Goal: Task Accomplishment & Management: Manage account settings

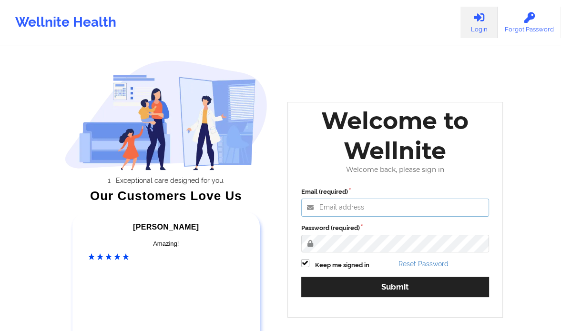
click at [412, 204] on input "Email (required)" at bounding box center [395, 208] width 188 height 18
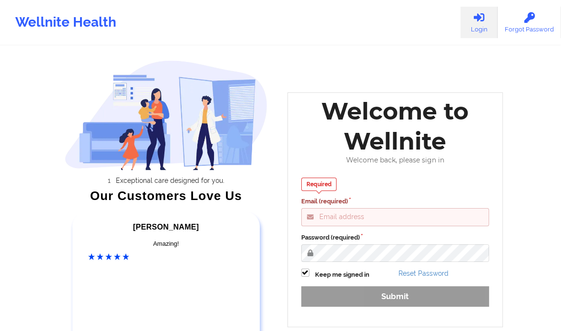
type input "clifford@wellnite.com"
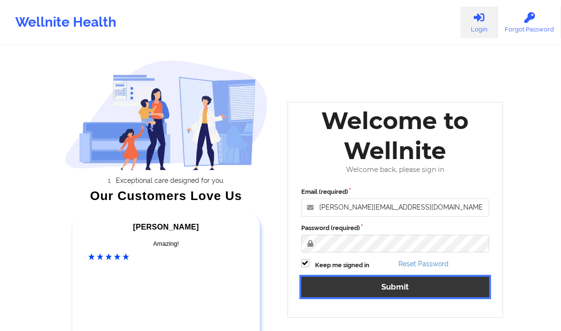
click at [398, 286] on button "Submit" at bounding box center [395, 287] width 188 height 21
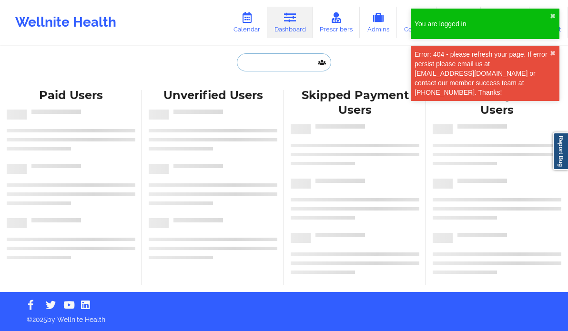
click at [286, 66] on input "text" at bounding box center [284, 62] width 94 height 18
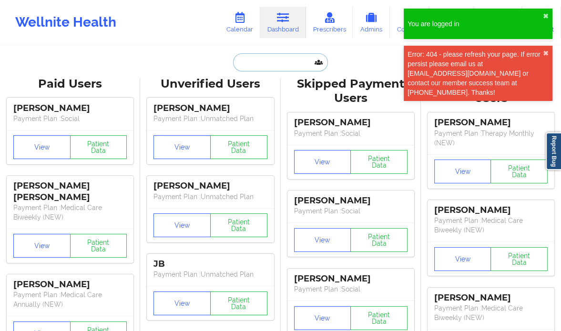
paste input "Hannah Usry"
type input "Hannah Usry"
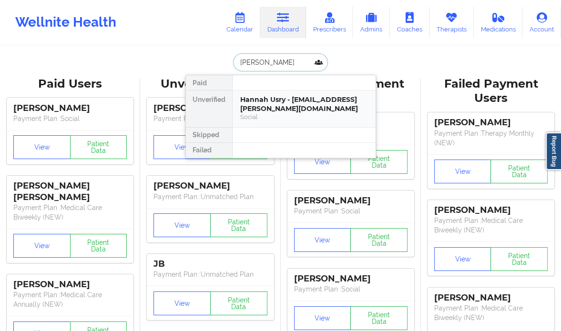
click at [283, 102] on div "Hannah Usry - hannah.usry@yahoo.com" at bounding box center [304, 104] width 128 height 18
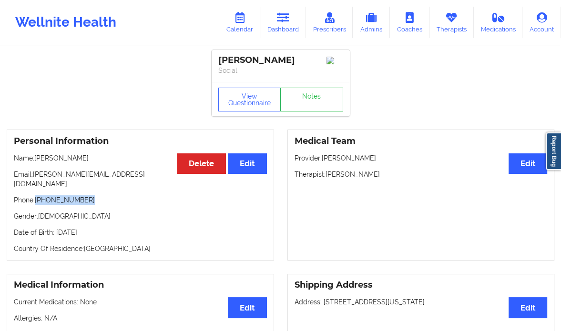
drag, startPoint x: 103, startPoint y: 190, endPoint x: 36, endPoint y: 195, distance: 66.9
click at [36, 195] on p "Phone: +1817-789-7585" at bounding box center [140, 200] width 253 height 10
copy p "+1817-789-7585"
click at [294, 21] on link "Dashboard" at bounding box center [283, 22] width 46 height 31
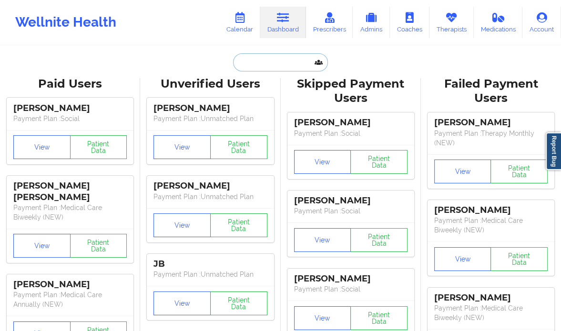
click at [278, 61] on input "text" at bounding box center [280, 62] width 94 height 18
paste input "Naylah Gomez"
type input "Naylah Gomez"
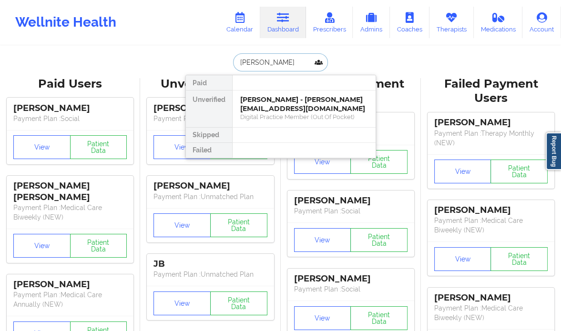
click at [269, 113] on div "Digital Practice Member (Out Of Pocket)" at bounding box center [304, 117] width 128 height 8
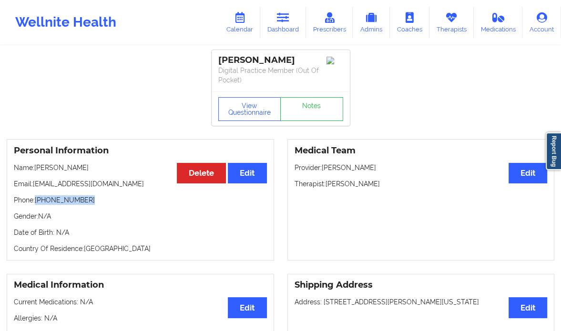
drag, startPoint x: 85, startPoint y: 198, endPoint x: 34, endPoint y: 199, distance: 50.5
click at [34, 199] on p "Phone: +1917-232-9247" at bounding box center [140, 200] width 253 height 10
copy p "+1917-232-9247"
click at [241, 27] on link "Calendar" at bounding box center [239, 22] width 41 height 31
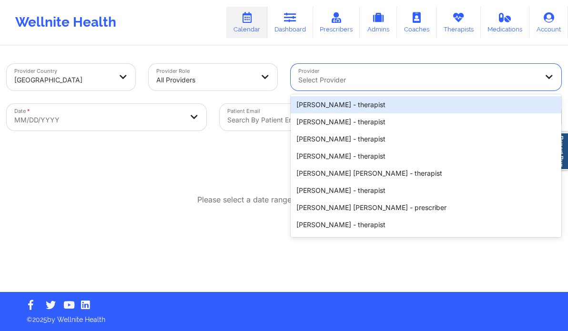
click at [399, 82] on div at bounding box center [417, 79] width 239 height 11
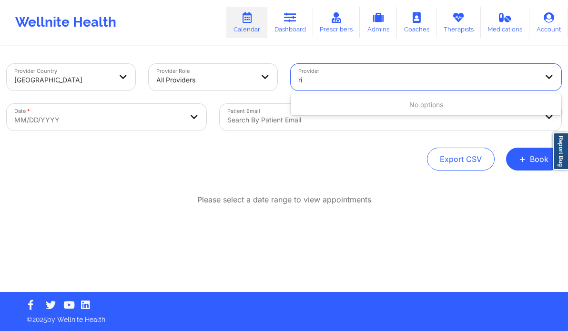
type input "r"
type input "polli"
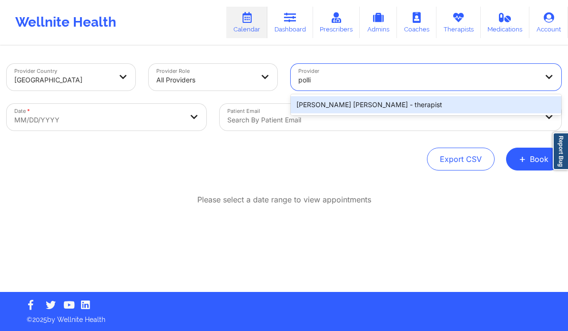
click at [375, 105] on div "[PERSON_NAME] [PERSON_NAME] - therapist" at bounding box center [426, 104] width 271 height 17
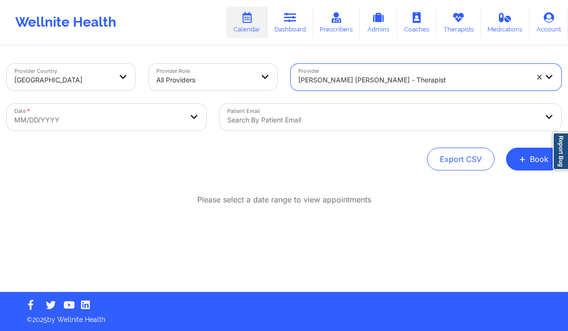
select select "2025-8"
select select "2025-9"
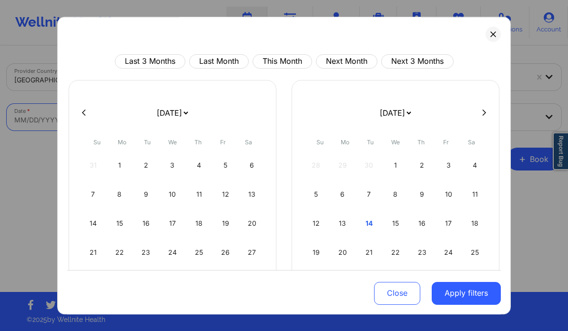
click at [141, 126] on body "Wellnite Health Calendar Dashboard Prescribers Admins Coaches Therapists Medica…" at bounding box center [284, 165] width 568 height 331
click at [313, 221] on div "12" at bounding box center [316, 223] width 24 height 27
select select "2025-9"
select select "2025-10"
select select "2025-9"
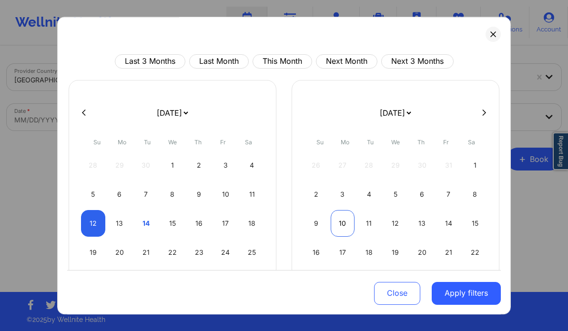
select select "2025-10"
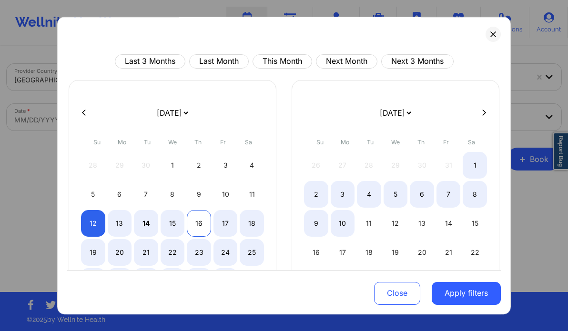
select select "2025-9"
select select "2025-10"
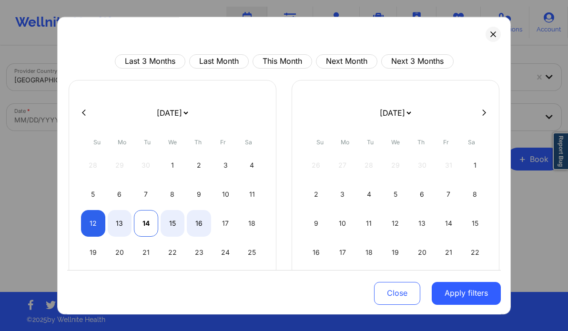
select select "2025-9"
select select "2025-10"
click at [138, 218] on div "14" at bounding box center [146, 223] width 24 height 27
select select "2025-9"
select select "2025-10"
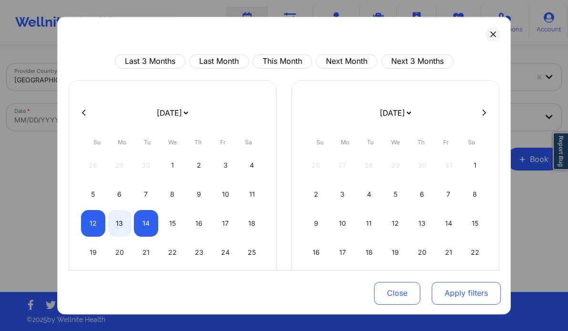
click at [457, 290] on button "Apply filters" at bounding box center [466, 293] width 69 height 23
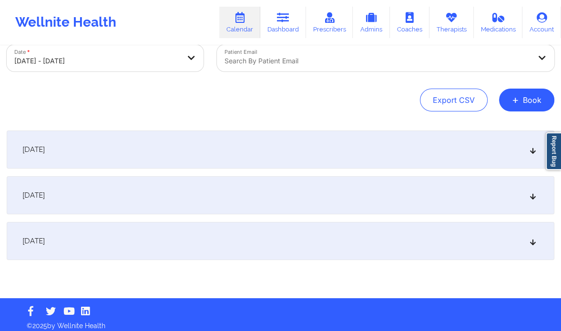
scroll to position [65, 0]
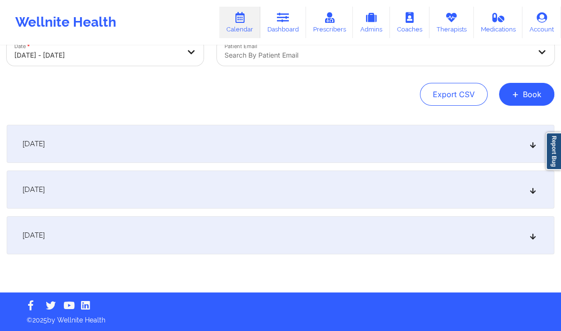
click at [538, 192] on div "[DATE]" at bounding box center [281, 190] width 548 height 38
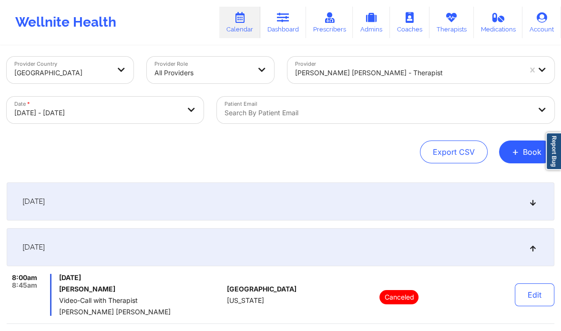
scroll to position [3, 0]
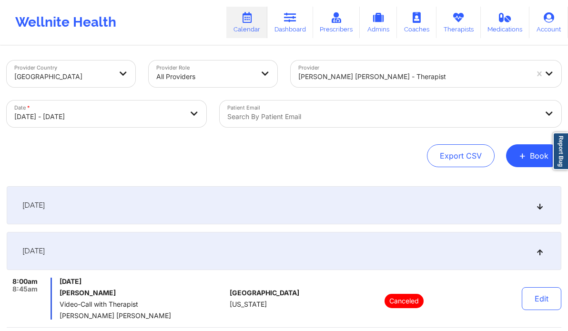
select select "2025-9"
select select "2025-10"
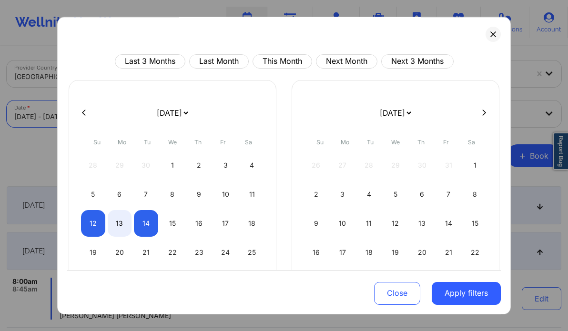
click at [123, 110] on body "Wellnite Health Calendar Dashboard Prescribers Admins Coaches Therapists Medica…" at bounding box center [284, 162] width 568 height 331
click at [97, 257] on div "19" at bounding box center [93, 252] width 24 height 27
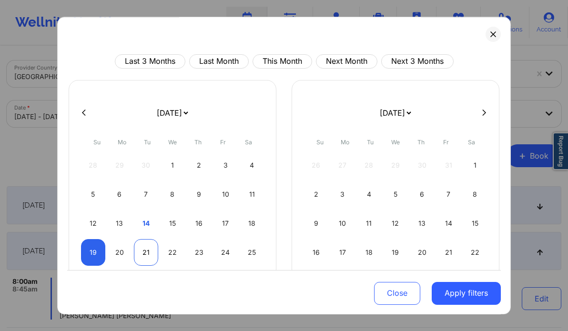
select select "2025-9"
select select "2025-10"
click at [144, 257] on div "21" at bounding box center [146, 252] width 24 height 27
select select "2025-9"
select select "2025-10"
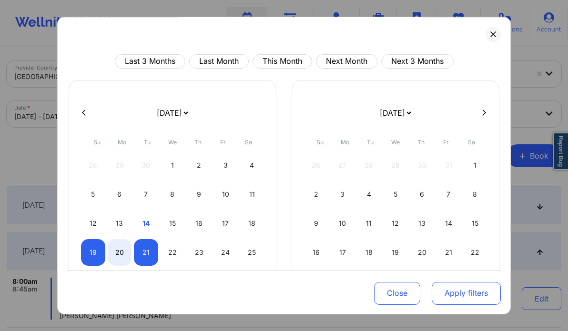
click at [472, 300] on button "Apply filters" at bounding box center [466, 293] width 69 height 23
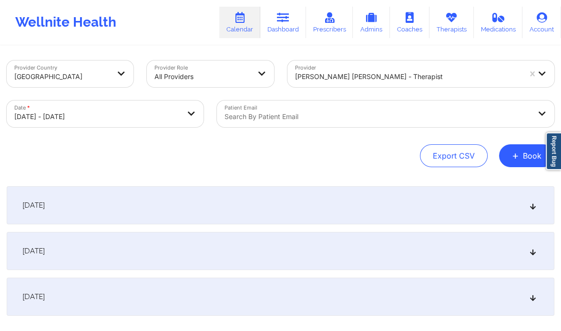
click at [532, 240] on div "[DATE]" at bounding box center [281, 251] width 548 height 38
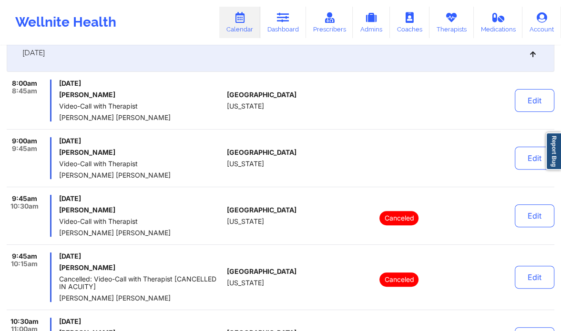
scroll to position [0, 0]
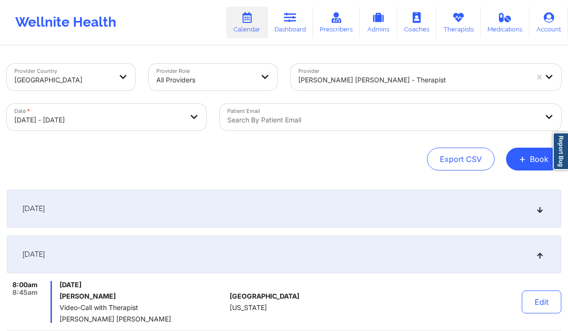
select select "2025-9"
select select "2025-10"
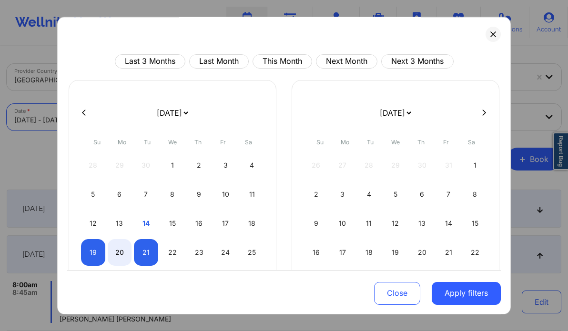
click at [89, 111] on body "Wellnite Health Calendar Dashboard Prescribers Admins Coaches Therapists Medica…" at bounding box center [284, 165] width 568 height 331
drag, startPoint x: 92, startPoint y: 219, endPoint x: 151, endPoint y: 247, distance: 65.2
click at [151, 247] on div "28 29 30 1 2 3 4 5 6 7 8 9 10 11 12 13 14 15 16 17 18 19 20 21 22 23 24 25 26 2…" at bounding box center [172, 223] width 183 height 143
click at [151, 247] on div "21" at bounding box center [146, 252] width 24 height 27
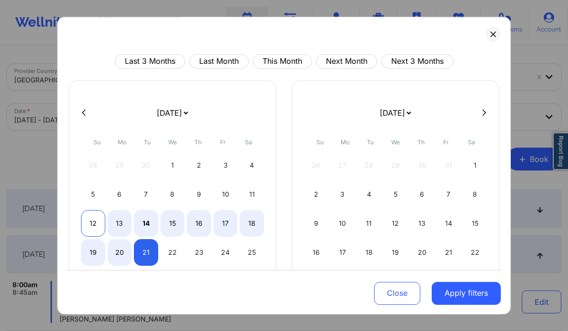
select select "2025-9"
select select "2025-10"
click at [93, 214] on div "12" at bounding box center [93, 223] width 24 height 27
select select "2025-9"
select select "2025-10"
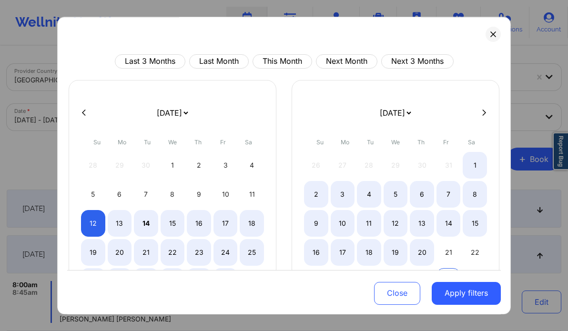
select select "2025-9"
select select "2025-10"
select select "2025-9"
select select "2025-10"
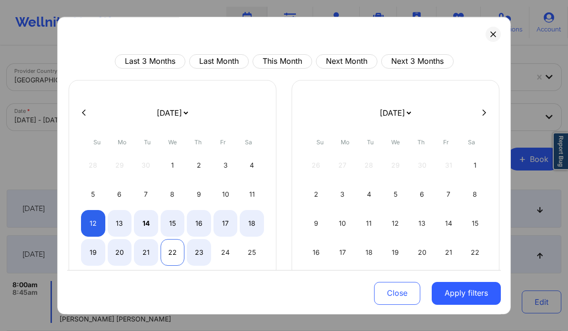
select select "2025-9"
select select "2025-10"
select select "2025-9"
select select "2025-10"
click at [144, 246] on div "21" at bounding box center [146, 252] width 24 height 27
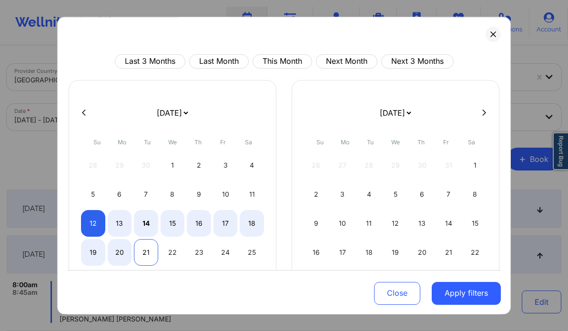
select select "2025-9"
select select "2025-10"
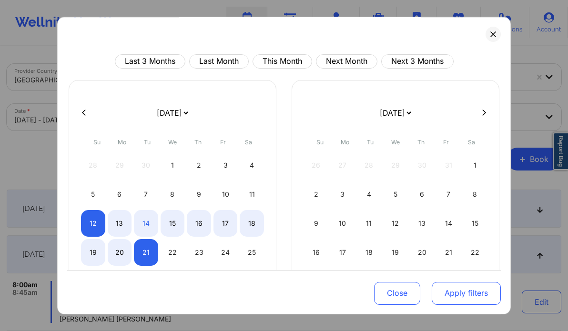
click at [450, 295] on button "Apply filters" at bounding box center [466, 293] width 69 height 23
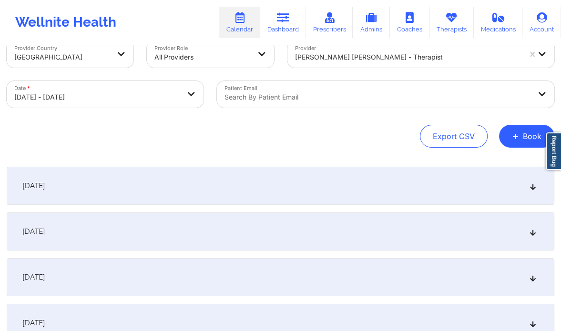
scroll to position [23, 0]
click at [322, 234] on div "[DATE]" at bounding box center [281, 232] width 548 height 38
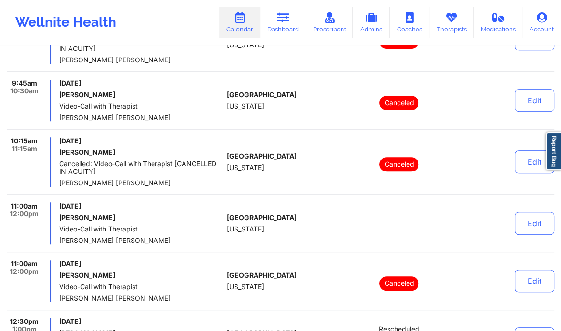
scroll to position [502, 0]
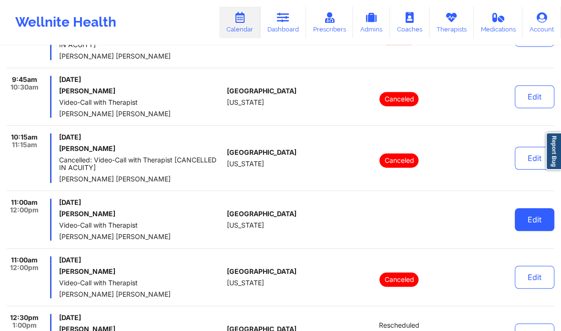
click at [526, 211] on button "Edit" at bounding box center [535, 219] width 40 height 23
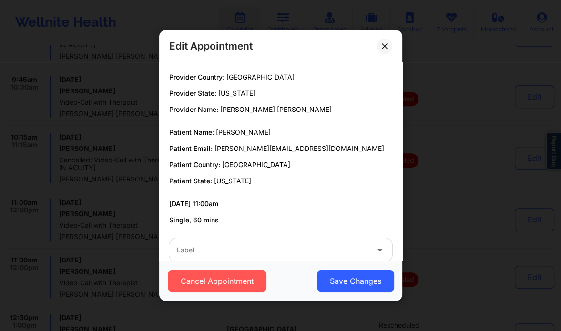
drag, startPoint x: 221, startPoint y: 105, endPoint x: 323, endPoint y: 102, distance: 101.6
click at [323, 102] on div "Provider Country: United States Provider State: New York Provider Name: Richard…" at bounding box center [280, 93] width 223 height 42
copy span "[PERSON_NAME] [PERSON_NAME]"
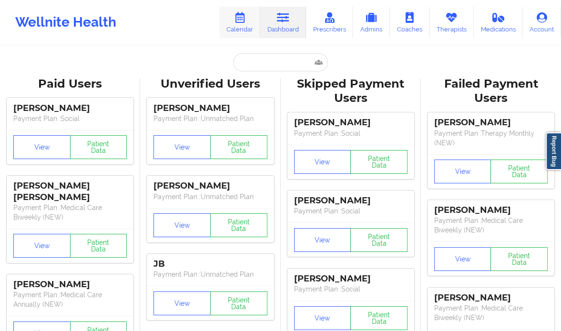
click at [240, 25] on link "Calendar" at bounding box center [239, 22] width 41 height 31
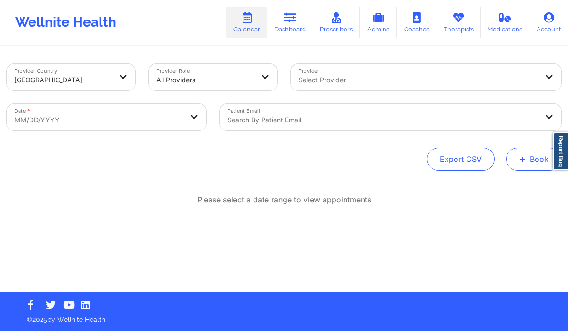
click at [523, 159] on span "+" at bounding box center [522, 158] width 7 height 5
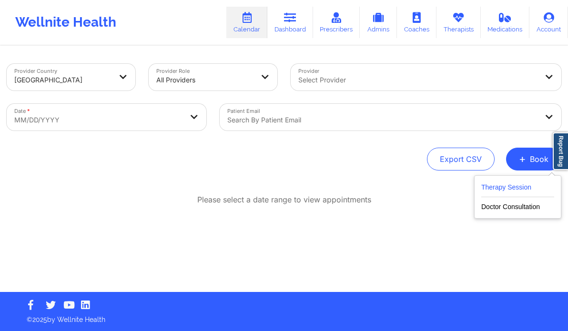
click at [501, 187] on button "Therapy Session" at bounding box center [518, 190] width 73 height 16
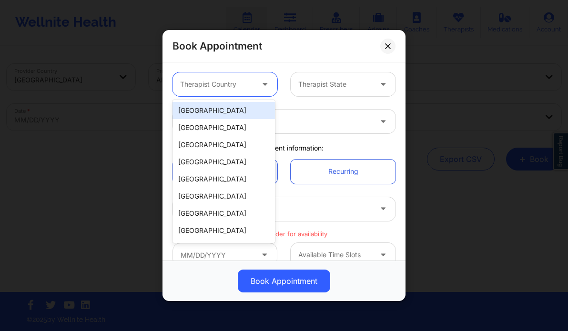
click at [248, 84] on div at bounding box center [216, 84] width 73 height 11
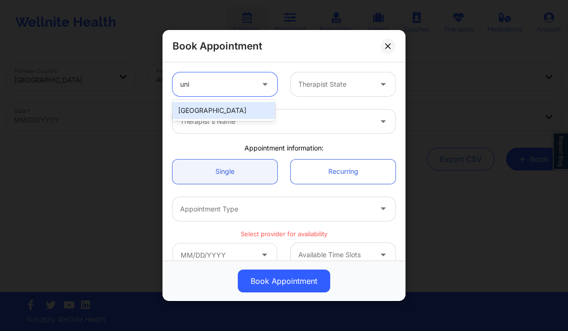
type input "unit"
click at [202, 108] on div "[GEOGRAPHIC_DATA]" at bounding box center [224, 110] width 103 height 17
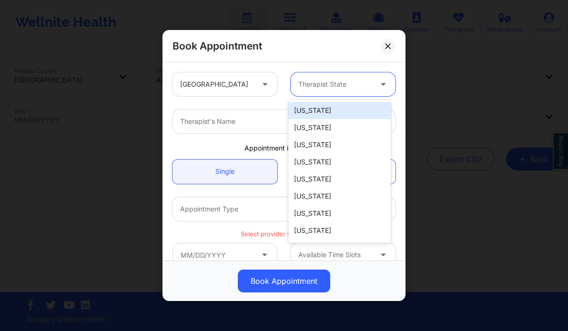
click at [334, 88] on div at bounding box center [334, 84] width 73 height 11
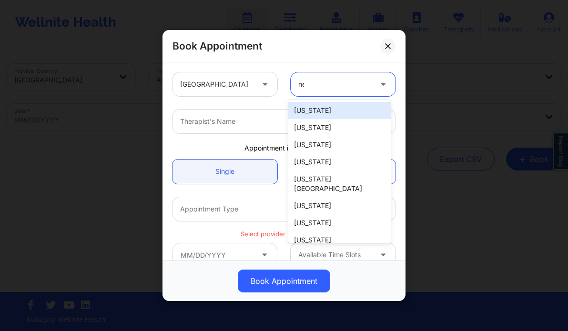
type input "new"
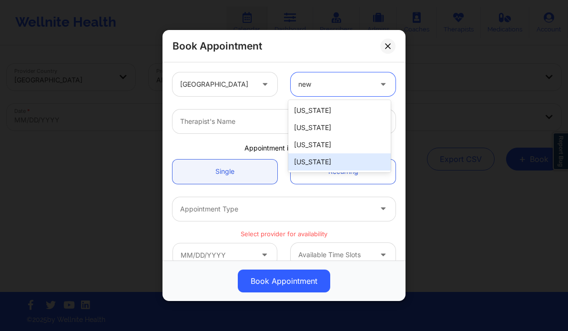
click at [312, 157] on div "[US_STATE]" at bounding box center [339, 162] width 103 height 17
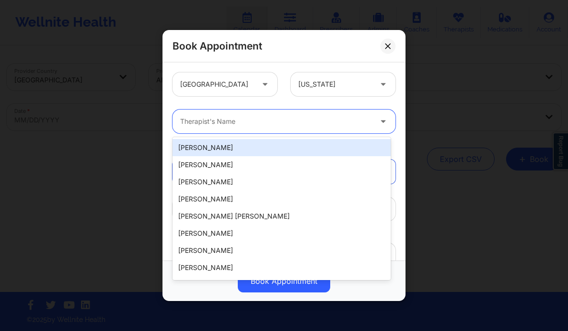
click at [249, 121] on div at bounding box center [276, 121] width 192 height 11
paste input "[PERSON_NAME] [PERSON_NAME]"
type input "[PERSON_NAME] [PERSON_NAME]"
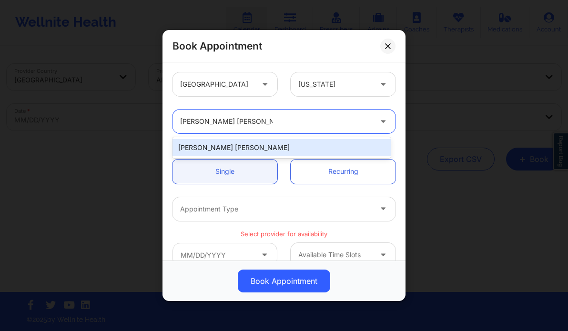
click at [241, 146] on div "[PERSON_NAME] [PERSON_NAME]" at bounding box center [282, 147] width 218 height 17
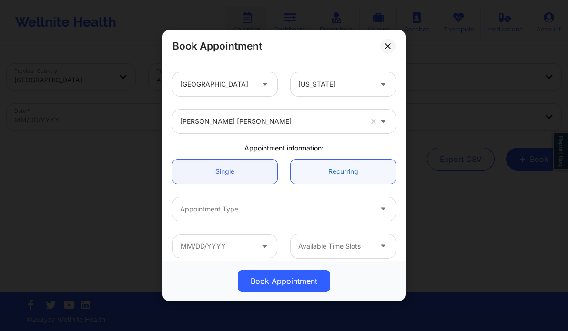
click at [318, 172] on link "Recurring" at bounding box center [343, 172] width 105 height 24
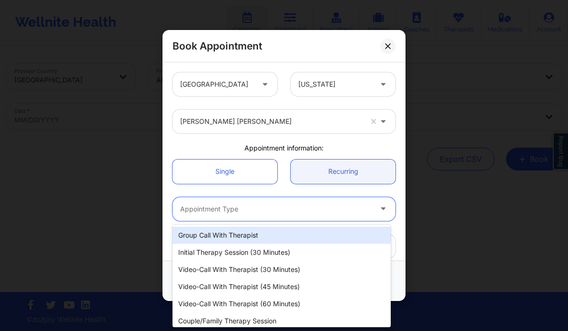
click at [253, 209] on div at bounding box center [276, 209] width 192 height 11
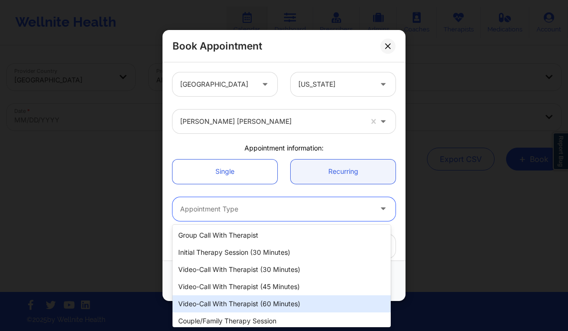
click at [271, 311] on div "Video-Call with Therapist (60 minutes)" at bounding box center [282, 304] width 218 height 17
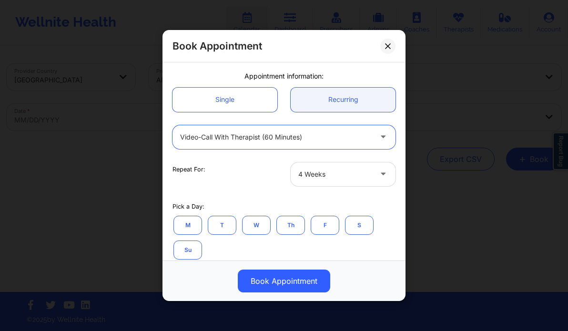
scroll to position [72, 0]
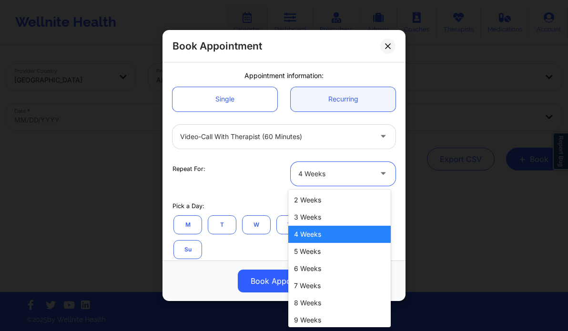
click at [355, 164] on div "4 Weeks" at bounding box center [334, 174] width 73 height 24
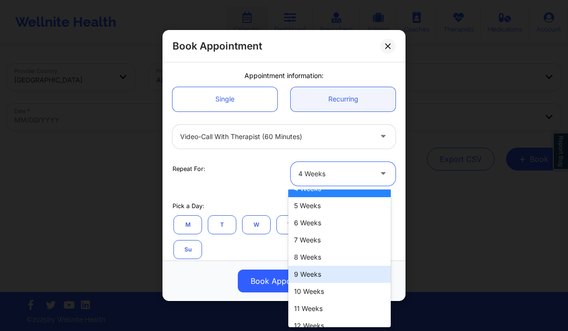
scroll to position [54, 0]
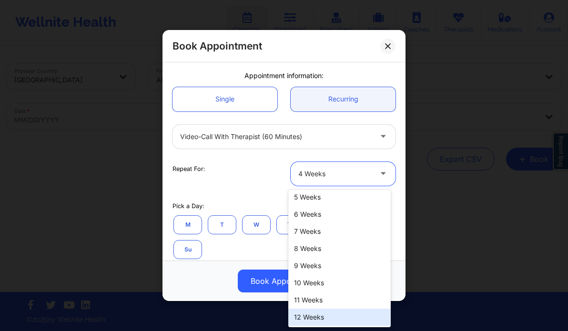
click at [323, 318] on div "12 Weeks" at bounding box center [339, 317] width 103 height 17
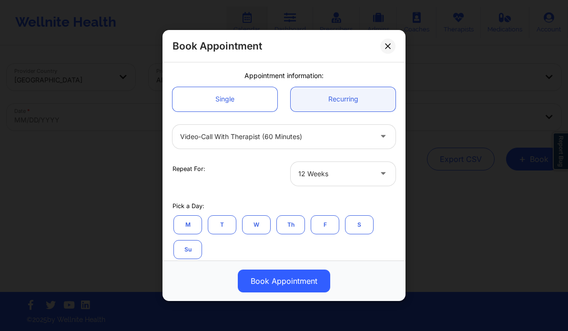
click at [187, 223] on button "M" at bounding box center [188, 224] width 29 height 19
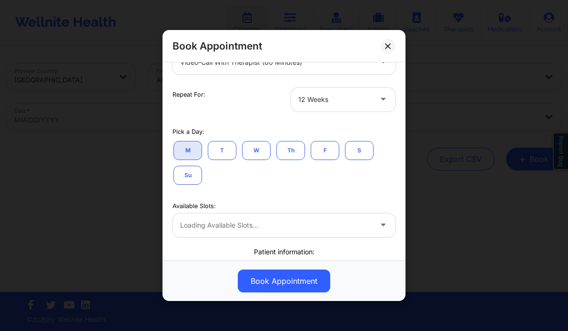
scroll to position [151, 0]
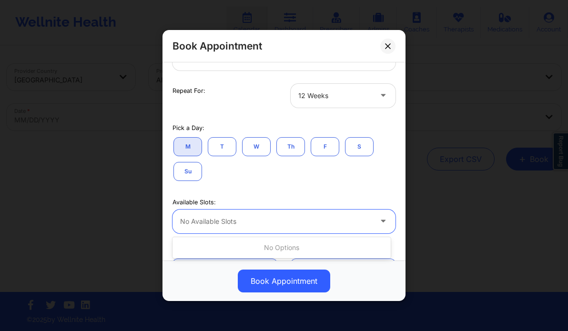
click at [312, 219] on div at bounding box center [276, 221] width 192 height 11
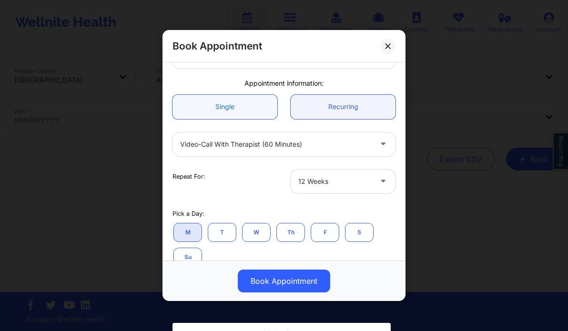
scroll to position [64, 0]
click at [241, 108] on link "Single" at bounding box center [225, 107] width 105 height 24
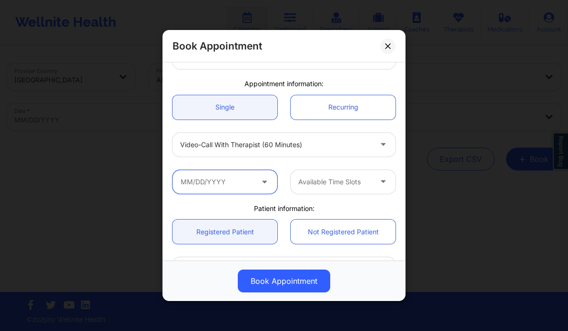
click at [239, 185] on input "text" at bounding box center [225, 182] width 105 height 24
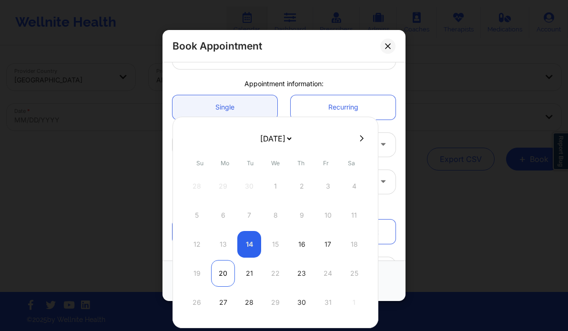
click at [226, 276] on div "20" at bounding box center [223, 273] width 24 height 27
type input "10/20/2025"
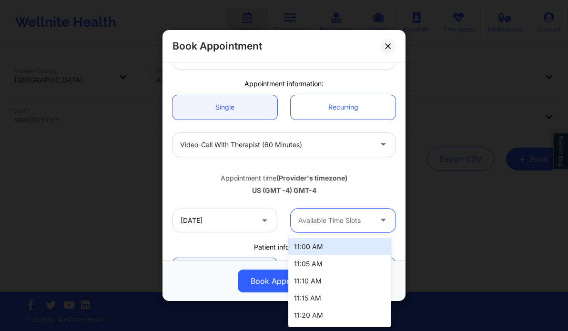
click at [338, 220] on div at bounding box center [334, 220] width 73 height 11
click at [328, 244] on div "11:00 AM" at bounding box center [339, 246] width 103 height 17
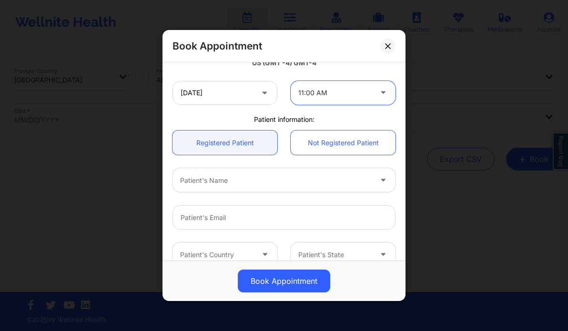
scroll to position [194, 0]
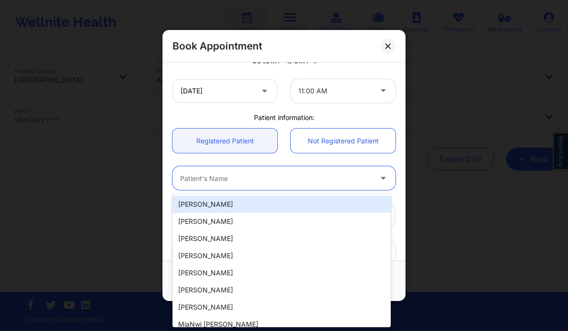
click at [248, 177] on div at bounding box center [276, 178] width 192 height 11
paste input "[PERSON_NAME]"
type input "[PERSON_NAME]"
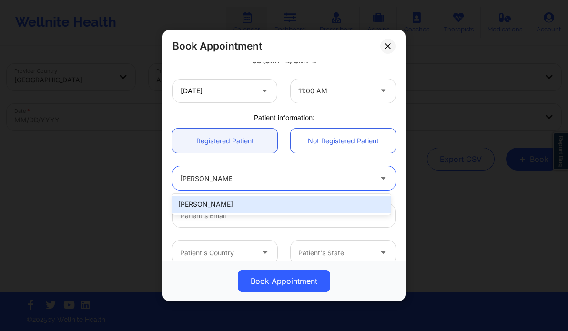
click at [236, 207] on div "[PERSON_NAME]" at bounding box center [282, 204] width 218 height 17
type input "[PERSON_NAME][EMAIL_ADDRESS][DOMAIN_NAME]"
type input "+1646-257-0877"
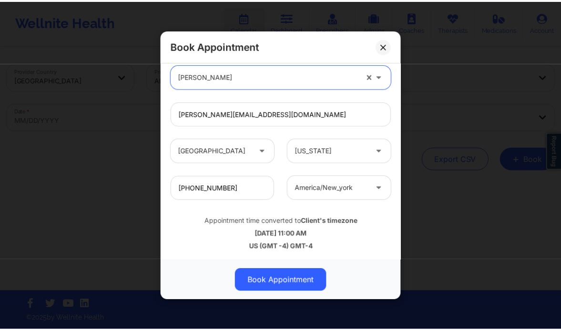
scroll to position [297, 0]
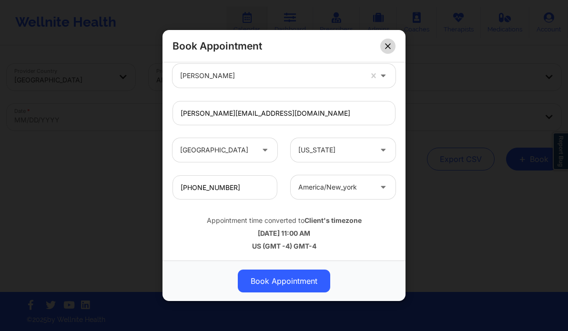
click at [387, 49] on button at bounding box center [387, 46] width 15 height 15
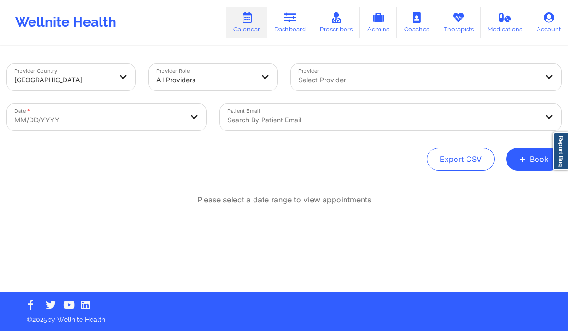
click at [364, 79] on div at bounding box center [417, 79] width 239 height 11
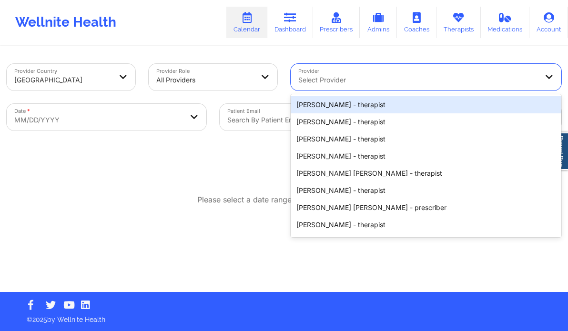
paste input "Erin Samples"
type input "Erin Samples"
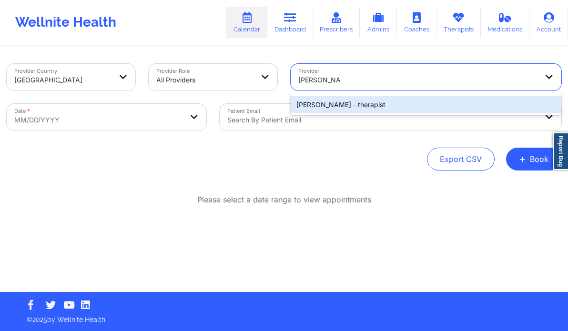
click at [357, 105] on div "Erin Samples - therapist" at bounding box center [426, 104] width 271 height 17
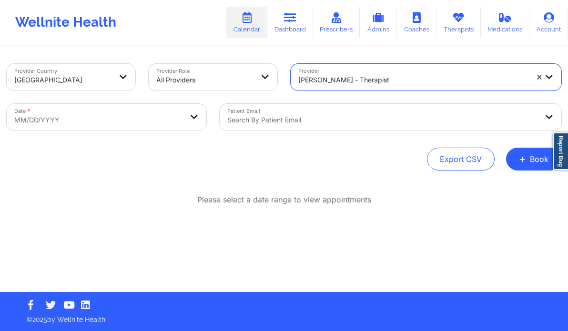
select select "2025-8"
select select "2025-9"
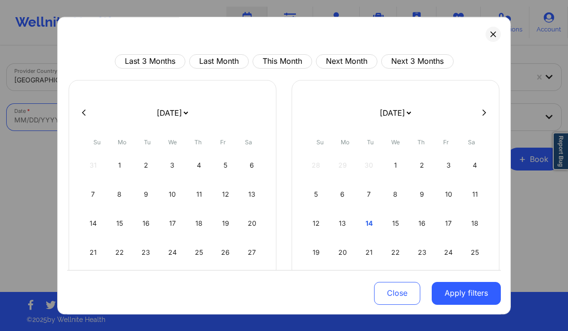
click at [172, 114] on body "Wellnite Health Calendar Dashboard Prescribers Admins Coaches Therapists Medica…" at bounding box center [284, 165] width 568 height 331
click at [482, 113] on icon at bounding box center [484, 112] width 4 height 7
select select "2025-9"
select select "2025-10"
click at [482, 113] on icon at bounding box center [484, 112] width 4 height 7
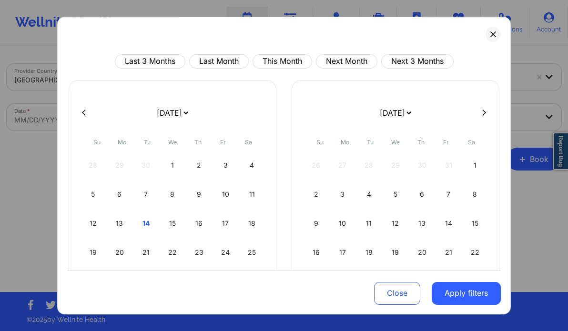
select select "2025-10"
select select "2025-11"
click at [446, 167] on div "5" at bounding box center [449, 165] width 24 height 27
select select "2025-11"
select select "2026-0"
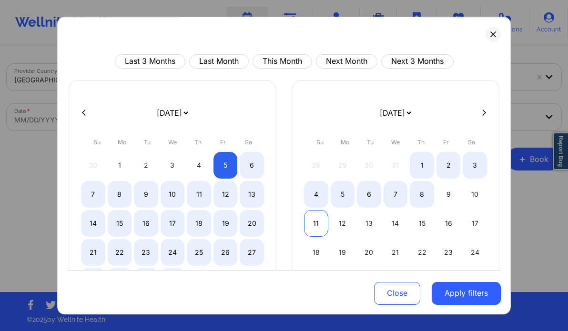
select select "2025-11"
select select "2026-0"
select select "2025-11"
select select "2026-0"
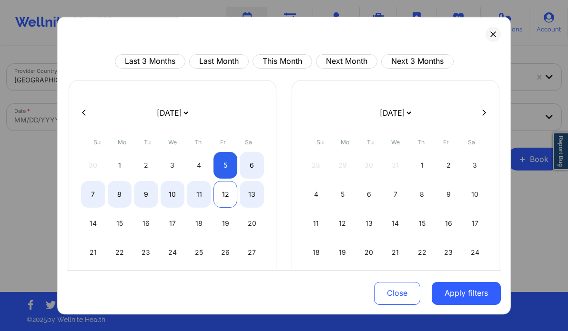
select select "2025-11"
select select "2026-0"
select select "2025-11"
select select "2026-0"
click at [249, 190] on div "13" at bounding box center [252, 194] width 24 height 27
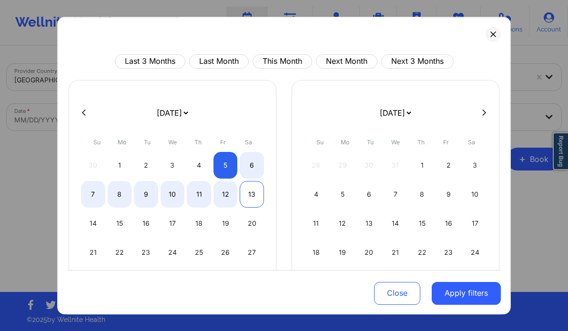
select select "2025-11"
select select "2026-0"
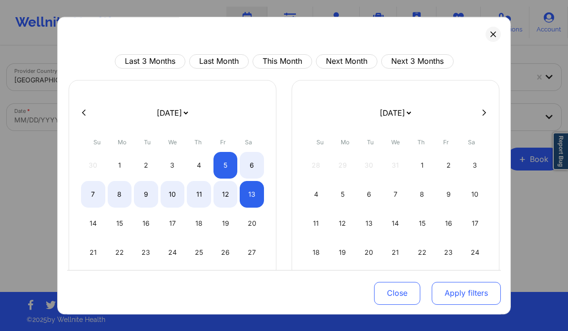
click at [474, 295] on button "Apply filters" at bounding box center [466, 293] width 69 height 23
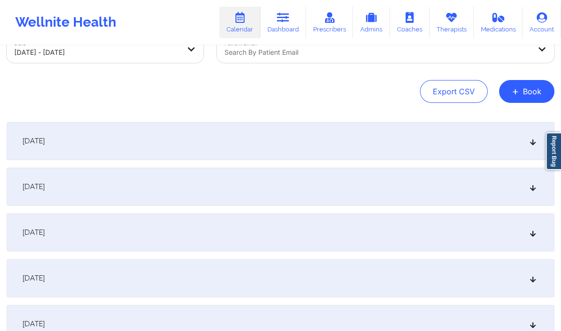
scroll to position [67, 0]
click at [237, 191] on div "[DATE]" at bounding box center [281, 188] width 548 height 38
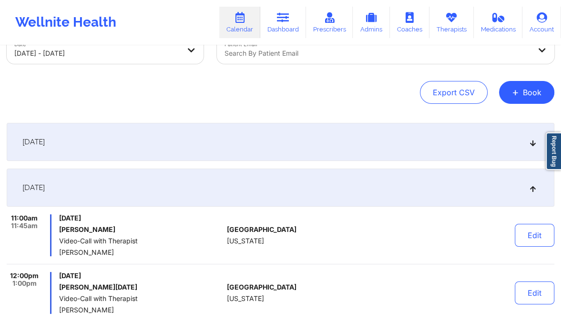
click at [213, 139] on div "[DATE]" at bounding box center [281, 142] width 548 height 38
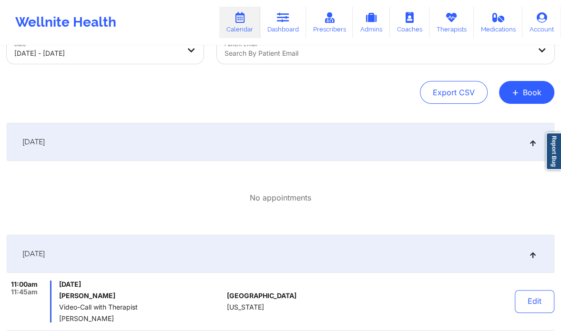
click at [136, 183] on div "No appointments" at bounding box center [281, 198] width 548 height 59
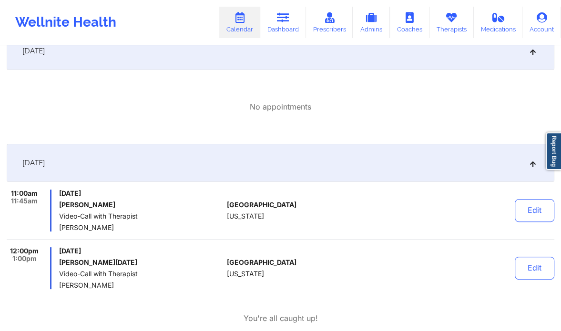
scroll to position [160, 0]
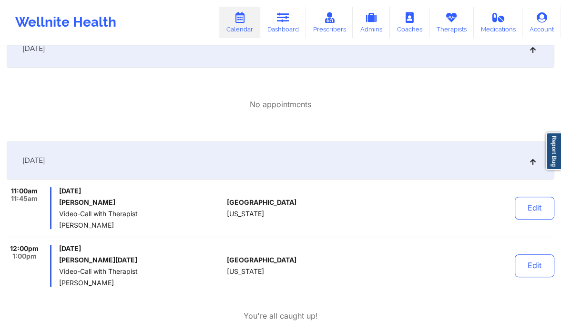
click at [165, 194] on span "Saturday, December 6, 2025" at bounding box center [141, 191] width 164 height 8
click at [521, 202] on button "Edit" at bounding box center [535, 208] width 40 height 23
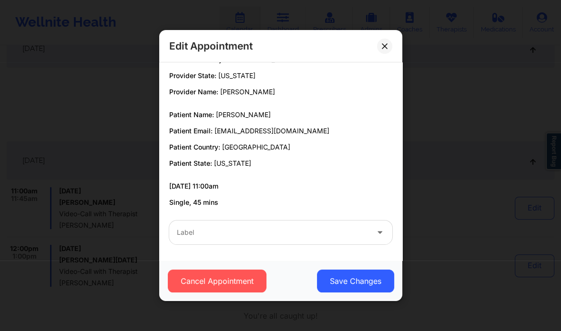
scroll to position [0, 0]
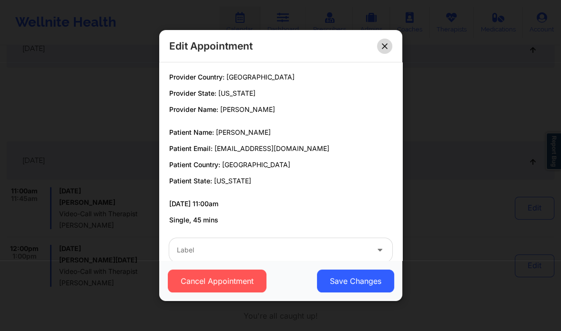
click at [386, 49] on icon at bounding box center [385, 46] width 6 height 6
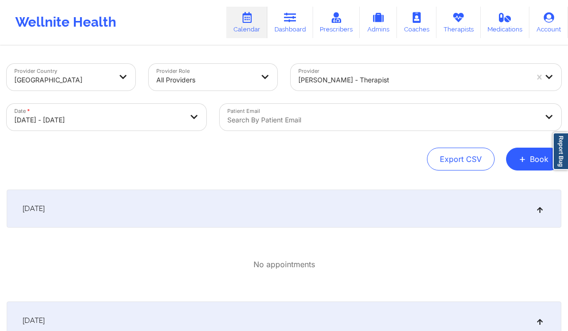
select select "2025-11"
select select "2026-0"
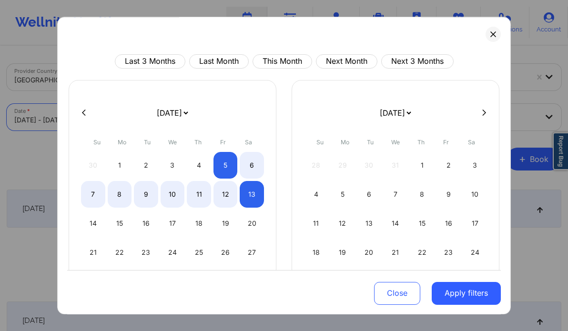
click at [137, 116] on body "Wellnite Health Calendar Dashboard Prescribers Admins Coaches Therapists Medica…" at bounding box center [284, 165] width 568 height 331
click at [82, 113] on icon at bounding box center [84, 112] width 4 height 7
select select "2025-10"
select select "2025-11"
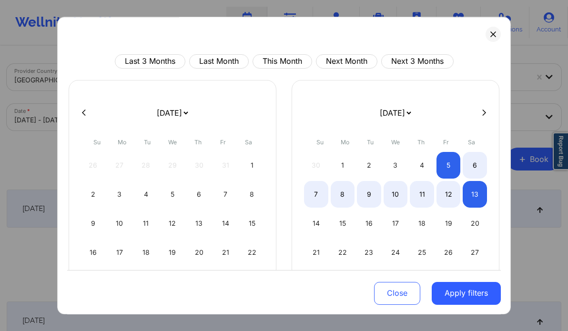
click at [480, 114] on button at bounding box center [485, 113] width 10 height 8
select select "2025-11"
select select "2026-0"
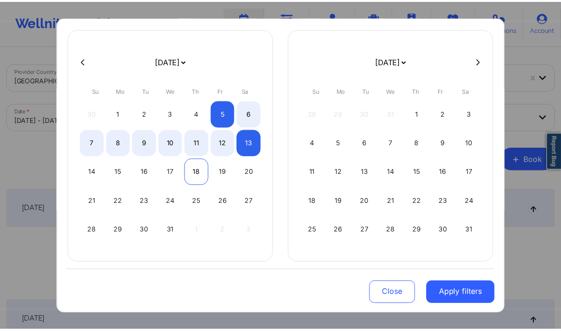
scroll to position [54, 0]
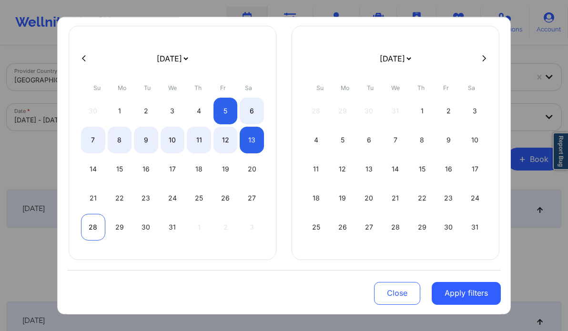
click at [85, 223] on div "28" at bounding box center [93, 227] width 24 height 27
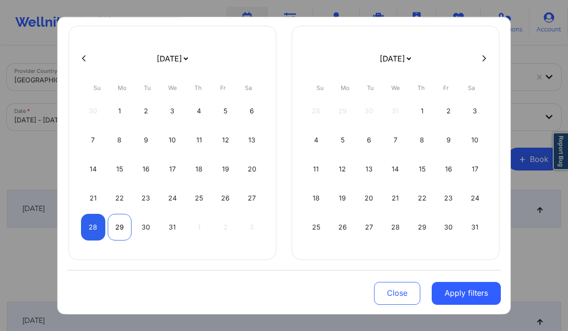
select select "2025-11"
select select "2026-0"
select select "2025-11"
select select "2026-0"
click at [142, 221] on div "30" at bounding box center [146, 227] width 24 height 27
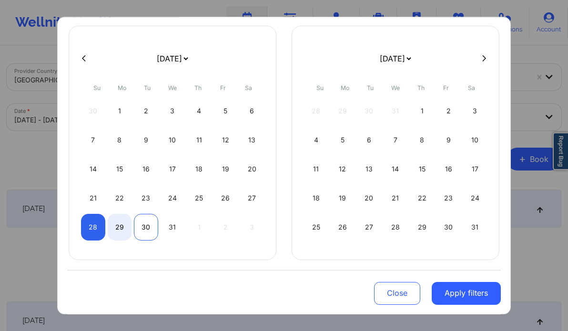
select select "2025-11"
select select "2026-0"
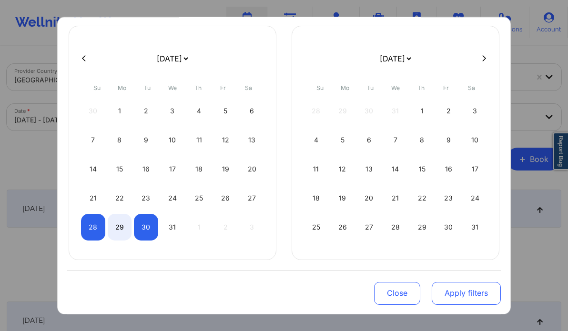
click at [485, 291] on button "Apply filters" at bounding box center [466, 293] width 69 height 23
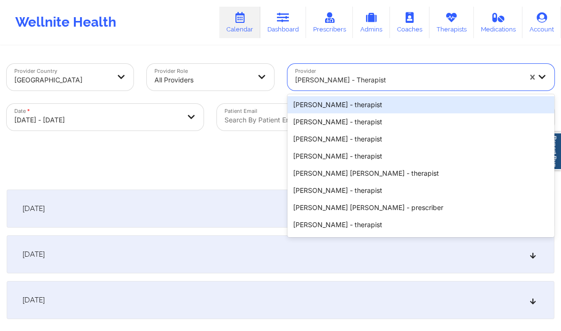
click at [370, 83] on div at bounding box center [408, 79] width 226 height 11
paste input "Katrina Rushing"
type input "Katrina Rushing"
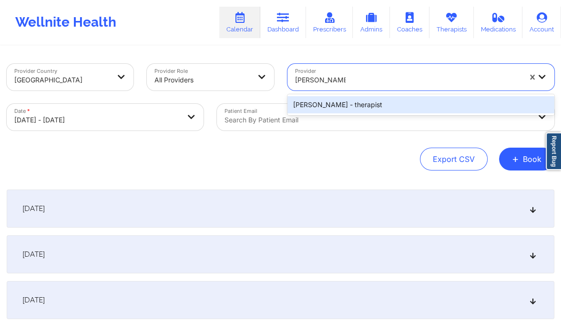
click at [363, 106] on div "Katrina Rushing - therapist" at bounding box center [420, 104] width 267 height 17
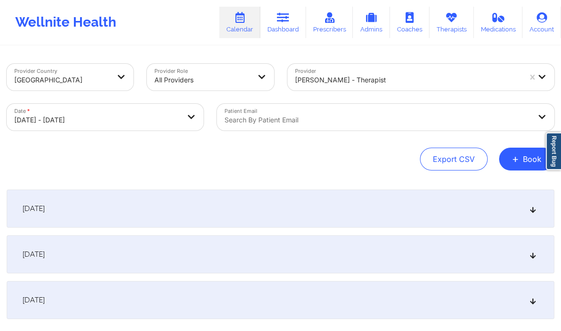
click at [181, 251] on div "[DATE]" at bounding box center [281, 255] width 548 height 38
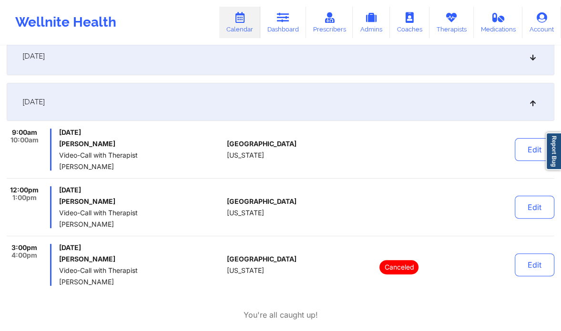
scroll to position [159, 0]
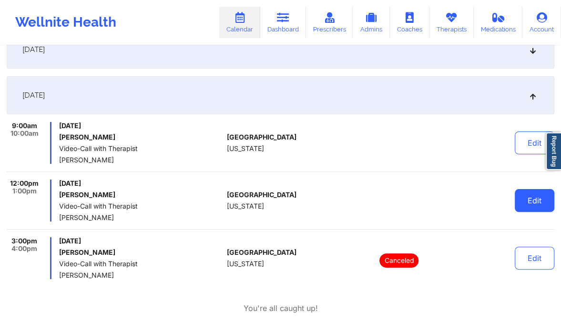
click at [538, 197] on button "Edit" at bounding box center [535, 200] width 40 height 23
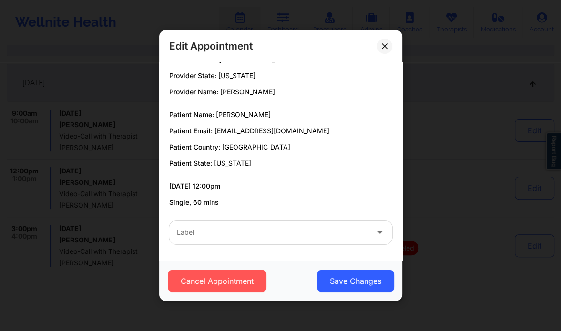
scroll to position [0, 0]
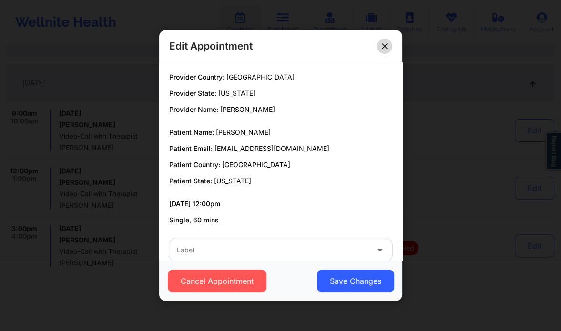
click at [385, 47] on icon at bounding box center [384, 45] width 5 height 5
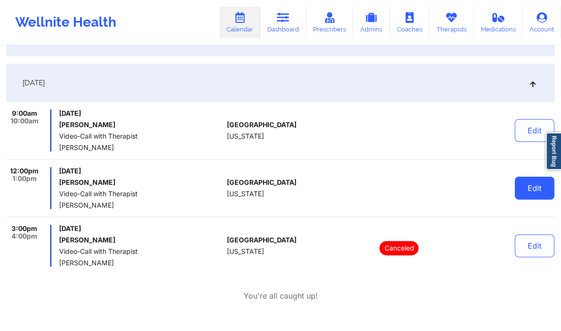
click at [534, 187] on button "Edit" at bounding box center [535, 188] width 40 height 23
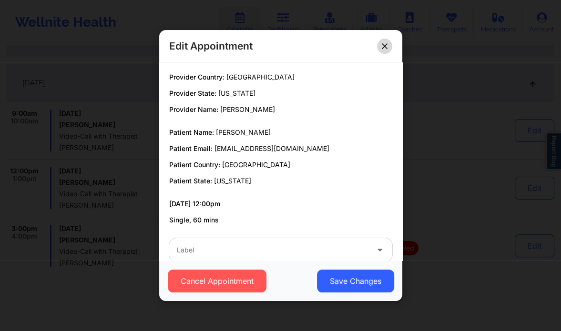
click at [384, 45] on icon at bounding box center [385, 46] width 6 height 6
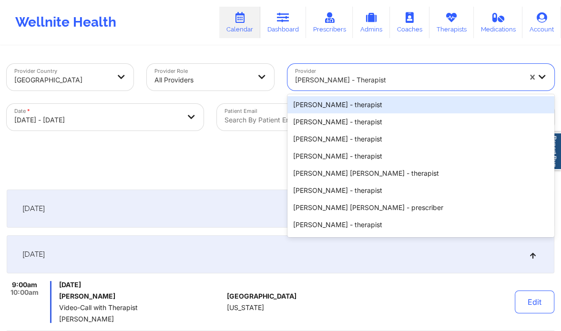
click at [336, 78] on div at bounding box center [408, 79] width 226 height 11
paste input "Kacynthia Bradley"
type input "Kacynthia Bradley"
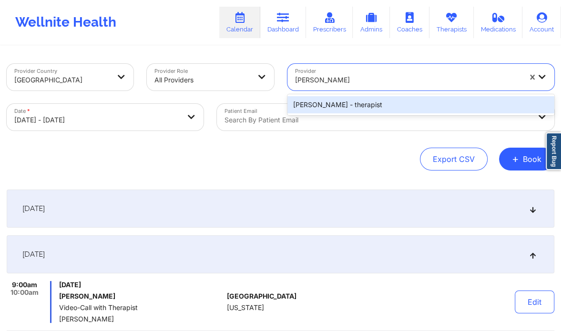
click at [349, 108] on div "Kacynthia Bradley - therapist" at bounding box center [420, 104] width 267 height 17
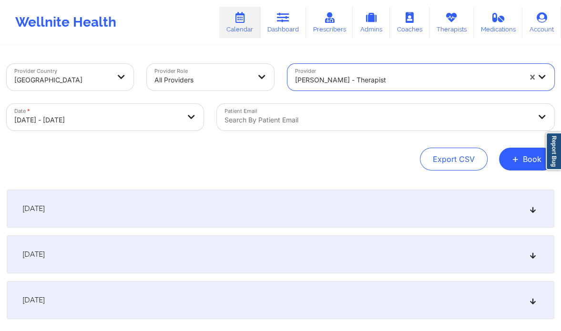
select select "2025-11"
select select "2026-0"
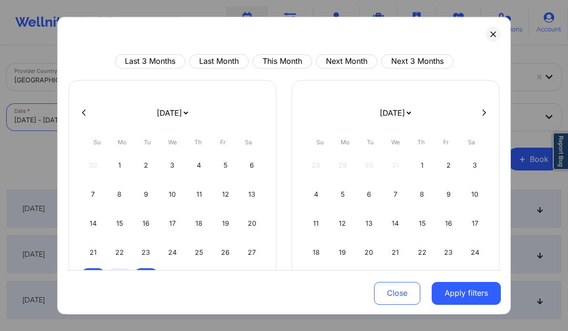
click at [156, 113] on body "Wellnite Health Calendar Dashboard Prescribers Admins Coaches Therapists Medica…" at bounding box center [284, 165] width 568 height 331
click at [115, 168] on div "1" at bounding box center [120, 165] width 24 height 27
select select "2025-11"
select select "2026-0"
select select "2025-11"
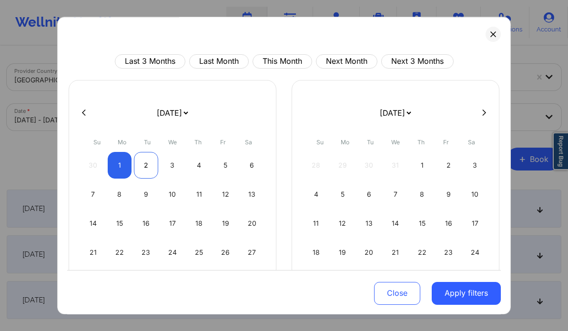
select select "2026-0"
click at [140, 158] on div "2" at bounding box center [146, 165] width 24 height 27
select select "2025-11"
select select "2026-0"
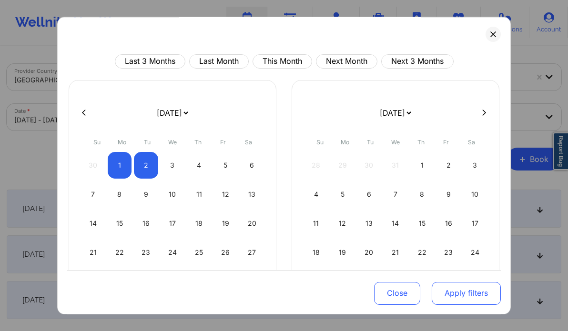
click at [447, 292] on button "Apply filters" at bounding box center [466, 293] width 69 height 23
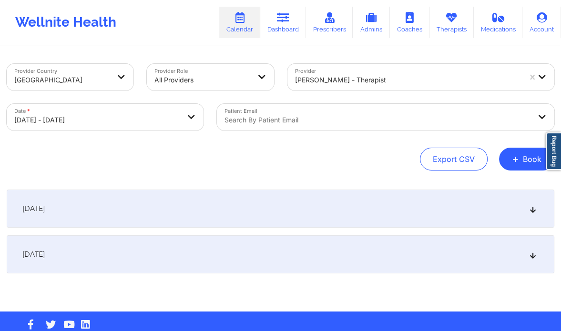
click at [257, 219] on div "[DATE]" at bounding box center [281, 209] width 548 height 38
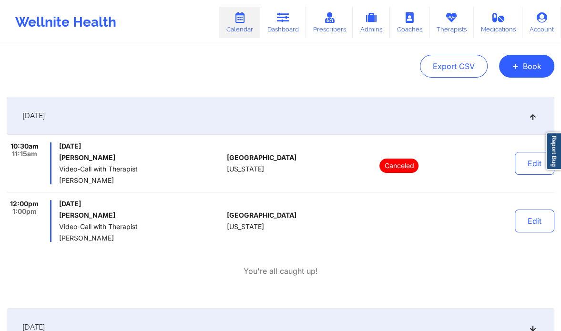
scroll to position [93, 0]
click at [535, 217] on button "Edit" at bounding box center [535, 220] width 40 height 23
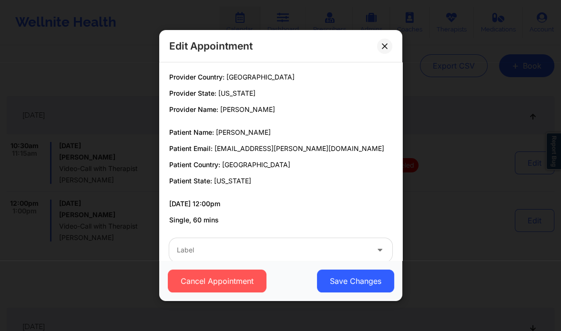
click at [390, 41] on div "Edit Appointment" at bounding box center [280, 46] width 243 height 32
click at [387, 50] on button at bounding box center [384, 46] width 15 height 15
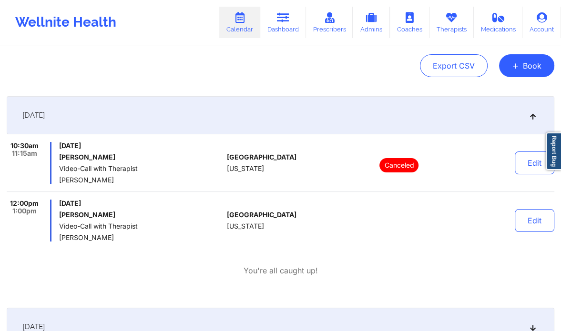
scroll to position [0, 0]
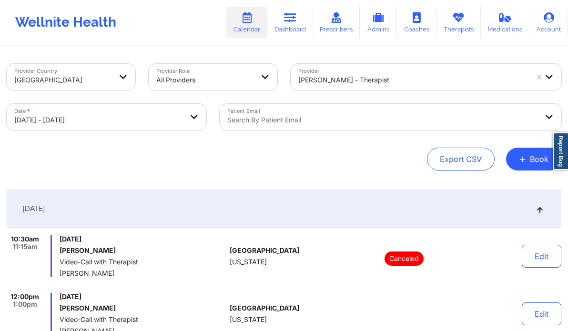
select select "2025-11"
select select "2026-0"
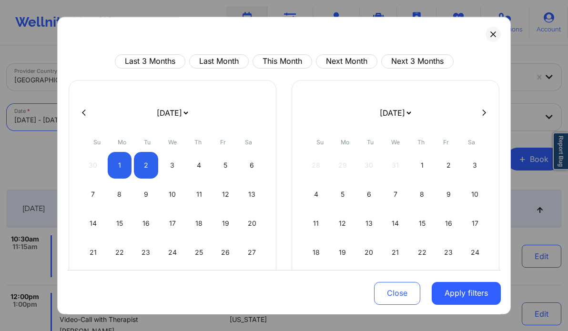
click at [111, 116] on body "Wellnite Health Calendar Dashboard Prescribers Admins Coaches Therapists Medica…" at bounding box center [284, 165] width 568 height 331
click at [84, 114] on icon at bounding box center [84, 113] width 4 height 6
select select "2025-10"
select select "2025-11"
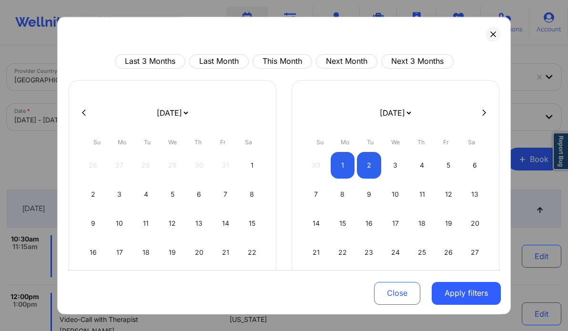
click at [84, 114] on icon at bounding box center [84, 113] width 4 height 6
select select "2025-9"
select select "2025-10"
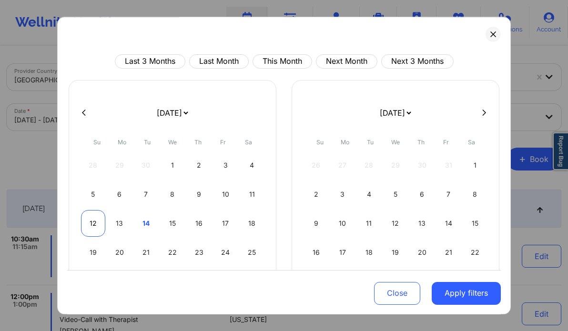
click at [93, 219] on div "12" at bounding box center [93, 223] width 24 height 27
select select "2025-9"
select select "2025-10"
select select "2025-9"
select select "2025-10"
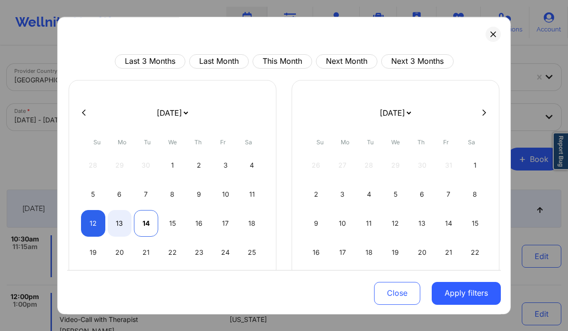
select select "2025-9"
select select "2025-10"
click at [139, 223] on div "14" at bounding box center [146, 223] width 24 height 27
select select "2025-9"
select select "2025-10"
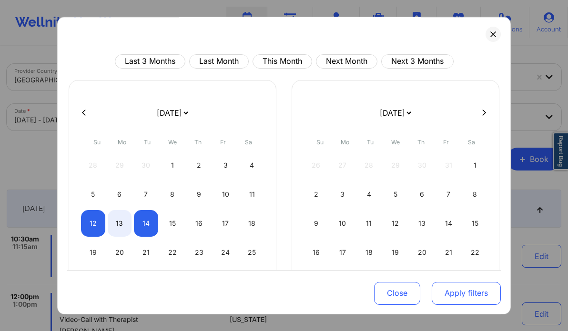
click at [451, 291] on button "Apply filters" at bounding box center [466, 293] width 69 height 23
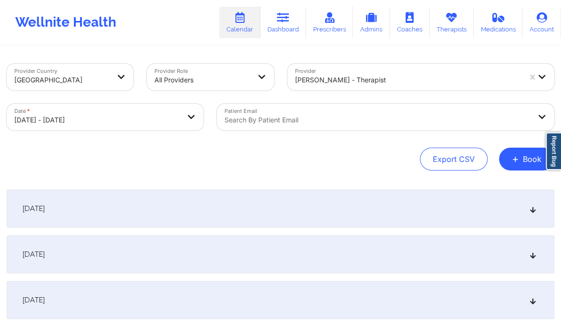
click at [483, 267] on div "[DATE]" at bounding box center [281, 255] width 548 height 38
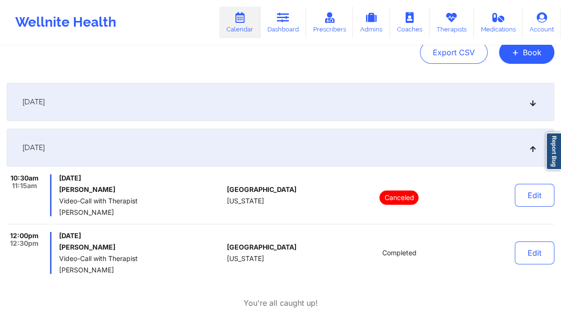
scroll to position [115, 0]
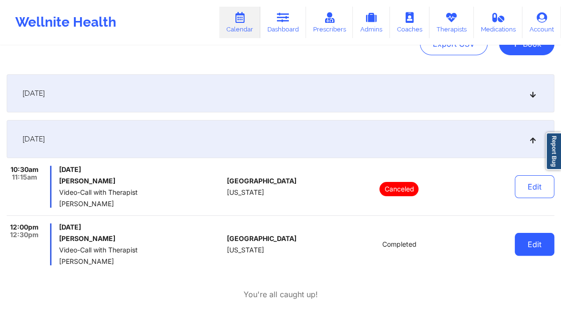
click at [535, 250] on button "Edit" at bounding box center [535, 244] width 40 height 23
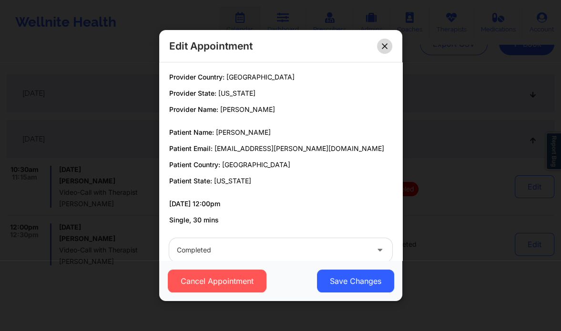
click at [387, 48] on icon at bounding box center [384, 45] width 5 height 5
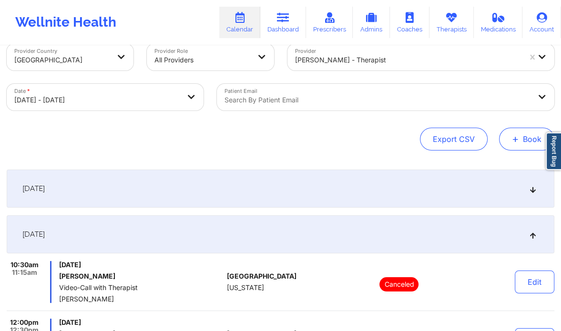
scroll to position [17, 0]
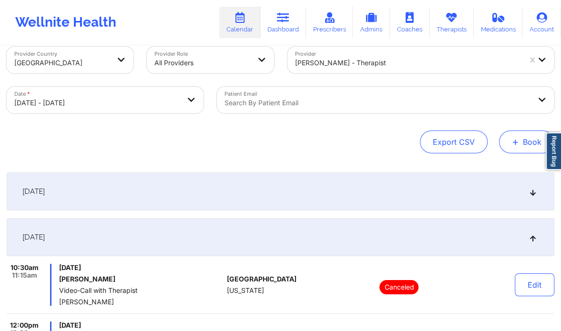
click at [524, 136] on button "+ Book" at bounding box center [526, 142] width 55 height 23
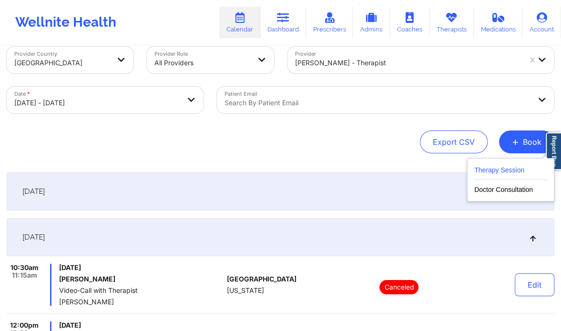
click at [501, 167] on button "Therapy Session" at bounding box center [510, 172] width 73 height 16
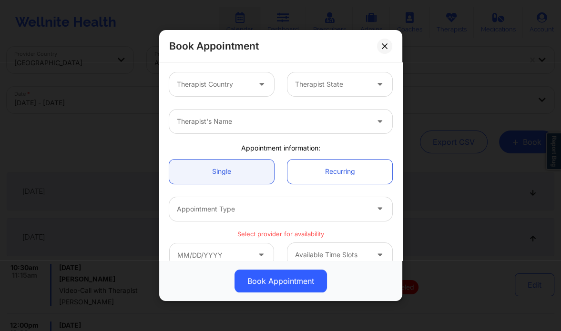
click at [253, 83] on div at bounding box center [262, 84] width 23 height 24
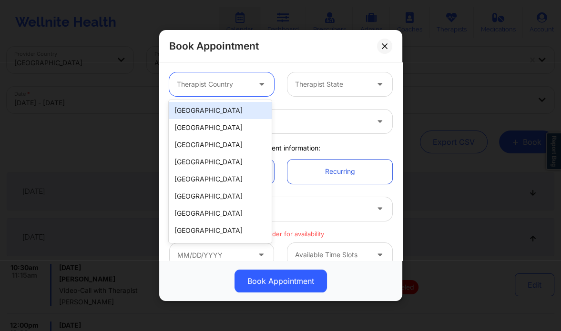
click at [227, 111] on div "[GEOGRAPHIC_DATA]" at bounding box center [220, 110] width 103 height 17
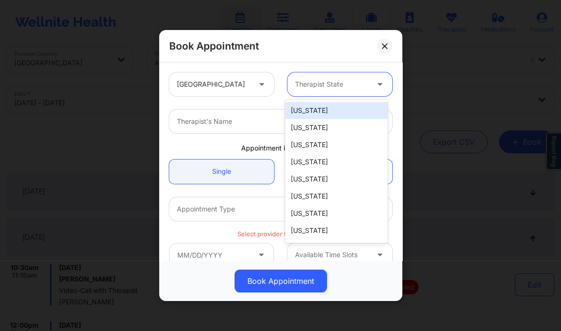
click at [318, 82] on div at bounding box center [331, 84] width 73 height 11
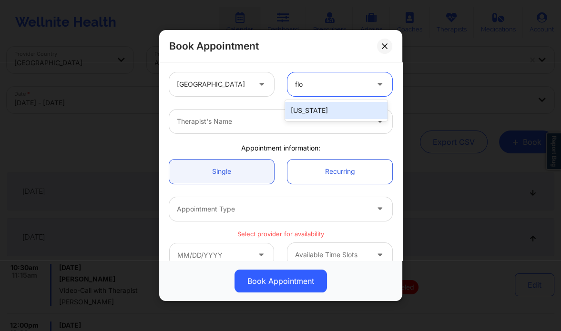
type input "flor"
click at [311, 108] on div "[US_STATE]" at bounding box center [336, 110] width 103 height 17
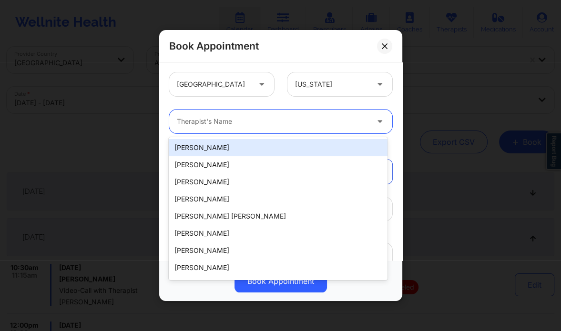
click at [263, 127] on div at bounding box center [273, 121] width 192 height 11
paste input "Jill Scott"
type input "Jill Scott"
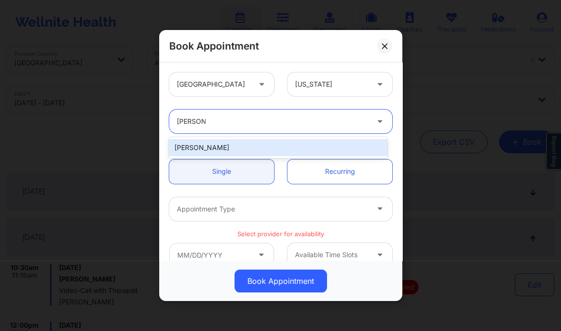
click at [229, 147] on div "Jill Scott" at bounding box center [278, 147] width 218 height 17
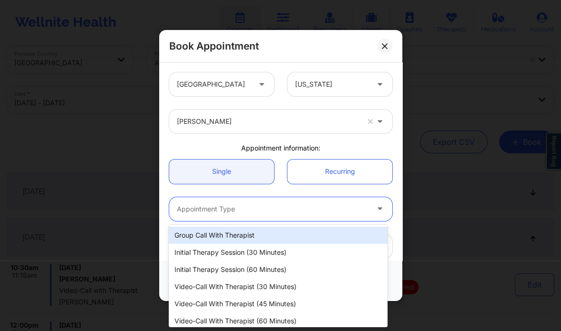
click at [227, 202] on div "Appointment Type" at bounding box center [269, 209] width 200 height 24
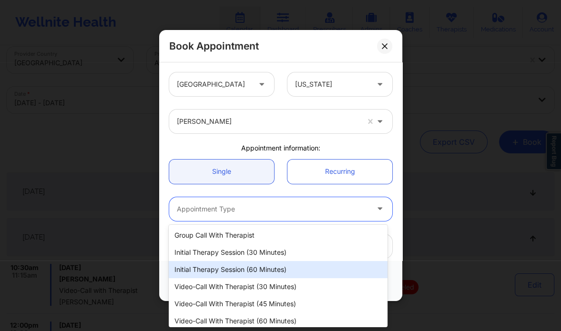
scroll to position [21, 0]
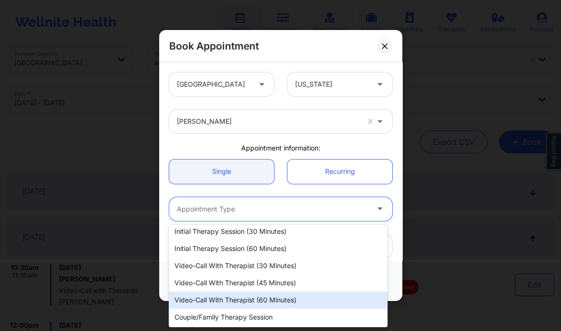
click at [259, 302] on div "Video-Call with Therapist (60 minutes)" at bounding box center [278, 300] width 218 height 17
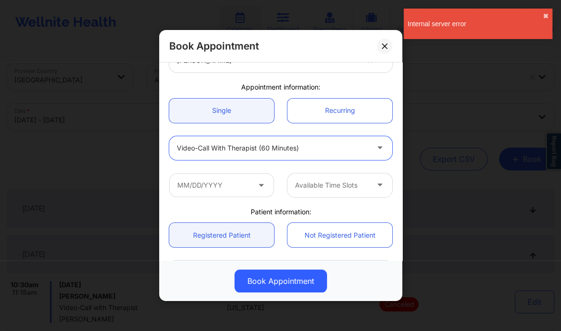
scroll to position [65, 0]
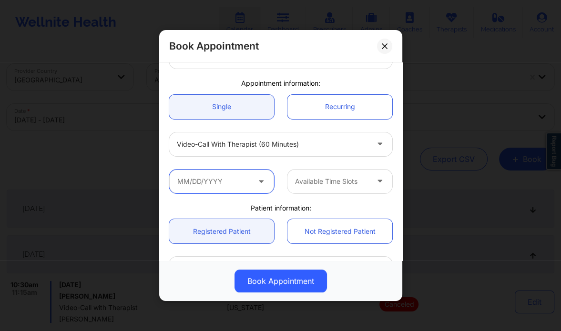
click at [237, 181] on input "text" at bounding box center [221, 182] width 105 height 24
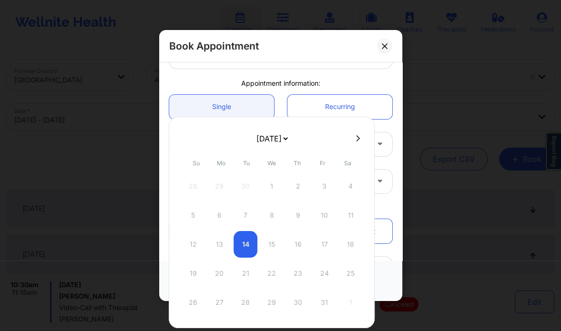
click at [356, 138] on icon at bounding box center [358, 138] width 4 height 7
select select "2025-10"
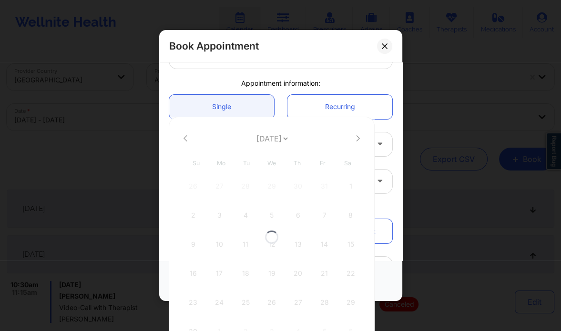
click at [355, 138] on div at bounding box center [272, 237] width 206 height 241
select select "2025-10"
click at [356, 138] on icon at bounding box center [358, 138] width 4 height 7
select select "2025-11"
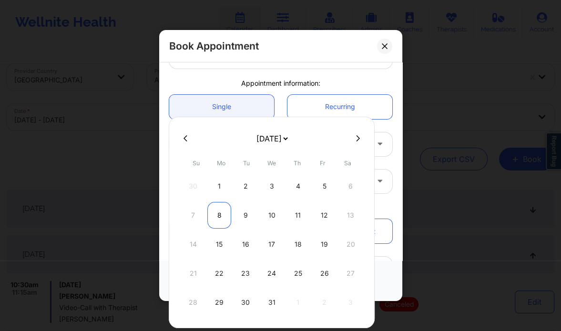
click at [219, 217] on div "8" at bounding box center [219, 215] width 24 height 27
type input "12/08/2025"
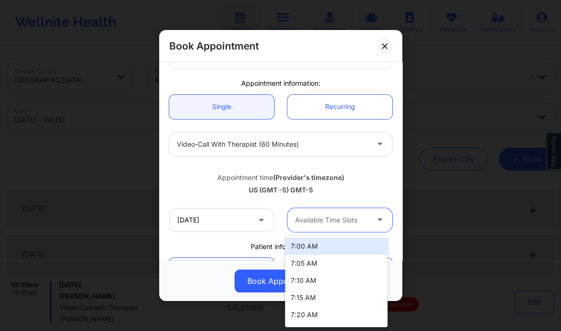
click at [340, 225] on div at bounding box center [331, 220] width 73 height 11
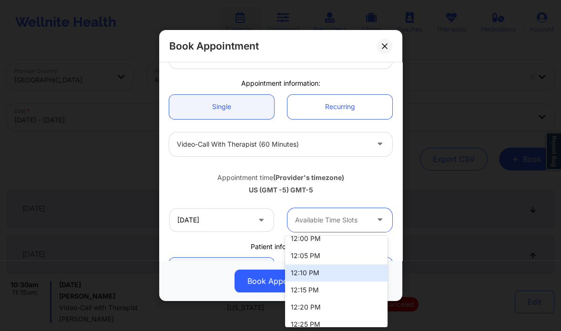
scroll to position [1024, 0]
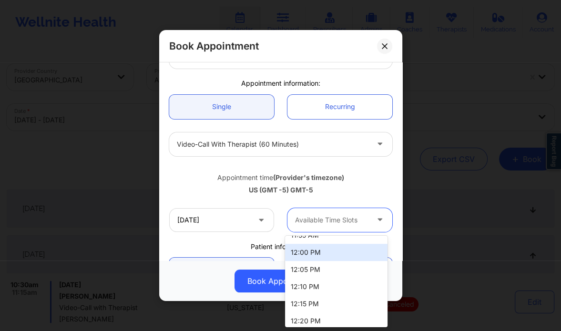
click at [294, 248] on div "12:00 PM" at bounding box center [336, 252] width 103 height 17
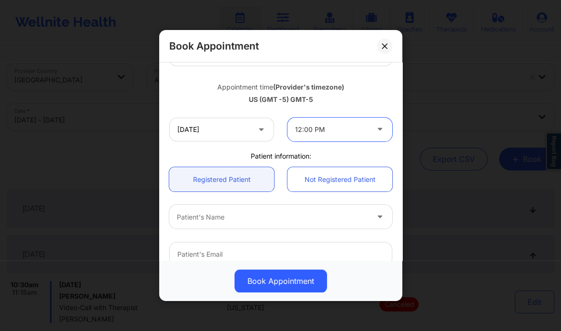
scroll to position [156, 0]
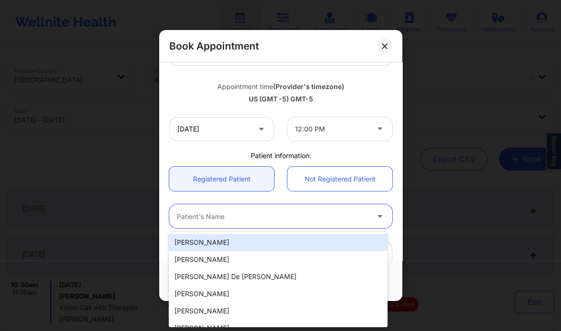
click at [220, 221] on div at bounding box center [273, 216] width 192 height 11
paste input "Sarah Parker"
type input "Sarah Parker"
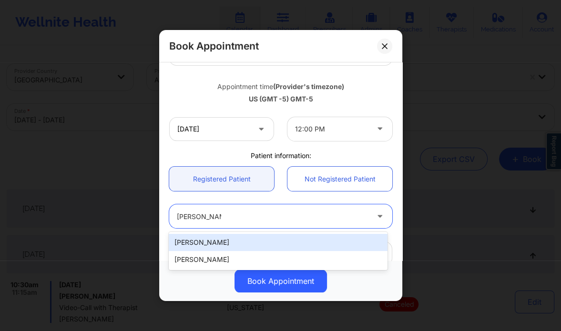
click at [238, 239] on div "Sarah Parker" at bounding box center [278, 242] width 218 height 17
type input "dooobie5718@gmail.com"
type input "+17279535938"
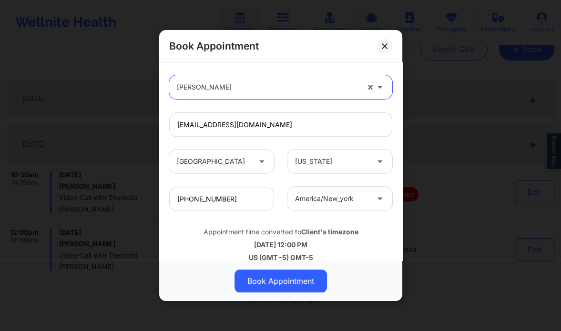
scroll to position [297, 0]
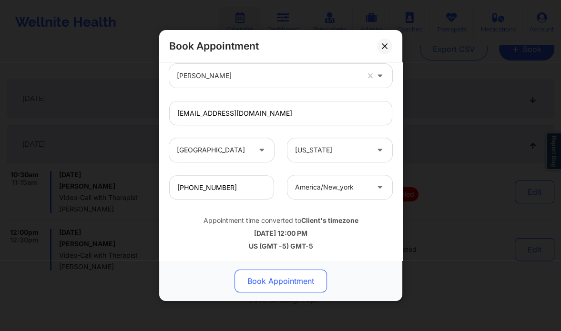
click at [284, 282] on button "Book Appointment" at bounding box center [281, 281] width 92 height 23
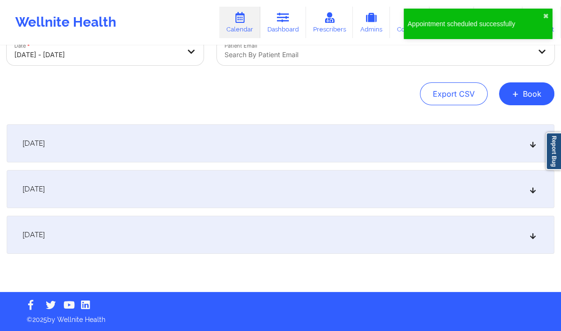
scroll to position [65, 0]
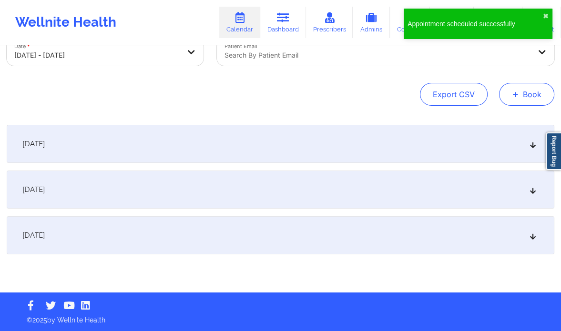
click at [533, 95] on button "+ Book" at bounding box center [526, 94] width 55 height 23
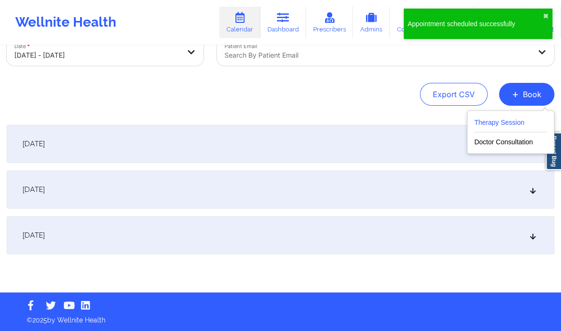
click at [511, 120] on button "Therapy Session" at bounding box center [510, 125] width 73 height 16
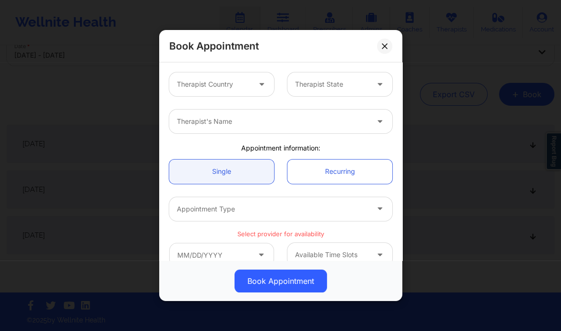
click at [233, 88] on div at bounding box center [213, 84] width 73 height 11
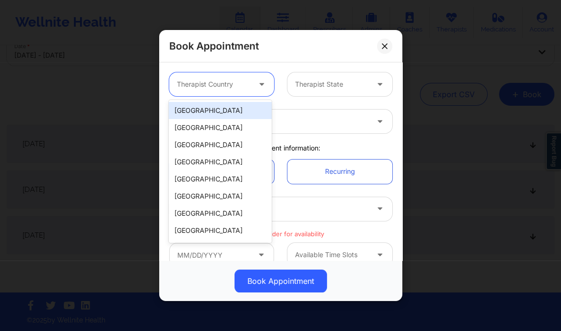
click at [212, 113] on div "[GEOGRAPHIC_DATA]" at bounding box center [220, 110] width 103 height 17
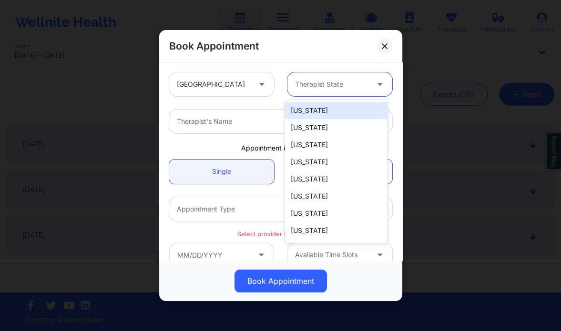
click at [338, 80] on div at bounding box center [331, 84] width 73 height 11
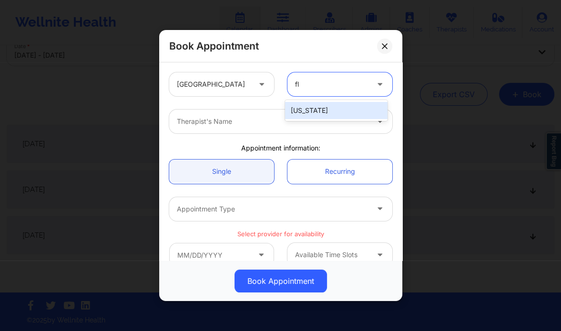
type input "flo"
click at [326, 106] on div "[US_STATE]" at bounding box center [336, 110] width 103 height 17
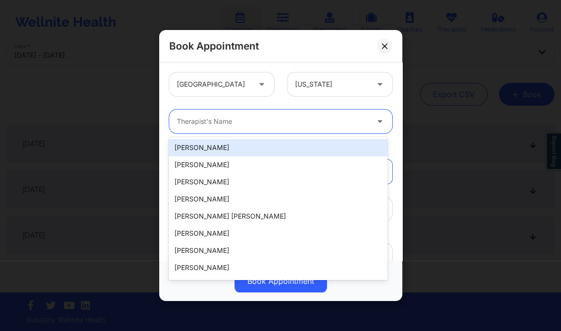
click at [281, 126] on div at bounding box center [273, 121] width 192 height 11
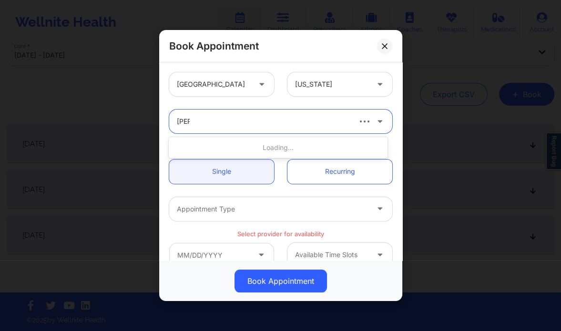
type input "jill sc"
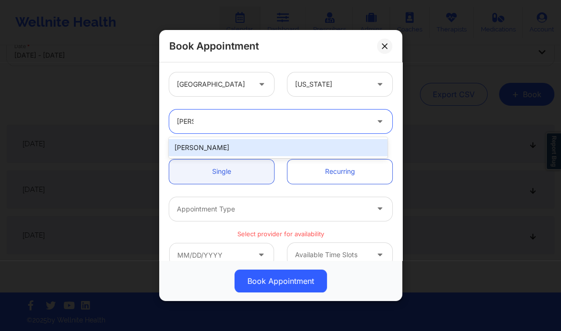
click at [215, 152] on div "Jill Scott" at bounding box center [278, 147] width 218 height 17
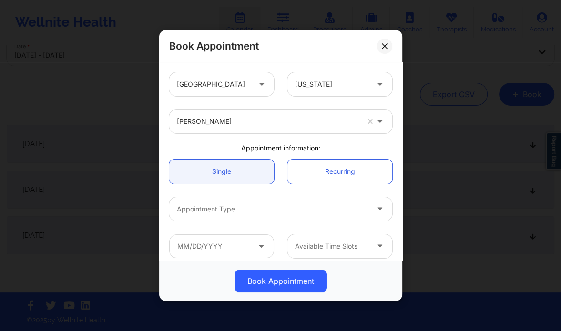
click at [224, 221] on div "Appointment Type" at bounding box center [281, 209] width 236 height 37
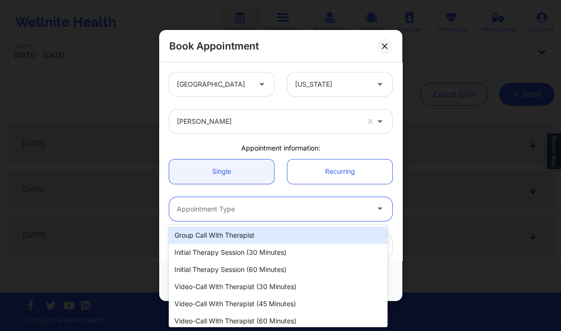
click at [223, 214] on div at bounding box center [273, 209] width 192 height 11
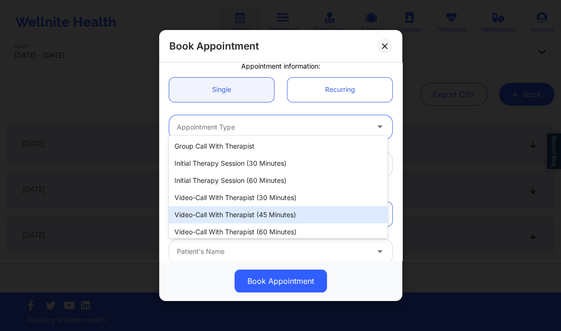
scroll to position [89, 0]
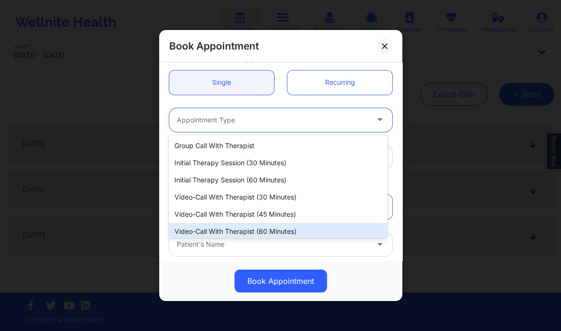
click at [221, 229] on div "Video-Call with Therapist (60 minutes)" at bounding box center [278, 231] width 218 height 17
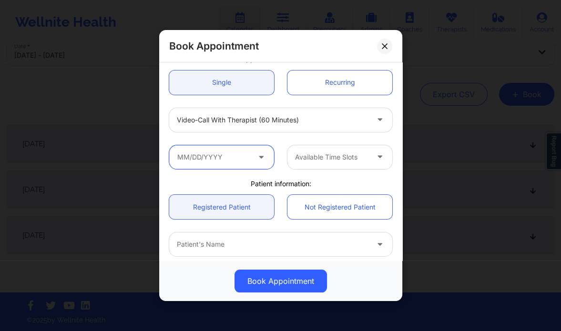
click at [210, 156] on input "text" at bounding box center [221, 157] width 105 height 24
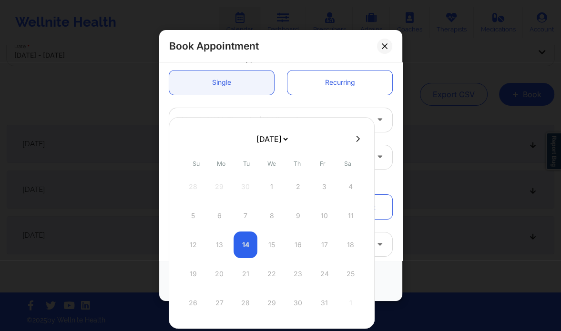
click at [356, 139] on icon at bounding box center [358, 138] width 4 height 7
select select "2025-10"
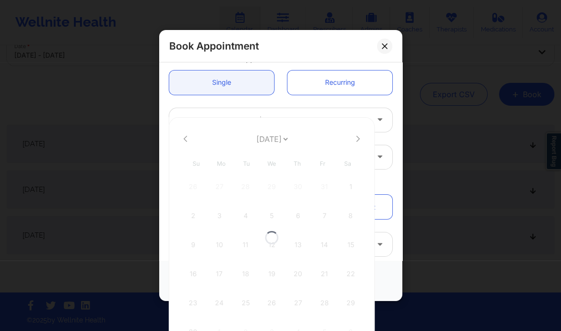
select select "2025-10"
click at [356, 139] on icon at bounding box center [358, 138] width 4 height 7
select select "2025-11"
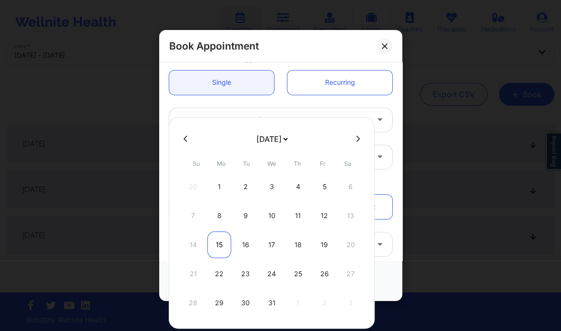
click at [215, 251] on div "15" at bounding box center [219, 245] width 24 height 27
type input "12/15/2025"
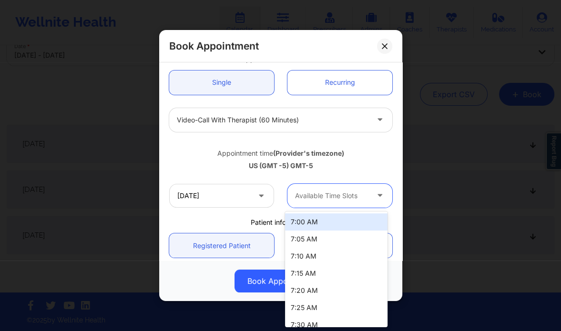
click at [330, 192] on div at bounding box center [331, 195] width 73 height 11
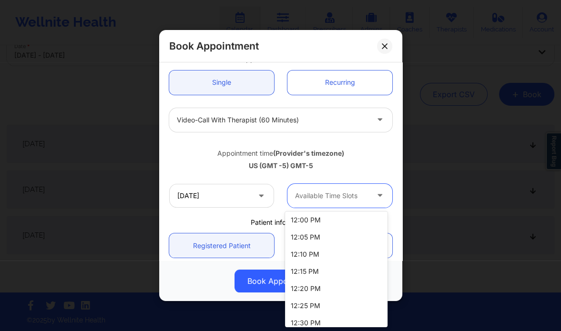
scroll to position [1032, 0]
click at [310, 214] on div "12:00 PM" at bounding box center [336, 220] width 103 height 17
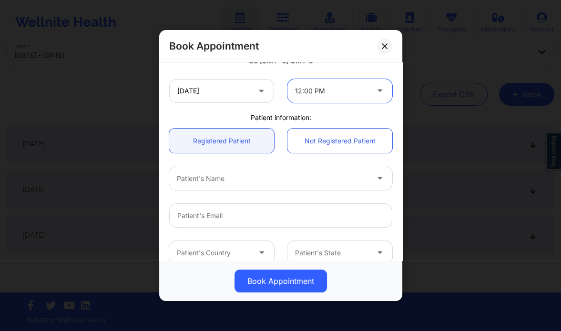
scroll to position [195, 0]
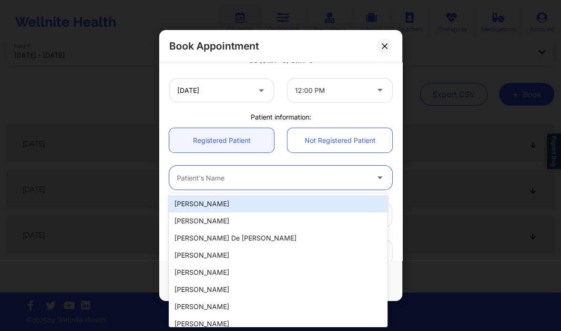
click at [236, 173] on div at bounding box center [273, 178] width 192 height 11
paste input "Sarah Parker"
type input "Sarah Parker"
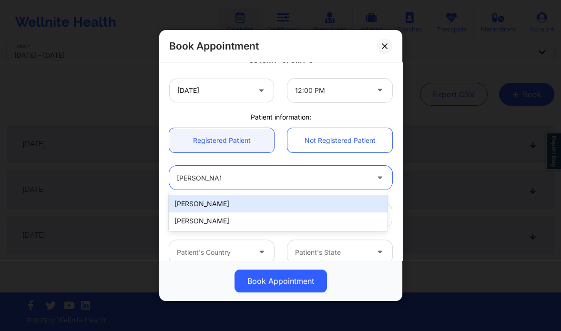
click at [224, 208] on div "Sarah Parker" at bounding box center [278, 203] width 218 height 17
type input "dooobie5718@gmail.com"
type input "+17279535938"
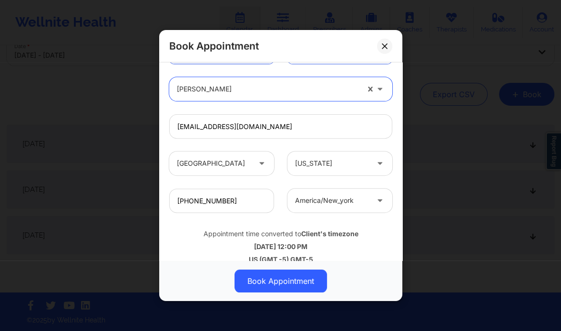
scroll to position [297, 0]
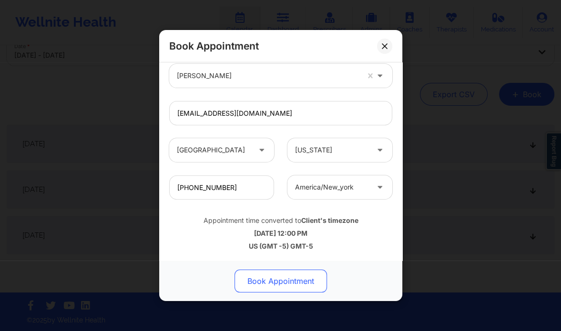
click at [264, 291] on button "Book Appointment" at bounding box center [281, 281] width 92 height 23
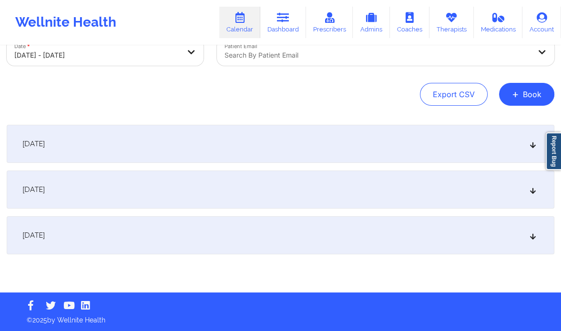
click at [140, 150] on div "October 12, 2025" at bounding box center [281, 144] width 548 height 38
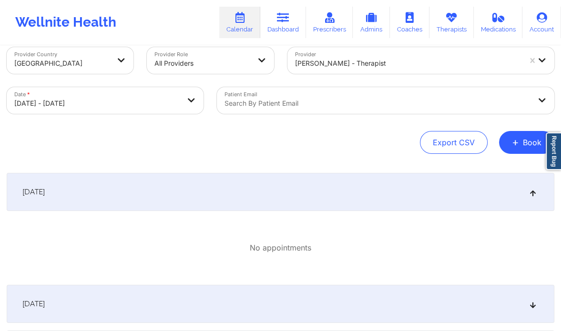
scroll to position [0, 0]
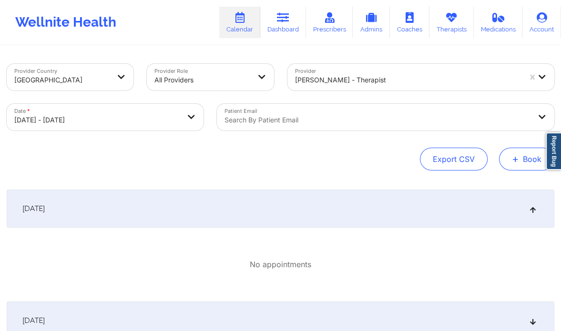
click at [517, 156] on span "+" at bounding box center [515, 158] width 7 height 5
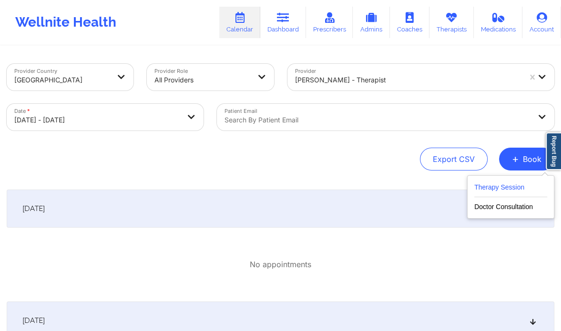
click at [480, 188] on button "Therapy Session" at bounding box center [510, 190] width 73 height 16
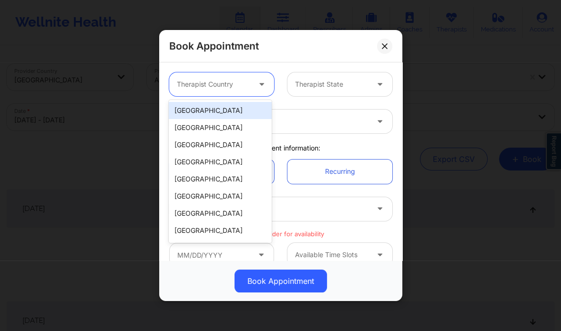
click at [232, 85] on div at bounding box center [213, 84] width 73 height 11
click at [228, 109] on div "[GEOGRAPHIC_DATA]" at bounding box center [220, 110] width 103 height 17
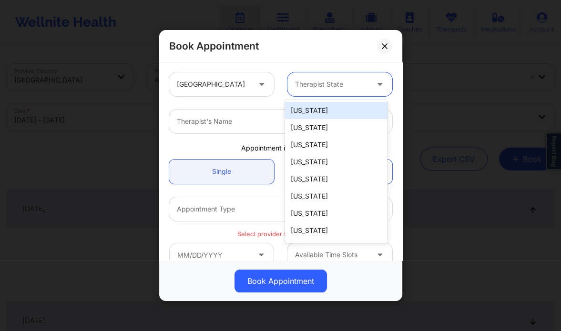
click at [320, 82] on div at bounding box center [331, 84] width 73 height 11
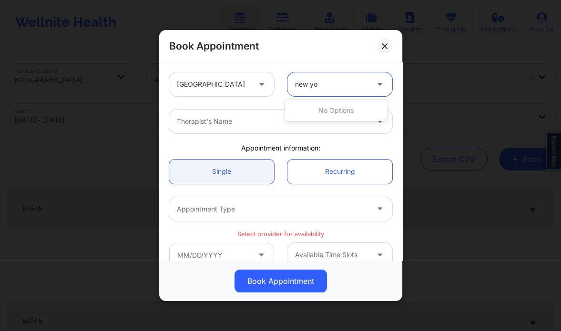
type input "new y"
click at [315, 108] on div "[US_STATE]" at bounding box center [336, 110] width 103 height 17
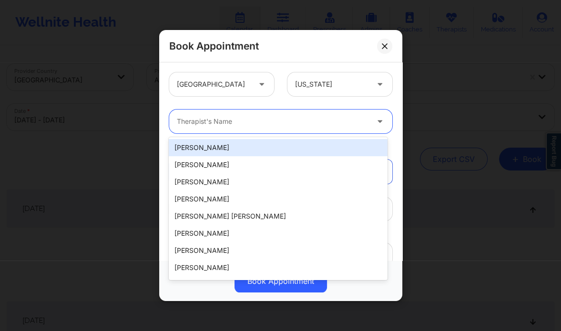
click at [284, 118] on div at bounding box center [273, 121] width 192 height 11
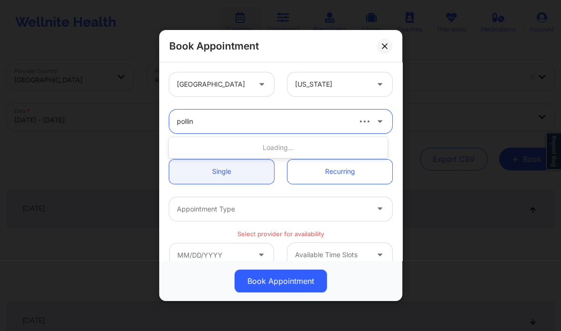
type input "pollino"
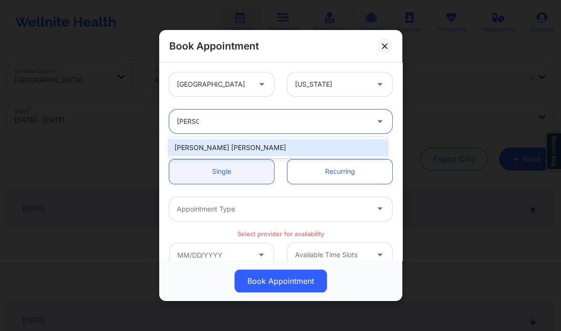
click at [275, 150] on div "Richard Ryan Kenneth Pollino" at bounding box center [278, 147] width 218 height 17
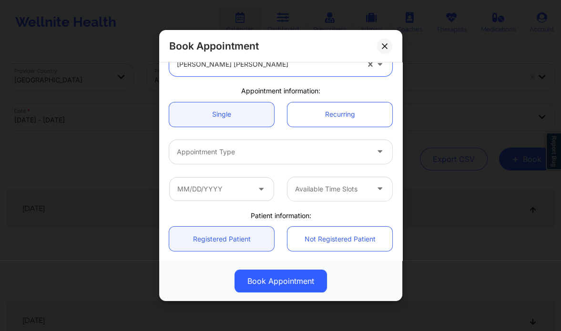
scroll to position [60, 0]
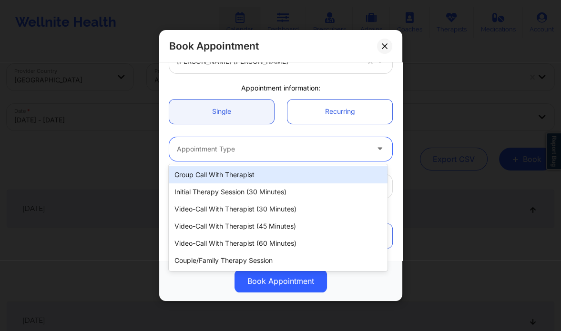
click at [241, 154] on div at bounding box center [273, 149] width 192 height 11
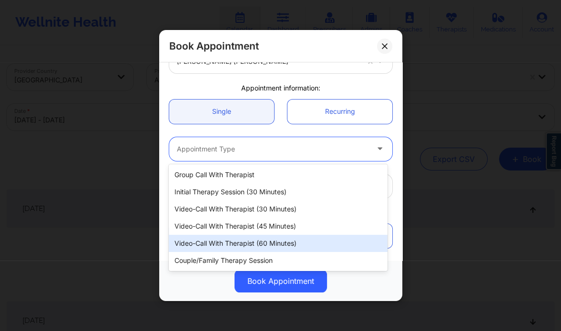
click at [258, 246] on div "Video-Call with Therapist (60 minutes)" at bounding box center [278, 243] width 218 height 17
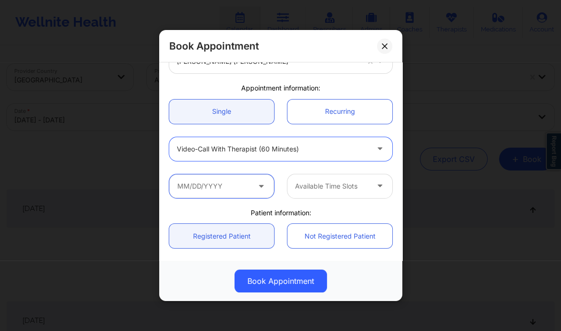
click at [240, 179] on input "text" at bounding box center [221, 186] width 105 height 24
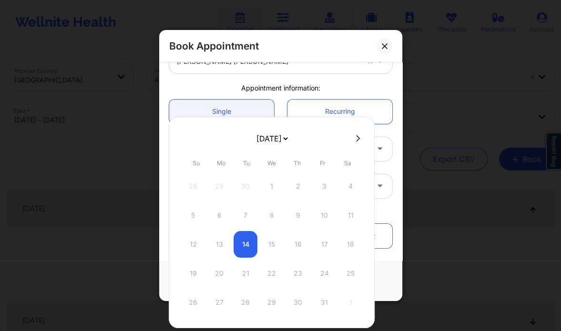
click at [356, 137] on icon at bounding box center [358, 138] width 4 height 7
select select "2025-10"
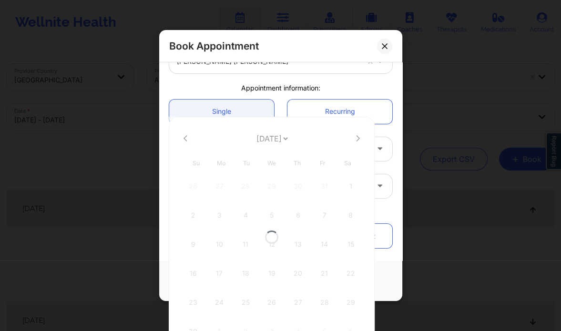
select select "2025-10"
click at [186, 141] on icon at bounding box center [186, 138] width 4 height 6
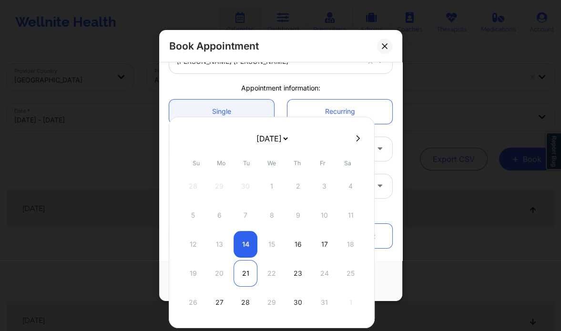
click at [246, 277] on div "21" at bounding box center [246, 273] width 24 height 27
type input "10/21/2025"
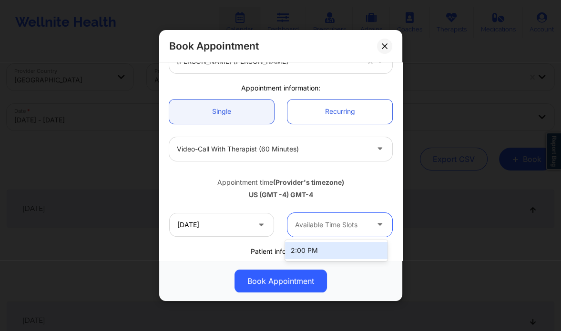
click at [324, 225] on div at bounding box center [331, 224] width 73 height 11
click at [324, 226] on div at bounding box center [331, 224] width 73 height 11
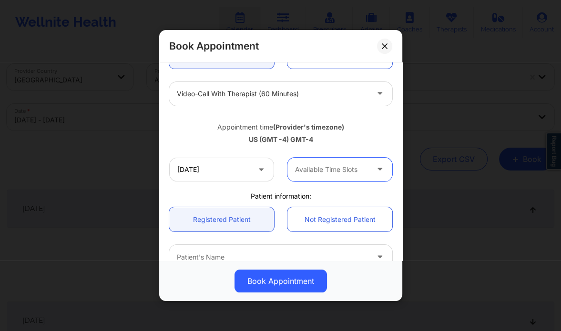
scroll to position [116, 0]
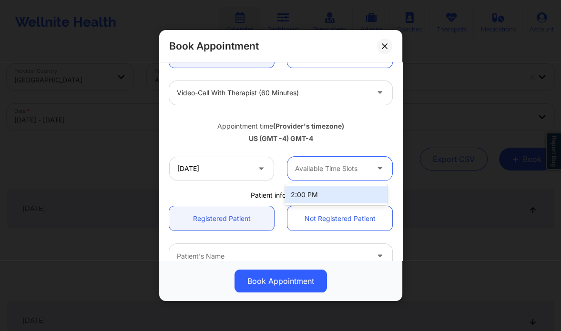
click at [362, 174] on div at bounding box center [331, 168] width 73 height 11
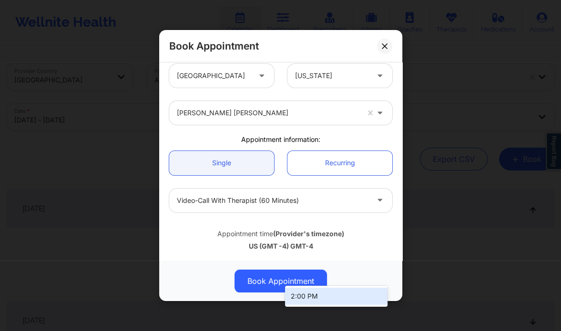
scroll to position [0, 0]
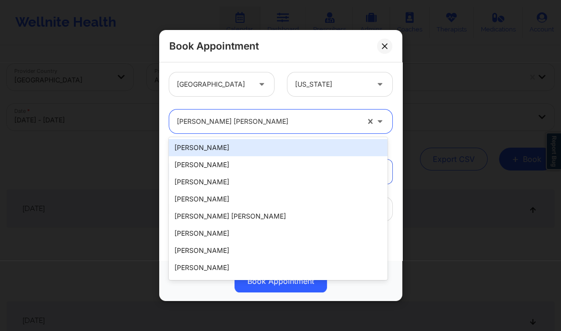
click at [260, 122] on div at bounding box center [268, 121] width 182 height 11
paste input "Kerrie "Vee" Martin"
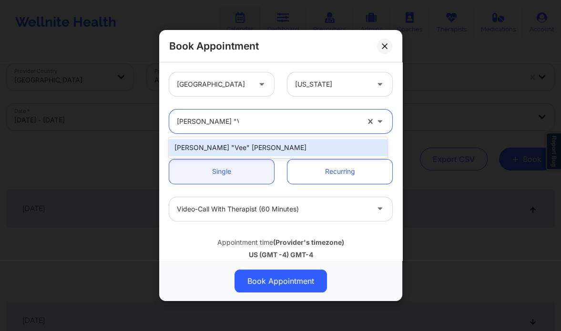
type input "Kerrie "Vee" Martin"
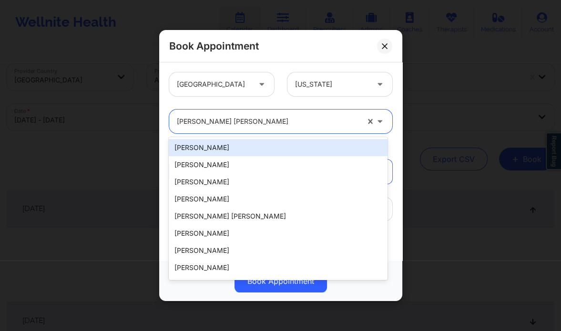
click at [268, 118] on div at bounding box center [268, 121] width 182 height 11
paste input "Kerrie "Vee" Martin"
type input "Kerrie "Vee" Martin"
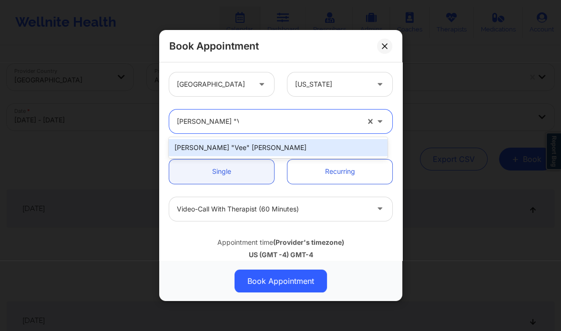
click at [252, 146] on div "Kerrie "Vee" Martin" at bounding box center [278, 147] width 218 height 17
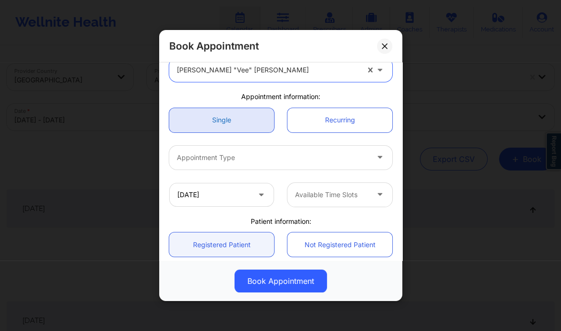
scroll to position [53, 0]
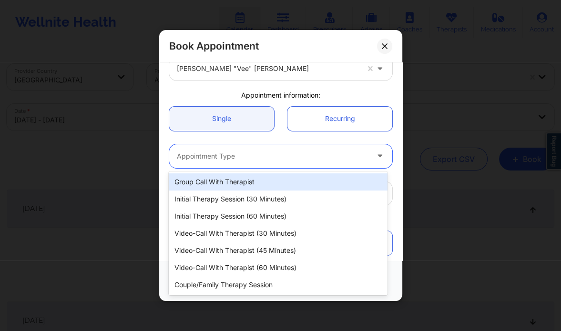
click at [237, 154] on div at bounding box center [273, 156] width 192 height 11
click at [304, 154] on div at bounding box center [273, 156] width 192 height 11
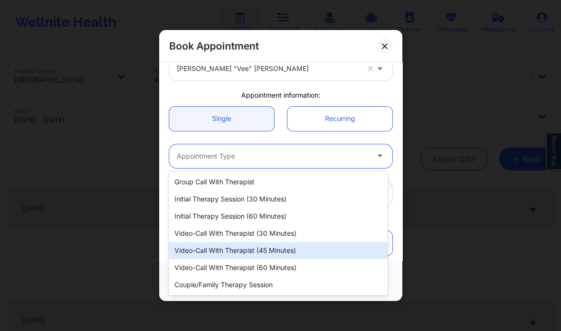
click at [273, 258] on div "Video-Call with Therapist (45 minutes)" at bounding box center [278, 250] width 218 height 17
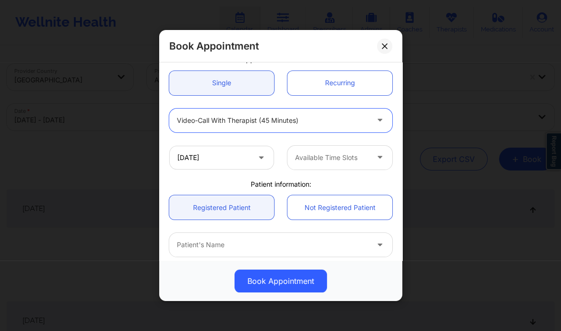
scroll to position [89, 0]
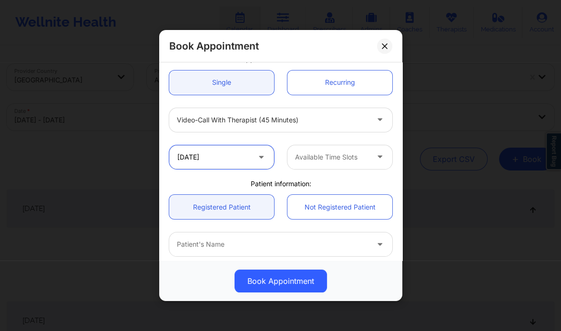
click at [249, 152] on input "10/21/2025" at bounding box center [221, 157] width 105 height 24
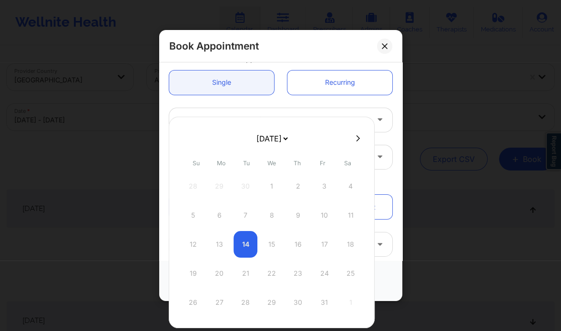
click at [357, 141] on icon at bounding box center [358, 138] width 4 height 7
select select "2025-10"
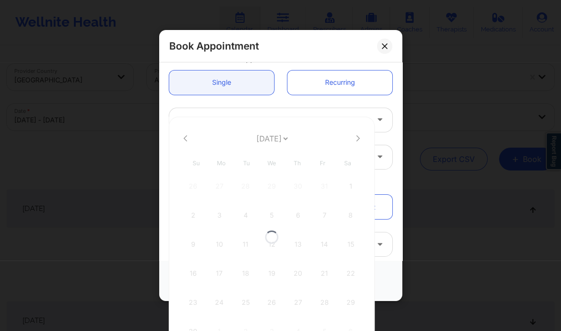
select select "2025-10"
click at [187, 141] on button at bounding box center [186, 138] width 10 height 8
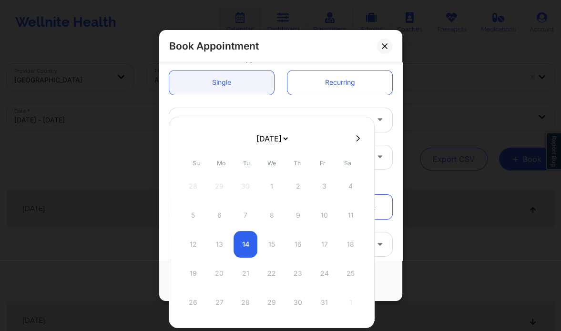
click at [356, 139] on icon at bounding box center [358, 138] width 4 height 7
select select "2025-10"
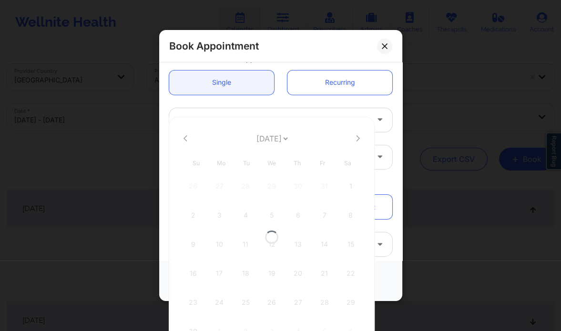
select select "2025-10"
click at [185, 139] on icon at bounding box center [186, 138] width 4 height 6
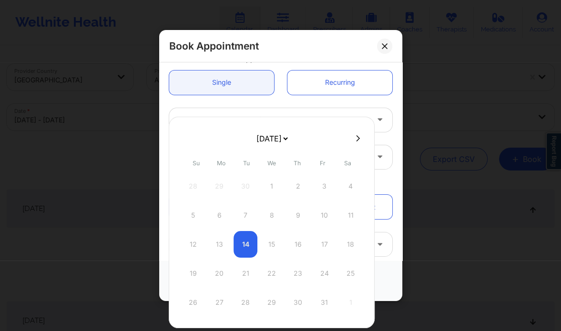
click at [340, 226] on div "5 6 7 8 9 10 11" at bounding box center [271, 215] width 181 height 27
click at [301, 245] on div "12 13 14 15 16 17 18" at bounding box center [271, 244] width 181 height 27
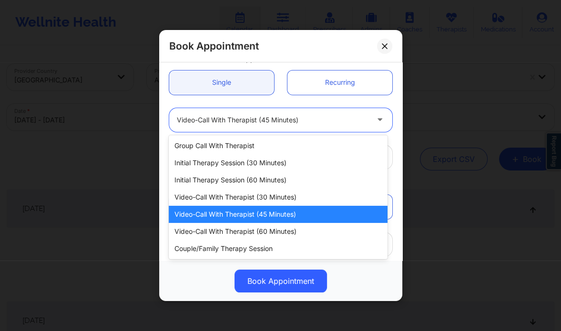
click at [292, 110] on div "Video-Call with Therapist (45 minutes)" at bounding box center [273, 120] width 192 height 24
click at [288, 116] on div at bounding box center [273, 119] width 192 height 11
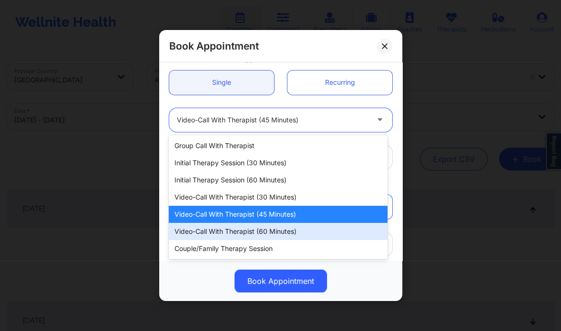
click at [289, 235] on div "Video-Call with Therapist (60 minutes)" at bounding box center [278, 231] width 218 height 17
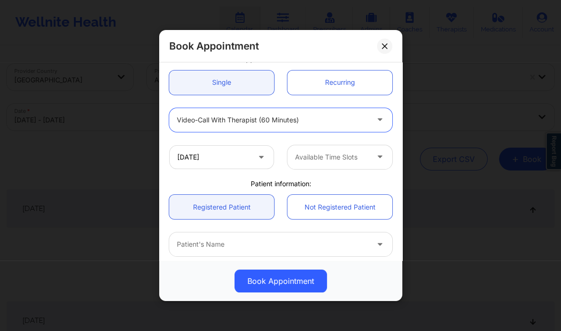
scroll to position [0, 0]
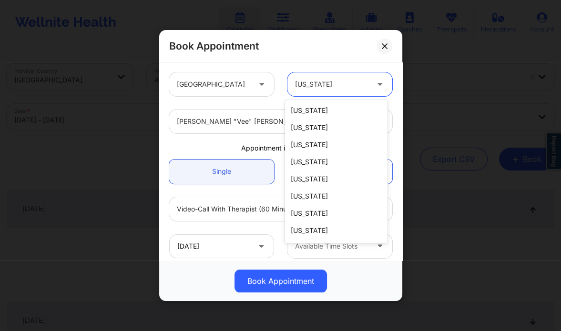
click at [300, 77] on div "[US_STATE]" at bounding box center [331, 84] width 73 height 24
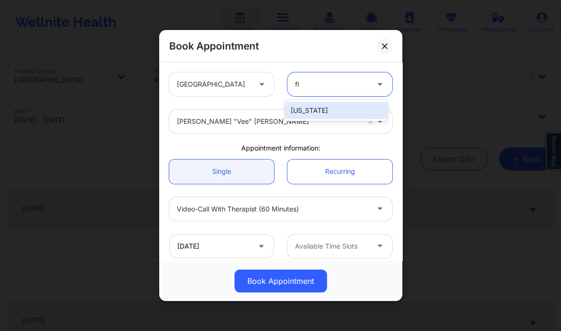
type input "flo"
click at [303, 106] on div "[US_STATE]" at bounding box center [336, 110] width 103 height 17
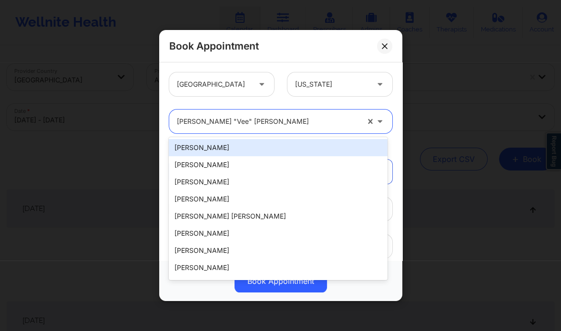
click at [263, 120] on div at bounding box center [268, 121] width 182 height 11
paste input "Raquel Pereda"
type input "Raquel Pereda"
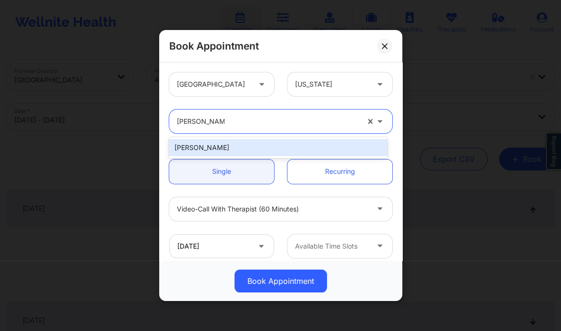
click at [273, 146] on div "Raquel Pereda" at bounding box center [278, 147] width 218 height 17
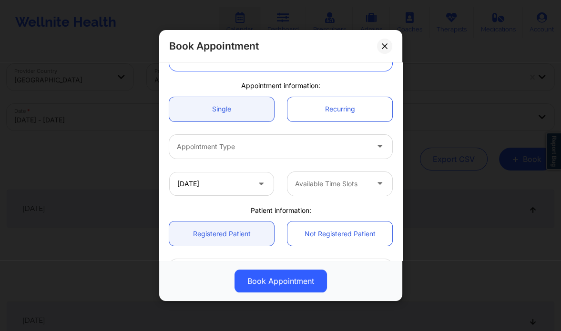
scroll to position [65, 0]
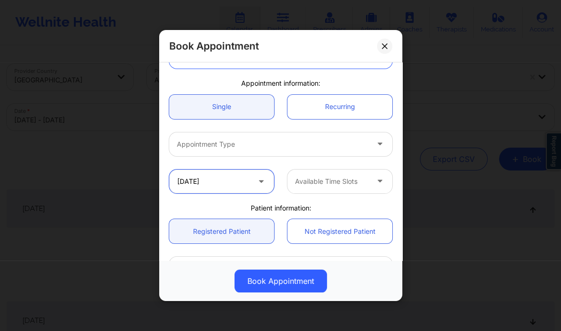
click at [241, 184] on input "10/21/2025" at bounding box center [221, 182] width 105 height 24
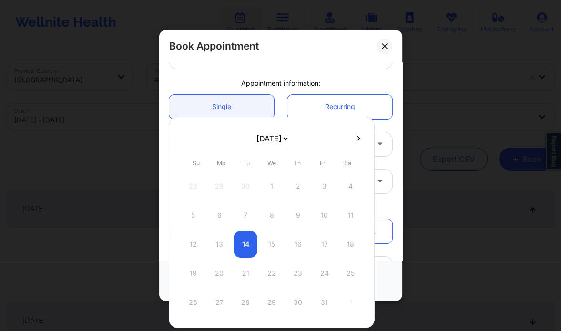
click at [357, 141] on icon at bounding box center [359, 138] width 4 height 6
select select "2025-10"
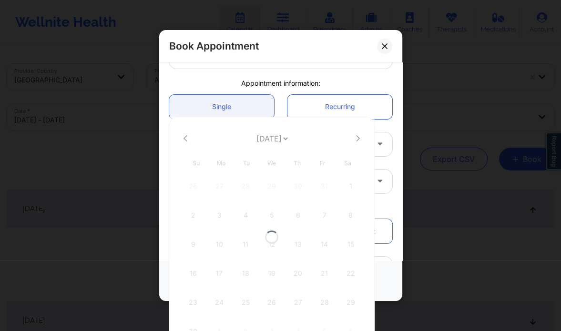
select select "2025-10"
click at [357, 141] on icon at bounding box center [359, 138] width 4 height 6
select select "2025-11"
click at [217, 246] on div "14 15 16 17 18 19 20" at bounding box center [271, 244] width 181 height 27
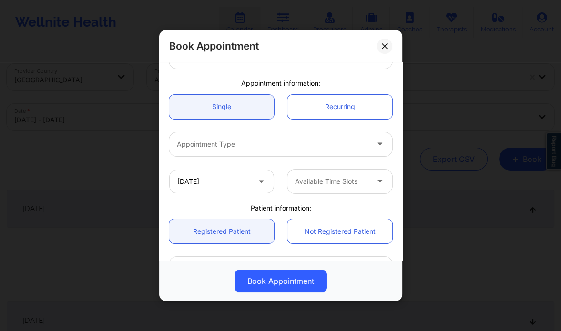
click at [389, 130] on div "Appointment Type" at bounding box center [281, 144] width 236 height 37
click at [229, 183] on input "10/21/2025" at bounding box center [221, 182] width 105 height 24
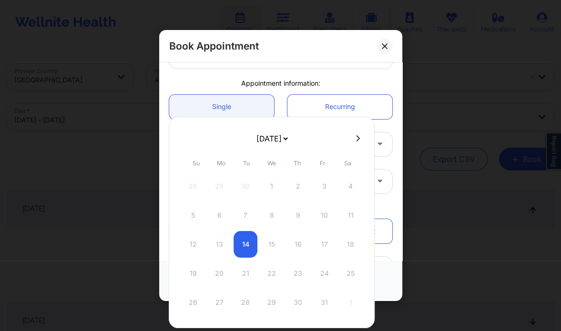
click at [357, 135] on button at bounding box center [358, 138] width 10 height 8
select select "2025-10"
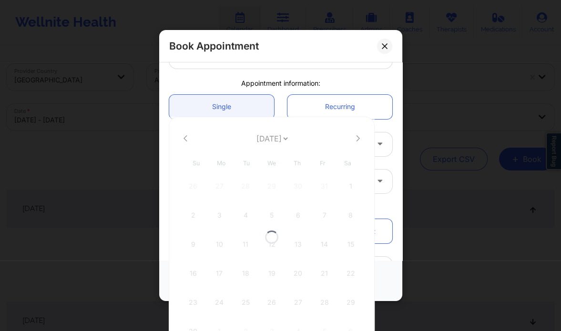
click at [357, 135] on div at bounding box center [272, 237] width 206 height 241
select select "2025-10"
click at [357, 135] on button at bounding box center [358, 138] width 10 height 8
select select "2025-11"
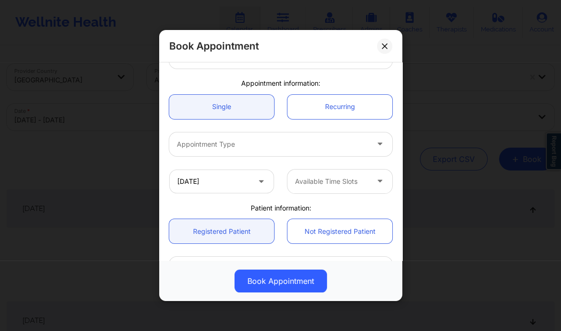
click at [390, 135] on div "Appointment Type" at bounding box center [281, 145] width 236 height 24
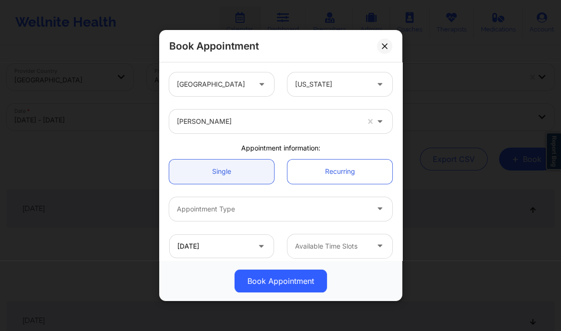
click at [227, 204] on div at bounding box center [273, 209] width 192 height 11
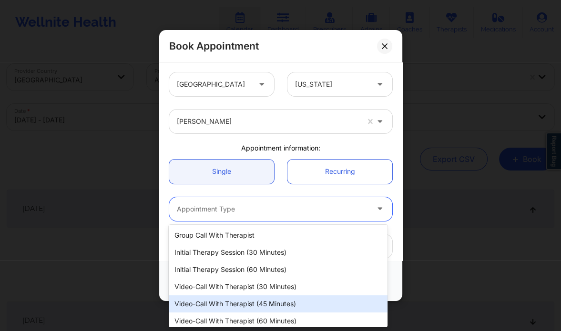
click at [264, 307] on div "Video-Call with Therapist (45 minutes)" at bounding box center [278, 304] width 218 height 17
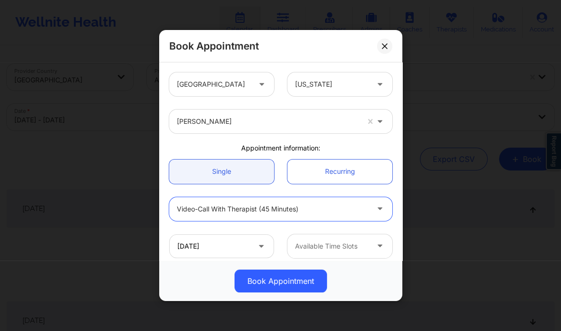
scroll to position [25, 0]
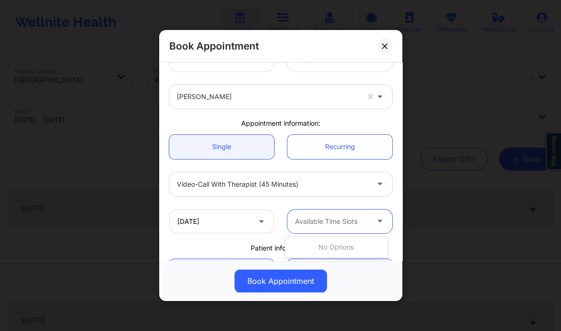
click at [315, 220] on div at bounding box center [331, 221] width 73 height 11
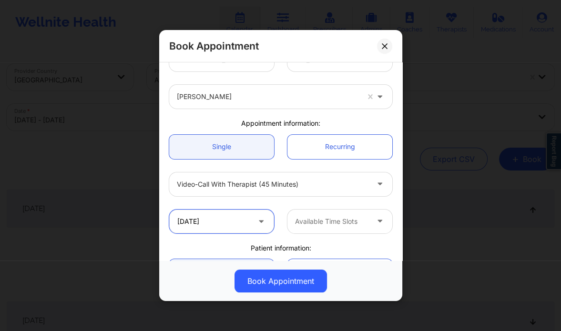
click at [250, 221] on input "10/21/2025" at bounding box center [221, 222] width 105 height 24
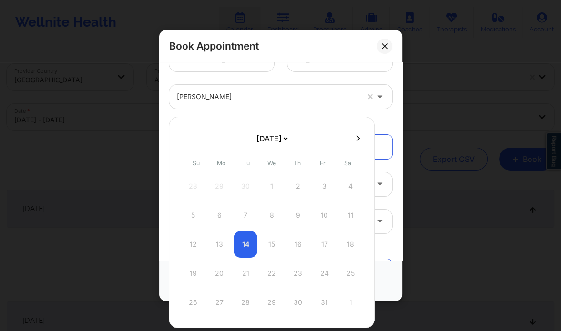
click at [350, 143] on div at bounding box center [272, 138] width 206 height 14
click at [349, 142] on div at bounding box center [272, 138] width 206 height 14
click at [353, 138] on button at bounding box center [358, 138] width 10 height 8
select select "2025-10"
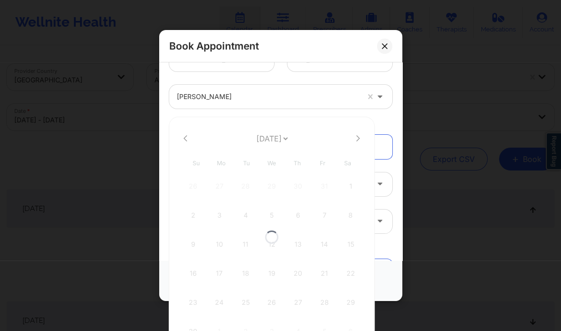
select select "2025-10"
click at [353, 138] on button at bounding box center [358, 138] width 10 height 8
select select "2025-11"
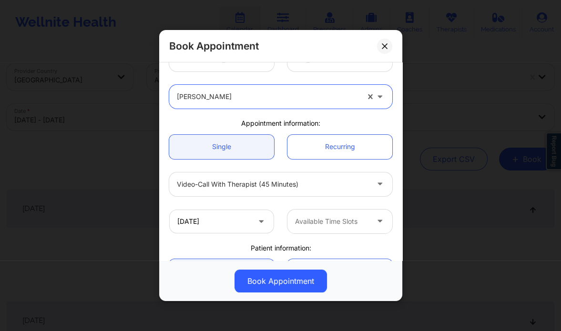
scroll to position [0, 0]
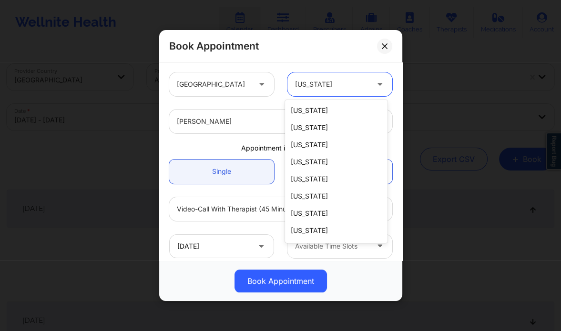
click at [305, 84] on div at bounding box center [331, 84] width 73 height 11
click at [223, 122] on div at bounding box center [268, 121] width 182 height 11
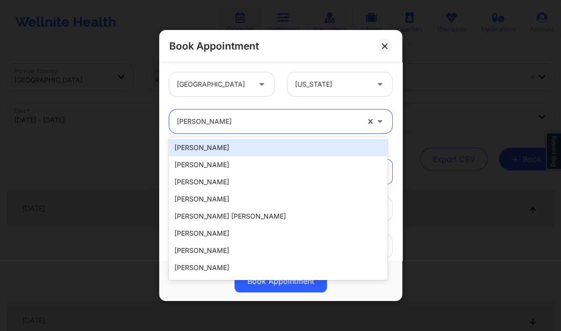
paste input "Vicki Rene Padilla"
type input "Vicki Rene Padilla"
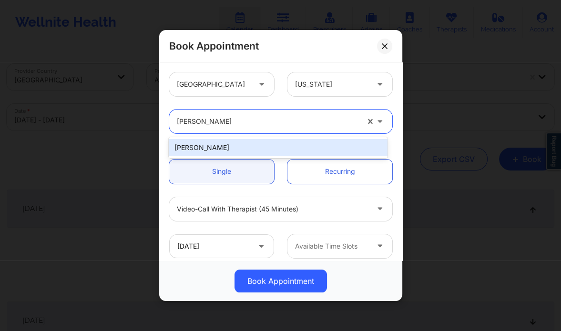
click at [228, 149] on div "Vicki Rene Padilla" at bounding box center [278, 147] width 218 height 17
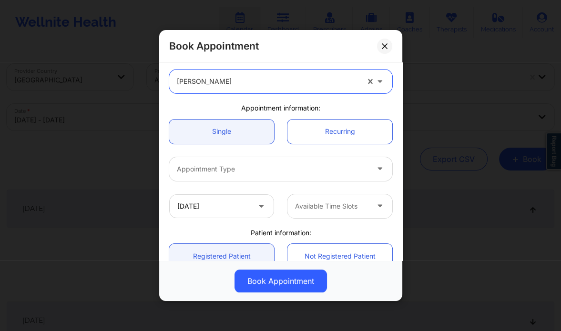
scroll to position [42, 0]
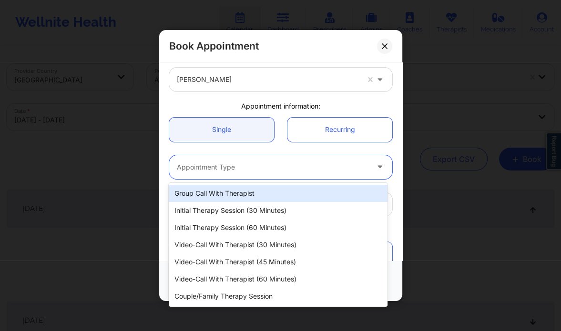
click at [205, 166] on div at bounding box center [273, 167] width 192 height 11
click at [248, 160] on div "Appointment Type" at bounding box center [269, 167] width 200 height 24
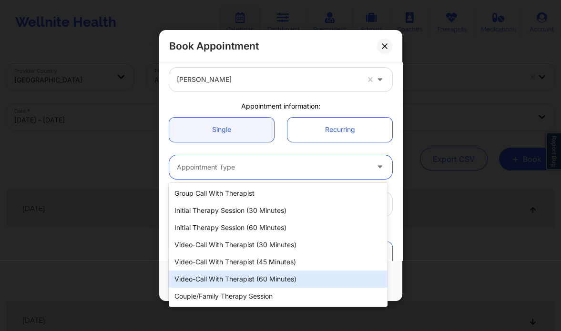
click at [275, 279] on div "Video-Call with Therapist (60 minutes)" at bounding box center [278, 279] width 218 height 17
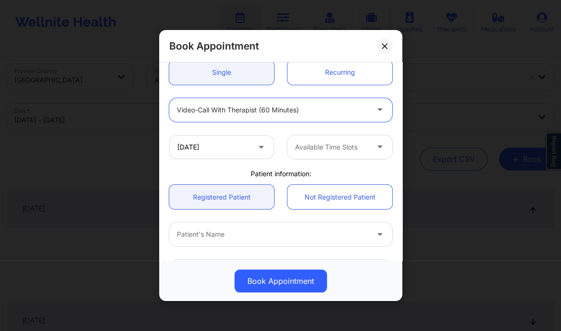
scroll to position [113, 0]
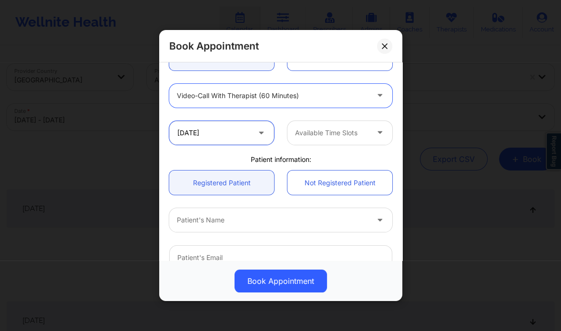
click at [250, 133] on input "10/21/2025" at bounding box center [221, 133] width 105 height 24
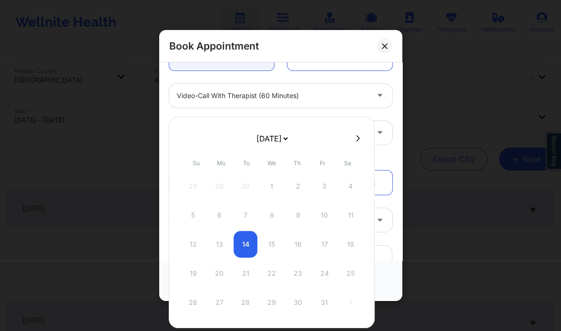
click at [356, 139] on icon at bounding box center [358, 138] width 4 height 7
select select "2025-10"
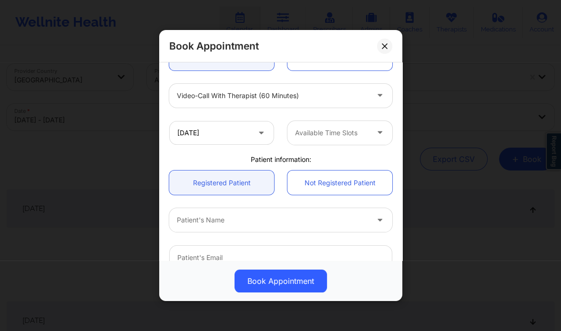
click at [168, 84] on div "Video-Call with Therapist (60 minutes)" at bounding box center [281, 96] width 236 height 24
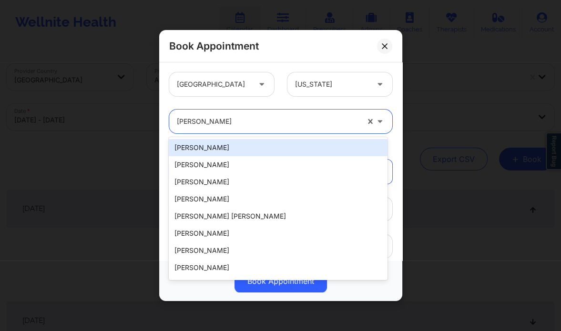
click at [229, 118] on div at bounding box center [268, 121] width 182 height 11
paste input "Jeffrey Casper"
type input "Jeffrey Casper"
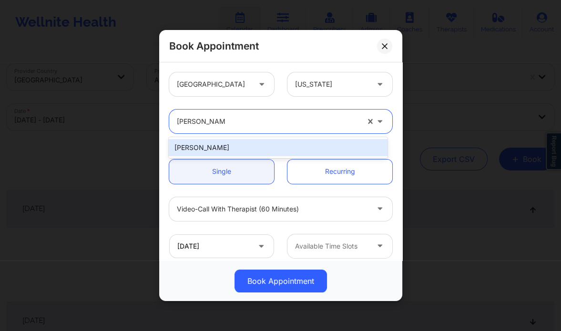
click at [236, 143] on div "Jeffrey Casper" at bounding box center [278, 147] width 218 height 17
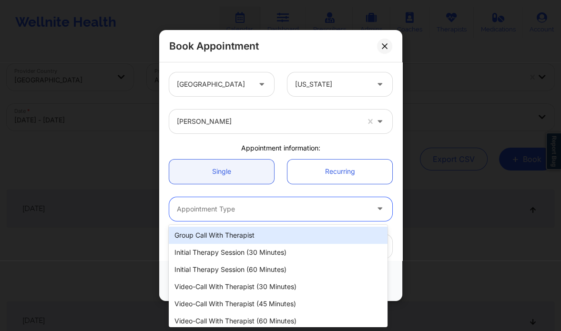
click at [238, 214] on div at bounding box center [273, 209] width 192 height 11
click at [198, 213] on div at bounding box center [273, 209] width 192 height 11
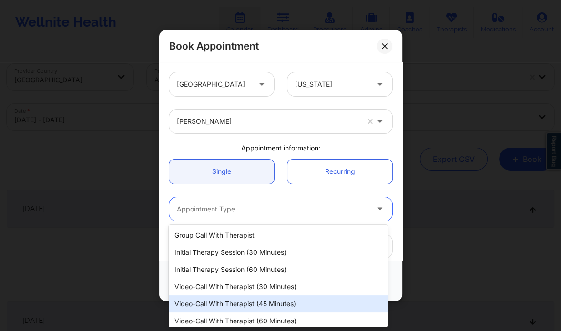
scroll to position [21, 0]
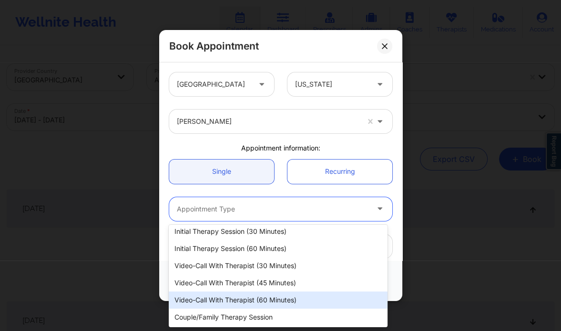
click at [254, 303] on div "Video-Call with Therapist (60 minutes)" at bounding box center [278, 300] width 218 height 17
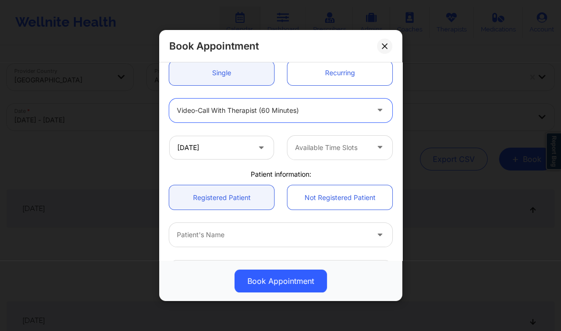
scroll to position [99, 0]
click at [229, 154] on input "10/21/2025" at bounding box center [221, 147] width 105 height 24
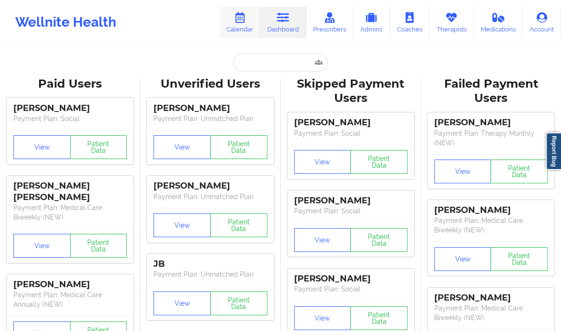
click at [238, 22] on icon at bounding box center [240, 17] width 12 height 10
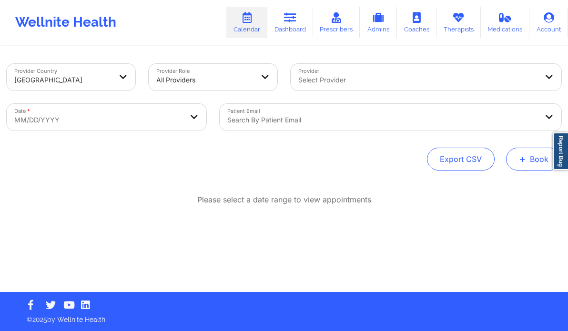
click at [524, 162] on span "+" at bounding box center [522, 158] width 7 height 5
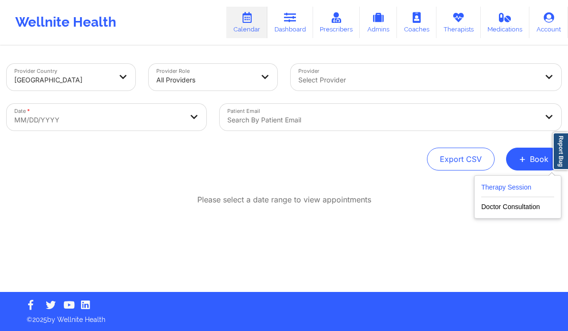
click at [510, 186] on button "Therapy Session" at bounding box center [518, 190] width 73 height 16
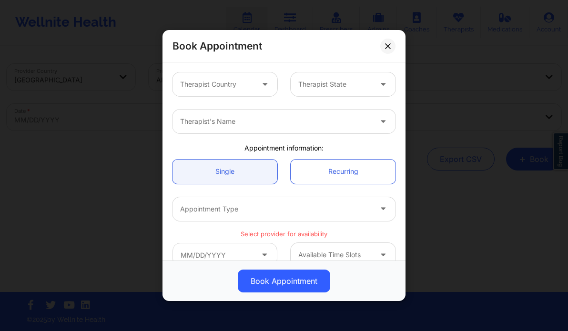
click at [236, 88] on div at bounding box center [216, 84] width 73 height 11
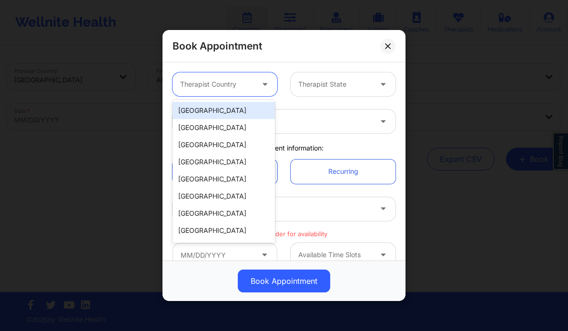
click at [225, 110] on div "[GEOGRAPHIC_DATA]" at bounding box center [224, 110] width 103 height 17
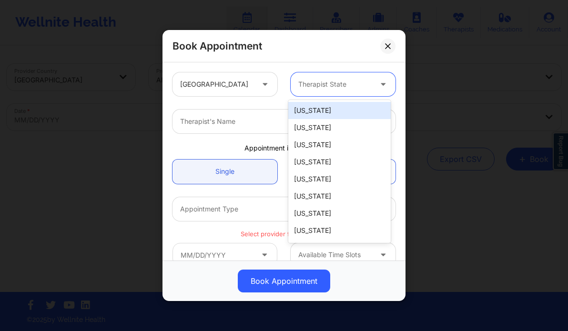
click at [315, 84] on div at bounding box center [334, 84] width 73 height 11
type input "new"
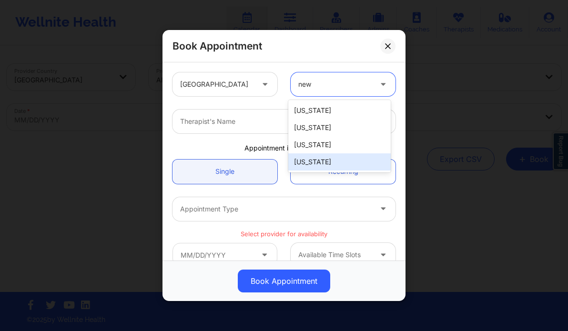
click at [307, 162] on div "[US_STATE]" at bounding box center [339, 162] width 103 height 17
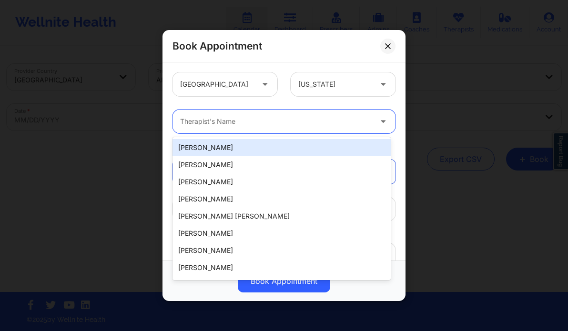
click at [244, 122] on div at bounding box center [276, 121] width 192 height 11
paste input "Erin Samples"
type input "Erin Samples"
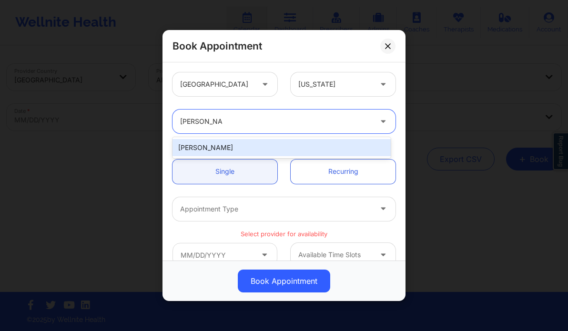
click at [257, 146] on div "Erin Samples" at bounding box center [282, 147] width 218 height 17
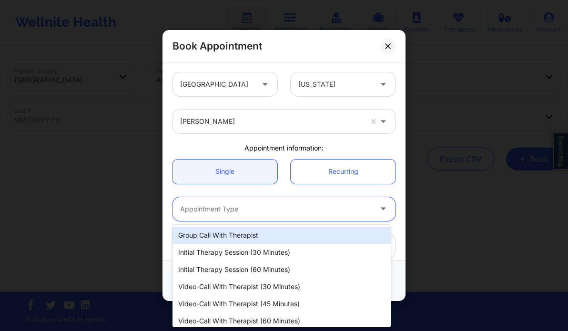
click at [258, 206] on div at bounding box center [276, 209] width 192 height 11
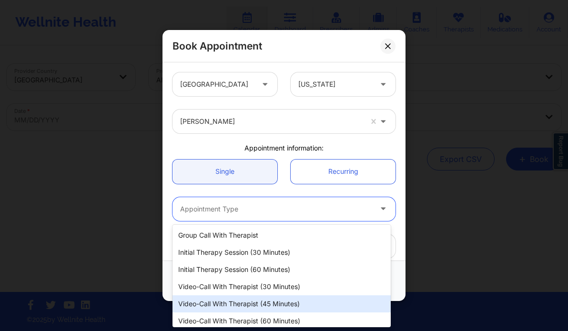
scroll to position [21, 0]
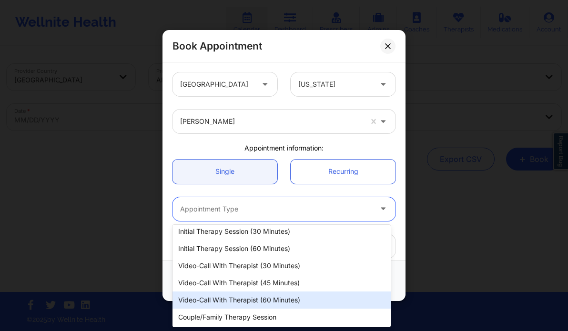
click at [256, 300] on div "Video-Call with Therapist (60 minutes)" at bounding box center [282, 300] width 218 height 17
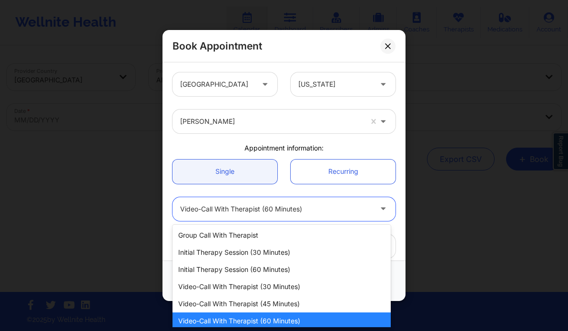
click at [295, 216] on div "Video-Call with Therapist (60 minutes)" at bounding box center [276, 209] width 192 height 24
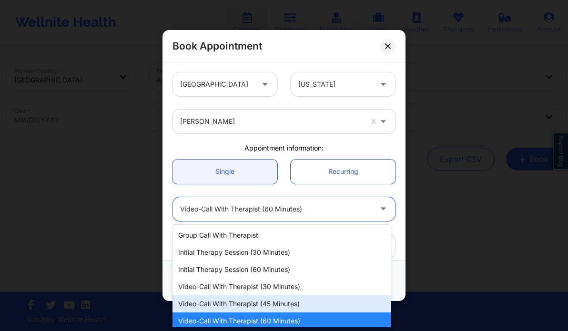
click at [292, 302] on div "Video-Call with Therapist (45 minutes)" at bounding box center [282, 304] width 218 height 17
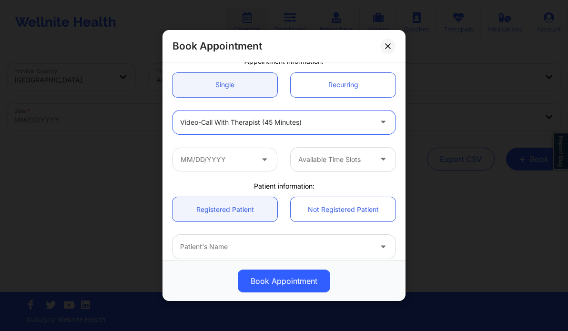
scroll to position [94, 0]
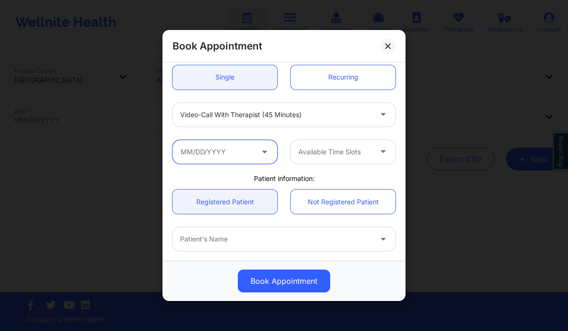
click at [227, 154] on input "text" at bounding box center [225, 152] width 105 height 24
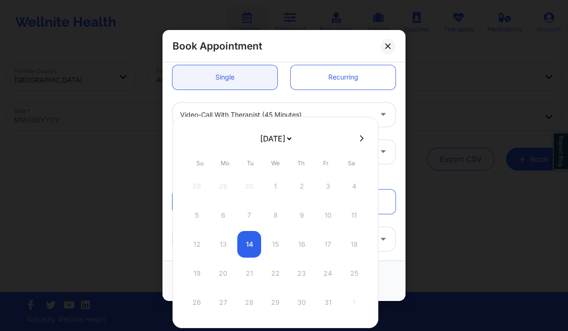
click at [360, 137] on icon at bounding box center [362, 138] width 4 height 7
select select "2025-10"
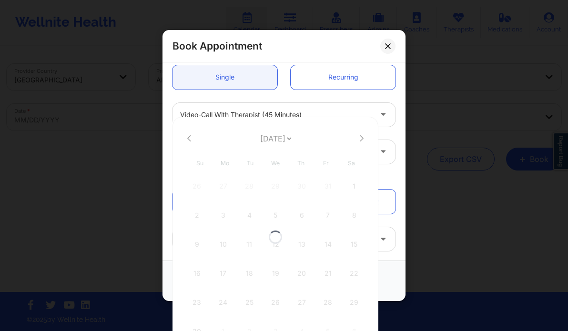
select select "2025-10"
click at [360, 137] on icon at bounding box center [362, 138] width 4 height 7
select select "2025-11"
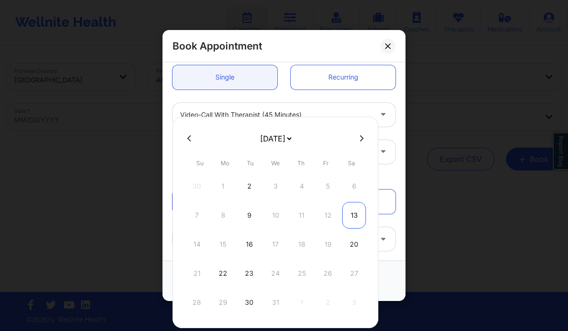
click at [353, 218] on div "13" at bounding box center [354, 215] width 24 height 27
type input "12/13/2025"
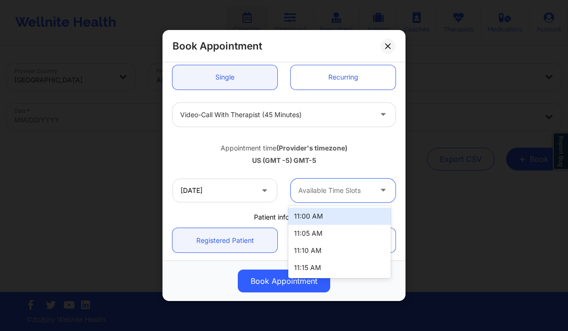
click at [332, 191] on div at bounding box center [334, 190] width 73 height 11
click at [323, 215] on div "11:00 AM" at bounding box center [339, 216] width 103 height 17
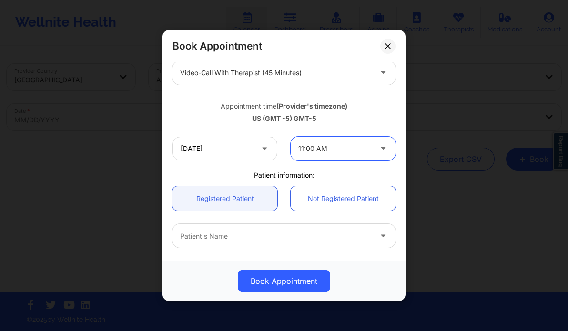
scroll to position [156, 0]
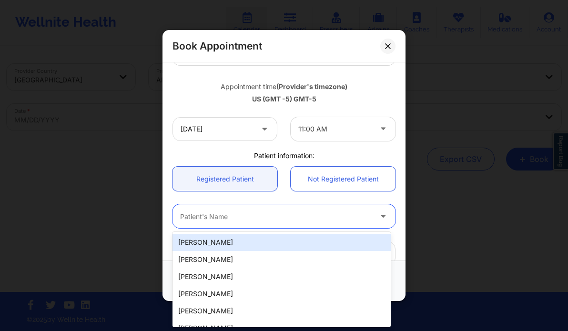
click at [230, 214] on div at bounding box center [276, 216] width 192 height 11
paste input "Claire Hasson"
type input "Claire Hasson"
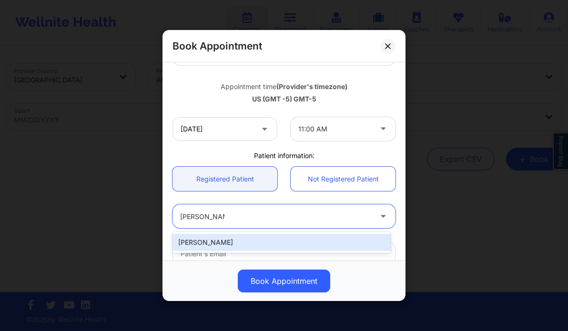
click at [236, 244] on div "Claire Hasson" at bounding box center [282, 242] width 218 height 17
type input "clairehasson12@gmail.com"
type input "+1347-791-1440"
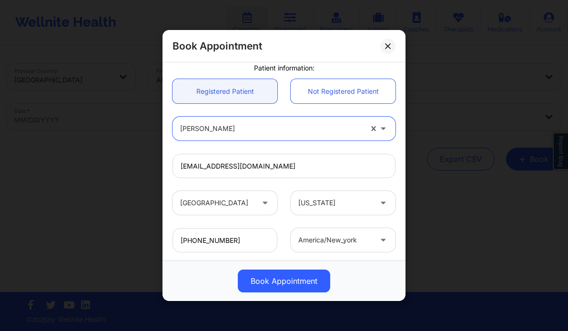
scroll to position [297, 0]
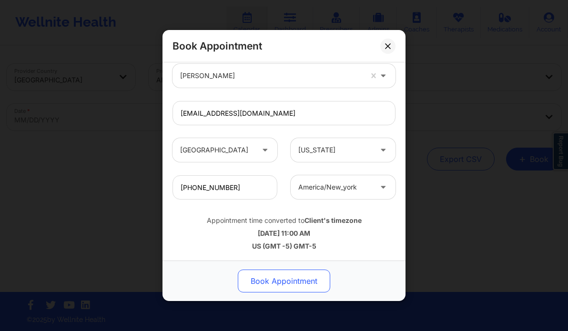
click at [287, 274] on button "Book Appointment" at bounding box center [284, 281] width 92 height 23
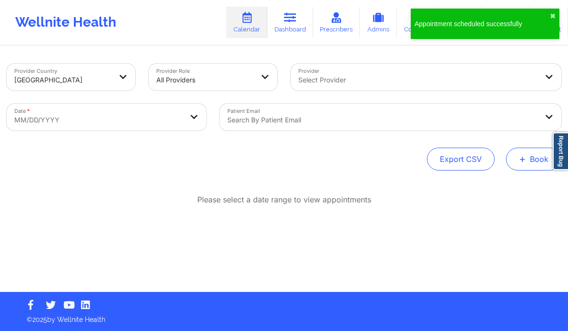
click at [531, 160] on button "+ Book" at bounding box center [533, 159] width 55 height 23
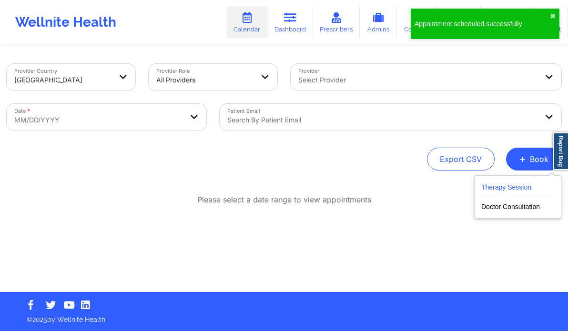
click at [497, 190] on button "Therapy Session" at bounding box center [518, 190] width 73 height 16
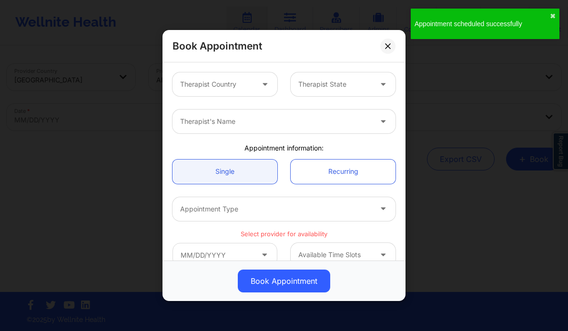
click at [238, 82] on div at bounding box center [216, 84] width 73 height 11
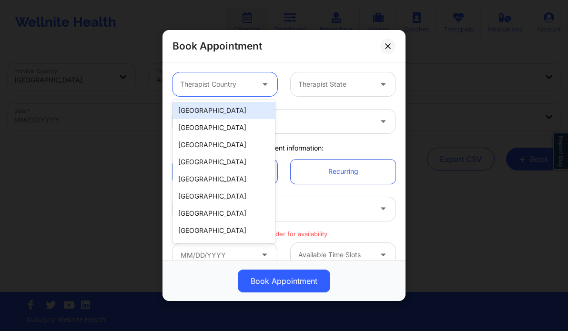
click at [230, 110] on div "[GEOGRAPHIC_DATA]" at bounding box center [224, 110] width 103 height 17
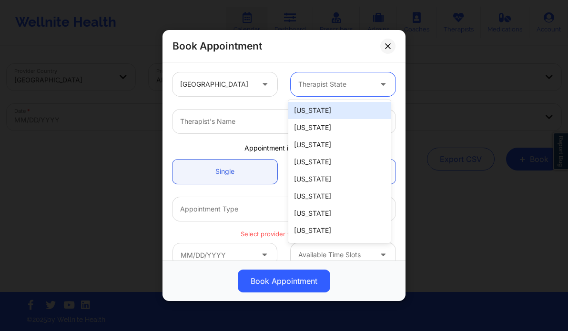
click at [319, 86] on div at bounding box center [334, 84] width 73 height 11
type input "new"
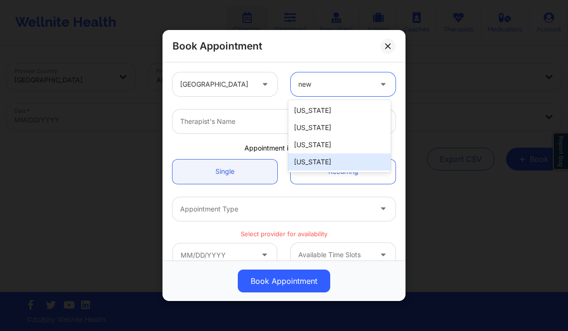
click at [318, 162] on div "[US_STATE]" at bounding box center [339, 162] width 103 height 17
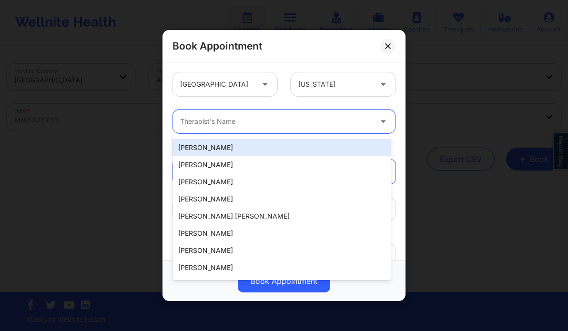
click at [243, 112] on div "Therapist's Name" at bounding box center [273, 122] width 200 height 24
paste input "Erin Samples"
type input "Erin Samples"
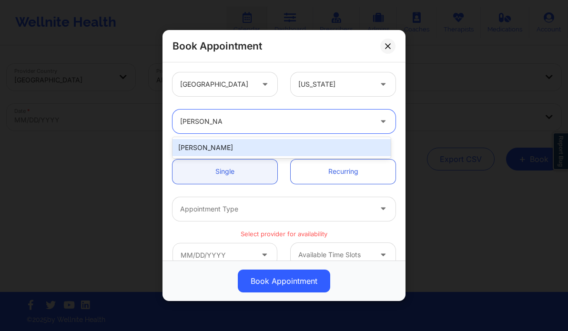
click at [242, 147] on div "Erin Samples" at bounding box center [282, 147] width 218 height 17
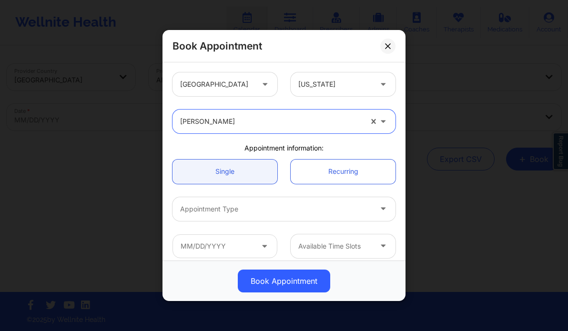
scroll to position [21, 0]
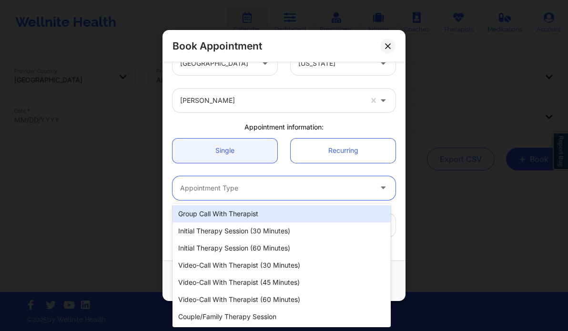
click at [234, 196] on div "Appointment Type" at bounding box center [273, 188] width 200 height 24
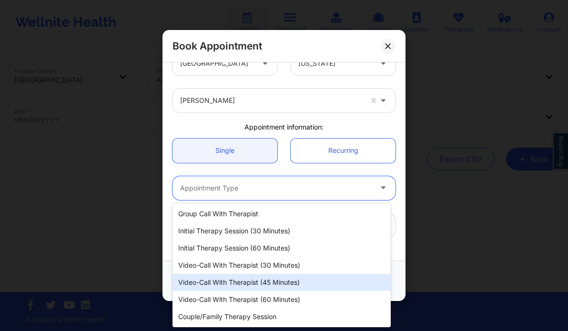
click at [264, 286] on div "Video-Call with Therapist (45 minutes)" at bounding box center [282, 282] width 218 height 17
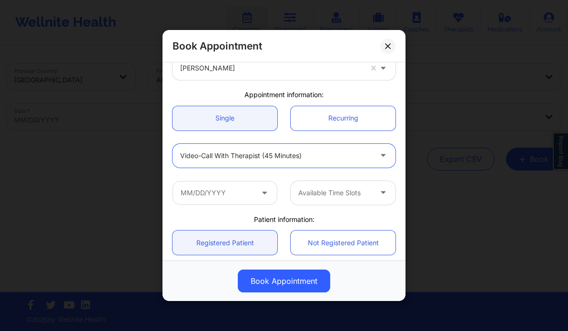
scroll to position [53, 0]
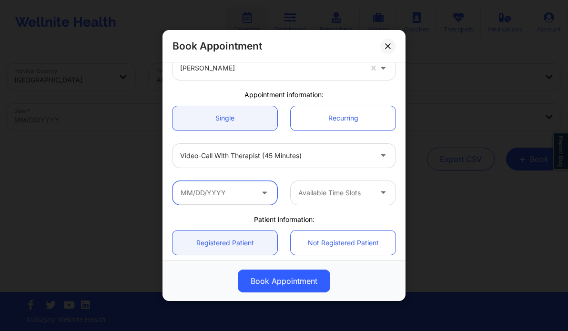
click at [234, 193] on input "text" at bounding box center [225, 193] width 105 height 24
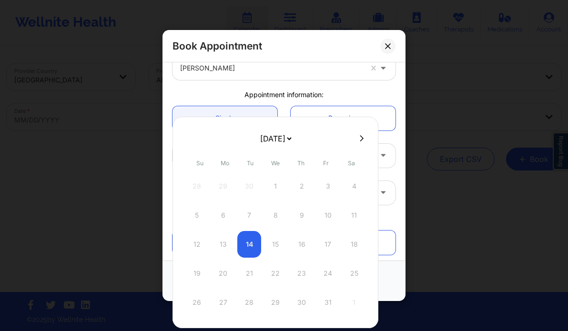
click at [360, 139] on icon at bounding box center [362, 138] width 4 height 6
select select "2025-10"
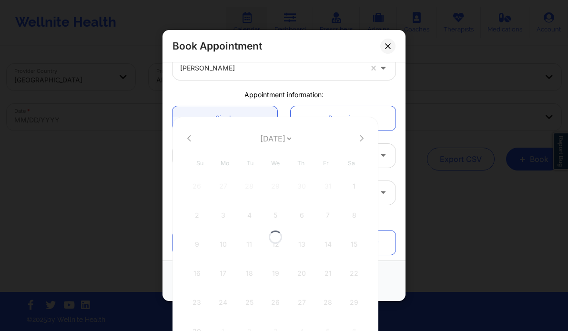
select select "2025-10"
click at [360, 139] on icon at bounding box center [362, 138] width 4 height 7
select select "2025-11"
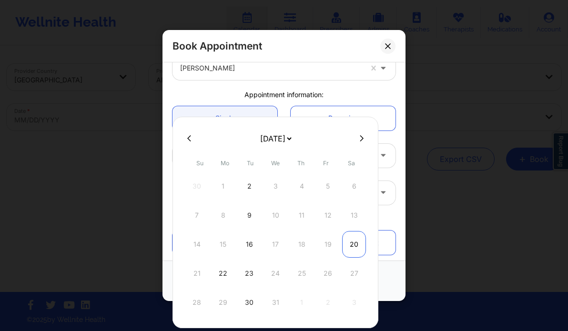
click at [352, 249] on div "20" at bounding box center [354, 244] width 24 height 27
type input "12/20/2025"
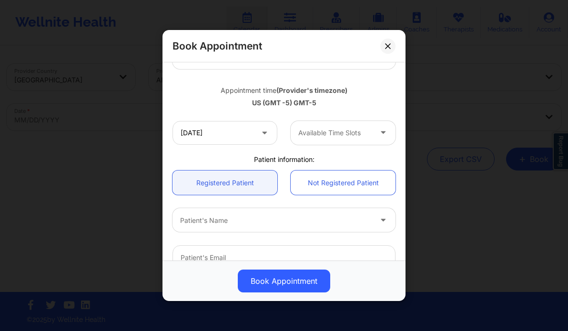
scroll to position [158, 0]
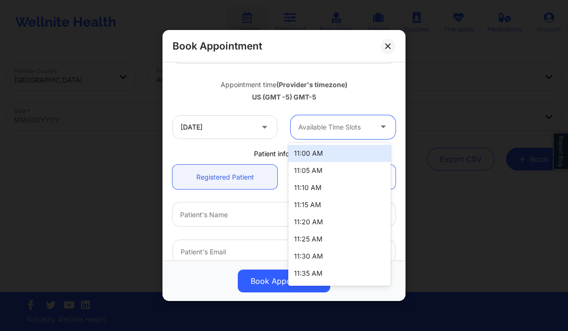
click at [317, 128] on div at bounding box center [334, 127] width 73 height 11
click at [321, 153] on div "11:00 AM" at bounding box center [339, 153] width 103 height 17
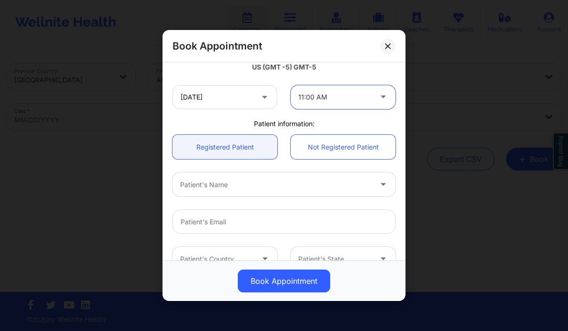
scroll to position [188, 0]
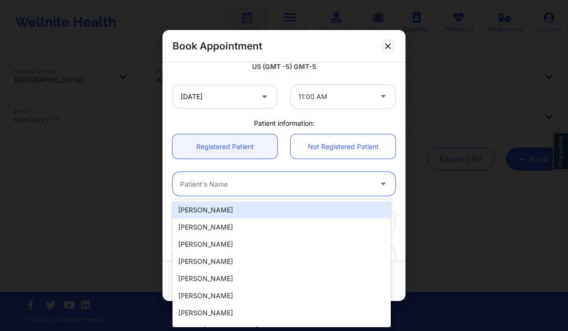
click at [222, 183] on div at bounding box center [276, 184] width 192 height 11
paste input "Claire Hasson"
type input "Claire Hasson"
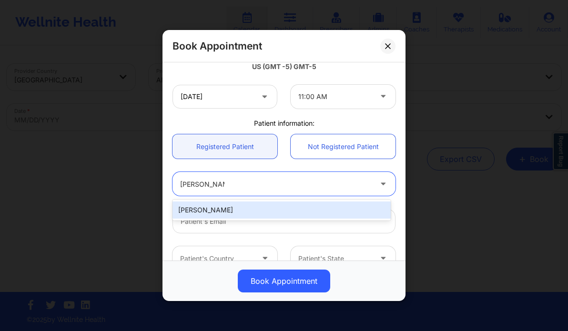
click at [280, 200] on div "Claire Hasson" at bounding box center [282, 210] width 218 height 21
click at [280, 209] on div "Claire Hasson" at bounding box center [282, 210] width 218 height 17
type input "clairehasson12@gmail.com"
type input "+1347-791-1440"
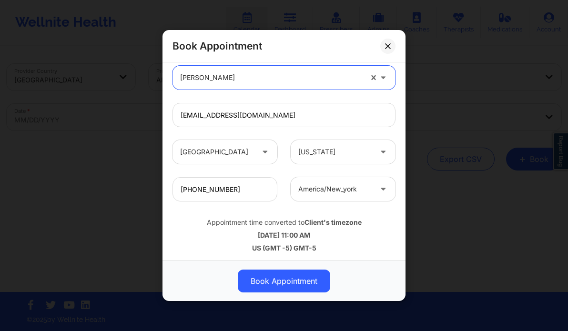
scroll to position [297, 0]
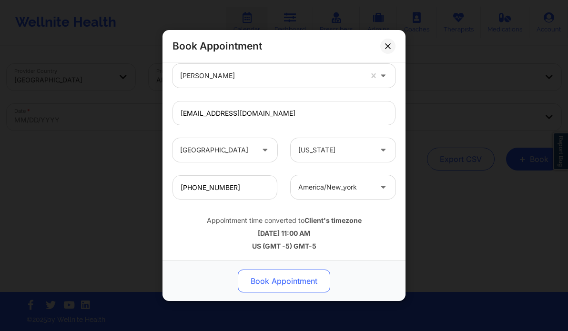
click at [290, 280] on button "Book Appointment" at bounding box center [284, 281] width 92 height 23
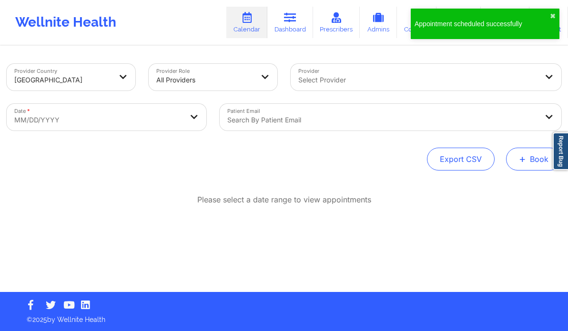
click at [530, 152] on button "+ Book" at bounding box center [533, 159] width 55 height 23
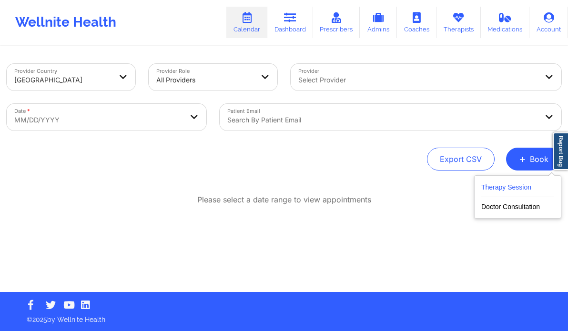
click at [492, 182] on button "Therapy Session" at bounding box center [518, 190] width 73 height 16
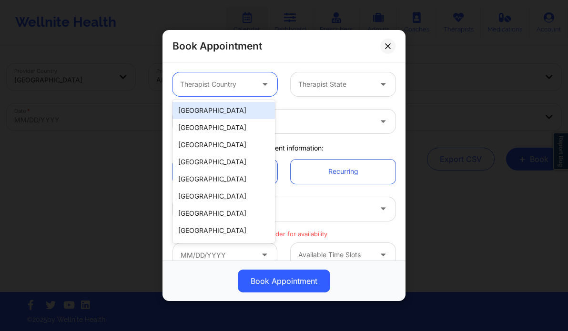
click at [239, 87] on div at bounding box center [216, 84] width 73 height 11
click at [226, 113] on div "[GEOGRAPHIC_DATA]" at bounding box center [224, 110] width 103 height 17
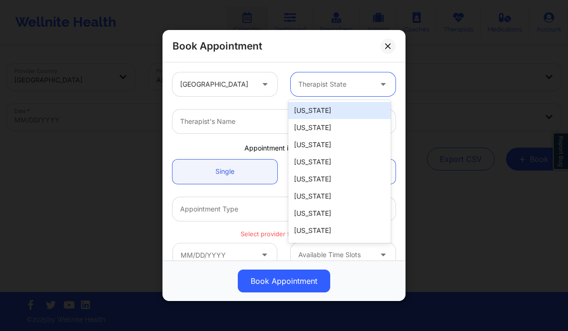
click at [332, 82] on div at bounding box center [334, 84] width 73 height 11
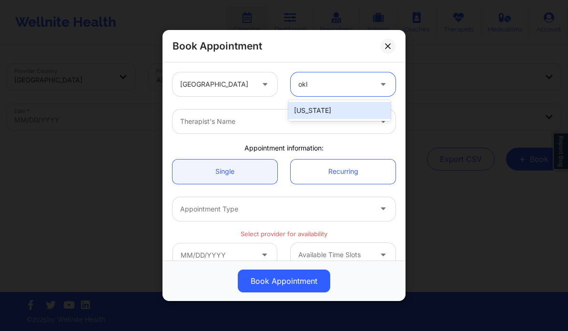
type input "okla"
click at [330, 111] on div "Oklahoma" at bounding box center [339, 110] width 103 height 17
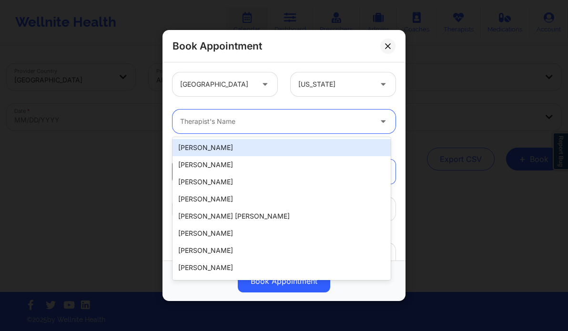
click at [282, 117] on div at bounding box center [276, 121] width 192 height 11
paste input "Katrina Rushing"
type input "Katrina Rushing"
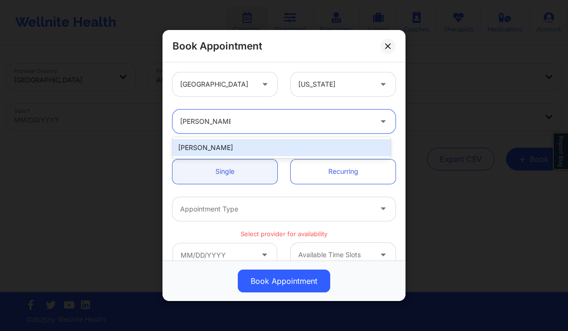
click at [277, 149] on div "Katrina Rushing" at bounding box center [282, 147] width 218 height 17
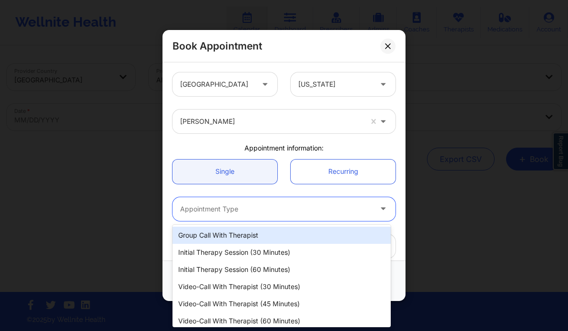
click at [210, 203] on div "Appointment Type" at bounding box center [273, 209] width 200 height 24
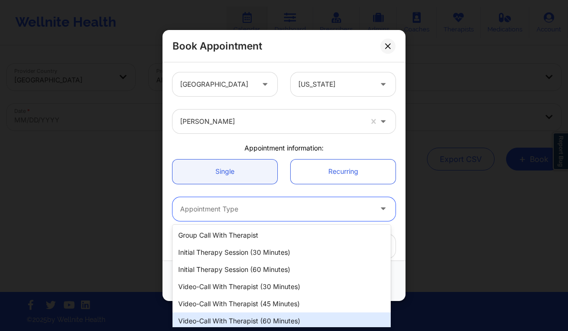
click at [265, 324] on div "Video-Call with Therapist (60 minutes)" at bounding box center [282, 321] width 218 height 17
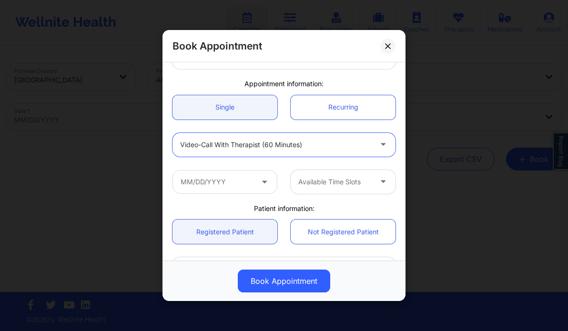
scroll to position [68, 0]
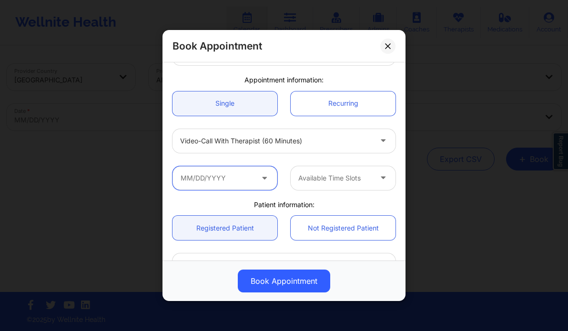
click at [219, 182] on input "text" at bounding box center [225, 178] width 105 height 24
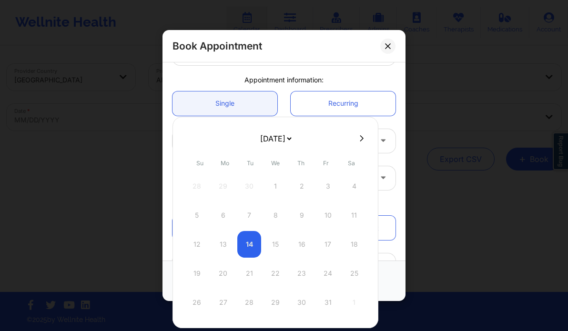
click at [361, 142] on button at bounding box center [362, 138] width 10 height 8
select select "2025-10"
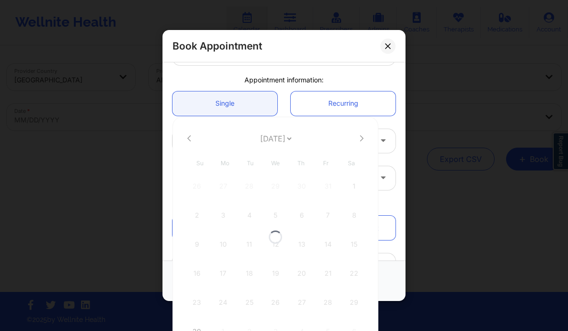
click at [361, 142] on div at bounding box center [276, 237] width 206 height 241
select select "2025-10"
click at [361, 142] on button at bounding box center [362, 138] width 10 height 8
select select "2025-11"
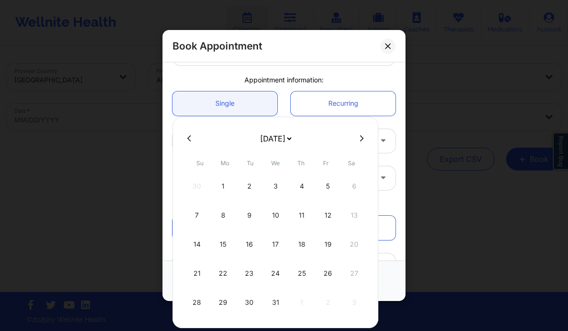
click at [360, 140] on icon at bounding box center [362, 138] width 4 height 7
select select "2026-0"
click at [221, 217] on div "5" at bounding box center [223, 215] width 24 height 27
type input "01/05/2026"
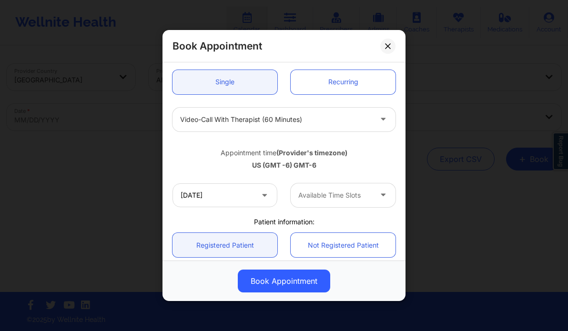
scroll to position [93, 0]
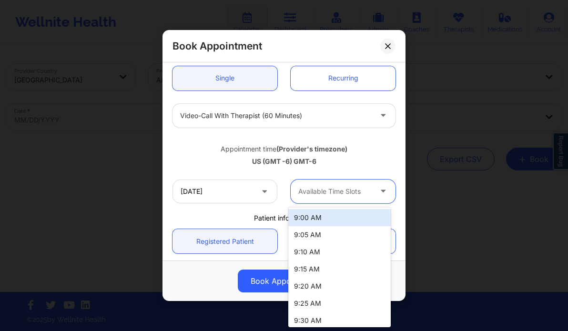
click at [333, 185] on div "Available Time Slots" at bounding box center [332, 192] width 82 height 24
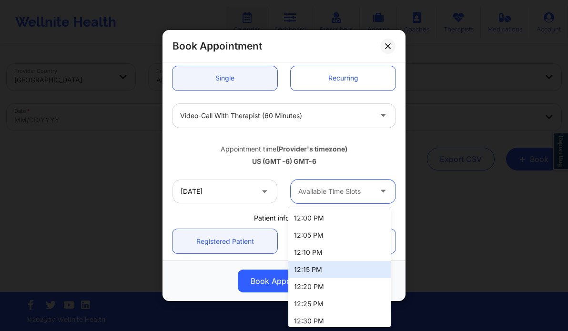
scroll to position [616, 0]
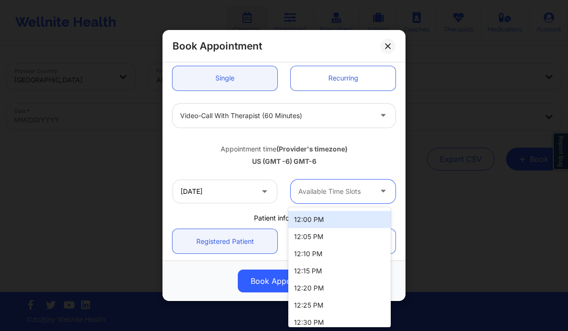
click at [314, 225] on div "12:00 PM" at bounding box center [339, 219] width 103 height 17
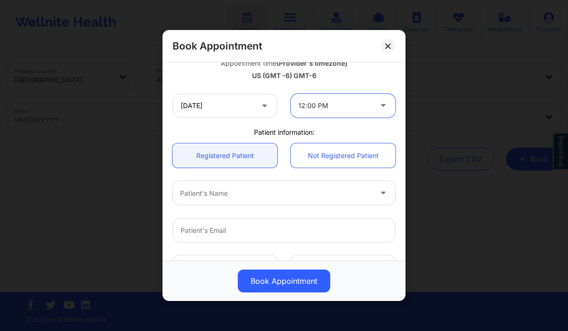
scroll to position [182, 0]
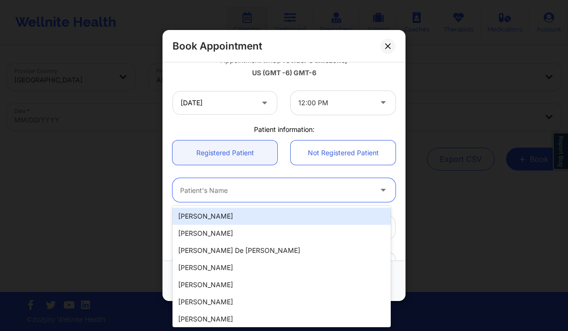
click at [229, 197] on div "Patient's Name" at bounding box center [273, 190] width 200 height 24
paste input "NICOLE KIMMEL"
type input "NICOLE KIMMEL"
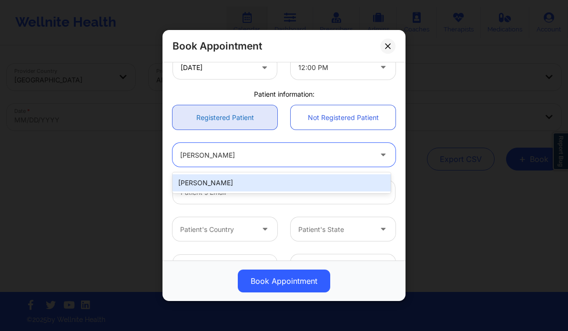
scroll to position [218, 0]
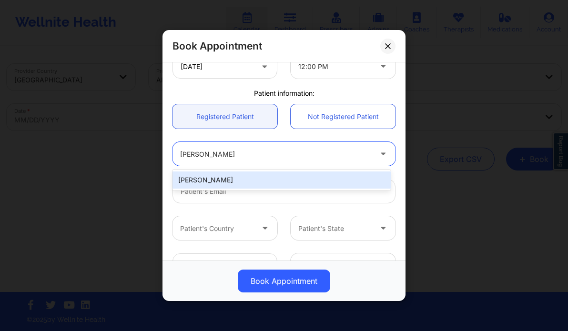
click at [227, 181] on div "Nicole Kimmel" at bounding box center [282, 180] width 218 height 17
type input "coleykimmel@gmail.com"
type input "+1407-454-0164"
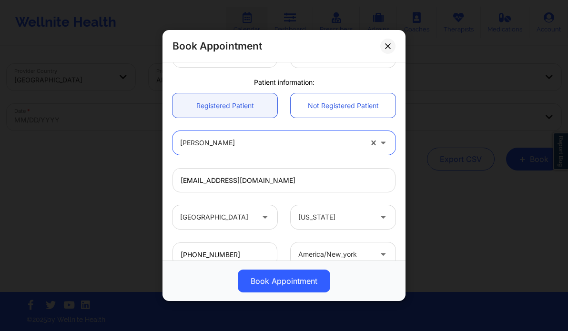
scroll to position [297, 0]
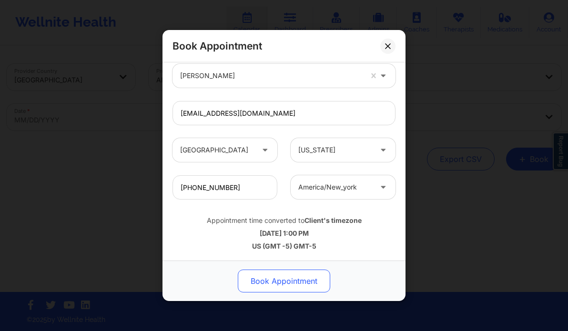
click at [292, 278] on button "Book Appointment" at bounding box center [284, 281] width 92 height 23
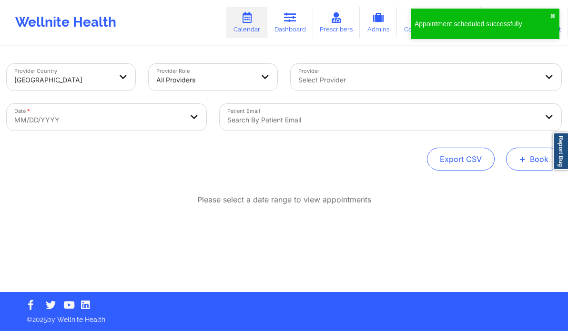
click at [525, 160] on span "+" at bounding box center [522, 158] width 7 height 5
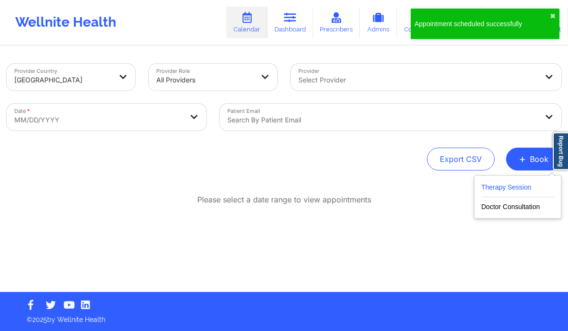
click at [512, 186] on button "Therapy Session" at bounding box center [518, 190] width 73 height 16
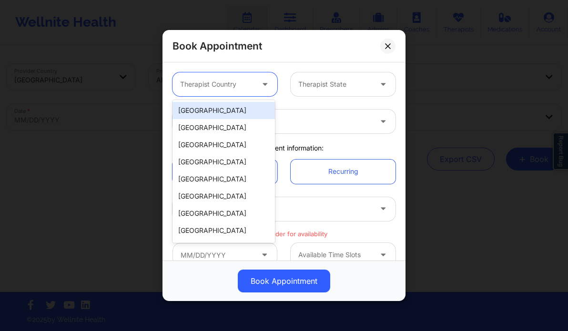
click at [233, 87] on div at bounding box center [216, 84] width 73 height 11
click at [224, 109] on div "[GEOGRAPHIC_DATA]" at bounding box center [224, 110] width 103 height 17
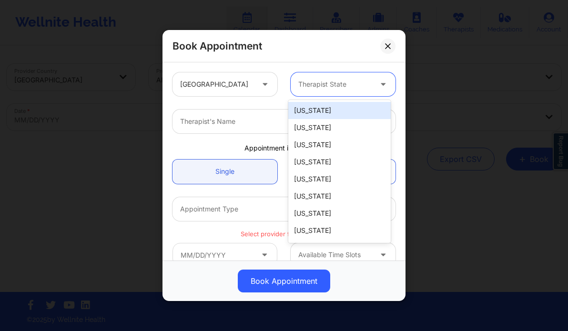
click at [318, 82] on div at bounding box center [334, 84] width 73 height 11
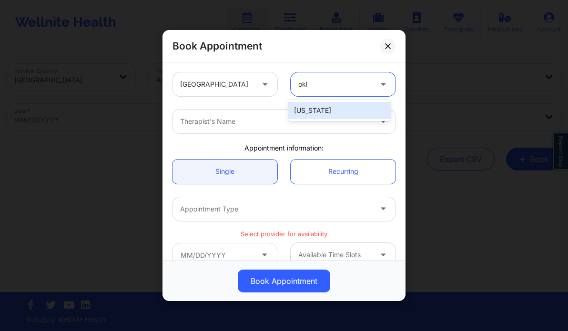
type input "okla"
click at [313, 109] on div "Oklahoma" at bounding box center [339, 110] width 103 height 17
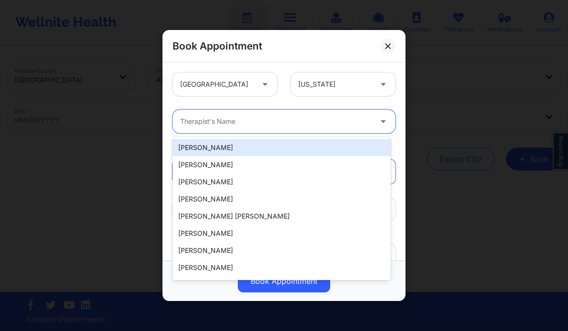
click at [216, 129] on div "Therapist's Name" at bounding box center [273, 122] width 200 height 24
paste input "Katrina Rushing"
type input "Katrina Rushing"
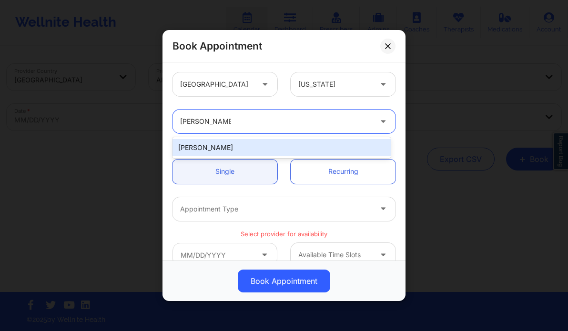
click at [263, 147] on div "Katrina Rushing" at bounding box center [282, 147] width 218 height 17
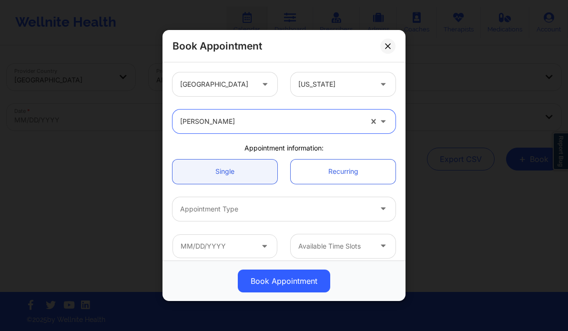
click at [292, 211] on div at bounding box center [276, 209] width 192 height 11
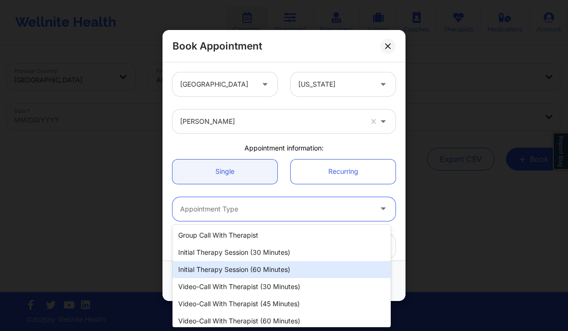
scroll to position [21, 0]
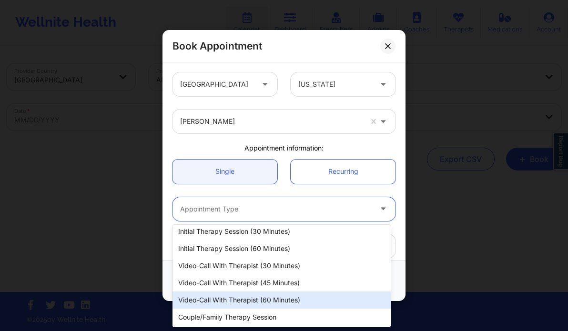
click at [281, 299] on div "Video-Call with Therapist (60 minutes)" at bounding box center [282, 300] width 218 height 17
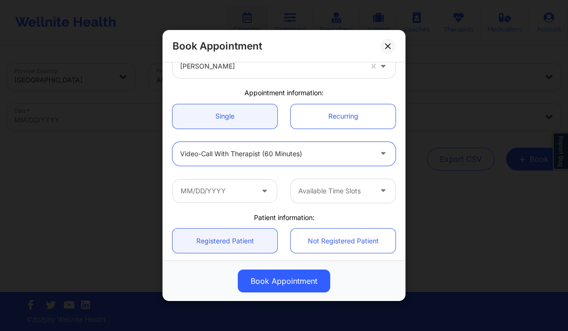
scroll to position [56, 0]
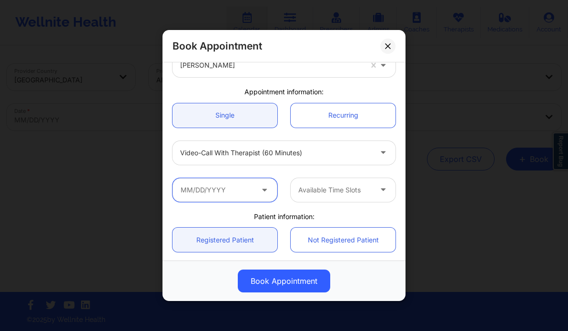
click at [244, 195] on input "text" at bounding box center [225, 190] width 105 height 24
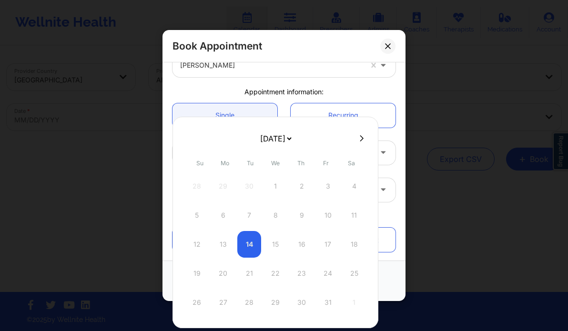
click at [360, 140] on icon at bounding box center [362, 138] width 4 height 7
select select "2025-10"
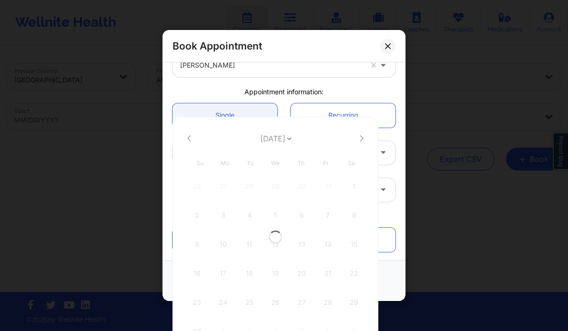
click at [360, 140] on div at bounding box center [276, 237] width 206 height 241
select select "2025-10"
click at [360, 140] on icon at bounding box center [362, 138] width 4 height 7
select select "2025-11"
click at [360, 140] on div at bounding box center [276, 223] width 206 height 212
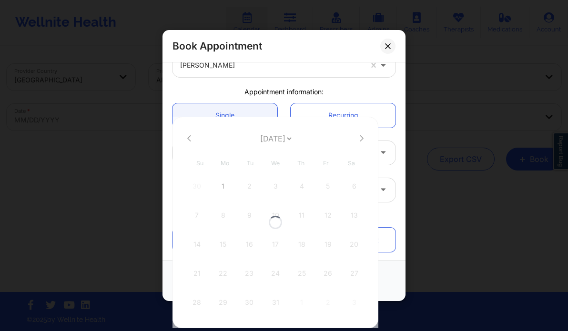
select select "2025-11"
click at [360, 140] on icon at bounding box center [362, 138] width 4 height 7
select select "2026-0"
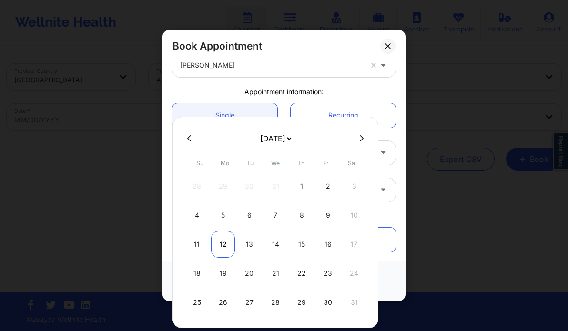
click at [221, 244] on div "12" at bounding box center [223, 244] width 24 height 27
type input "01/12/2026"
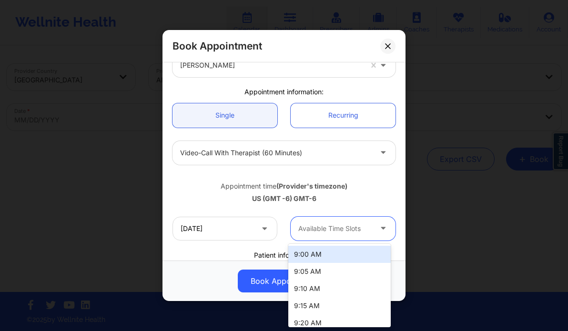
click at [335, 230] on div at bounding box center [334, 228] width 73 height 11
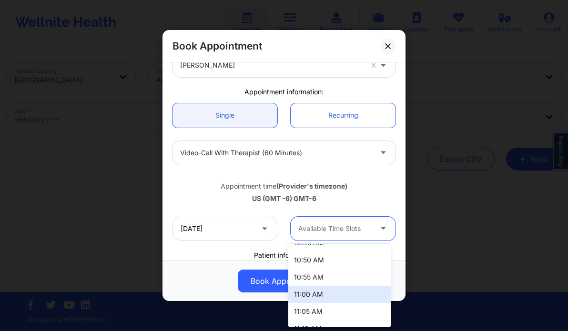
scroll to position [383, 0]
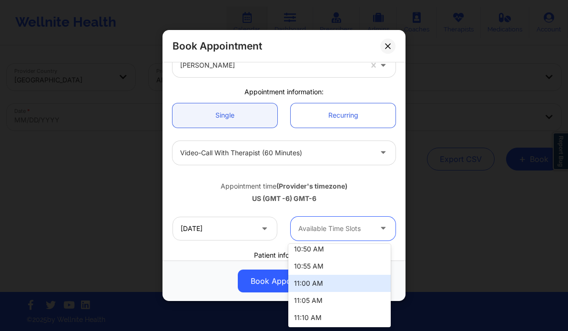
click at [308, 285] on div "11:00 AM" at bounding box center [339, 283] width 103 height 17
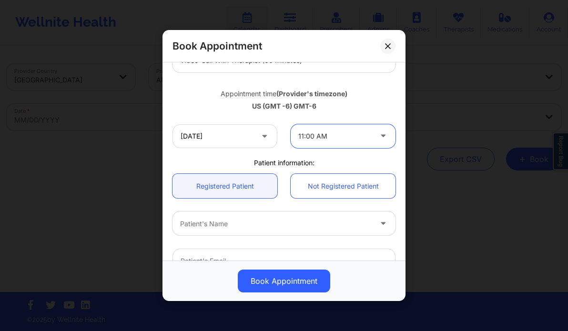
scroll to position [149, 0]
click at [274, 214] on div "Patient's Name" at bounding box center [273, 224] width 200 height 24
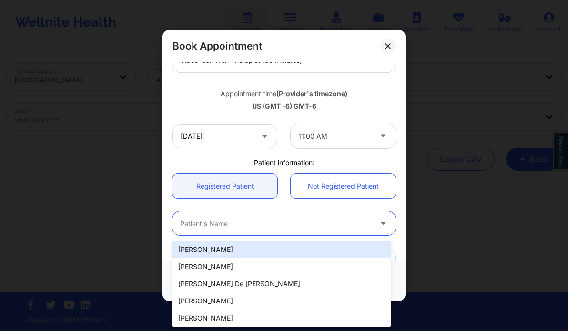
paste input "NICOLE KIMMEL"
type input "NICOLE KIMMEL"
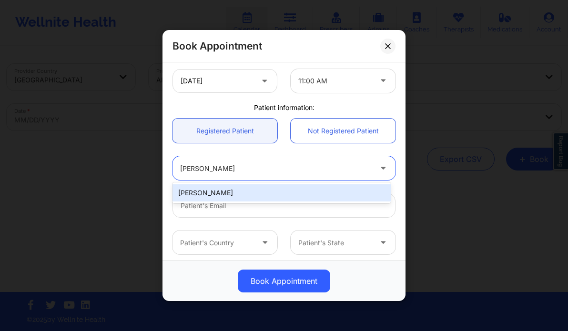
scroll to position [206, 0]
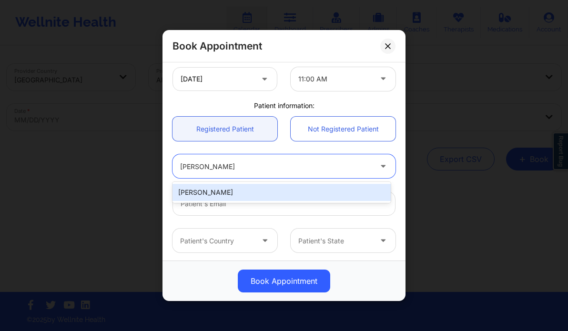
click at [247, 198] on div "Nicole Kimmel" at bounding box center [282, 192] width 218 height 17
type input "coleykimmel@gmail.com"
type input "+1407-454-0164"
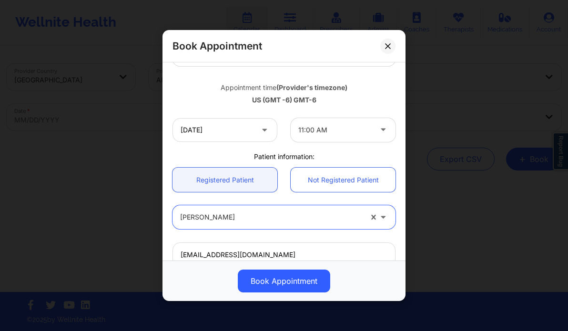
scroll to position [154, 0]
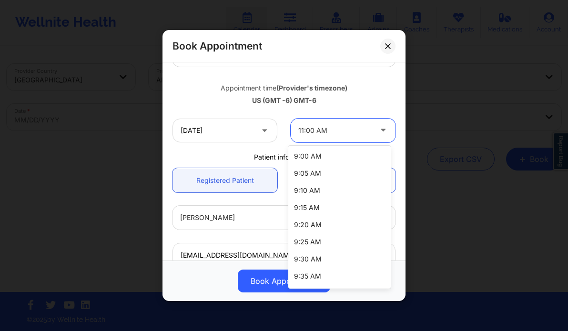
click at [325, 136] on div "11:00 AM" at bounding box center [334, 131] width 73 height 24
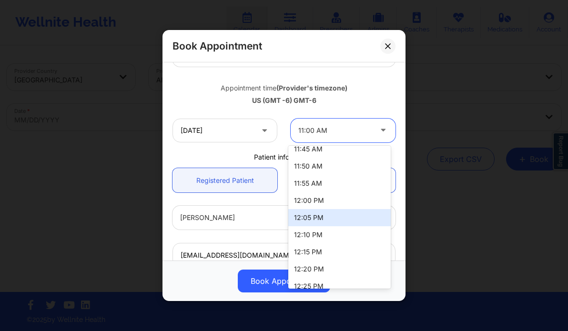
scroll to position [580, 0]
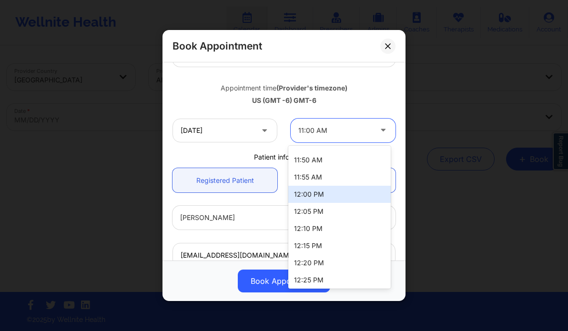
click at [314, 196] on div "12:00 PM" at bounding box center [339, 194] width 103 height 17
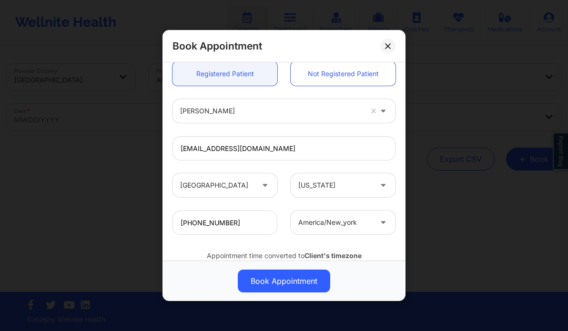
scroll to position [297, 0]
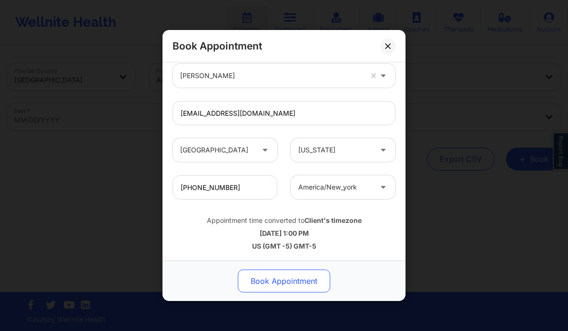
click at [287, 284] on button "Book Appointment" at bounding box center [284, 281] width 92 height 23
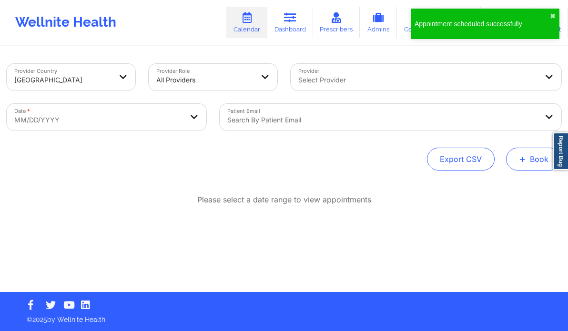
click at [521, 156] on span "+" at bounding box center [522, 158] width 7 height 5
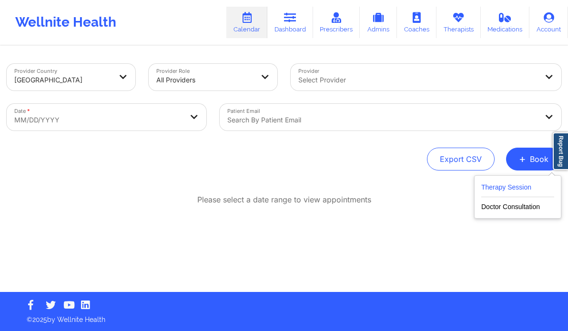
click at [506, 186] on button "Therapy Session" at bounding box center [518, 190] width 73 height 16
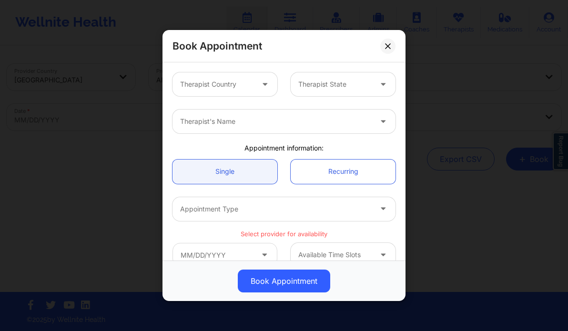
click at [215, 82] on div at bounding box center [216, 84] width 73 height 11
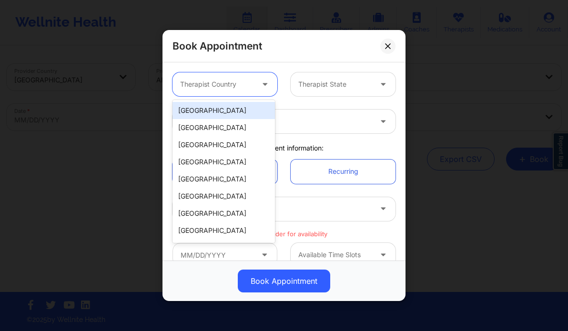
click at [217, 104] on div "[GEOGRAPHIC_DATA]" at bounding box center [224, 110] width 103 height 17
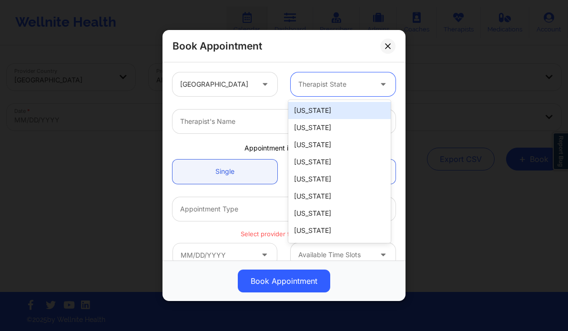
click at [302, 86] on div at bounding box center [334, 84] width 73 height 11
type input "new"
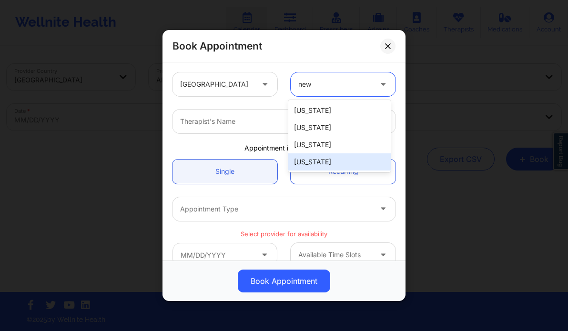
click at [345, 158] on div "[US_STATE]" at bounding box center [339, 162] width 103 height 17
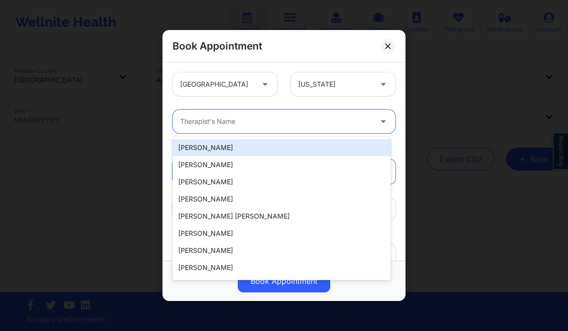
click at [225, 126] on div at bounding box center [276, 121] width 192 height 11
paste input "Kacynthia Bradley"
type input "Kacynthia Bradley"
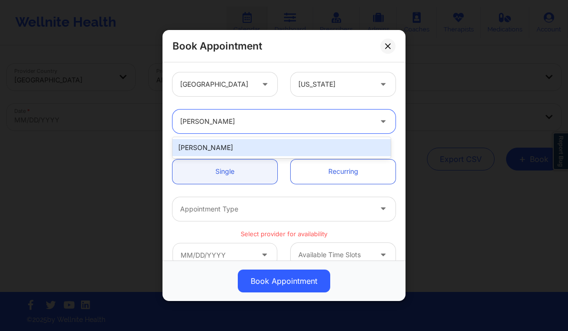
click at [245, 152] on div "Kacynthia Bradley" at bounding box center [282, 147] width 218 height 17
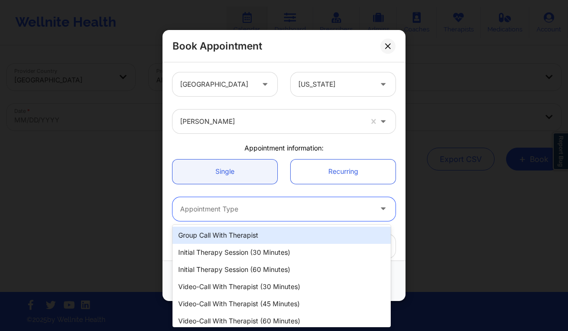
click at [240, 206] on div at bounding box center [276, 209] width 192 height 11
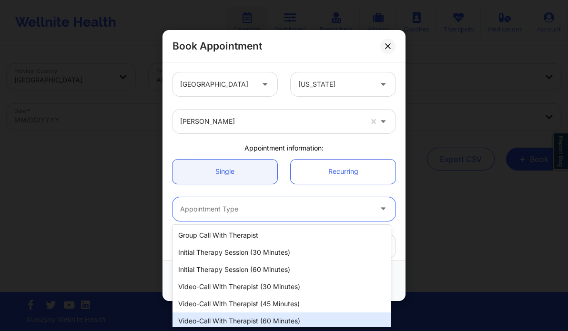
click at [265, 320] on div "Video-Call with Therapist (60 minutes)" at bounding box center [282, 321] width 218 height 17
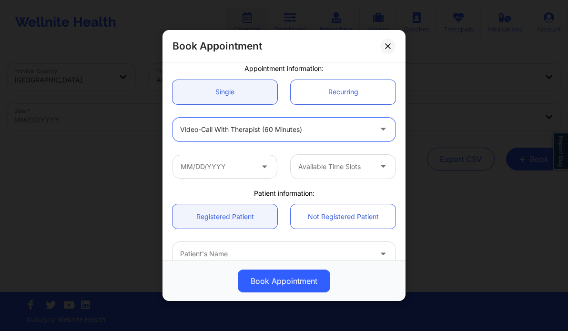
scroll to position [93, 0]
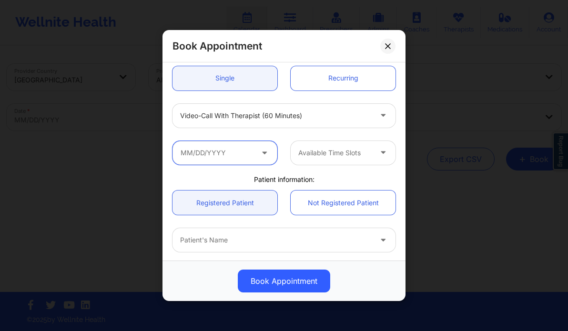
click at [232, 155] on input "text" at bounding box center [225, 153] width 105 height 24
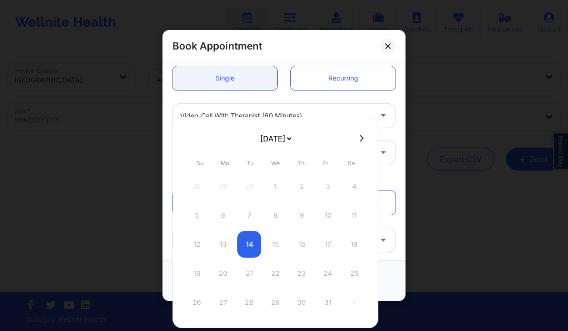
click at [360, 139] on icon at bounding box center [362, 138] width 4 height 7
select select "2025-10"
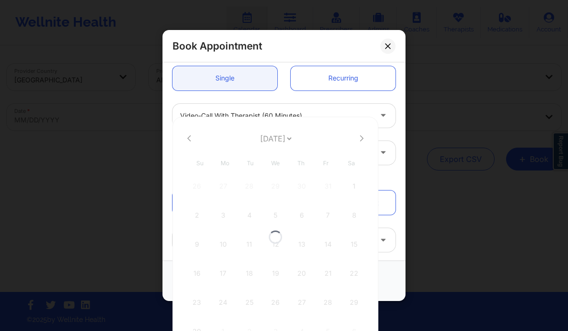
select select "2025-10"
click at [360, 139] on icon at bounding box center [362, 138] width 4 height 7
select select "2025-11"
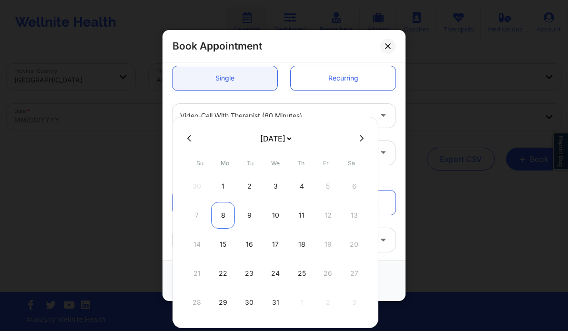
click at [221, 210] on div "8" at bounding box center [223, 215] width 24 height 27
type input "[DATE]"
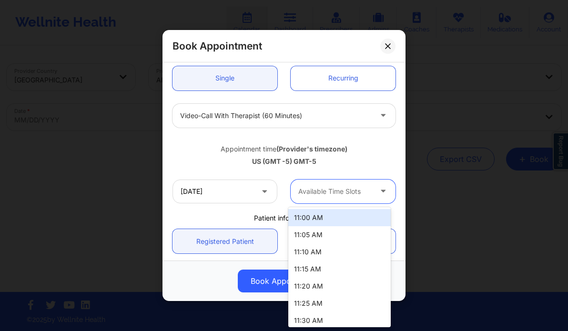
click at [305, 188] on div at bounding box center [334, 191] width 73 height 11
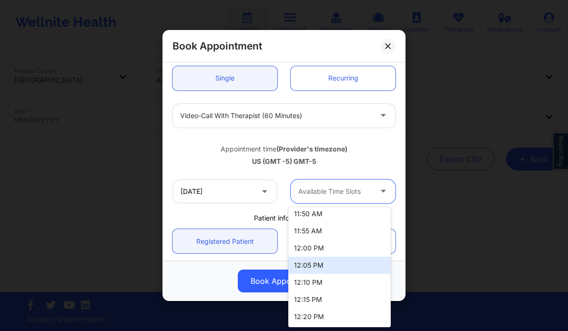
scroll to position [185, 0]
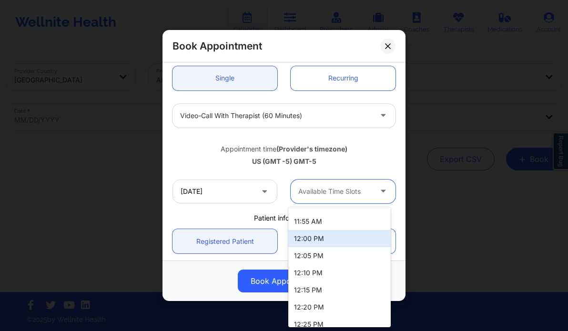
click at [313, 241] on div "12:00 PM" at bounding box center [339, 238] width 103 height 17
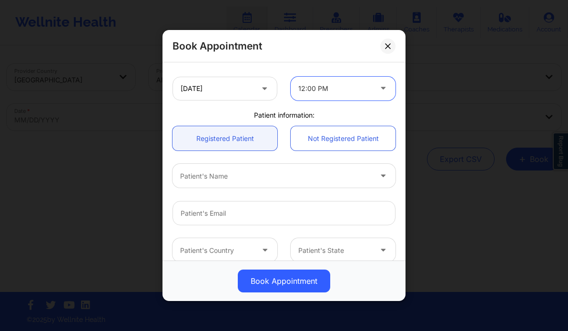
scroll to position [200, 0]
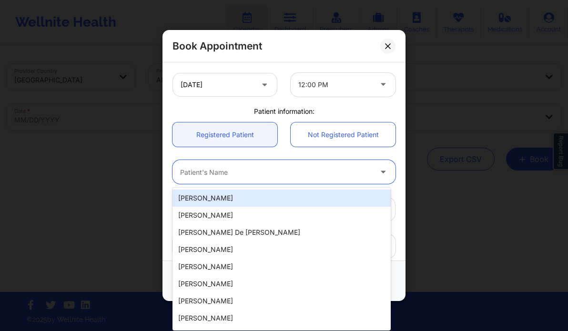
click at [231, 175] on div at bounding box center [276, 172] width 192 height 11
paste input "Shaureen Smith"
type input "Shaureen Smith"
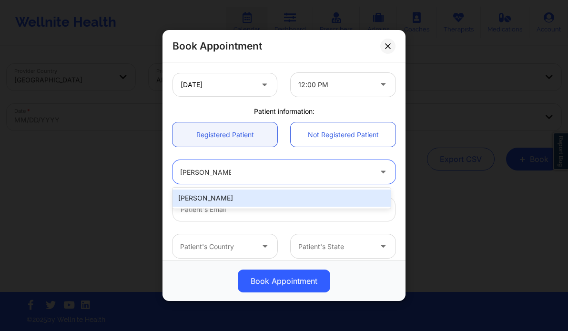
click at [241, 193] on div "Shaureen Smith" at bounding box center [282, 198] width 218 height 17
type input "shaureen.smith@gmail.com"
type input "+12122035579"
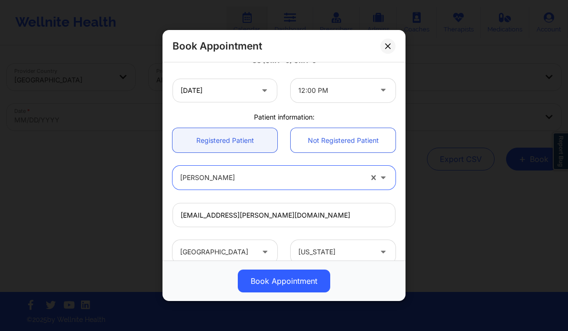
scroll to position [297, 0]
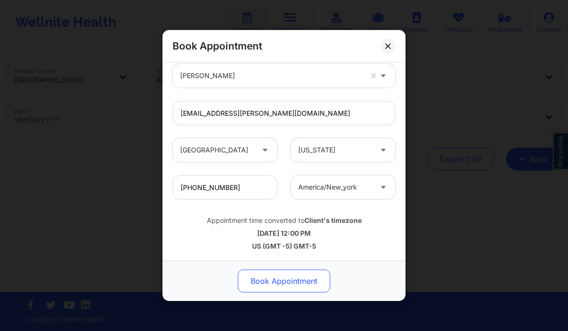
click at [295, 284] on button "Book Appointment" at bounding box center [284, 281] width 92 height 23
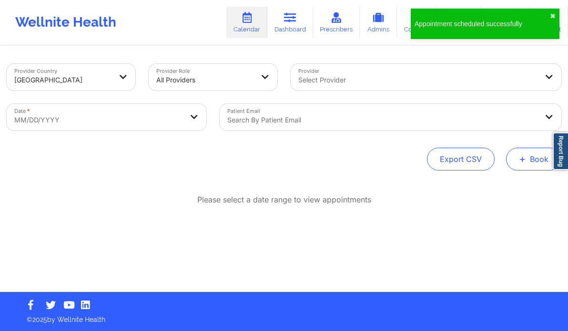
click at [526, 160] on button "+ Book" at bounding box center [533, 159] width 55 height 23
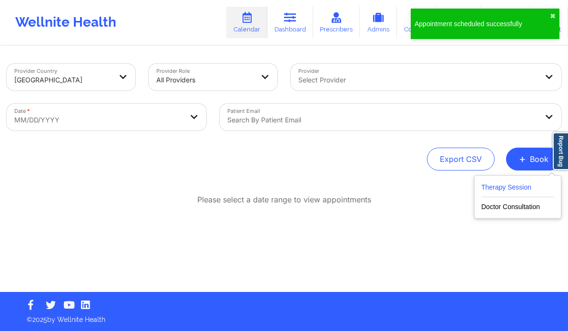
click at [506, 188] on button "Therapy Session" at bounding box center [518, 190] width 73 height 16
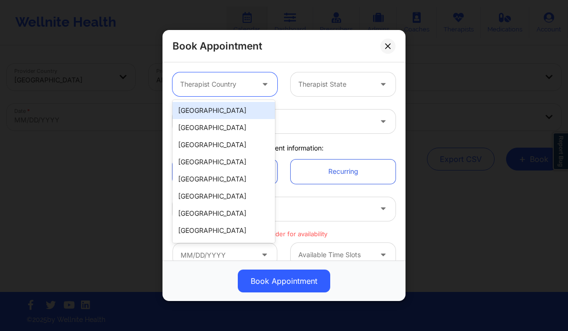
click at [225, 80] on div at bounding box center [216, 84] width 73 height 11
click at [213, 110] on div "[GEOGRAPHIC_DATA]" at bounding box center [224, 110] width 103 height 17
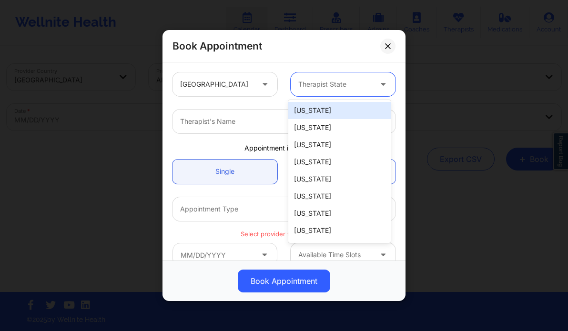
click at [351, 80] on div at bounding box center [334, 84] width 73 height 11
type input "new"
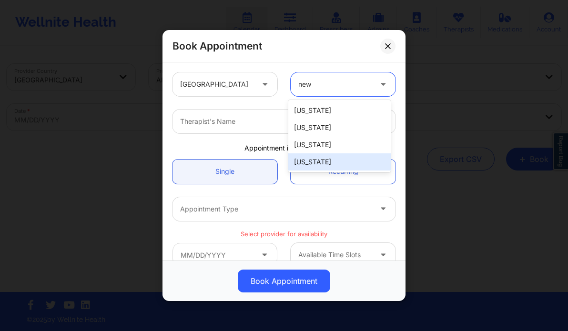
click at [328, 164] on div "[US_STATE]" at bounding box center [339, 162] width 103 height 17
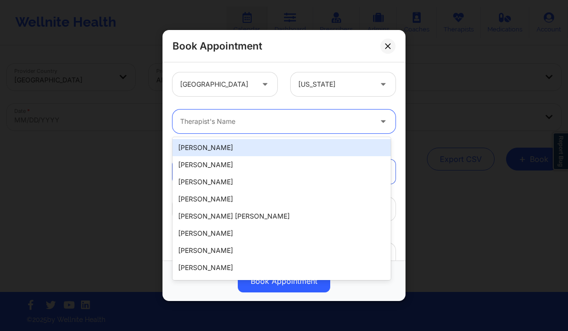
click at [267, 125] on div at bounding box center [276, 121] width 192 height 11
paste input "Kacynthia Bradley"
type input "Kacynthia Bradley"
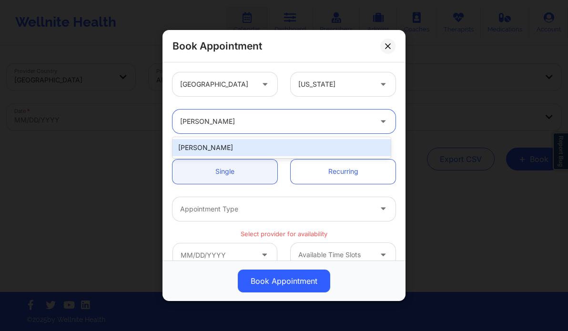
click at [263, 152] on div "Kacynthia Bradley" at bounding box center [282, 147] width 218 height 17
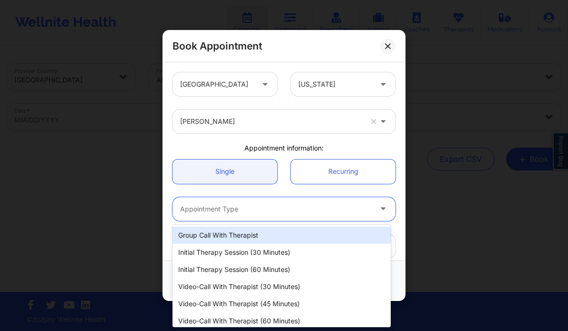
click at [260, 217] on div "Appointment Type" at bounding box center [273, 209] width 200 height 24
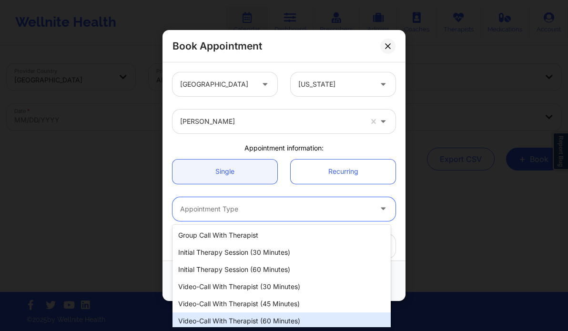
click at [282, 323] on div "Video-Call with Therapist (60 minutes)" at bounding box center [282, 321] width 218 height 17
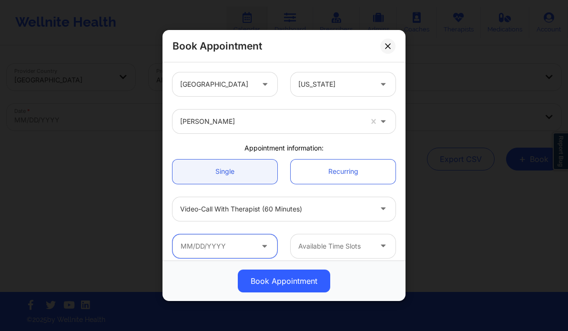
click at [206, 238] on input "text" at bounding box center [225, 247] width 105 height 24
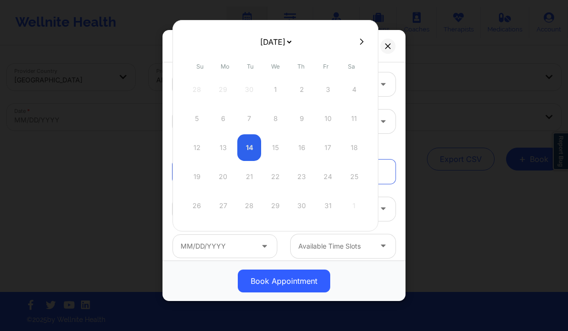
click at [360, 43] on icon at bounding box center [362, 41] width 4 height 6
select select "2025-10"
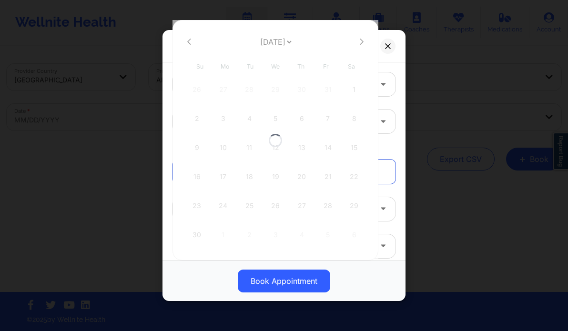
select select "2025-10"
click at [360, 43] on icon at bounding box center [362, 41] width 4 height 6
select select "2025-11"
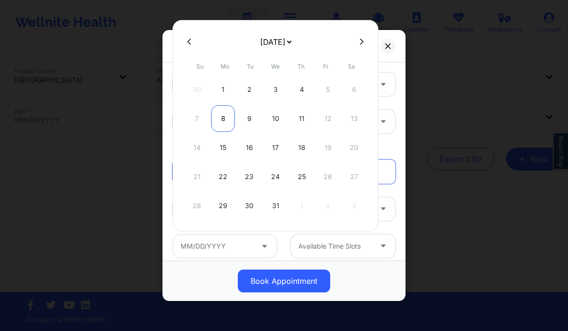
click at [227, 119] on div "8" at bounding box center [223, 118] width 24 height 27
type input "[DATE]"
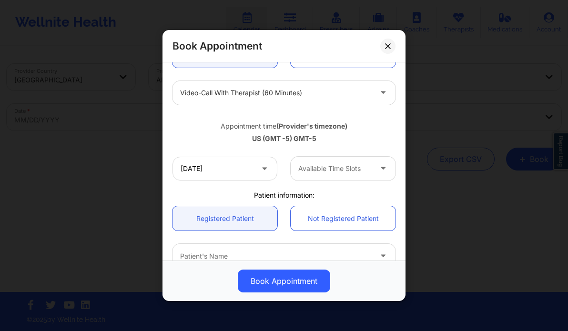
scroll to position [120, 0]
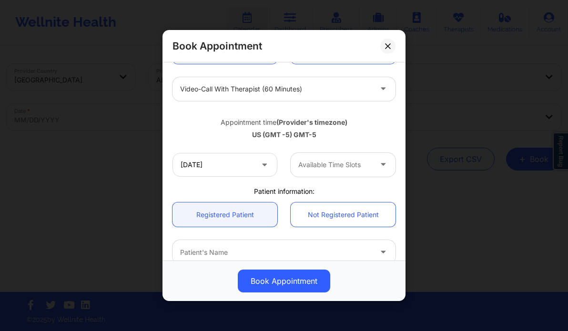
click at [311, 162] on div at bounding box center [334, 164] width 73 height 11
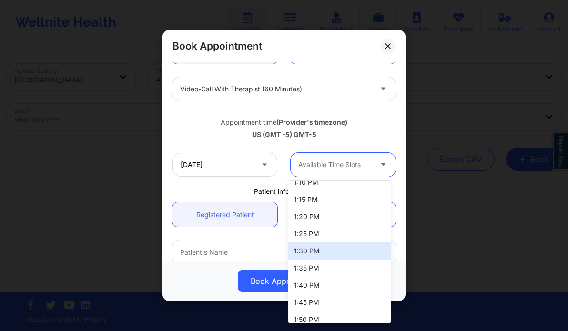
scroll to position [0, 0]
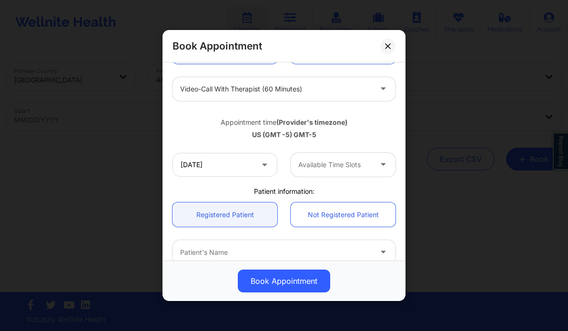
click at [185, 188] on div "Patient information:" at bounding box center [284, 192] width 236 height 10
click at [223, 165] on input "[DATE]" at bounding box center [225, 165] width 105 height 24
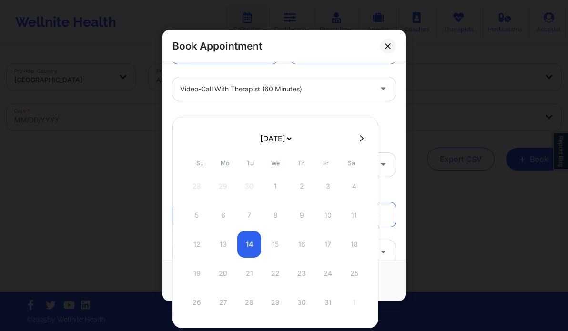
click at [359, 133] on div at bounding box center [276, 138] width 206 height 14
click at [360, 139] on icon at bounding box center [362, 138] width 4 height 6
select select "2025-10"
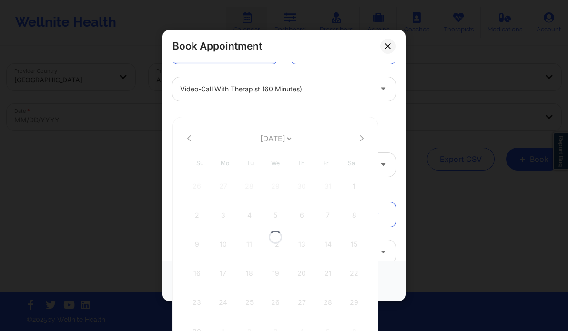
select select "2025-10"
click at [360, 139] on icon at bounding box center [362, 138] width 4 height 6
select select "2025-11"
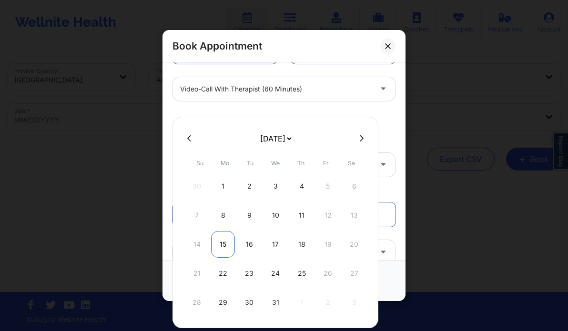
click at [219, 250] on div "15" at bounding box center [223, 244] width 24 height 27
type input "12/15/2025"
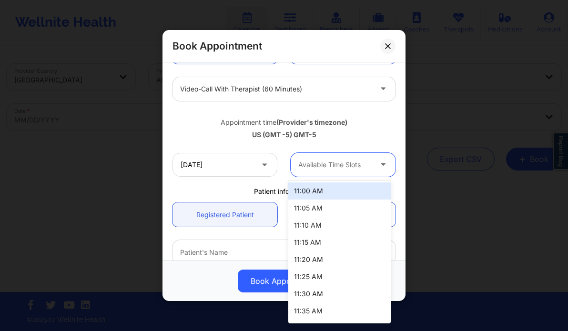
click at [343, 156] on div "Available Time Slots" at bounding box center [332, 165] width 82 height 24
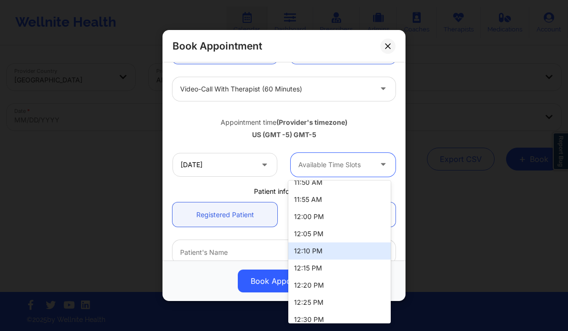
scroll to position [179, 0]
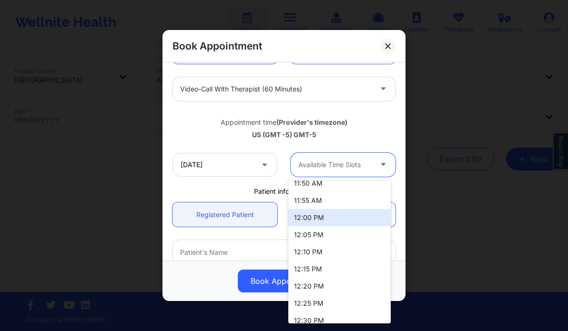
click at [316, 215] on div "12:00 PM" at bounding box center [339, 217] width 103 height 17
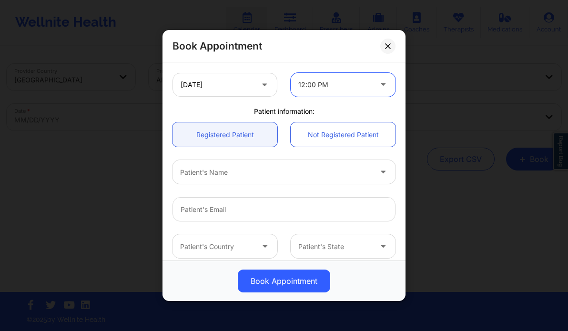
scroll to position [211, 0]
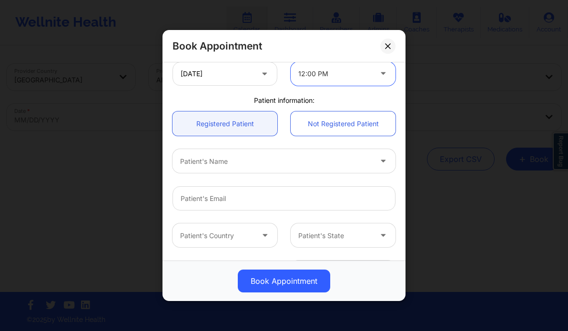
click at [229, 163] on div at bounding box center [276, 161] width 192 height 11
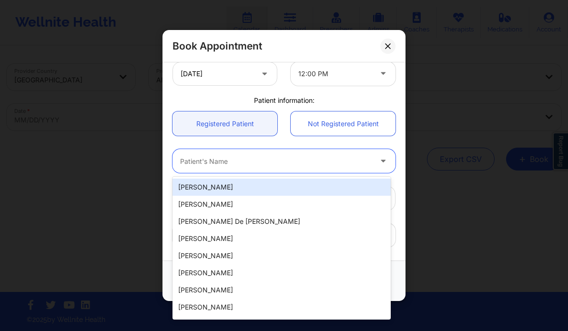
paste input "Shaureen Smith"
type input "Shaureen Smith"
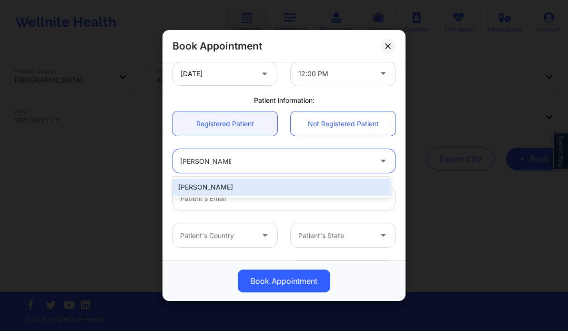
click at [258, 187] on div "Shaureen Smith" at bounding box center [282, 187] width 218 height 17
type input "shaureen.smith@gmail.com"
type input "+12122035579"
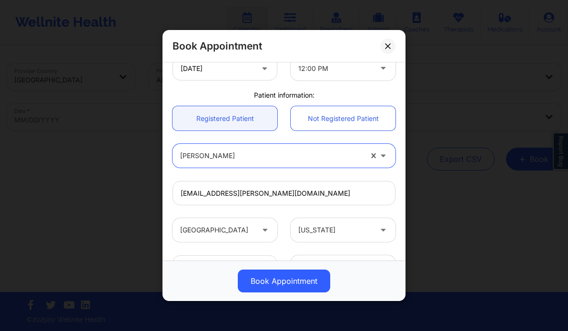
scroll to position [217, 0]
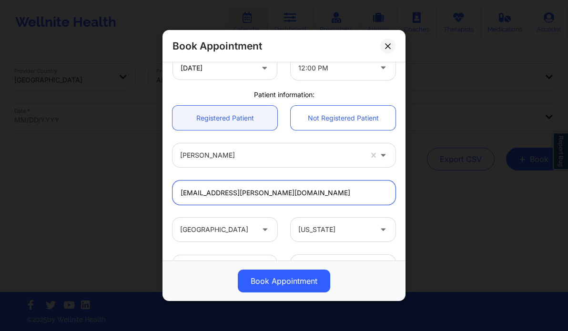
click at [242, 198] on input "shaureen.smith@gmail.com" at bounding box center [284, 193] width 223 height 24
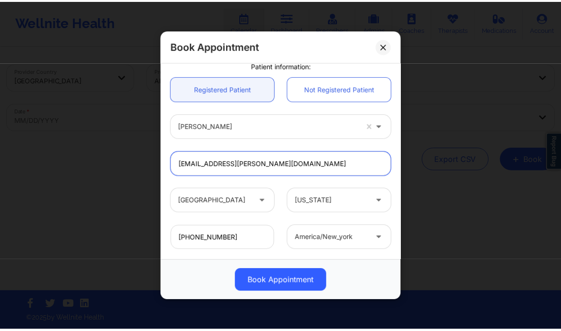
scroll to position [297, 0]
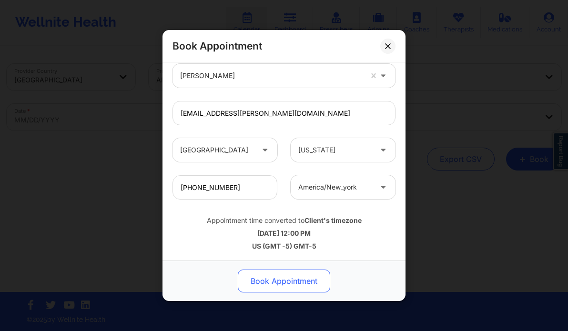
click at [284, 276] on button "Book Appointment" at bounding box center [284, 281] width 92 height 23
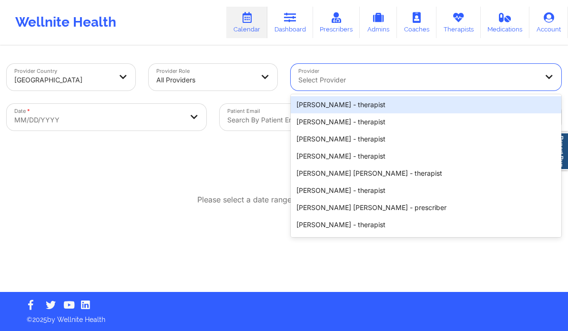
click at [346, 82] on div at bounding box center [417, 79] width 239 height 11
paste input "Jill Scott"
type input "Jill Scott"
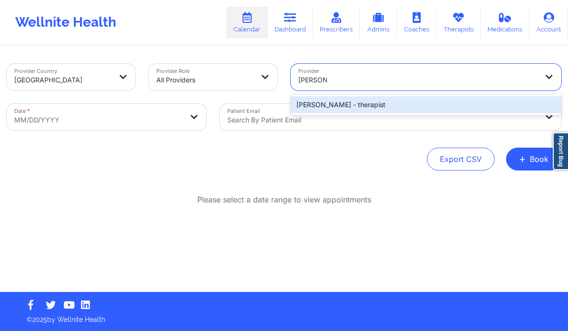
click at [339, 108] on div "Jill Scott - therapist" at bounding box center [426, 104] width 271 height 17
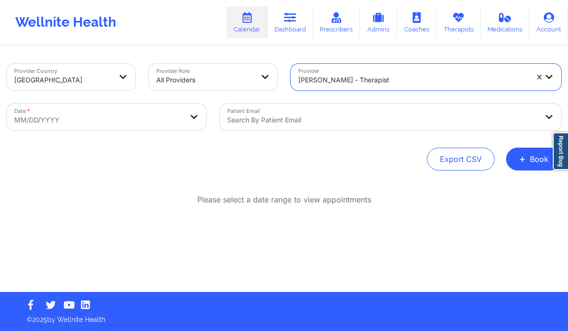
select select "2025-8"
select select "2025-9"
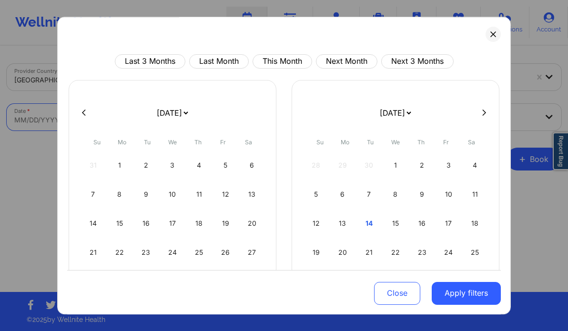
click at [99, 126] on body "Wellnite Health Calendar Dashboard Prescribers Admins Coaches Therapists Medica…" at bounding box center [284, 165] width 568 height 331
click at [482, 111] on icon at bounding box center [484, 112] width 4 height 7
select select "2025-9"
select select "2025-10"
click at [482, 111] on icon at bounding box center [484, 112] width 4 height 7
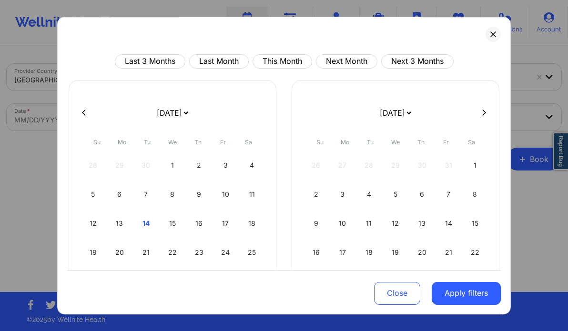
select select "2025-10"
select select "2025-11"
click at [338, 161] on div "1" at bounding box center [343, 165] width 24 height 27
select select "2025-11"
select select "2026-0"
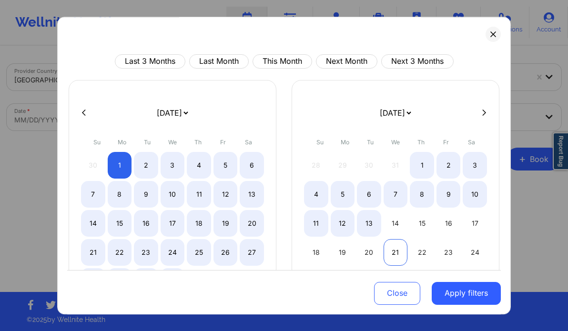
select select "2025-11"
select select "2026-0"
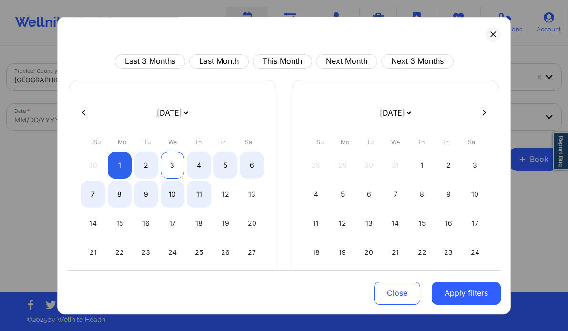
select select "2025-11"
select select "2026-0"
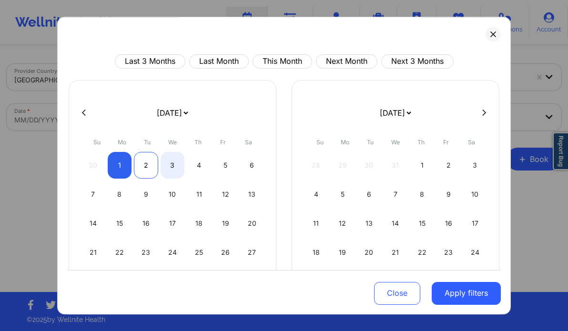
select select "2025-11"
select select "2026-0"
click at [155, 168] on div "2" at bounding box center [146, 165] width 24 height 27
select select "2025-11"
select select "2026-0"
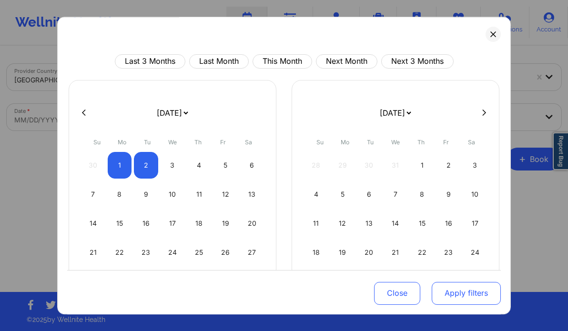
click at [464, 296] on button "Apply filters" at bounding box center [466, 293] width 69 height 23
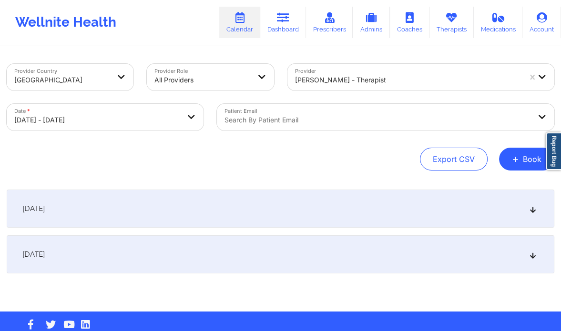
click at [502, 214] on div "December 1, 2025" at bounding box center [281, 209] width 548 height 38
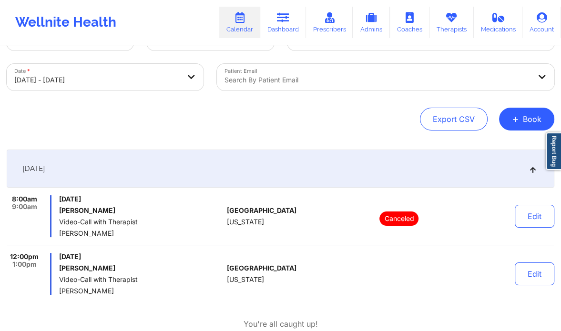
scroll to position [72, 0]
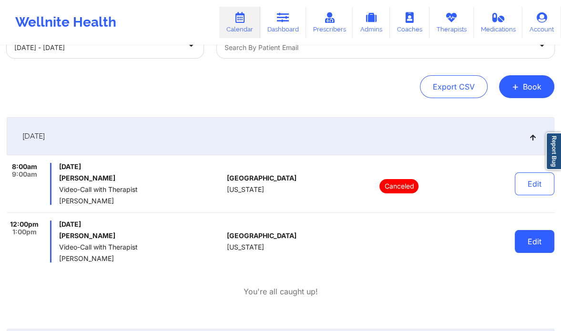
click at [543, 238] on button "Edit" at bounding box center [535, 241] width 40 height 23
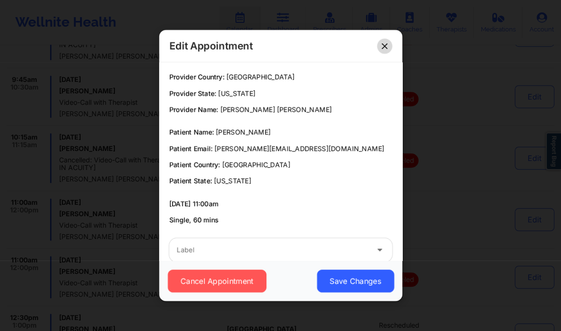
click at [383, 43] on icon at bounding box center [385, 46] width 6 height 6
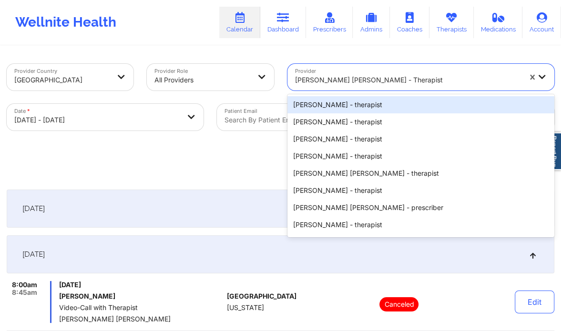
click at [401, 80] on div at bounding box center [408, 79] width 226 height 11
paste input "[PERSON_NAME]"
type input "[PERSON_NAME]"
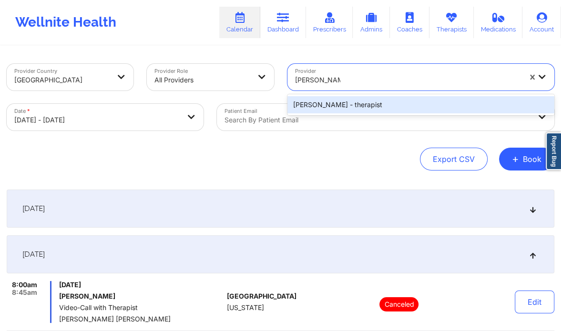
click at [373, 99] on div "[PERSON_NAME] - therapist" at bounding box center [420, 104] width 267 height 17
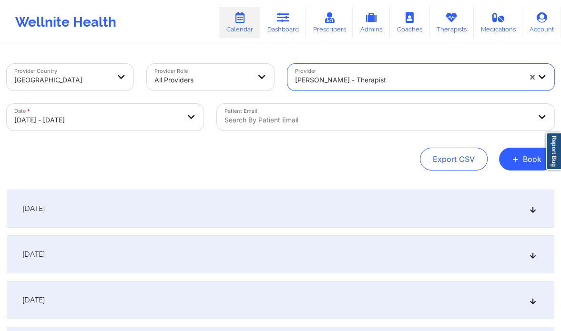
select select "2025-9"
select select "2025-10"
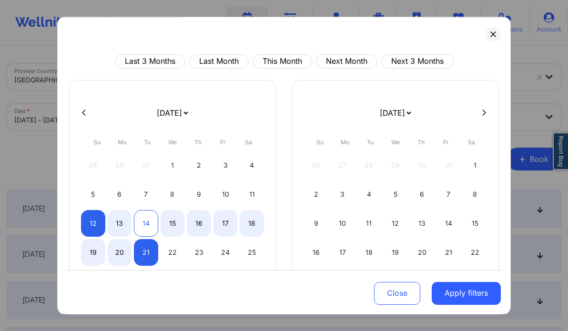
click at [145, 219] on div "14" at bounding box center [146, 223] width 24 height 27
select select "2025-9"
select select "2025-10"
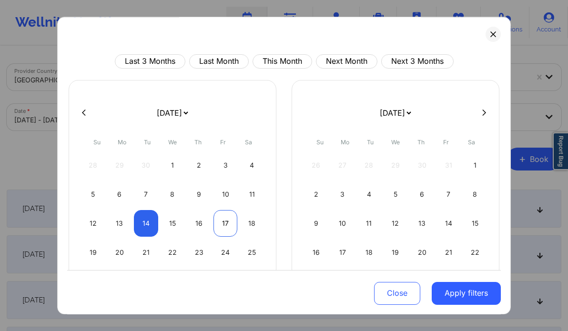
select select "2025-9"
select select "2025-10"
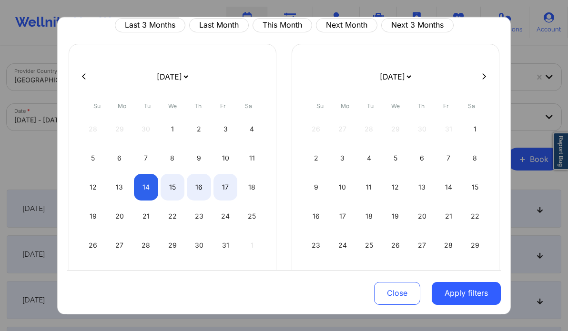
select select "2025-9"
select select "2025-10"
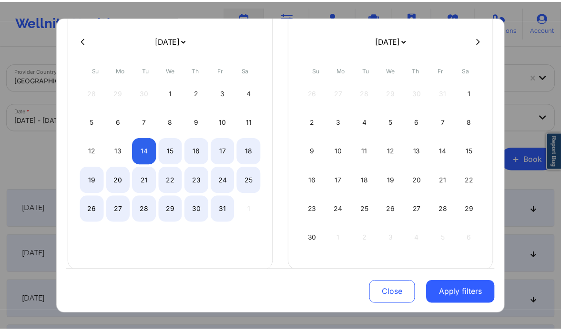
scroll to position [72, 0]
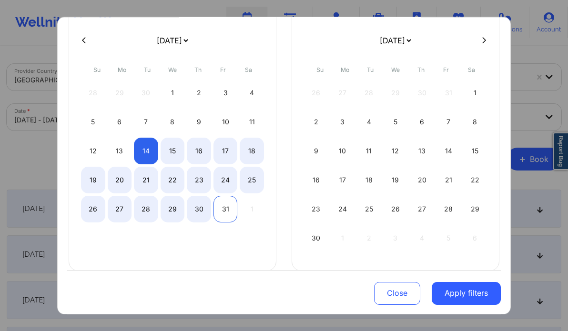
select select "2025-9"
select select "2025-10"
click at [224, 209] on div "31" at bounding box center [226, 209] width 24 height 27
select select "2025-9"
select select "2025-10"
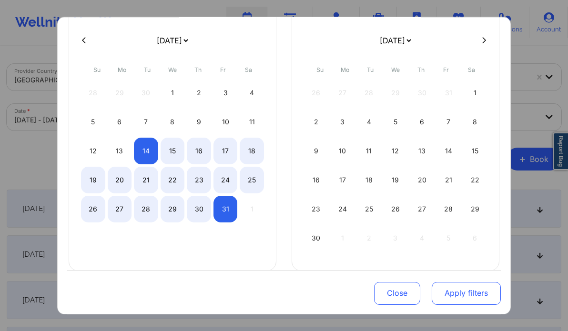
click at [455, 287] on button "Apply filters" at bounding box center [466, 293] width 69 height 23
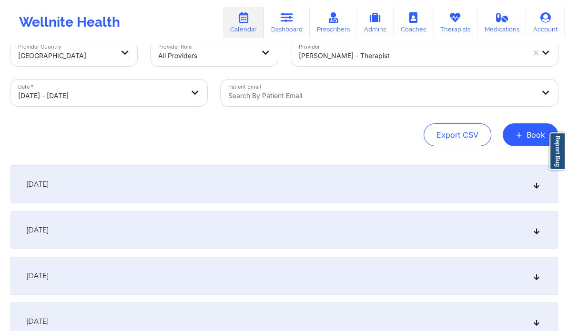
scroll to position [24, 0]
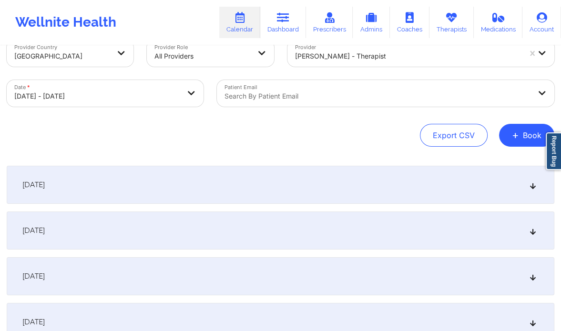
click at [153, 94] on body "Wellnite Health Calendar Dashboard Prescribers Admins Coaches Therapists Medica…" at bounding box center [280, 141] width 561 height 331
select select "2025-9"
select select "2025-10"
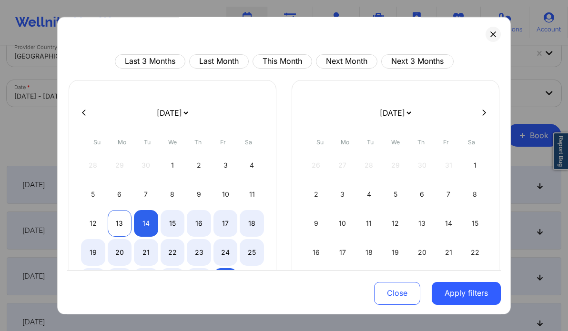
click at [118, 212] on div "13" at bounding box center [120, 223] width 24 height 27
select select "2025-9"
select select "2025-10"
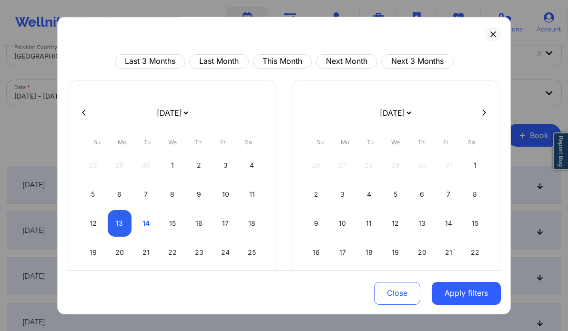
select select "2025-9"
select select "2025-10"
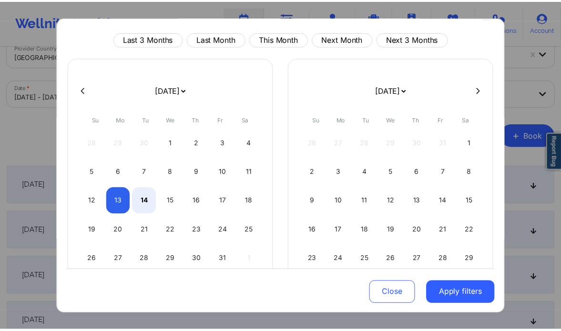
scroll to position [24, 0]
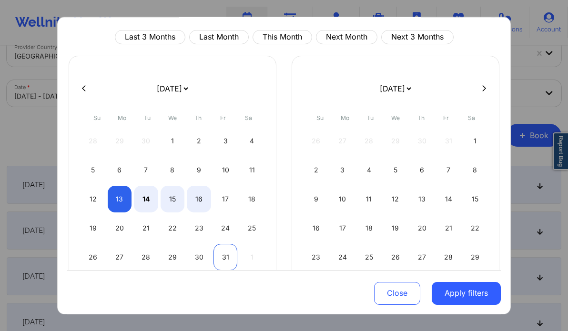
select select "2025-9"
select select "2025-10"
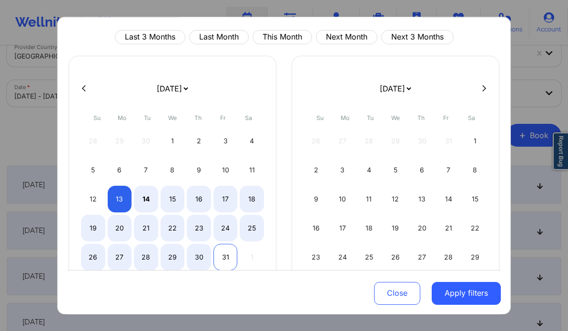
click at [222, 253] on div "31" at bounding box center [226, 257] width 24 height 27
select select "2025-9"
select select "2025-10"
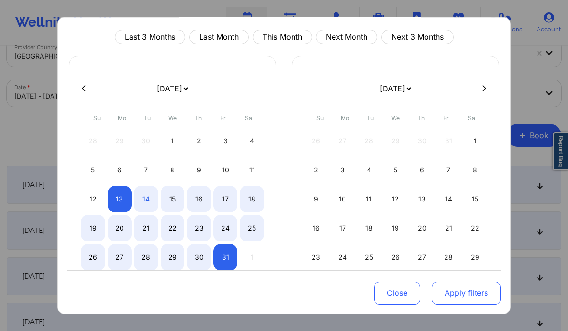
click at [473, 296] on button "Apply filters" at bounding box center [466, 293] width 69 height 23
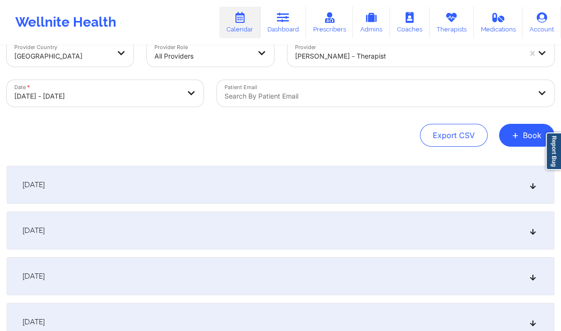
click at [265, 194] on div "[DATE]" at bounding box center [281, 185] width 548 height 38
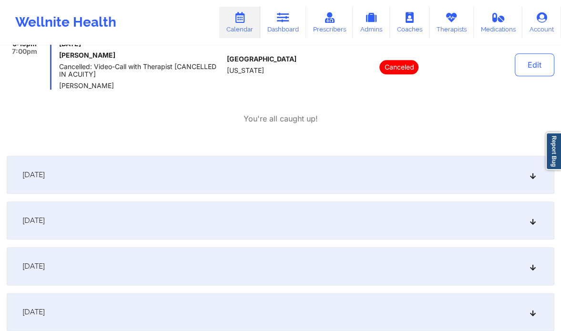
scroll to position [796, 0]
click at [155, 210] on div "[DATE]" at bounding box center [281, 220] width 548 height 38
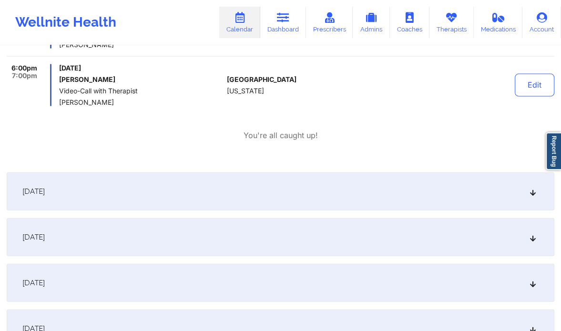
scroll to position [1587, 0]
click at [147, 234] on div "[DATE]" at bounding box center [281, 236] width 548 height 38
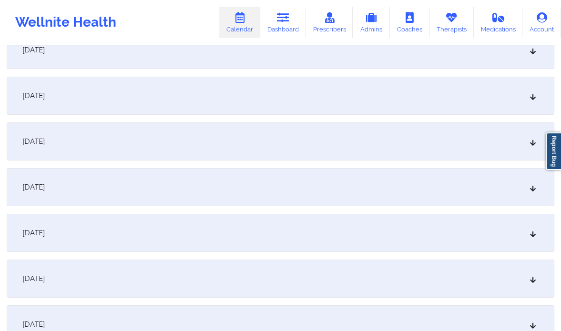
scroll to position [2688, 0]
click at [183, 177] on div "October 22, 2025" at bounding box center [281, 187] width 548 height 38
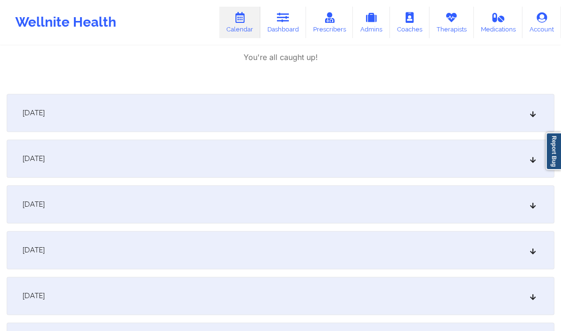
scroll to position [3600, 0]
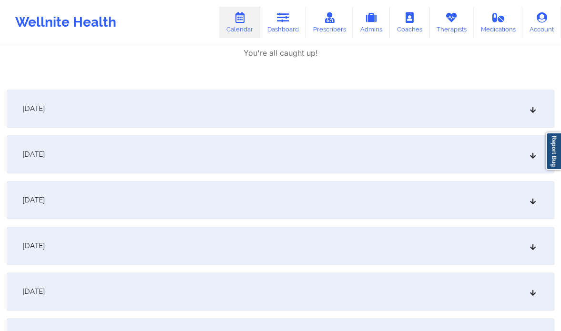
click at [90, 150] on div "October 24, 2025" at bounding box center [281, 154] width 548 height 38
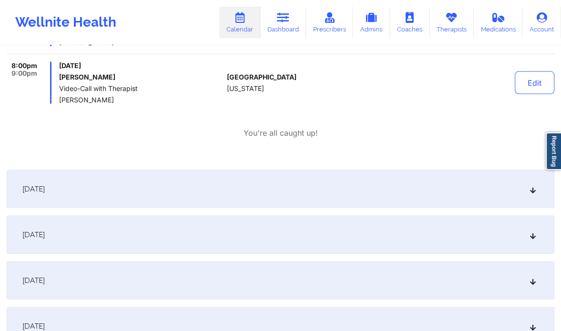
scroll to position [4319, 0]
click at [93, 271] on div "October 27, 2025" at bounding box center [281, 281] width 548 height 38
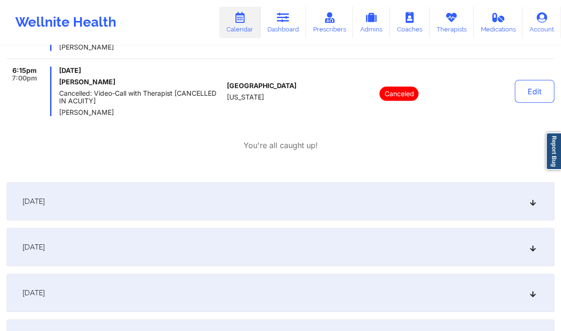
scroll to position [4985, 0]
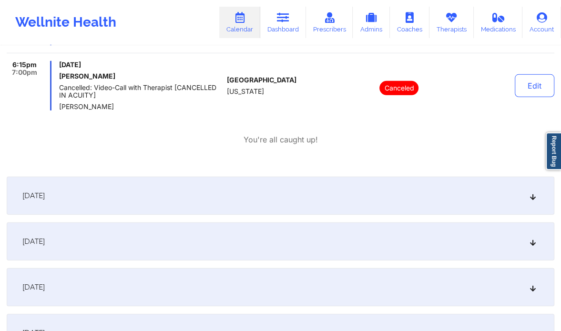
click at [92, 245] on div "October 29, 2025" at bounding box center [281, 242] width 548 height 38
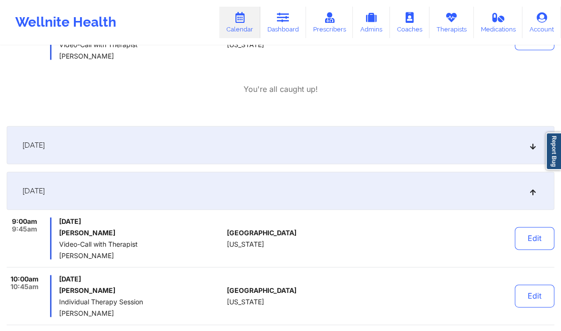
scroll to position [1662, 0]
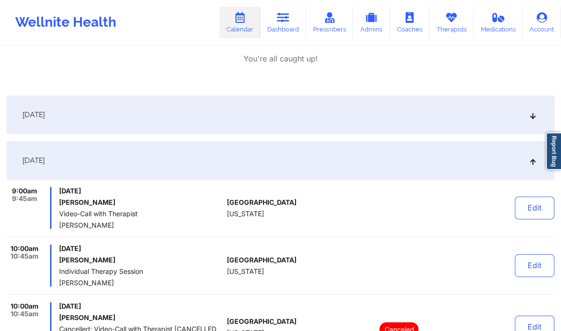
click at [115, 120] on div "October 16, 2025" at bounding box center [281, 115] width 548 height 38
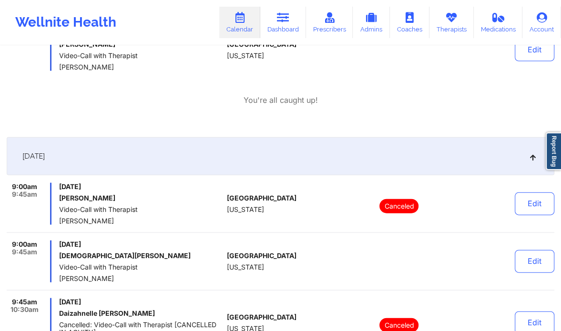
scroll to position [1626, 0]
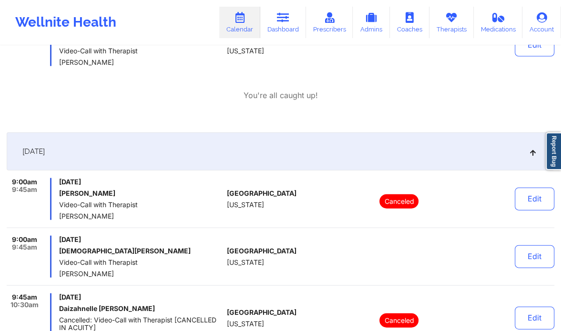
click at [530, 151] on icon at bounding box center [533, 151] width 8 height 7
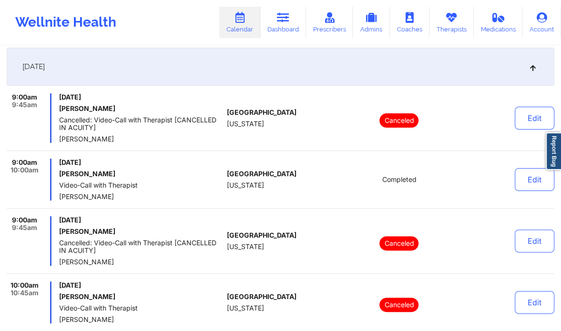
scroll to position [0, 0]
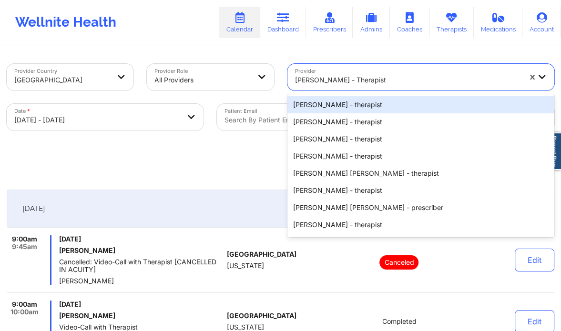
click at [327, 76] on div at bounding box center [408, 79] width 226 height 11
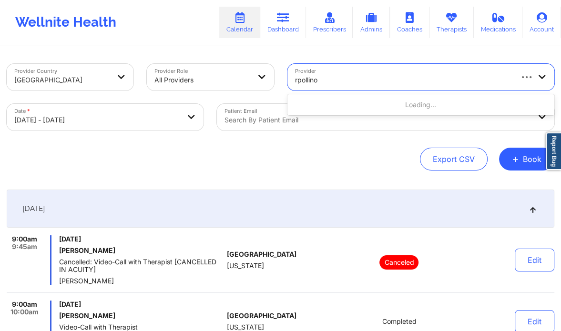
type input "pollino"
click at [327, 76] on div at bounding box center [408, 79] width 226 height 11
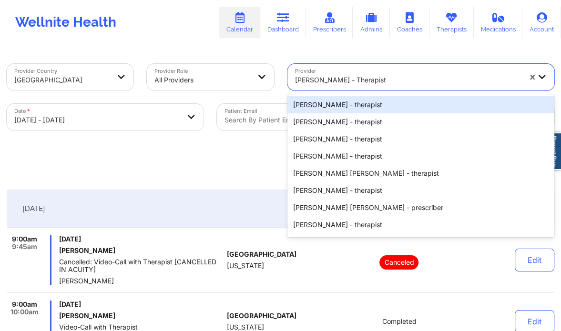
click at [327, 76] on div at bounding box center [408, 79] width 226 height 11
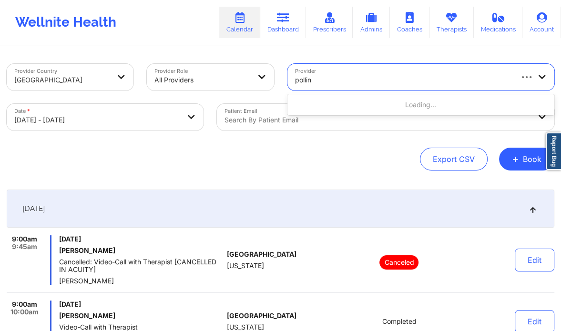
type input "pollino"
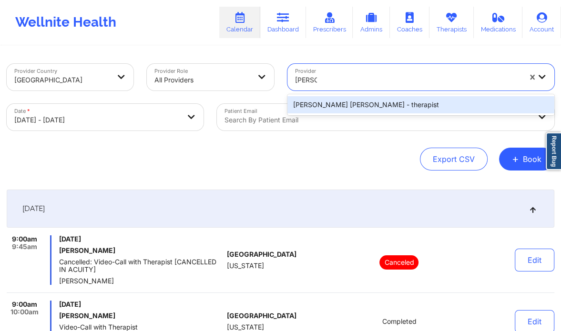
click at [338, 106] on div "Richard Ryan Kenneth Pollino - therapist" at bounding box center [420, 104] width 267 height 17
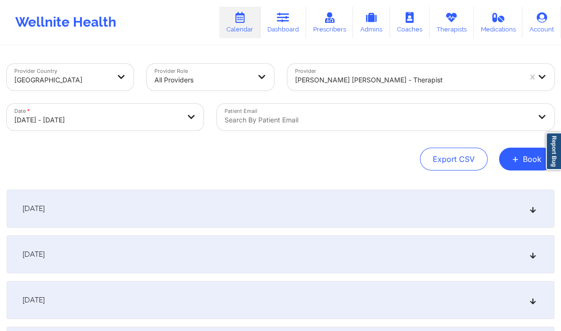
click at [187, 205] on div "October 13, 2025" at bounding box center [281, 209] width 548 height 38
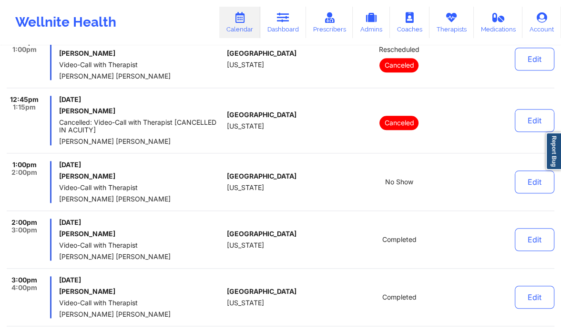
scroll to position [734, 0]
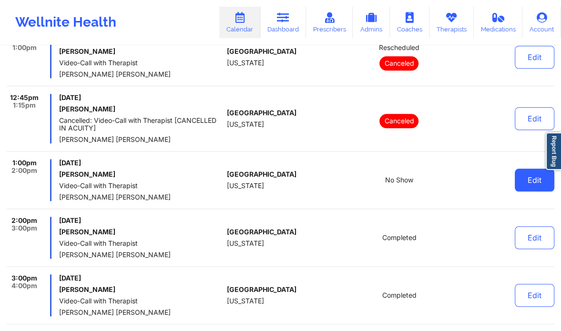
click at [526, 176] on button "Edit" at bounding box center [535, 180] width 40 height 23
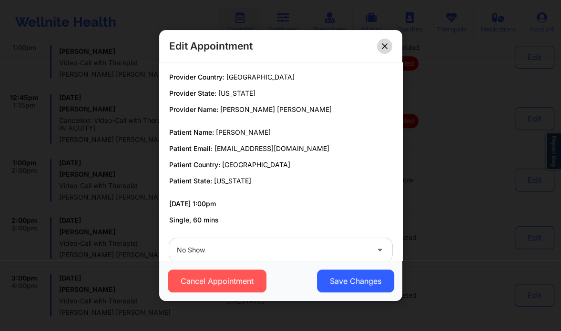
click at [381, 44] on button at bounding box center [384, 46] width 15 height 15
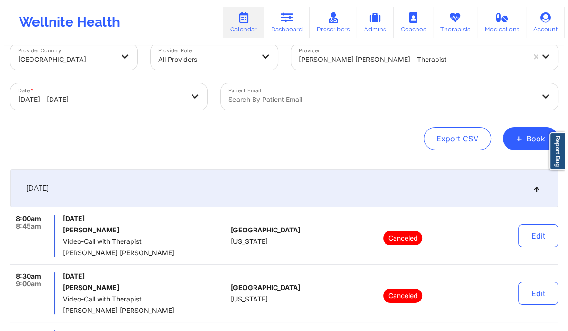
scroll to position [0, 0]
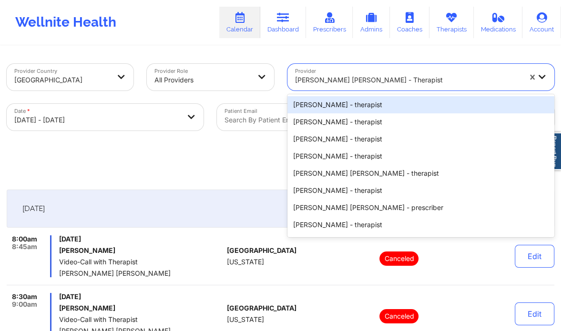
click at [481, 72] on div "Richard Ryan Kenneth Pollino - therapist" at bounding box center [408, 80] width 226 height 21
paste input "Kerrie "Vee" Martin"
type input "Kerrie "Vee" Martin"
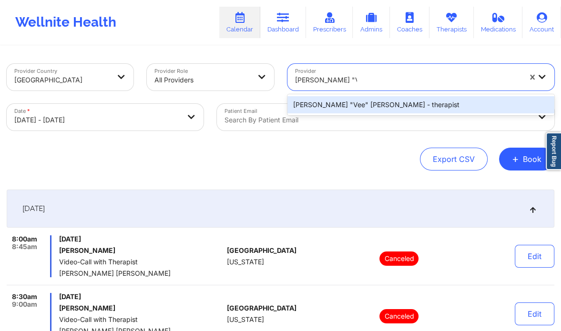
click at [404, 101] on div "Kerrie "Vee" Martin - therapist" at bounding box center [420, 104] width 267 height 17
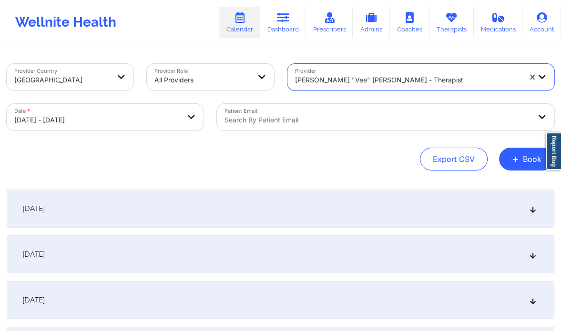
select select "2025-9"
select select "2025-10"
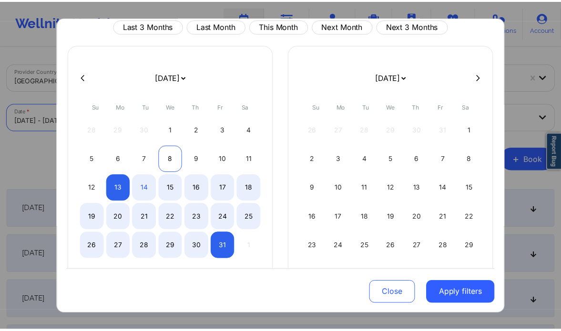
scroll to position [36, 0]
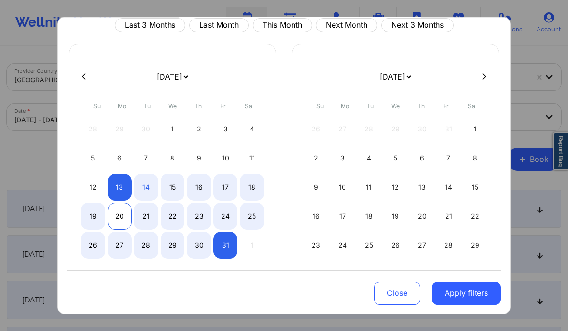
click at [115, 212] on div "20" at bounding box center [120, 216] width 24 height 27
select select "2025-9"
select select "2025-10"
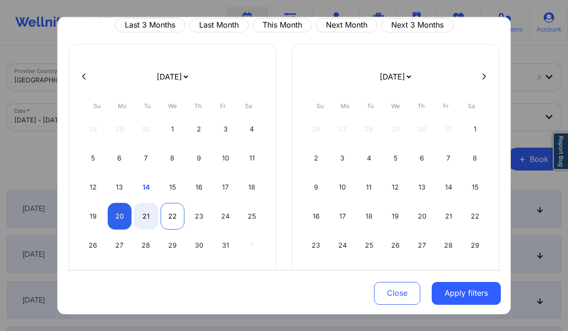
select select "2025-9"
select select "2025-10"
click at [167, 212] on div "22" at bounding box center [173, 216] width 24 height 27
select select "2025-9"
select select "2025-10"
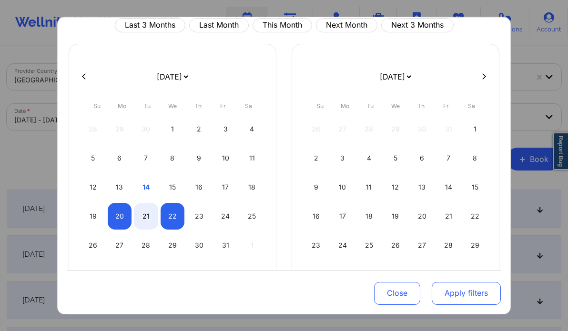
click at [446, 291] on button "Apply filters" at bounding box center [466, 293] width 69 height 23
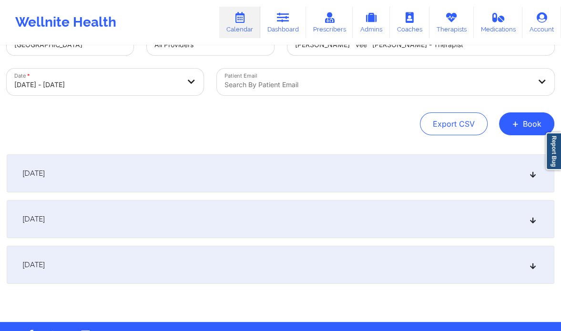
scroll to position [38, 0]
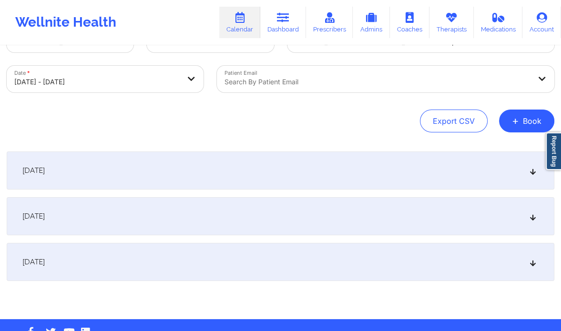
click at [282, 207] on div "October 21, 2025" at bounding box center [281, 216] width 548 height 38
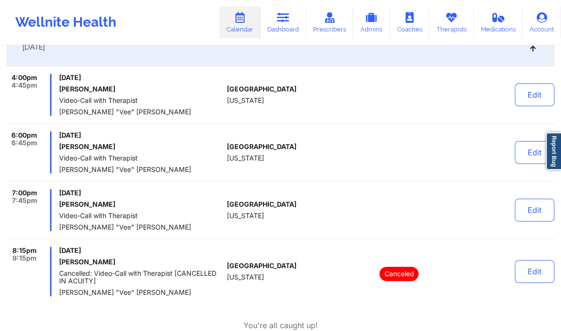
scroll to position [208, 0]
click at [528, 207] on button "Edit" at bounding box center [535, 209] width 40 height 23
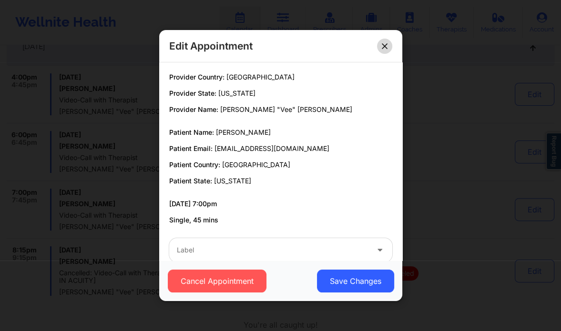
click at [380, 49] on button at bounding box center [384, 46] width 15 height 15
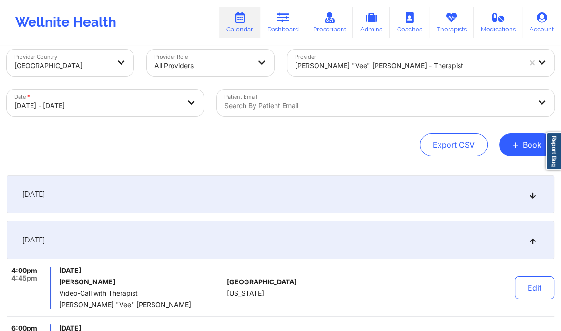
scroll to position [0, 0]
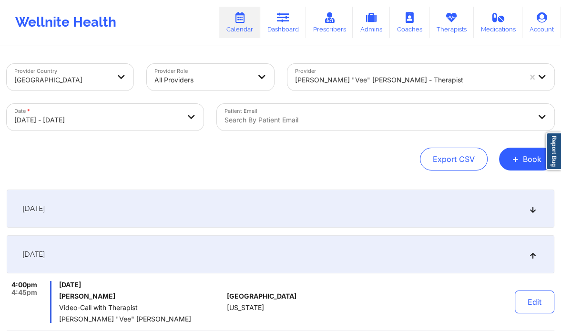
click at [400, 85] on div at bounding box center [408, 79] width 226 height 11
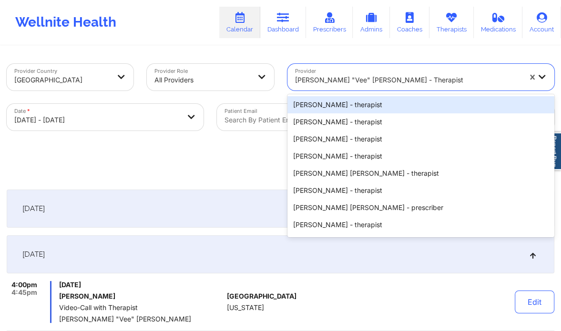
paste input "Raquel Pereda"
type input "Raquel Pereda"
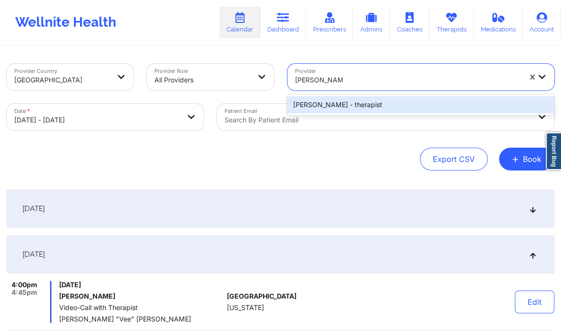
click at [356, 111] on div "Raquel Pereda - therapist" at bounding box center [420, 104] width 267 height 17
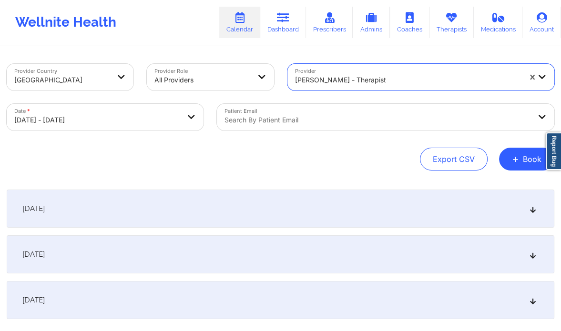
click at [152, 121] on body "Wellnite Health Calendar Dashboard Prescribers Admins Coaches Therapists Medica…" at bounding box center [280, 165] width 561 height 331
select select "2025-9"
select select "2025-10"
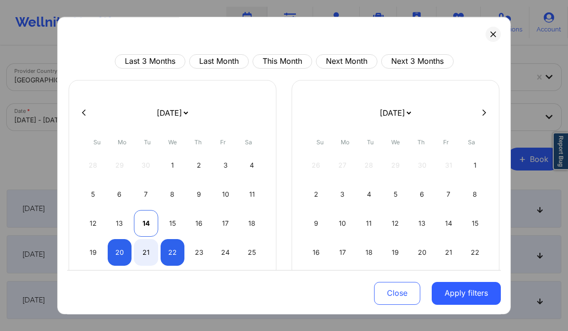
click at [134, 218] on div "14" at bounding box center [146, 223] width 24 height 27
select select "2025-9"
select select "2025-10"
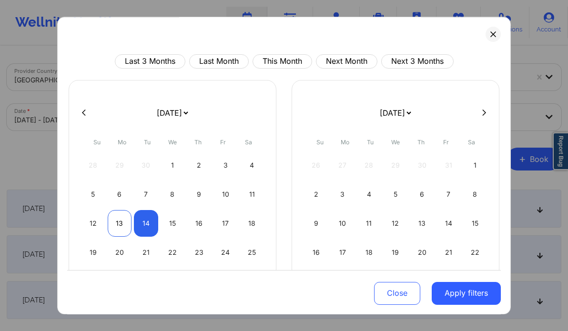
select select "2025-9"
select select "2025-10"
click at [124, 219] on div "13" at bounding box center [120, 223] width 24 height 27
select select "2025-9"
select select "2025-10"
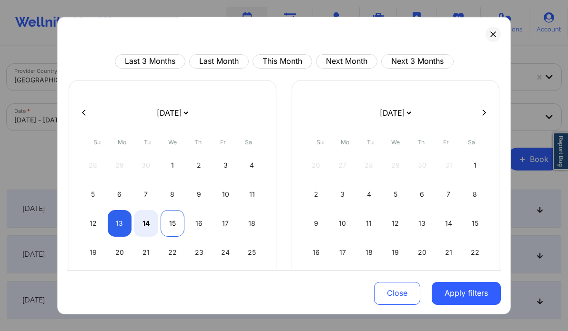
select select "2025-9"
select select "2025-10"
click at [168, 215] on div "15" at bounding box center [173, 223] width 24 height 27
select select "2025-9"
select select "2025-10"
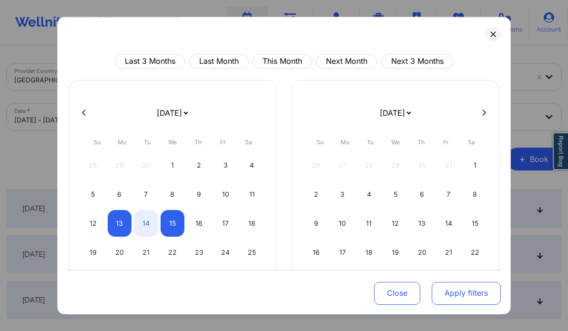
click at [452, 291] on button "Apply filters" at bounding box center [466, 293] width 69 height 23
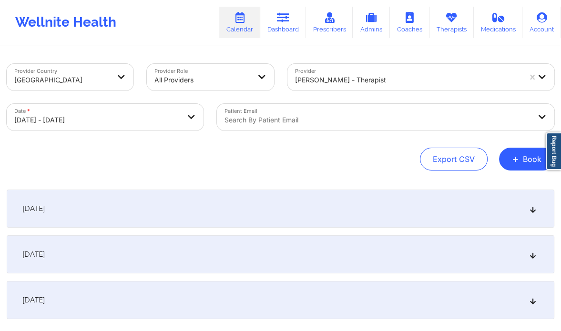
click at [536, 259] on div "October 14, 2025" at bounding box center [281, 255] width 548 height 38
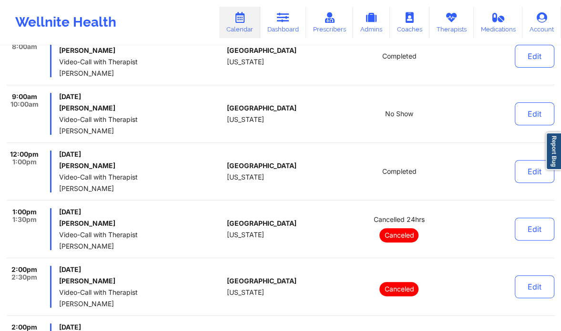
scroll to position [232, 0]
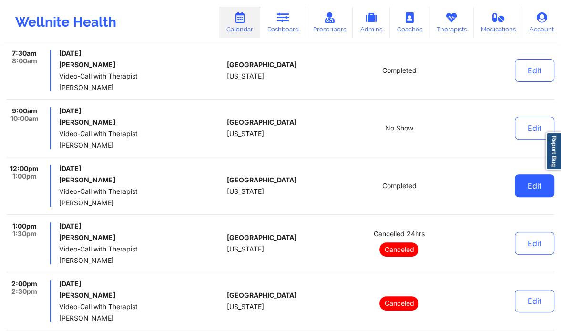
click at [538, 184] on button "Edit" at bounding box center [535, 185] width 40 height 23
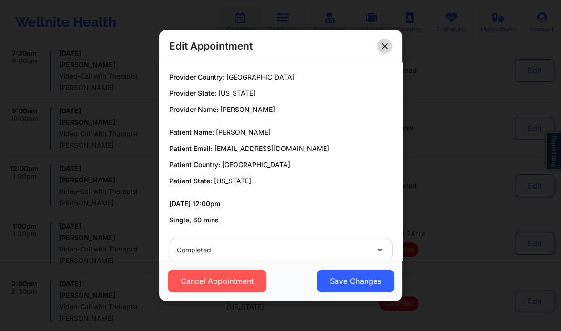
click at [383, 48] on icon at bounding box center [385, 46] width 6 height 6
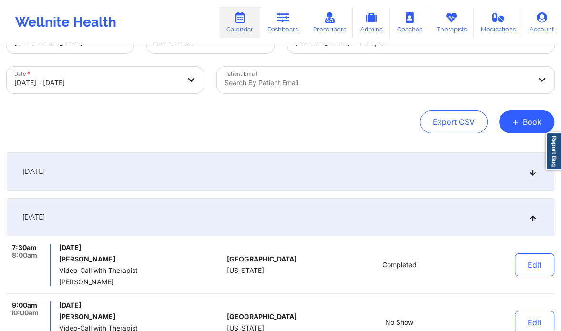
scroll to position [0, 0]
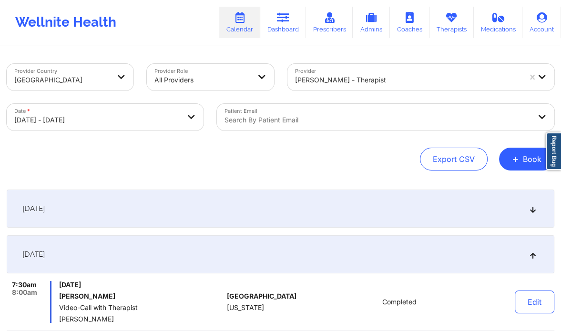
click at [92, 121] on body "Wellnite Health Calendar Dashboard Prescribers Admins Coaches Therapists Medica…" at bounding box center [280, 165] width 561 height 331
select select "2025-9"
select select "2025-10"
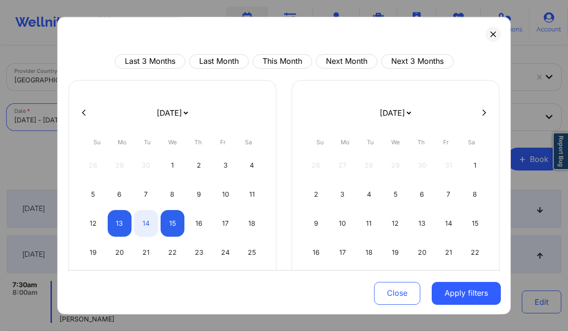
click at [482, 115] on icon at bounding box center [484, 112] width 4 height 7
select select "2025-10"
select select "2025-11"
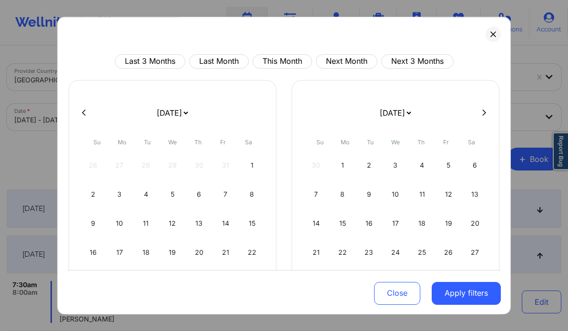
click at [482, 115] on icon at bounding box center [484, 112] width 4 height 7
select select "2025-11"
select select "2026-0"
click at [91, 216] on div "14" at bounding box center [93, 223] width 24 height 27
select select "2025-11"
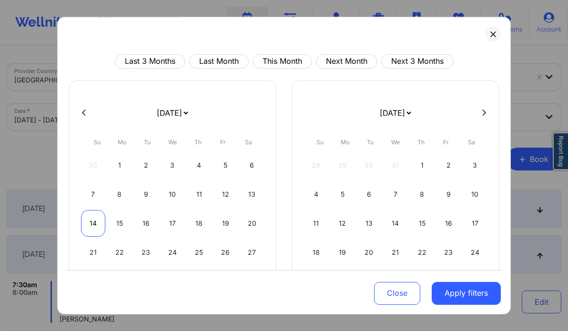
select select "2026-0"
select select "2025-11"
select select "2026-0"
click at [144, 222] on div "16" at bounding box center [146, 223] width 24 height 27
select select "2025-11"
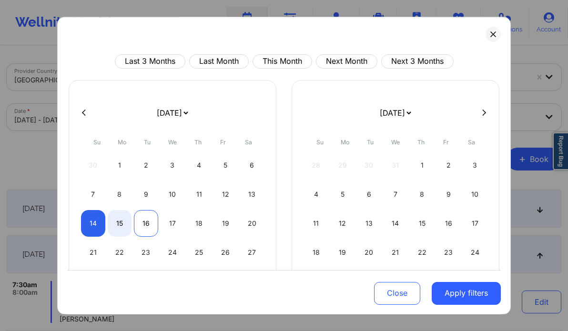
select select "2026-0"
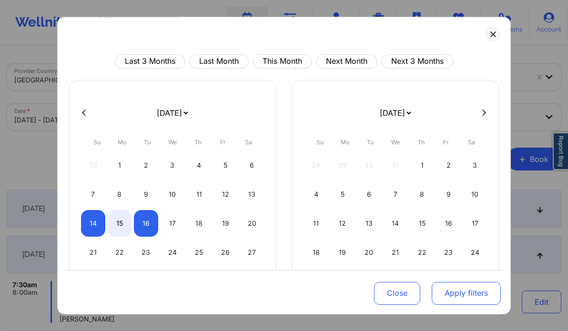
click at [458, 291] on button "Apply filters" at bounding box center [466, 293] width 69 height 23
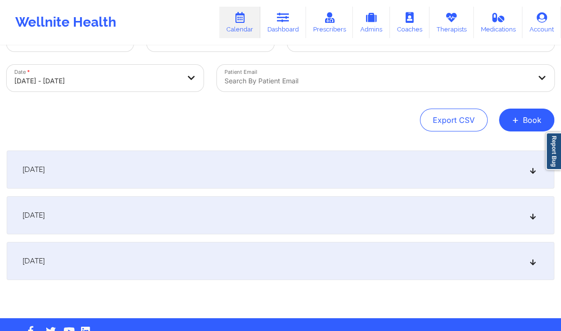
scroll to position [41, 0]
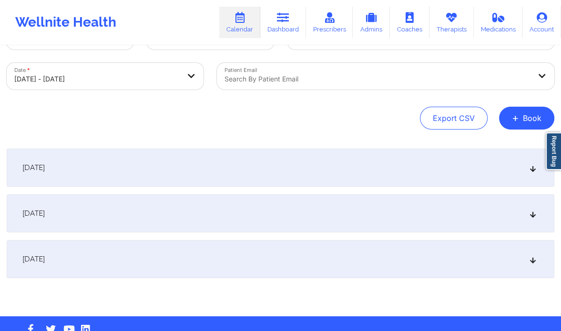
click at [258, 217] on div "December 15, 2025" at bounding box center [281, 214] width 548 height 38
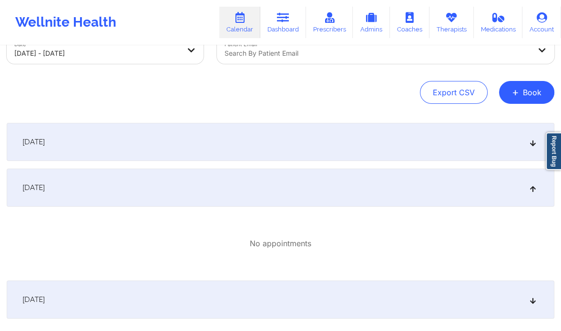
scroll to position [68, 0]
click at [519, 91] on span "+" at bounding box center [515, 91] width 7 height 5
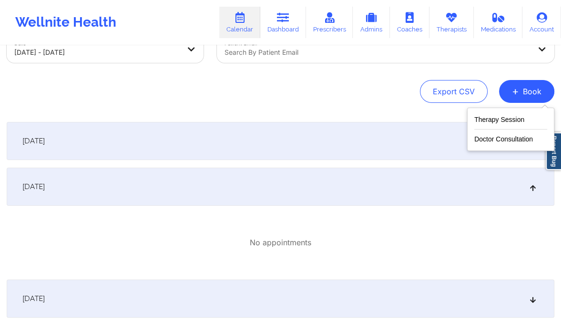
click at [206, 101] on div "Export CSV + Book" at bounding box center [281, 91] width 548 height 23
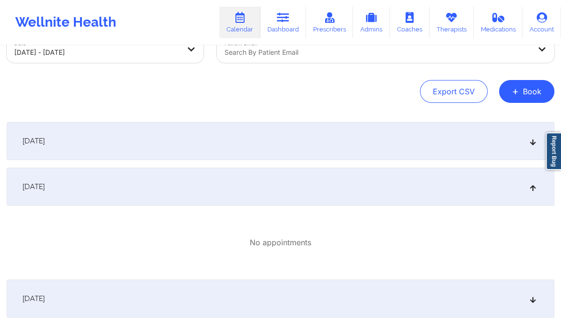
scroll to position [0, 0]
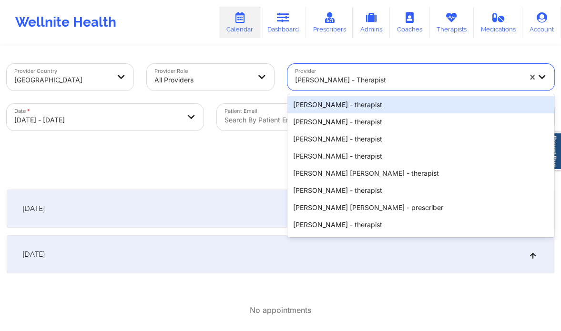
click at [331, 76] on div at bounding box center [408, 79] width 226 height 11
paste input "Vicki Rene Padilla"
type input "Vicki Rene Padilla"
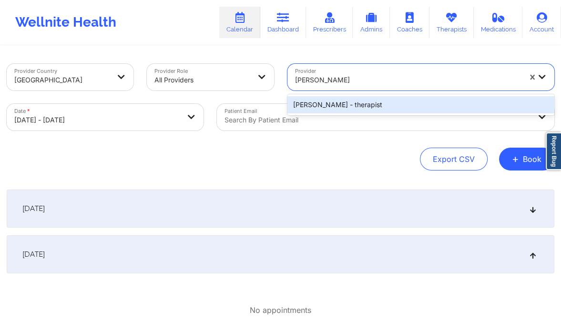
click at [343, 108] on div "Vicki Rene Padilla - therapist" at bounding box center [420, 104] width 267 height 17
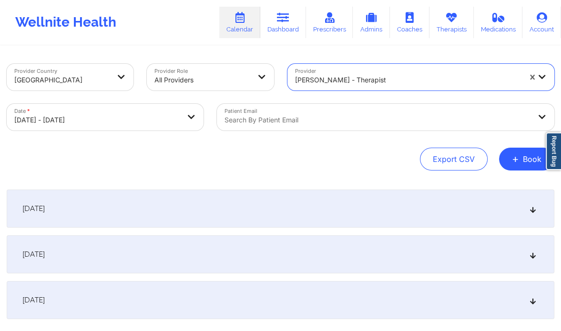
click at [109, 119] on body "Wellnite Health Calendar Dashboard Prescribers Admins Coaches Therapists Medica…" at bounding box center [280, 165] width 561 height 331
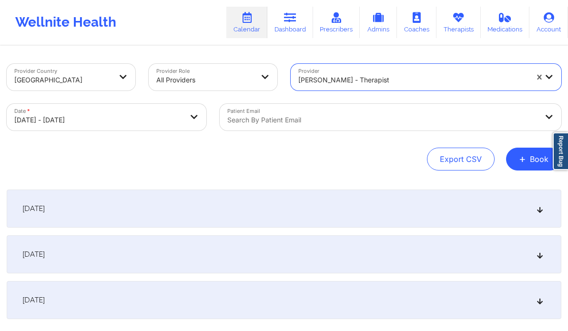
select select "2025-11"
select select "2026-0"
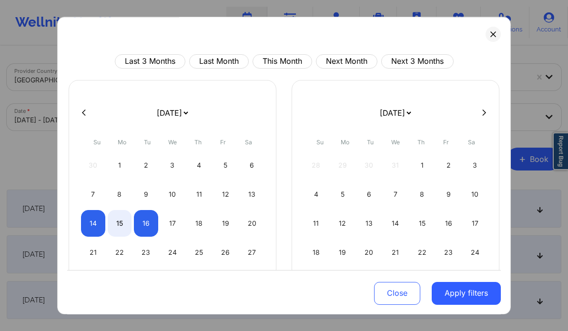
click at [83, 112] on icon at bounding box center [84, 113] width 4 height 6
select select "2025-10"
select select "2025-11"
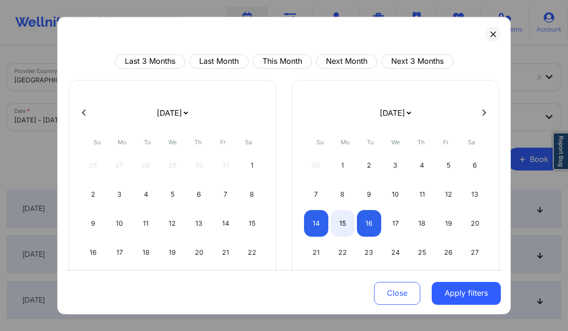
click at [84, 111] on icon at bounding box center [84, 113] width 4 height 6
select select "2025-9"
select select "2025-10"
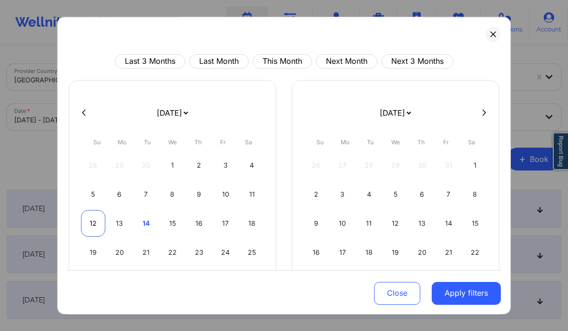
click at [92, 220] on div "12" at bounding box center [93, 223] width 24 height 27
select select "2025-9"
select select "2025-10"
select select "2025-9"
select select "2025-10"
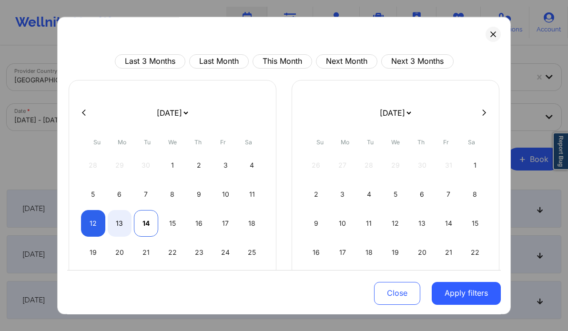
click at [139, 221] on div "14" at bounding box center [146, 223] width 24 height 27
select select "2025-9"
select select "2025-10"
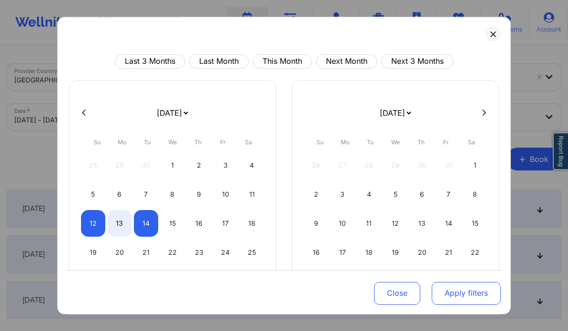
click at [450, 298] on button "Apply filters" at bounding box center [466, 293] width 69 height 23
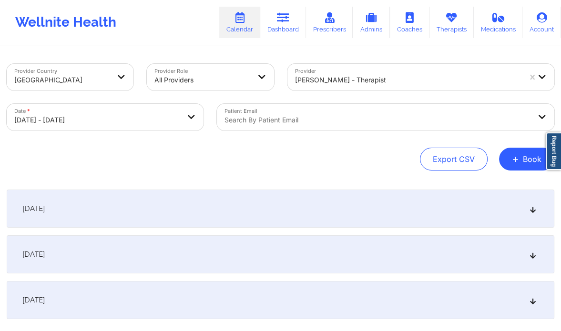
click at [288, 256] on div "October 13, 2025" at bounding box center [281, 255] width 548 height 38
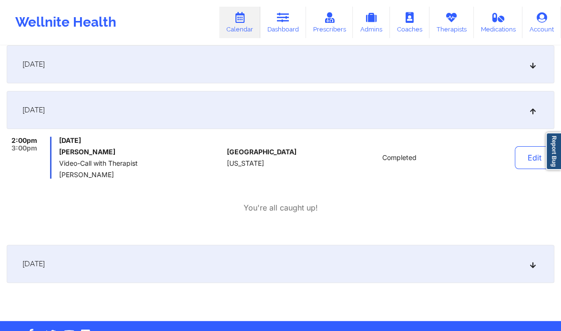
scroll to position [146, 0]
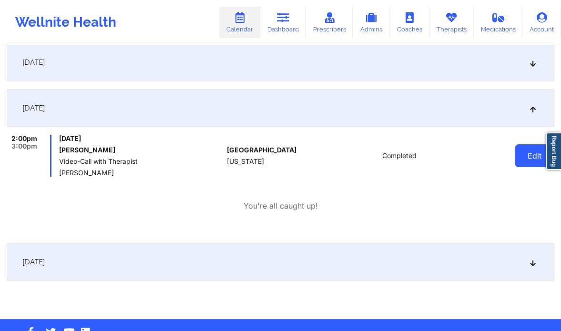
click at [530, 157] on button "Edit" at bounding box center [535, 155] width 40 height 23
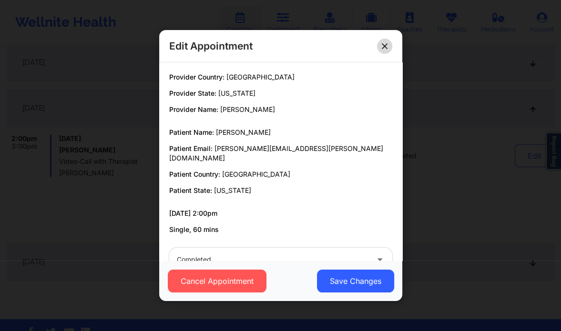
click at [379, 41] on button at bounding box center [384, 46] width 15 height 15
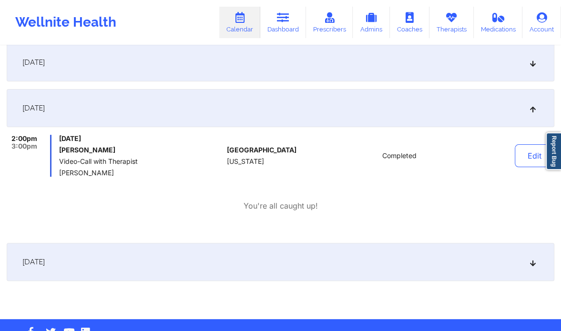
scroll to position [0, 0]
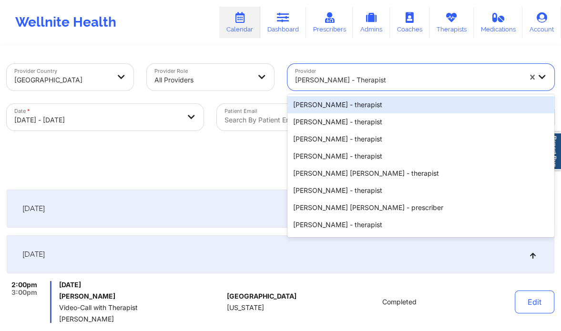
click at [367, 82] on div at bounding box center [408, 79] width 226 height 11
paste input "Jeffrey Casper"
type input "Jeffrey Casper"
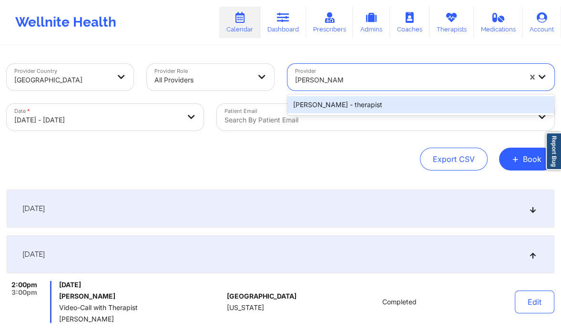
click at [347, 101] on div "Jeffrey Casper - therapist" at bounding box center [420, 104] width 267 height 17
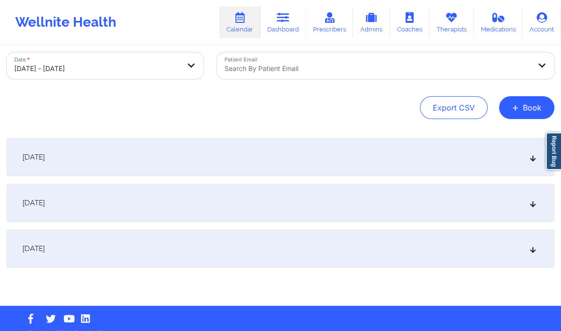
scroll to position [65, 0]
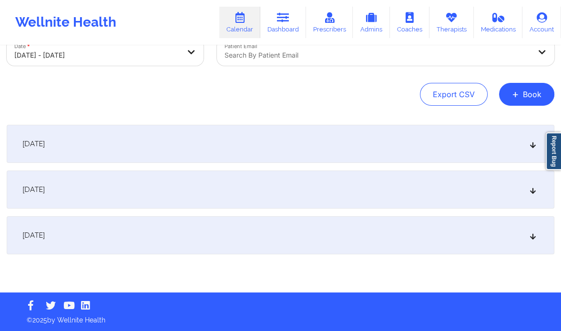
click at [393, 196] on div "October 13, 2025" at bounding box center [281, 190] width 548 height 38
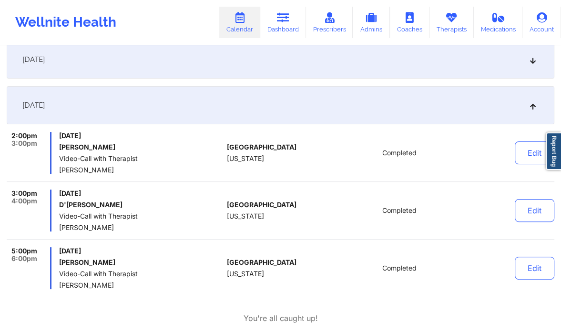
scroll to position [151, 0]
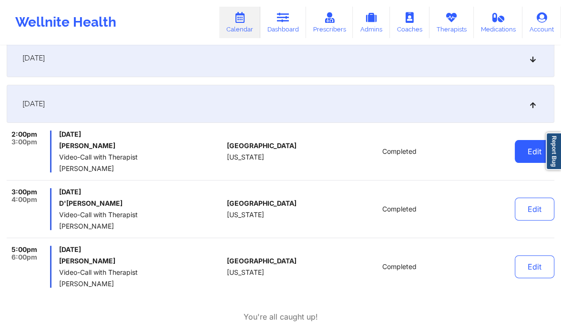
click at [523, 153] on button "Edit" at bounding box center [535, 151] width 40 height 23
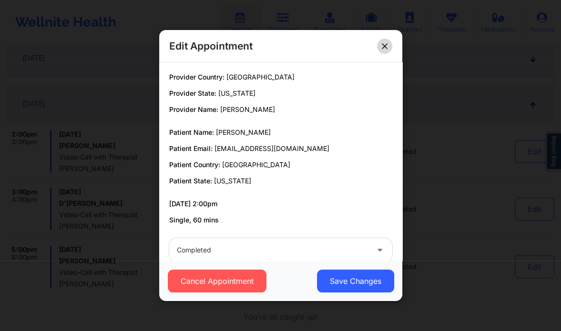
click at [388, 43] on button at bounding box center [384, 46] width 15 height 15
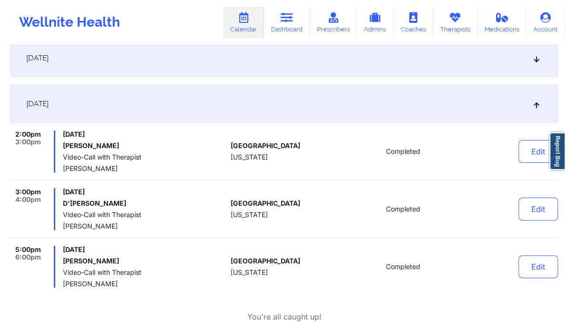
scroll to position [0, 0]
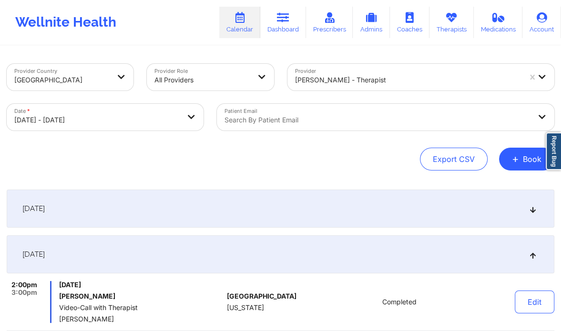
select select "2025-9"
select select "2025-10"
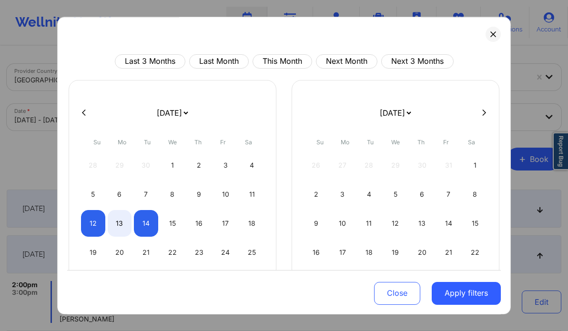
click at [482, 112] on icon at bounding box center [484, 112] width 4 height 7
select select "2025-10"
select select "2025-11"
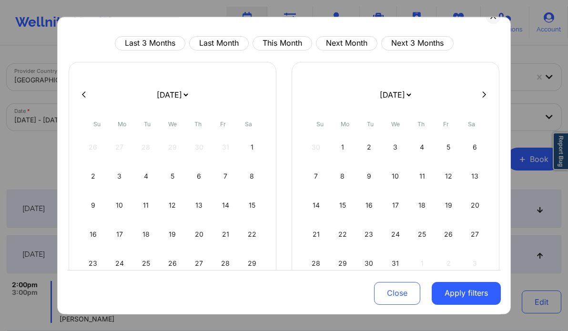
scroll to position [19, 0]
click at [341, 228] on div "22" at bounding box center [343, 234] width 24 height 27
select select "2025-11"
select select "2026-0"
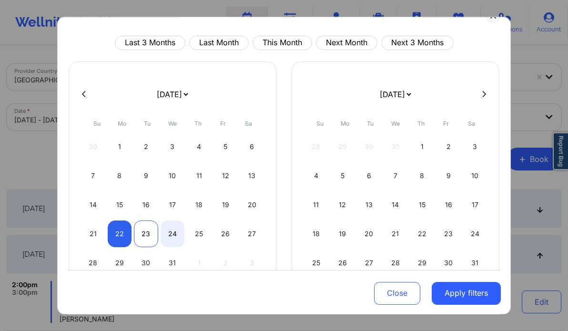
select select "2025-11"
select select "2026-0"
select select "2025-11"
select select "2026-0"
click at [166, 232] on div "24" at bounding box center [173, 234] width 24 height 27
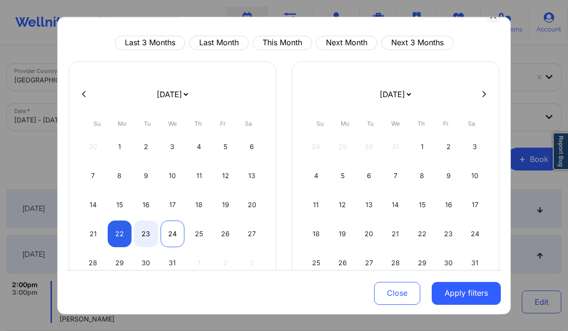
select select "2025-11"
select select "2026-0"
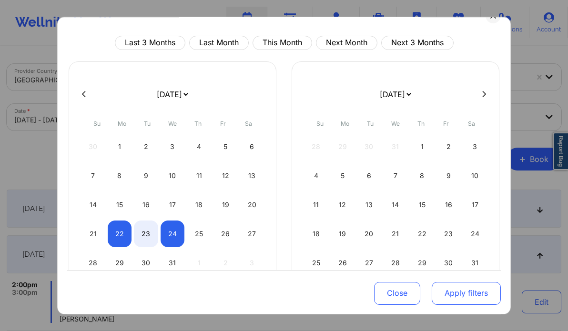
click at [490, 303] on button "Apply filters" at bounding box center [466, 293] width 69 height 23
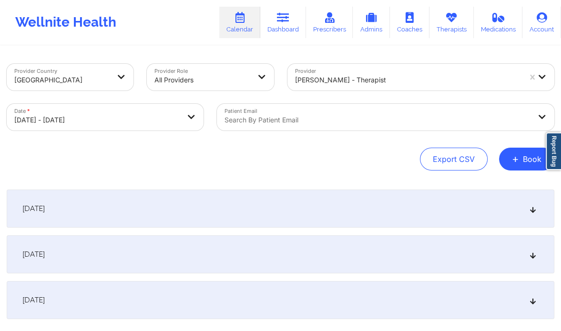
select select "2025-11"
select select "2026-0"
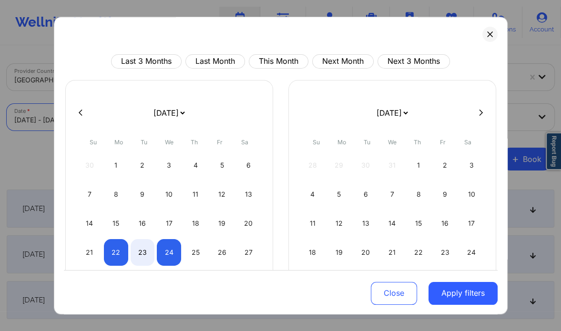
click at [135, 121] on body "Wellnite Health Calendar Dashboard Prescribers Admins Coaches Therapists Medica…" at bounding box center [280, 165] width 561 height 331
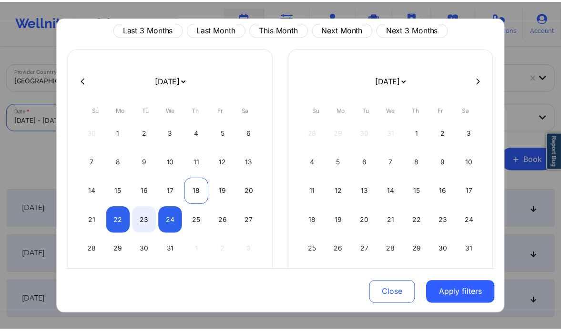
scroll to position [34, 0]
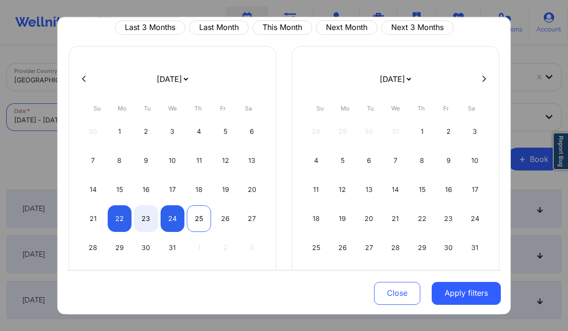
click at [196, 224] on div "25" at bounding box center [199, 218] width 24 height 27
select select "2025-11"
select select "2026-0"
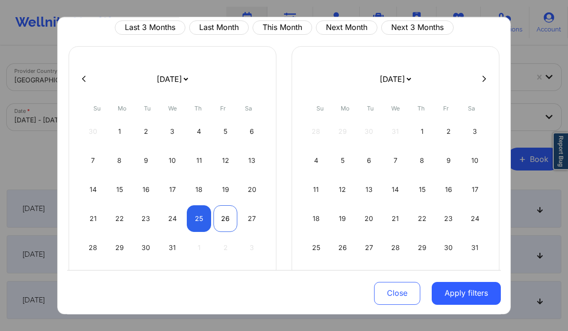
select select "2025-11"
select select "2026-0"
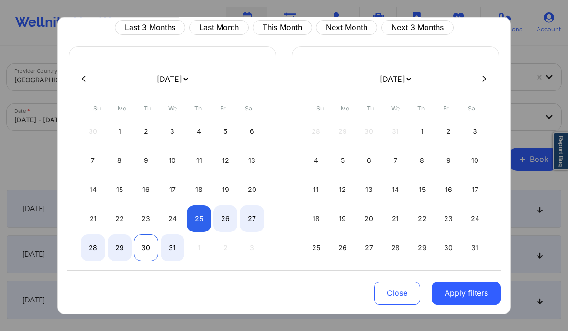
select select "2025-11"
select select "2026-0"
click at [149, 251] on div "30" at bounding box center [146, 248] width 24 height 27
select select "2025-11"
select select "2026-0"
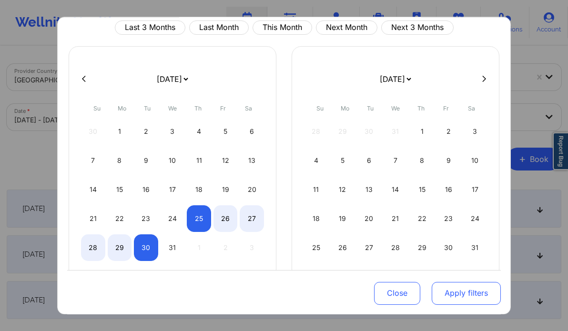
click at [443, 293] on button "Apply filters" at bounding box center [466, 293] width 69 height 23
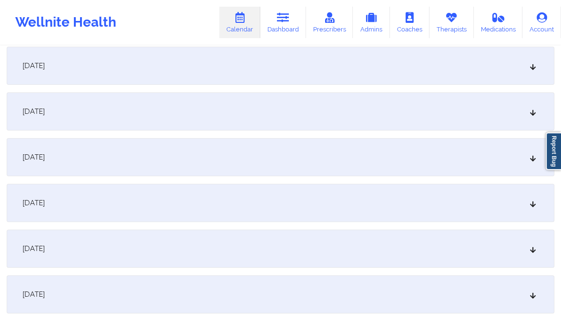
scroll to position [154, 0]
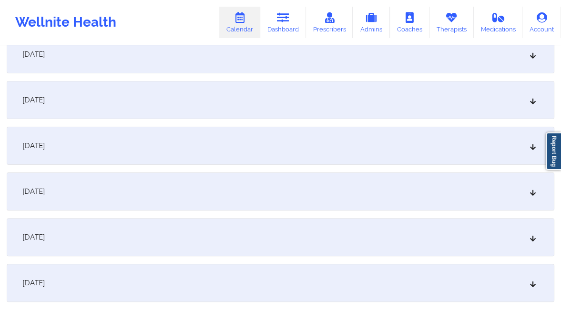
click at [289, 163] on div "December 27, 2025" at bounding box center [281, 146] width 548 height 38
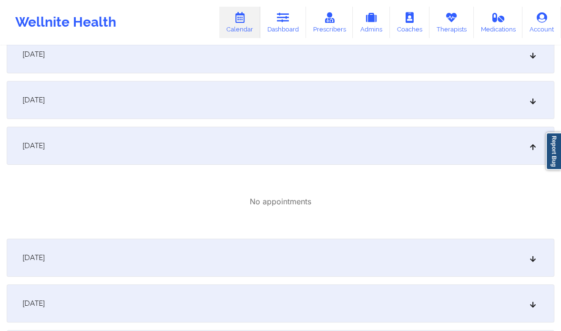
scroll to position [0, 0]
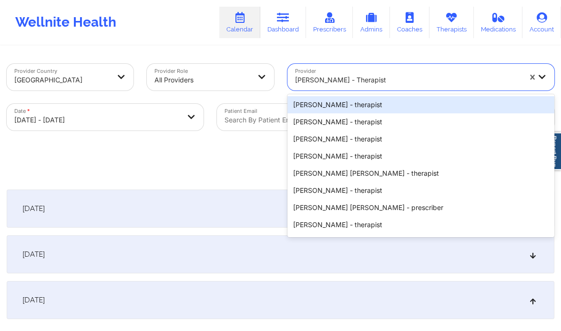
click at [328, 82] on div at bounding box center [408, 79] width 226 height 11
paste input "Nicole Thweatt"
type input "Nicole Thweatt"
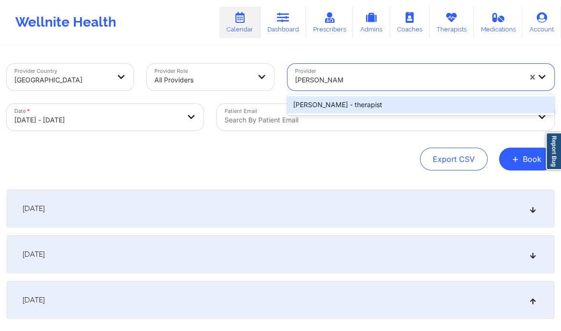
click at [380, 107] on div "Nicole Thweatt - therapist" at bounding box center [420, 104] width 267 height 17
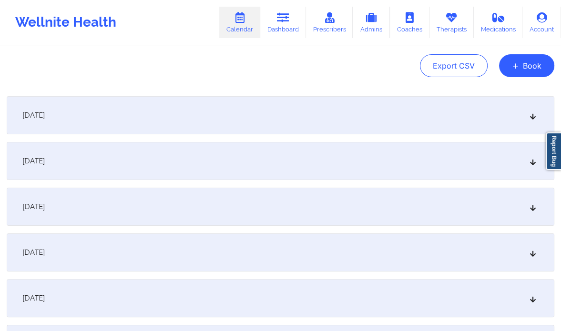
scroll to position [93, 0]
click at [261, 204] on div "December 27, 2025" at bounding box center [281, 207] width 548 height 38
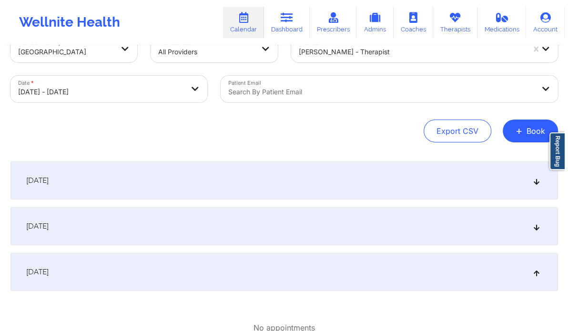
scroll to position [0, 0]
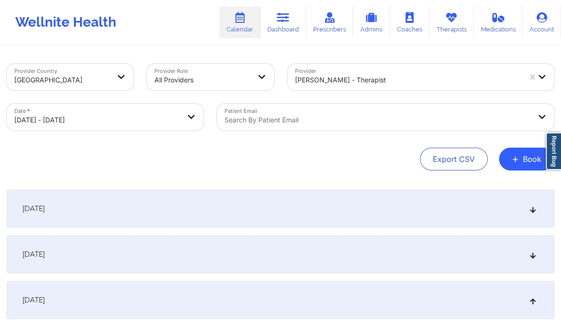
select select "2025-11"
select select "2026-0"
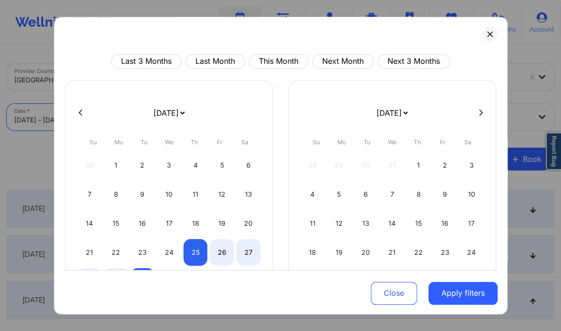
click at [152, 111] on body "Wellnite Health Calendar Dashboard Prescribers Admins Coaches Therapists Medica…" at bounding box center [280, 165] width 561 height 331
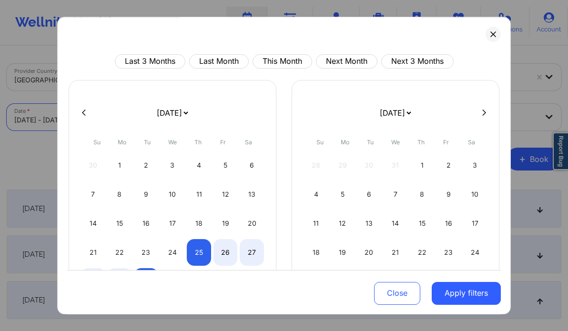
click at [82, 113] on icon at bounding box center [84, 112] width 4 height 7
select select "2025-10"
select select "2025-11"
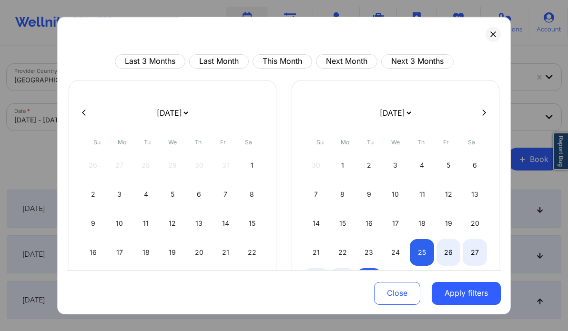
click at [82, 113] on icon at bounding box center [84, 112] width 4 height 7
select select "2025-9"
select select "2025-10"
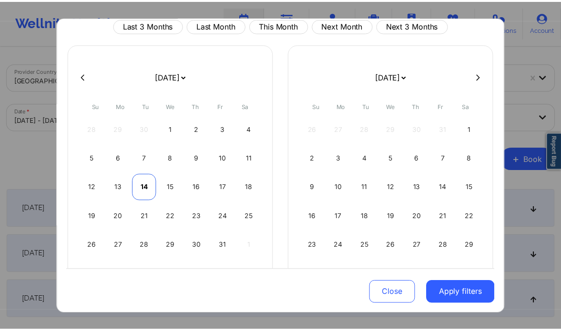
scroll to position [40, 0]
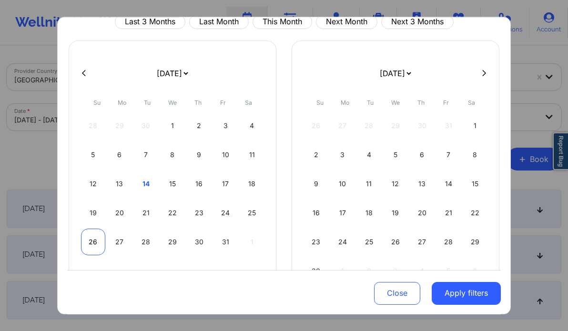
click at [96, 245] on div "26" at bounding box center [93, 242] width 24 height 27
select select "2025-9"
select select "2025-10"
select select "2025-9"
select select "2025-10"
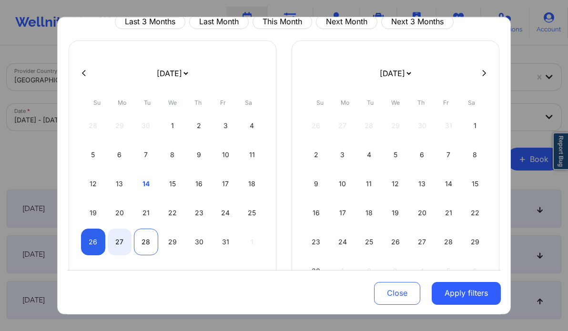
click at [145, 244] on div "28" at bounding box center [146, 242] width 24 height 27
select select "2025-9"
select select "2025-10"
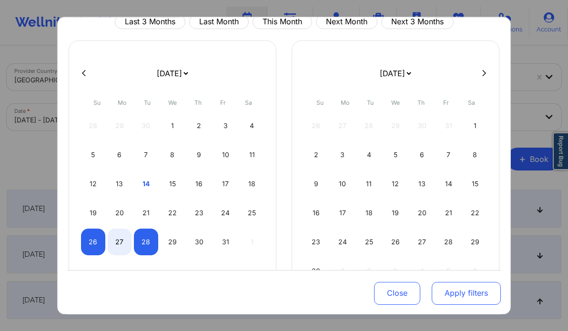
click at [460, 293] on button "Apply filters" at bounding box center [466, 293] width 69 height 23
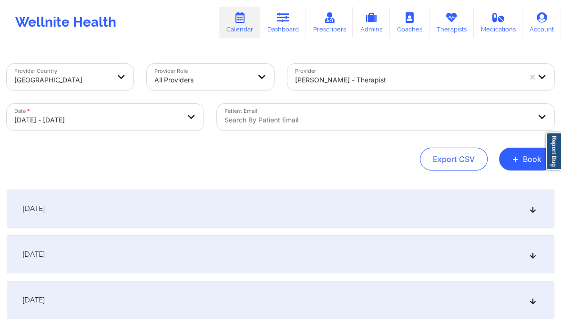
click at [533, 258] on icon at bounding box center [533, 254] width 8 height 7
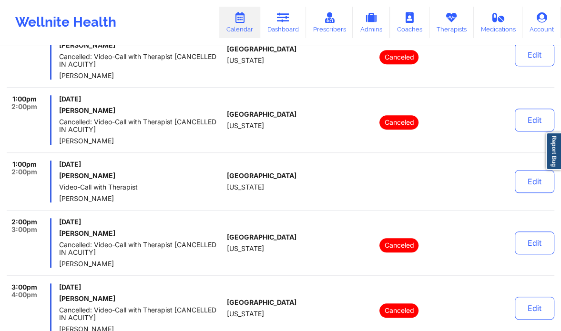
scroll to position [564, 0]
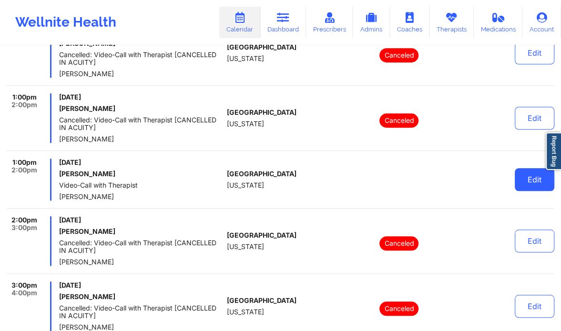
click at [536, 179] on button "Edit" at bounding box center [535, 179] width 40 height 23
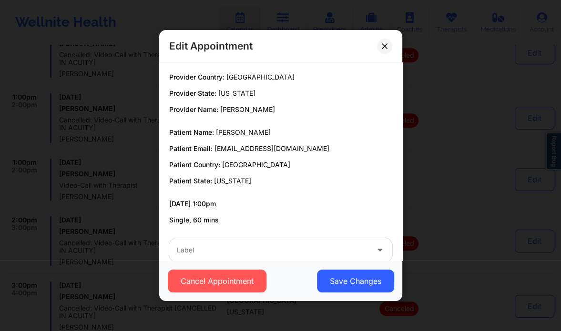
click at [385, 36] on div "Edit Appointment" at bounding box center [280, 46] width 243 height 32
drag, startPoint x: 382, startPoint y: 41, endPoint x: 50, endPoint y: -47, distance: 344.1
click at [391, 49] on button at bounding box center [384, 46] width 15 height 15
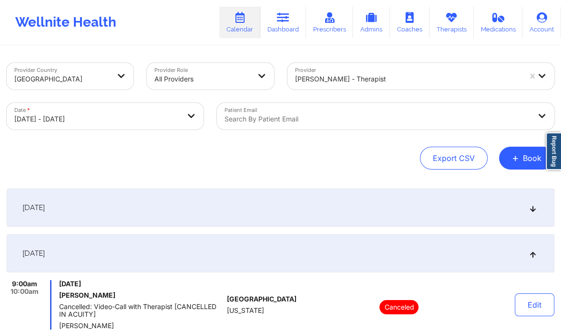
scroll to position [0, 0]
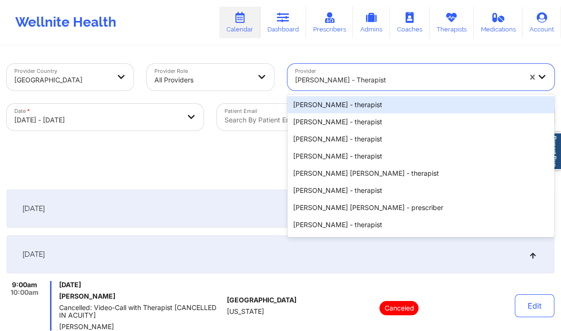
click at [345, 85] on div at bounding box center [408, 79] width 226 height 11
paste input "[PERSON_NAME]"
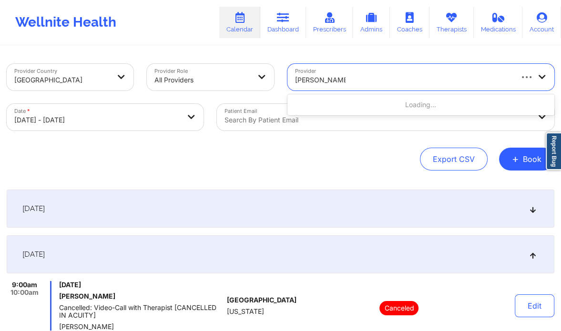
type input "[PERSON_NAME]"
select select "2025-9"
select select "2025-10"
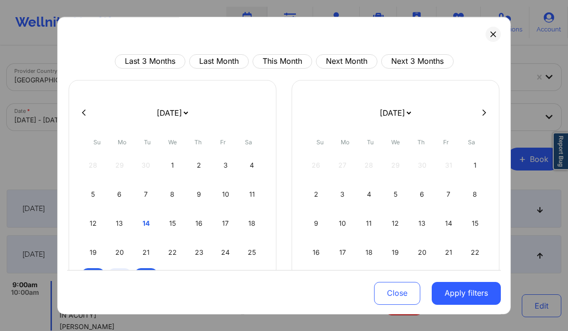
click at [473, 107] on div at bounding box center [284, 113] width 434 height 14
click at [480, 113] on button at bounding box center [485, 113] width 10 height 8
select select "2025-10"
select select "2025-11"
click at [336, 160] on div "1" at bounding box center [343, 165] width 24 height 27
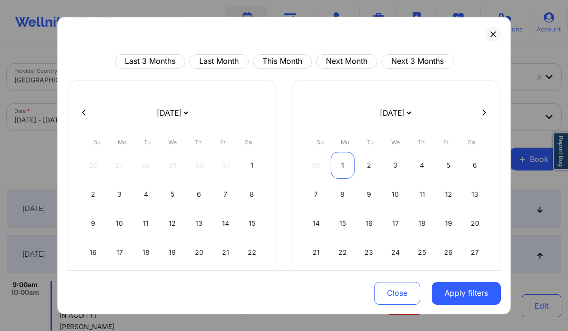
select select "2025-11"
select select "2026-0"
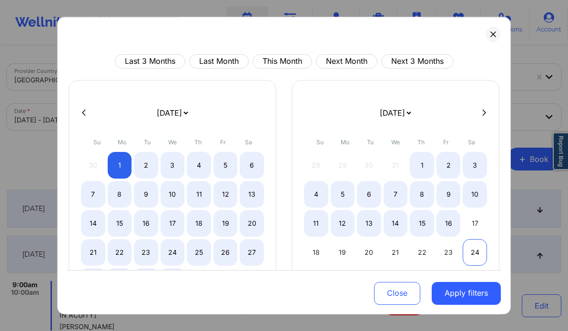
select select "2025-11"
select select "2026-0"
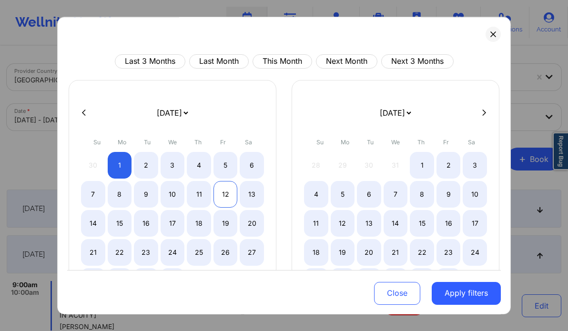
select select "2025-11"
select select "2026-0"
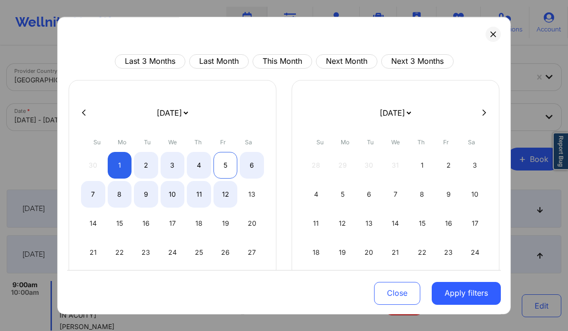
select select "2025-11"
select select "2026-0"
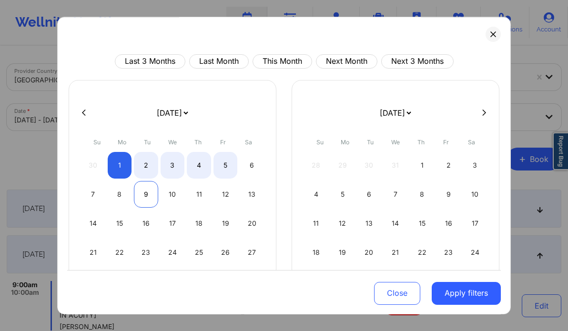
select select "2025-11"
select select "2026-0"
click at [144, 196] on div "9" at bounding box center [146, 194] width 24 height 27
select select "2025-11"
select select "2026-0"
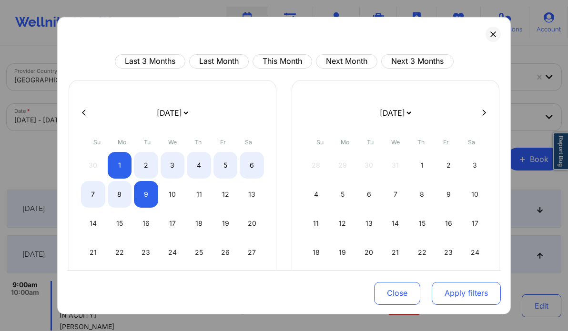
click at [455, 294] on button "Apply filters" at bounding box center [466, 293] width 69 height 23
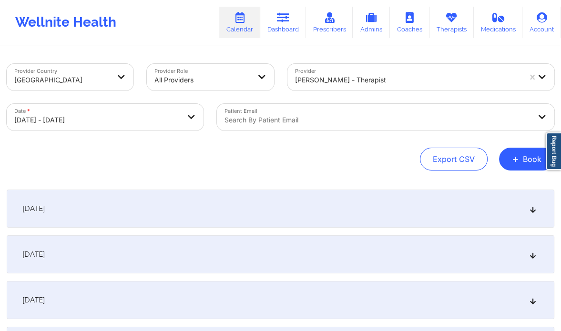
click at [201, 209] on div "December 1, 2025" at bounding box center [281, 209] width 548 height 38
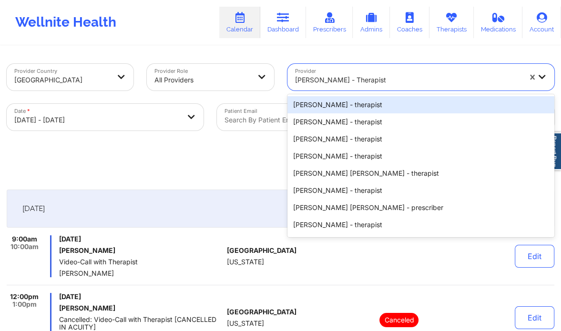
click at [348, 76] on div at bounding box center [408, 79] width 226 height 11
paste input "[PERSON_NAME]"
type input "[PERSON_NAME]"
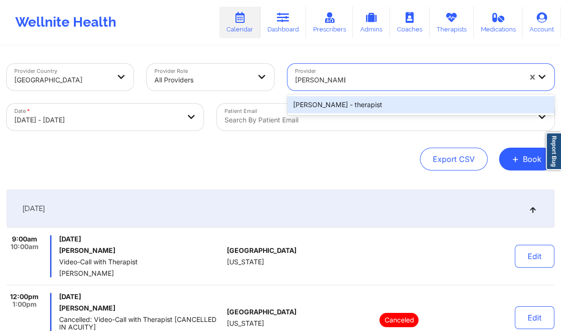
click at [343, 108] on div "Anais Quiñonez - therapist" at bounding box center [420, 104] width 267 height 17
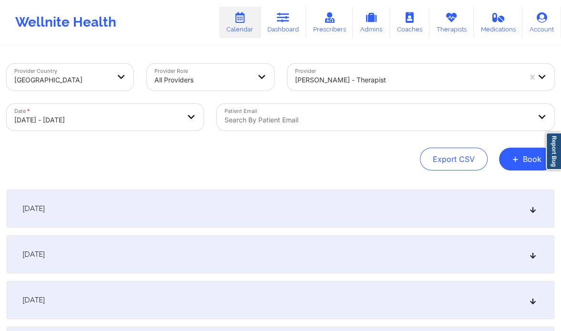
click at [204, 202] on div "December 1, 2025" at bounding box center [281, 209] width 548 height 38
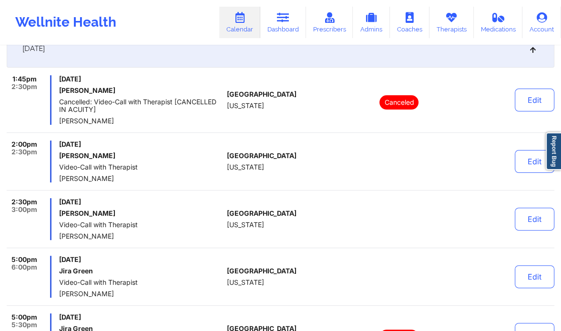
scroll to position [157, 0]
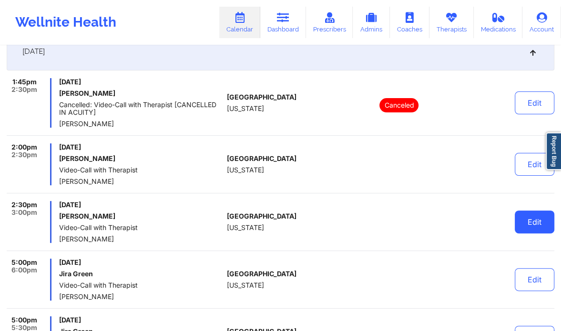
click at [542, 226] on button "Edit" at bounding box center [535, 222] width 40 height 23
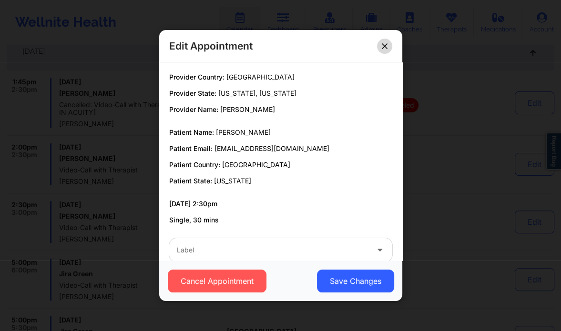
click at [389, 48] on button at bounding box center [384, 46] width 15 height 15
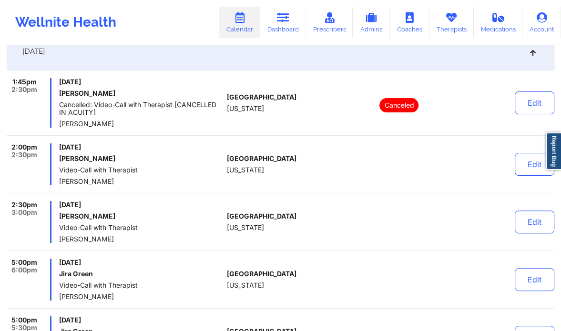
scroll to position [0, 0]
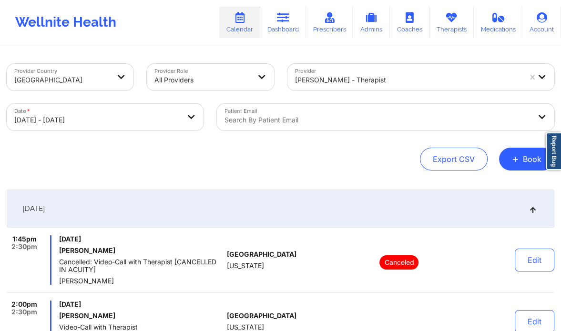
click at [326, 78] on div at bounding box center [408, 79] width 226 height 11
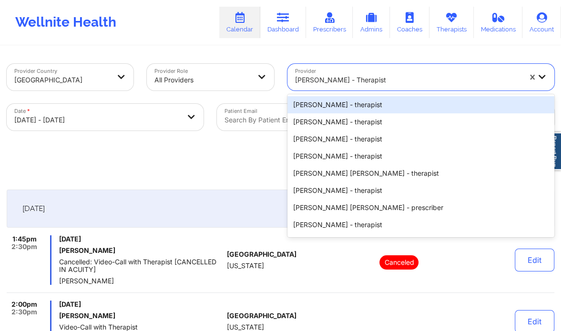
paste input "[PERSON_NAME] Oh"
type input "[PERSON_NAME] Oh"
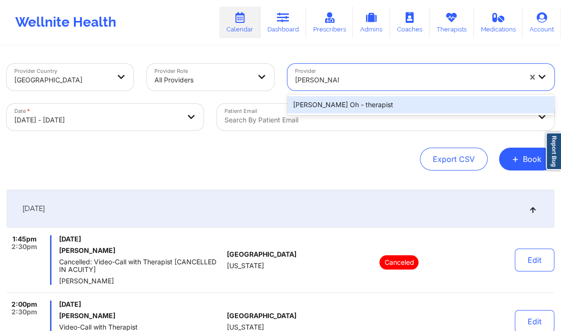
click at [334, 108] on div "Beverly J. Oh - therapist" at bounding box center [420, 104] width 267 height 17
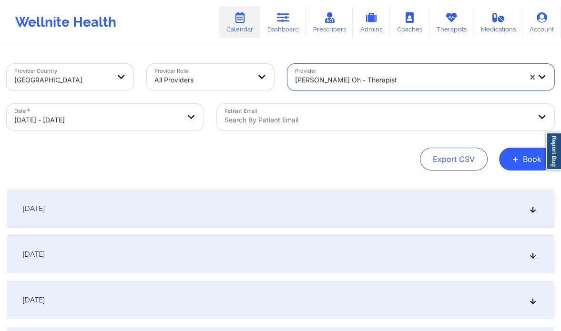
select select "2025-11"
select select "2026-0"
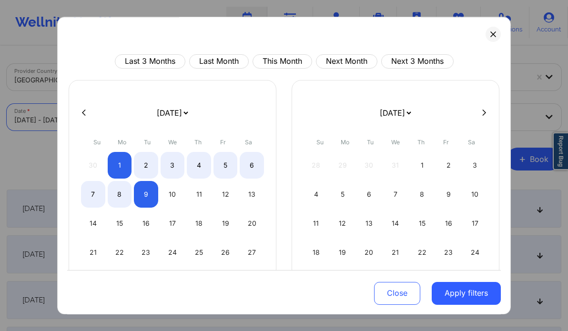
click at [135, 121] on body "Wellnite Health Calendar Dashboard Prescribers Admins Coaches Therapists Medica…" at bounding box center [284, 165] width 568 height 331
click at [93, 226] on div "14" at bounding box center [93, 223] width 24 height 27
select select "2025-11"
select select "2026-0"
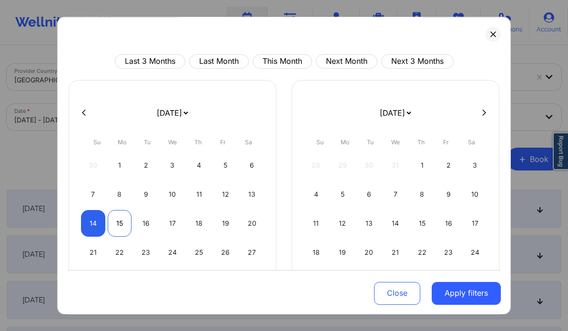
select select "2025-11"
select select "2026-0"
select select "2025-11"
select select "2026-0"
click at [138, 224] on div "16" at bounding box center [146, 223] width 24 height 27
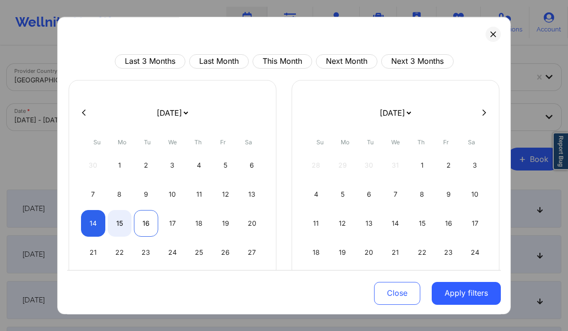
select select "2025-11"
select select "2026-0"
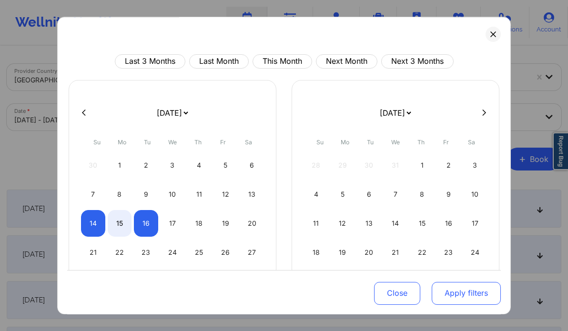
click at [454, 287] on button "Apply filters" at bounding box center [466, 293] width 69 height 23
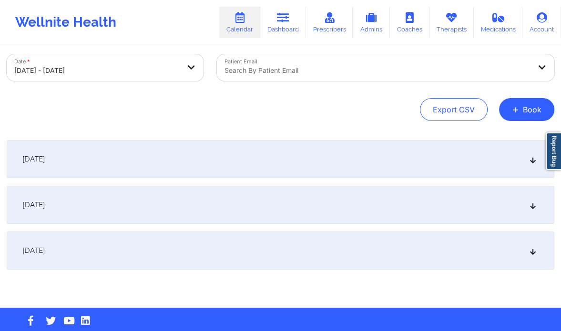
scroll to position [51, 0]
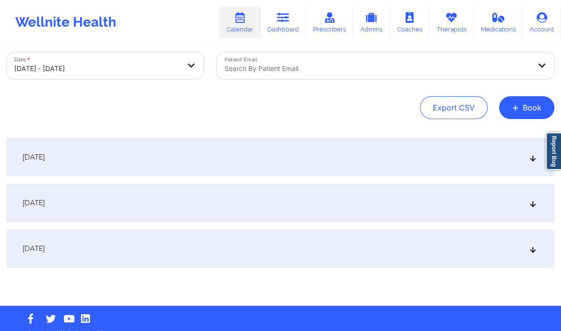
click at [271, 204] on div "December 15, 2025" at bounding box center [281, 203] width 548 height 38
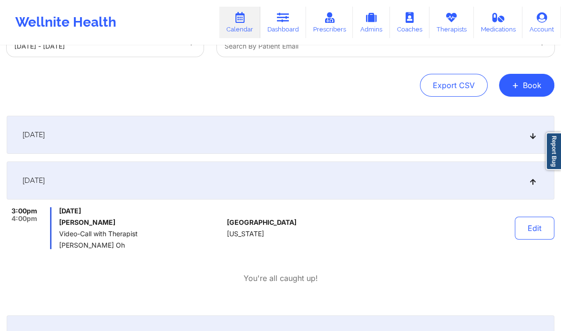
scroll to position [80, 0]
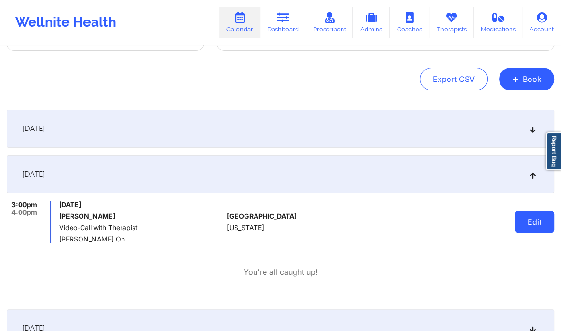
click at [547, 226] on button "Edit" at bounding box center [535, 222] width 40 height 23
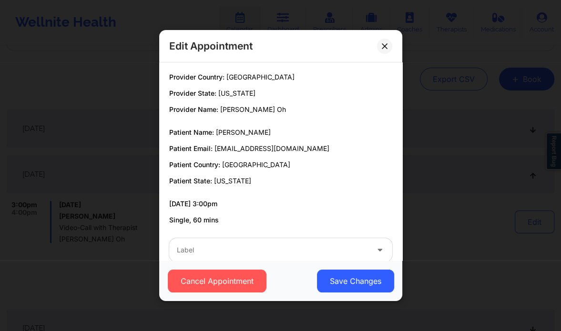
scroll to position [18, 0]
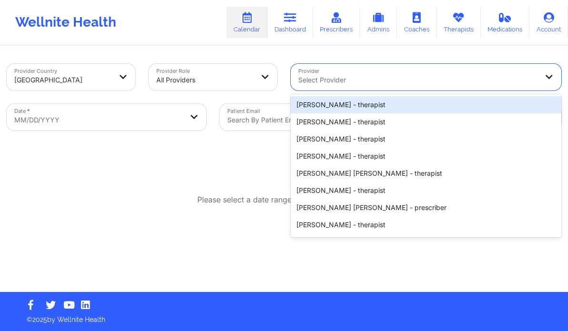
click at [332, 80] on div at bounding box center [417, 79] width 239 height 11
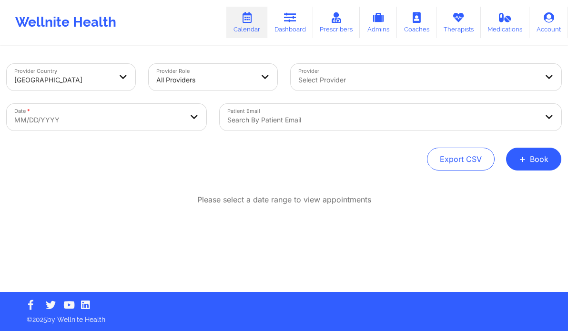
click at [226, 173] on div "Provider Country [GEOGRAPHIC_DATA] Provider Role All Providers Provider Select …" at bounding box center [284, 170] width 568 height 246
click at [542, 160] on button "+ Book" at bounding box center [533, 159] width 55 height 23
click at [516, 187] on button "Therapy Session" at bounding box center [518, 190] width 73 height 16
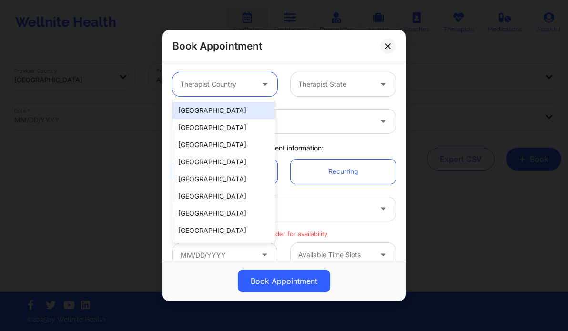
click at [222, 89] on div at bounding box center [216, 84] width 73 height 11
click at [214, 109] on div "[GEOGRAPHIC_DATA]" at bounding box center [224, 110] width 103 height 17
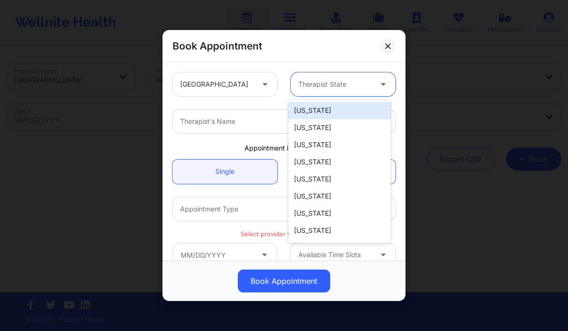
click at [306, 84] on div at bounding box center [334, 84] width 73 height 11
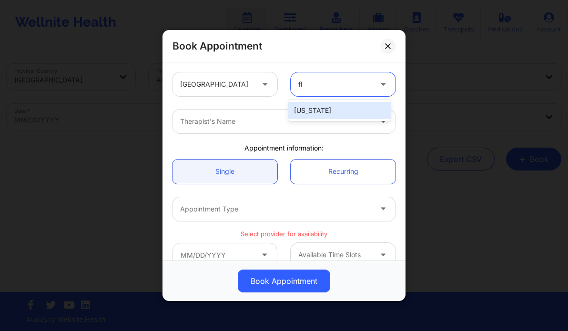
type input "flo"
click at [313, 114] on div "[US_STATE]" at bounding box center [339, 110] width 103 height 17
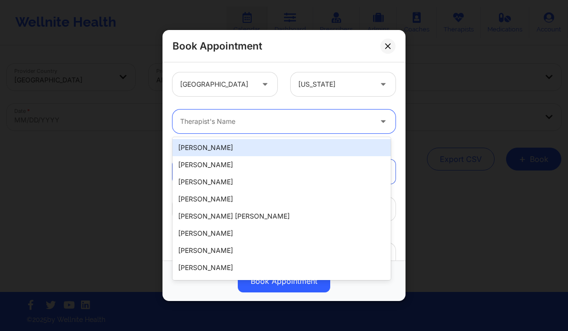
click at [276, 123] on div at bounding box center [276, 121] width 192 height 11
paste input "[PERSON_NAME]"
type input "[PERSON_NAME]"
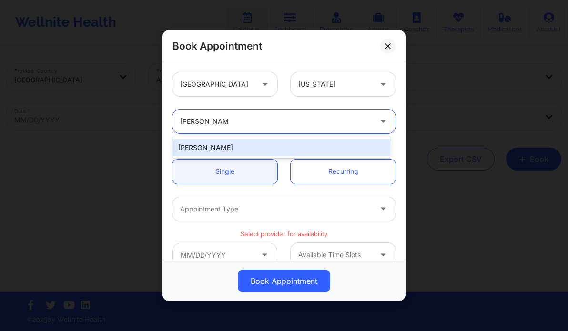
click at [272, 143] on div "[PERSON_NAME]" at bounding box center [282, 147] width 218 height 17
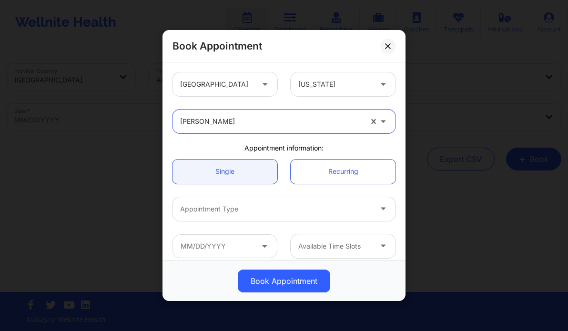
click at [261, 202] on div "Appointment Type" at bounding box center [273, 209] width 200 height 24
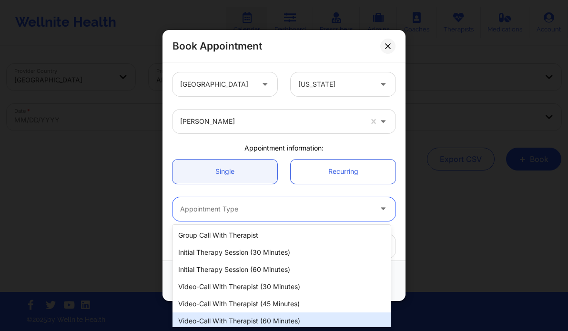
click at [275, 318] on div "Video-Call with Therapist (60 minutes)" at bounding box center [282, 321] width 218 height 17
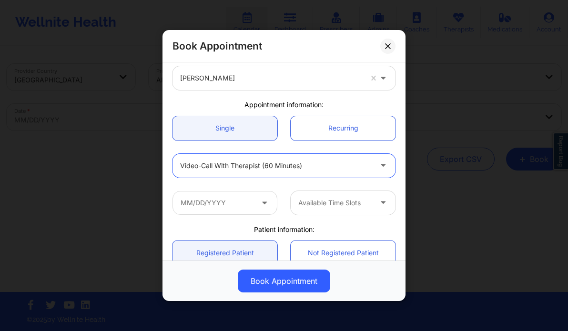
scroll to position [44, 0]
click at [243, 215] on div "Available Time Slots" at bounding box center [284, 202] width 236 height 37
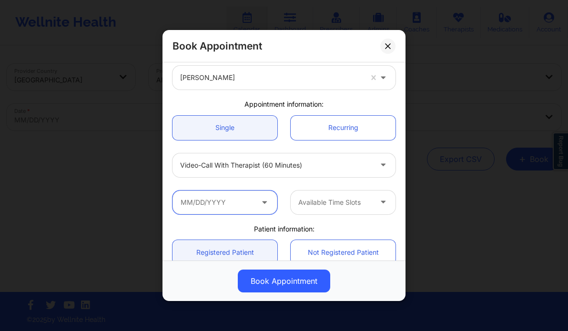
click at [248, 205] on input "text" at bounding box center [225, 203] width 105 height 24
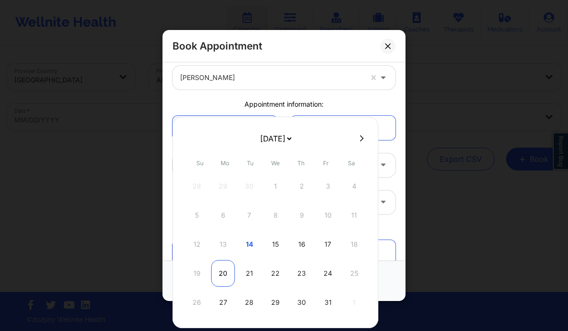
click at [219, 271] on div "20" at bounding box center [223, 273] width 24 height 27
type input "[DATE]"
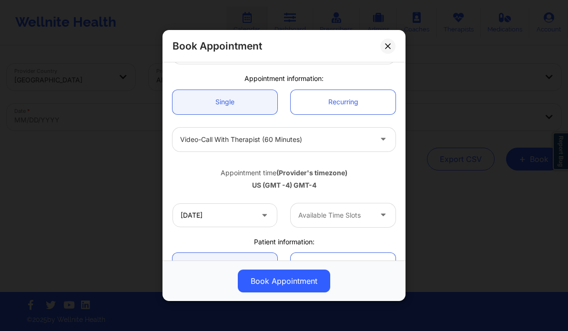
scroll to position [74, 0]
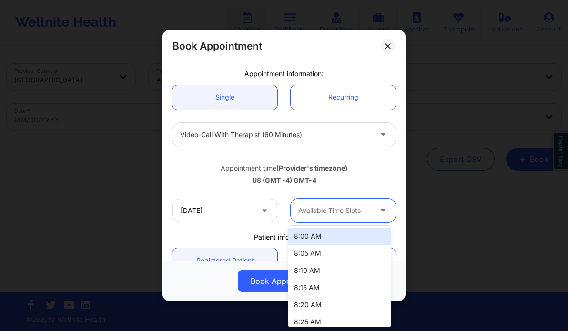
click at [329, 210] on div at bounding box center [334, 210] width 73 height 11
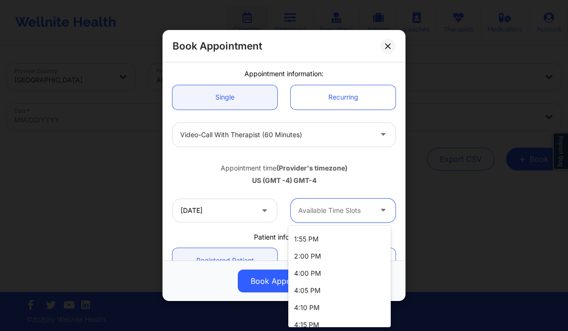
scroll to position [1215, 0]
click at [316, 254] on div "2:00 PM" at bounding box center [339, 257] width 103 height 17
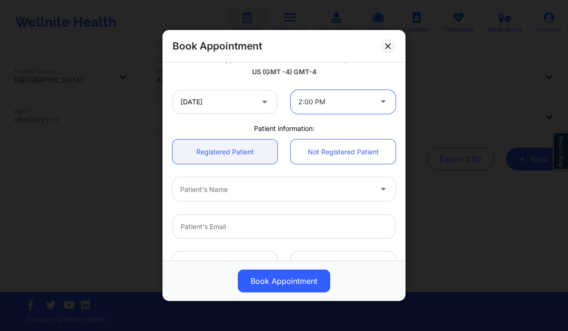
scroll to position [184, 0]
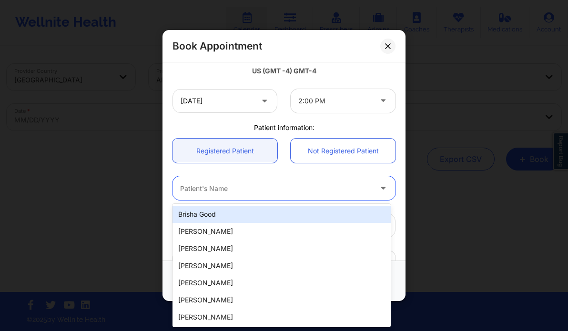
click at [236, 190] on div at bounding box center [276, 188] width 192 height 11
paste input "[PERSON_NAME]"
type input "[PERSON_NAME]"
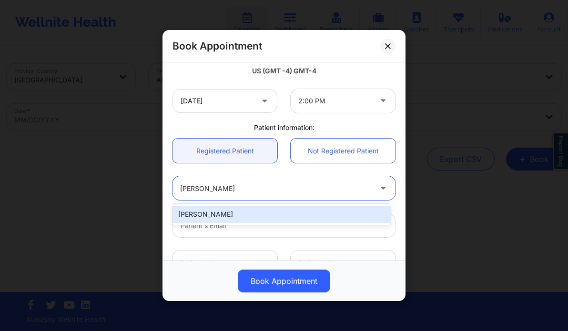
click at [240, 219] on div "[PERSON_NAME]" at bounding box center [282, 214] width 218 height 17
type input "[EMAIL_ADDRESS][DOMAIN_NAME]"
type input "[PHONE_NUMBER]"
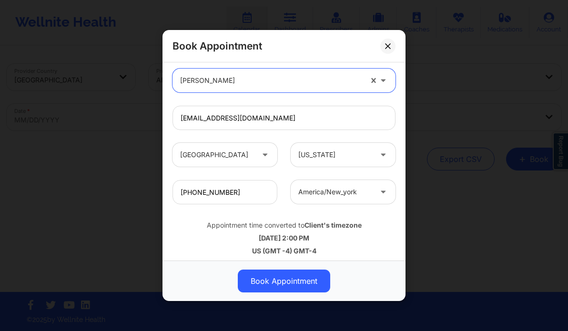
scroll to position [297, 0]
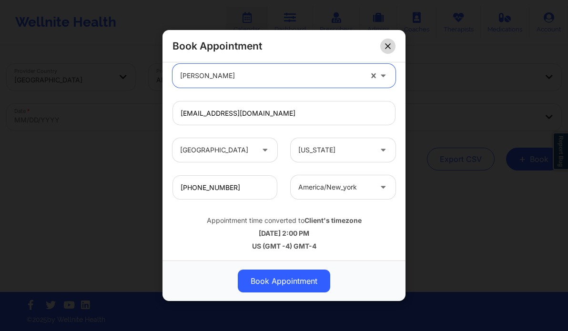
click at [388, 49] on icon at bounding box center [388, 46] width 6 height 6
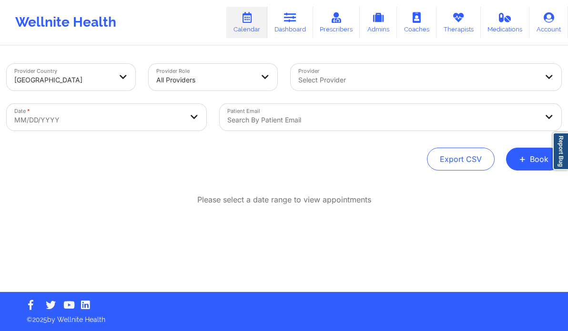
select select "2025-8"
select select "2025-9"
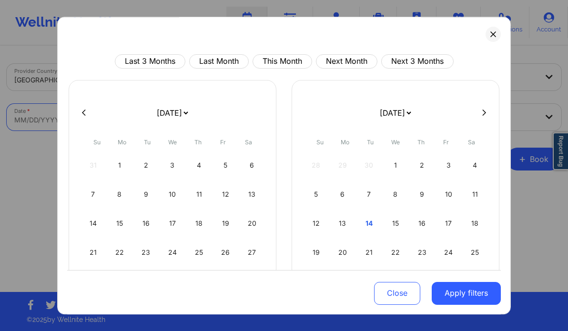
click at [120, 113] on body "Wellnite Health Calendar Dashboard Prescribers Admins Coaches Therapists Medica…" at bounding box center [284, 165] width 568 height 331
click at [491, 34] on icon at bounding box center [494, 34] width 6 height 6
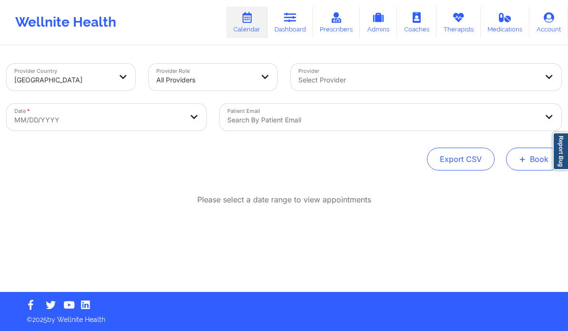
click at [524, 156] on span "+" at bounding box center [522, 158] width 7 height 5
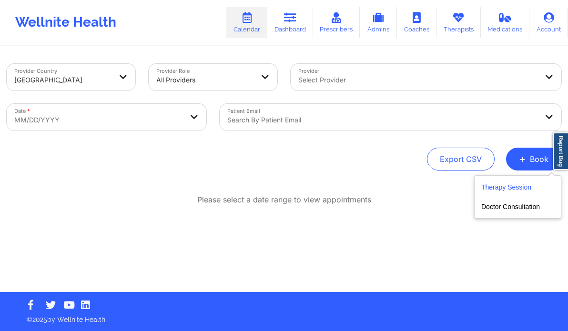
click at [503, 186] on button "Therapy Session" at bounding box center [518, 190] width 73 height 16
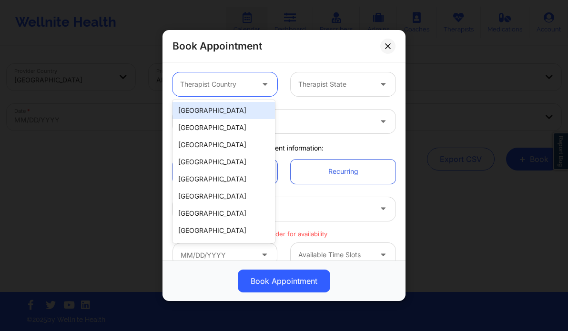
click at [230, 75] on div "Therapist Country" at bounding box center [214, 84] width 82 height 24
click at [217, 110] on div "[GEOGRAPHIC_DATA]" at bounding box center [224, 110] width 103 height 17
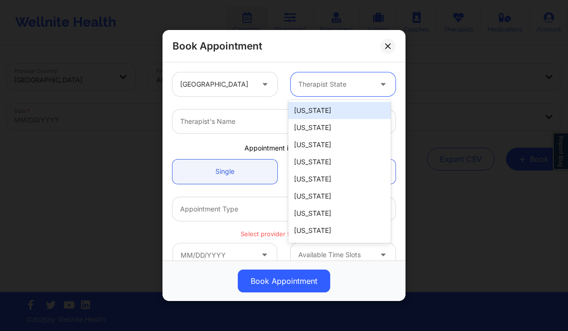
click at [315, 86] on div at bounding box center [334, 84] width 73 height 11
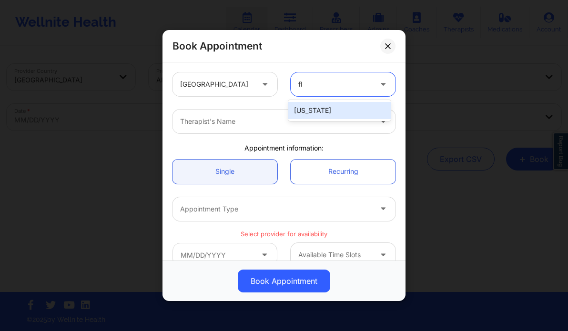
type input "flo"
click at [302, 111] on div "[US_STATE]" at bounding box center [339, 110] width 103 height 17
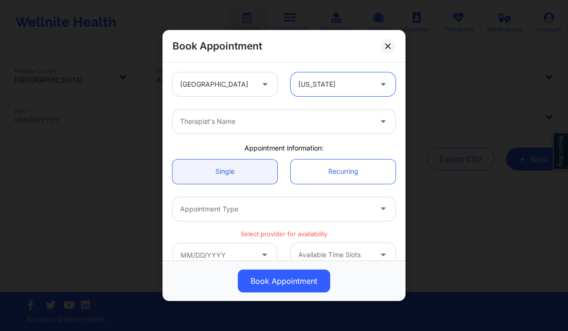
click at [259, 126] on div at bounding box center [276, 121] width 192 height 11
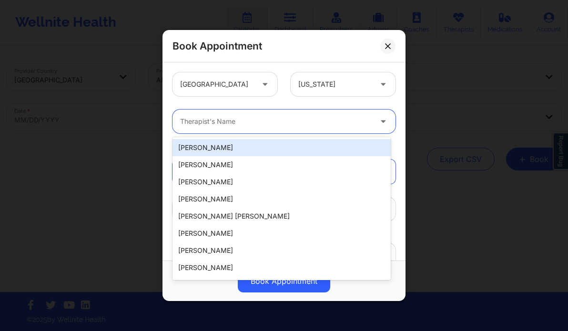
paste input "[PERSON_NAME]"
type input "[PERSON_NAME]"
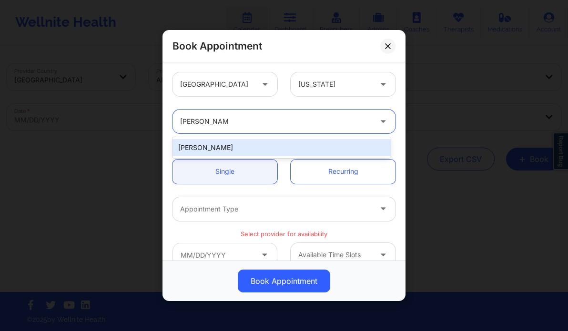
click at [263, 146] on div "[PERSON_NAME]" at bounding box center [282, 147] width 218 height 17
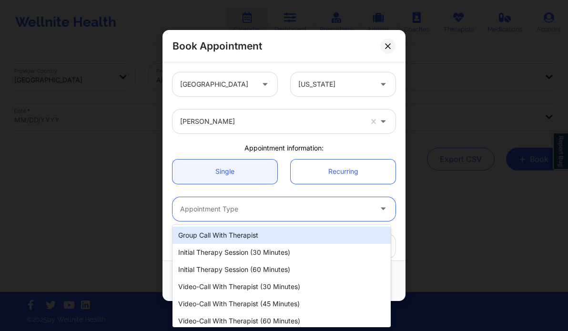
click at [262, 207] on div at bounding box center [276, 209] width 192 height 11
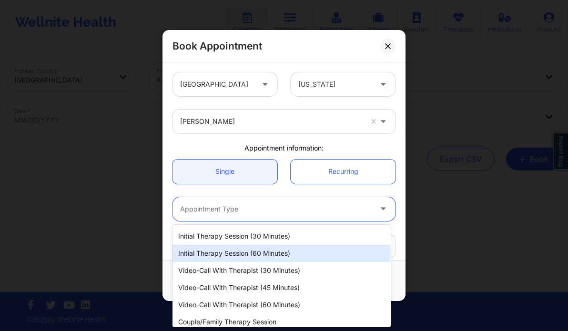
scroll to position [19, 0]
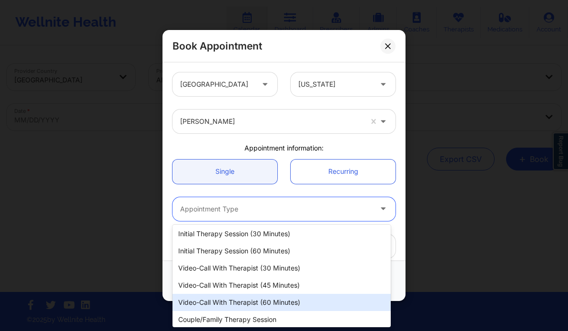
click at [262, 308] on div "Video-Call with Therapist (60 minutes)" at bounding box center [282, 302] width 218 height 17
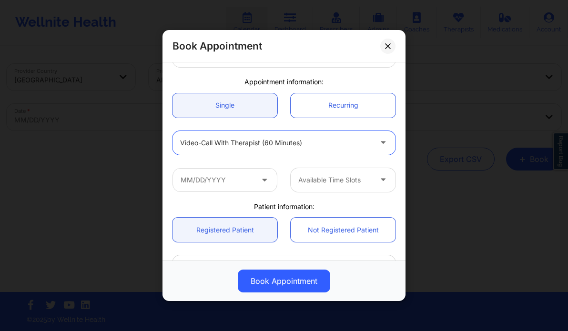
scroll to position [67, 0]
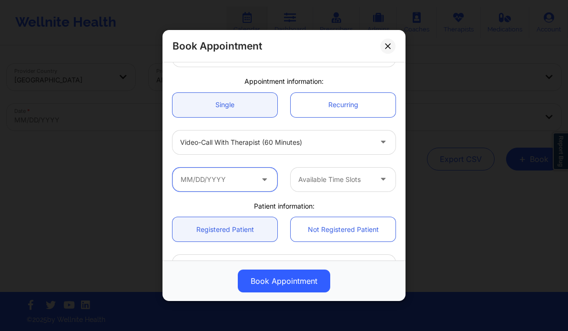
click at [231, 170] on input "text" at bounding box center [225, 180] width 105 height 24
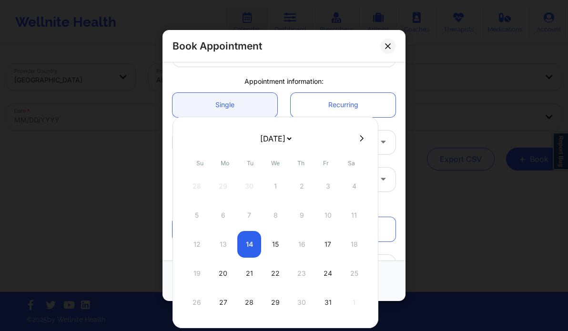
click at [360, 135] on icon at bounding box center [362, 138] width 4 height 7
select select "2025-10"
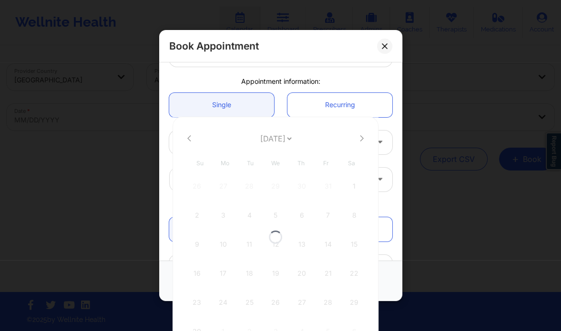
select select "2025-10"
click at [221, 246] on div "10" at bounding box center [223, 244] width 24 height 27
type input "[DATE]"
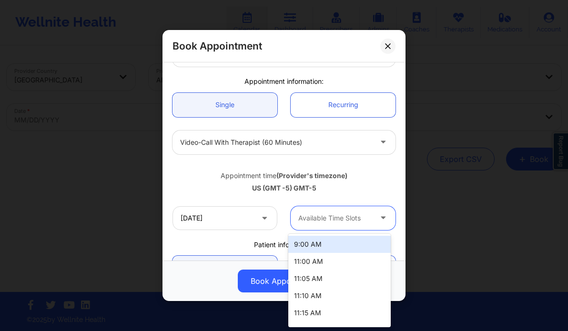
click at [326, 220] on div at bounding box center [334, 218] width 73 height 11
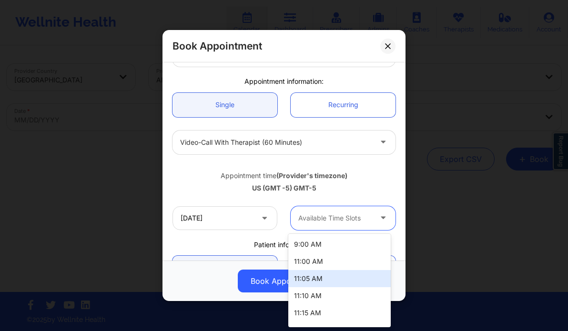
scroll to position [168, 0]
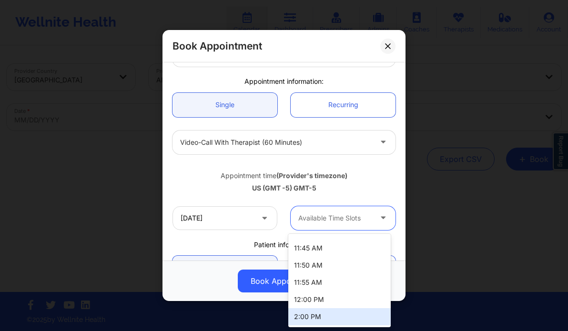
click at [318, 316] on div "2:00 PM" at bounding box center [339, 316] width 103 height 17
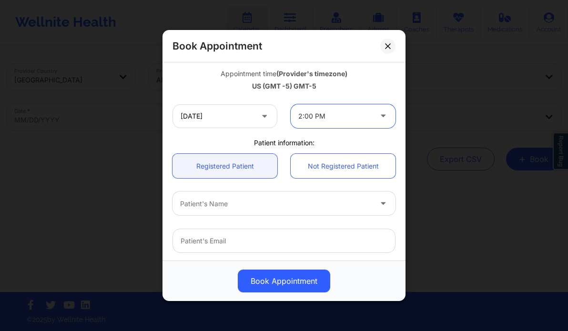
scroll to position [171, 0]
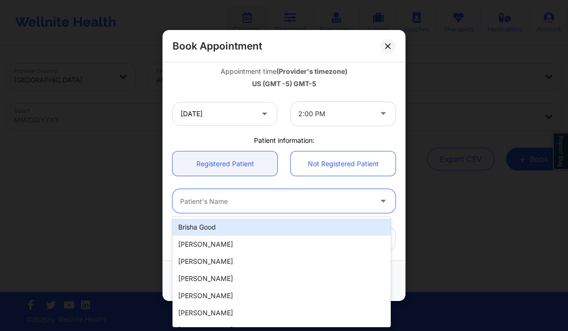
click at [229, 195] on div "Patient's Name" at bounding box center [273, 201] width 200 height 24
paste input "[PERSON_NAME]"
type input "[PERSON_NAME]"
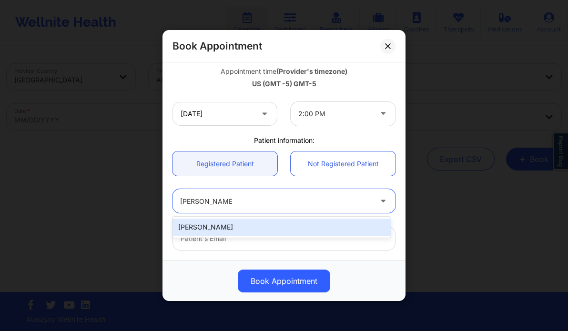
click at [223, 226] on div "[PERSON_NAME]" at bounding box center [282, 227] width 218 height 17
type input "[EMAIL_ADDRESS][PERSON_NAME][DOMAIN_NAME]"
type input "[PHONE_NUMBER]"
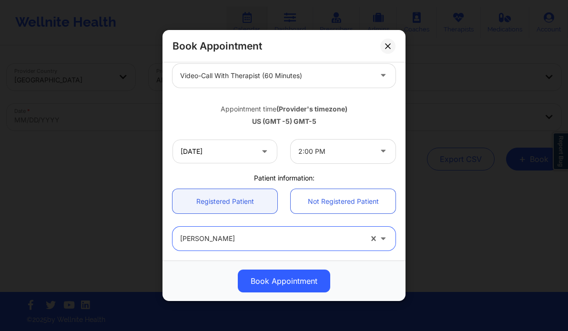
scroll to position [0, 0]
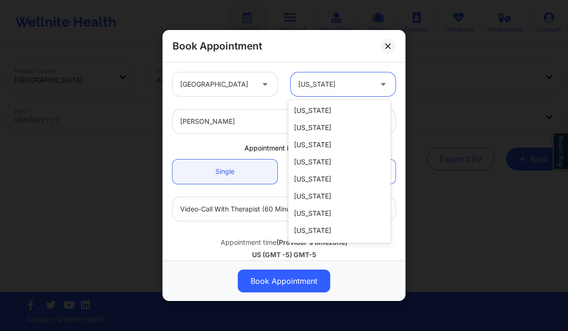
click at [338, 82] on div at bounding box center [334, 84] width 73 height 11
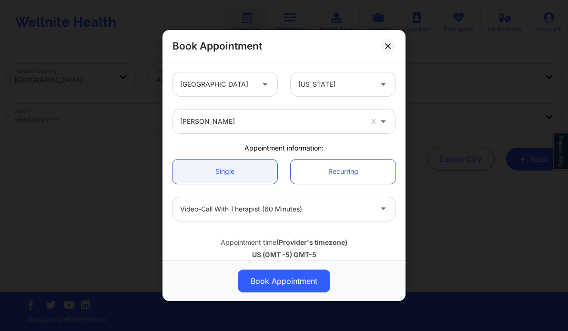
click at [277, 64] on div "[GEOGRAPHIC_DATA] [US_STATE] [PERSON_NAME] Appointment information: Single Recu…" at bounding box center [284, 161] width 243 height 198
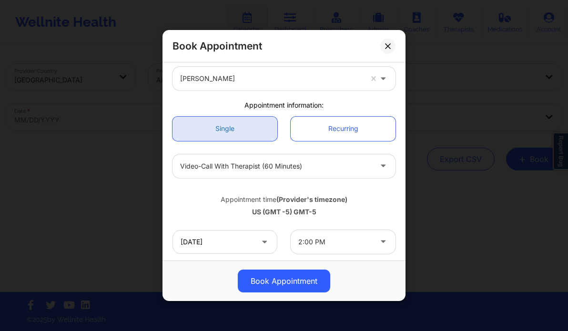
scroll to position [45, 0]
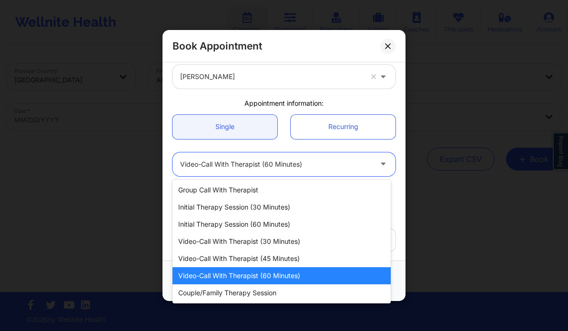
click at [227, 165] on div at bounding box center [276, 164] width 192 height 11
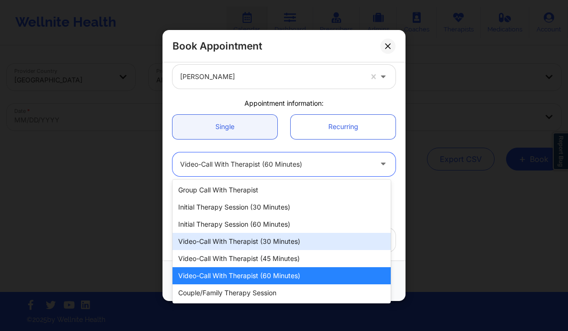
click at [256, 245] on div "Video-Call with Therapist (30 minutes)" at bounding box center [282, 241] width 218 height 17
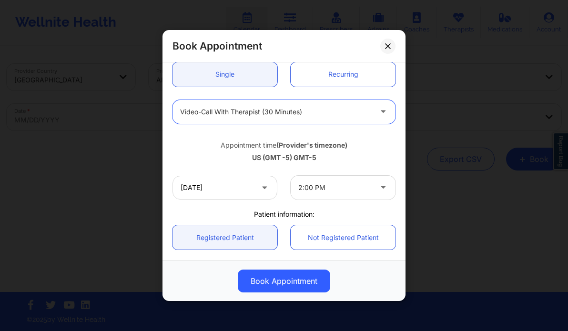
scroll to position [99, 0]
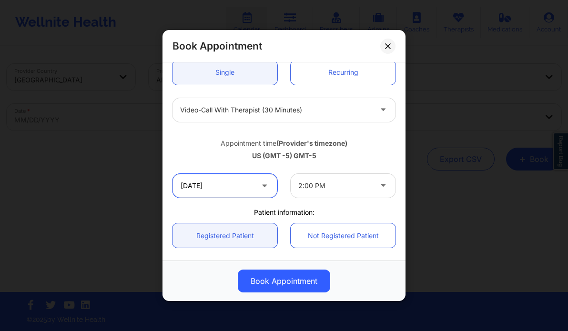
click at [251, 191] on input "[DATE]" at bounding box center [225, 186] width 105 height 24
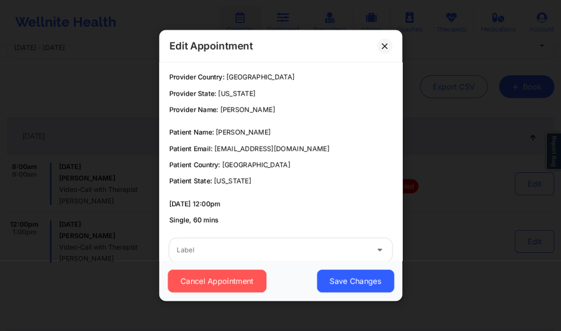
scroll to position [18, 0]
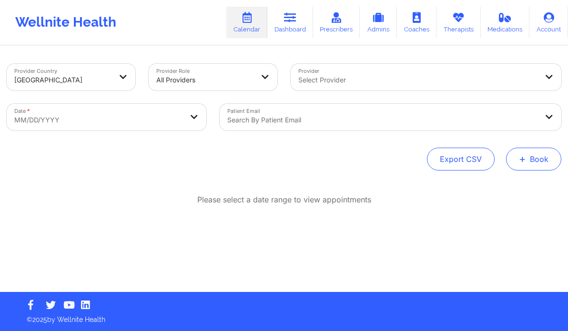
click at [529, 163] on button "+ Book" at bounding box center [533, 159] width 55 height 23
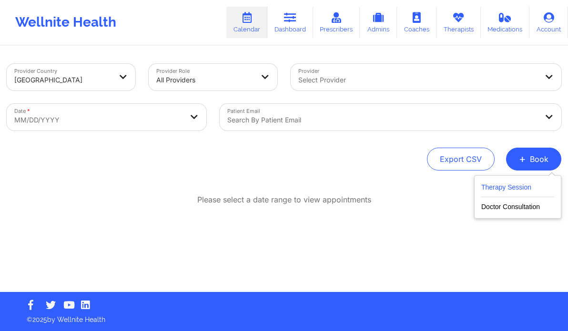
click at [494, 185] on button "Therapy Session" at bounding box center [518, 190] width 73 height 16
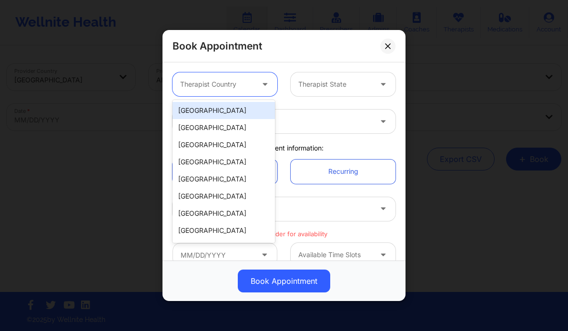
click at [249, 80] on div at bounding box center [216, 84] width 73 height 11
click at [228, 109] on div "[GEOGRAPHIC_DATA]" at bounding box center [224, 110] width 103 height 17
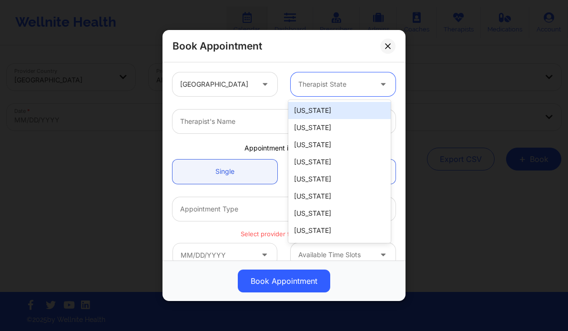
click at [332, 86] on div at bounding box center [334, 84] width 73 height 11
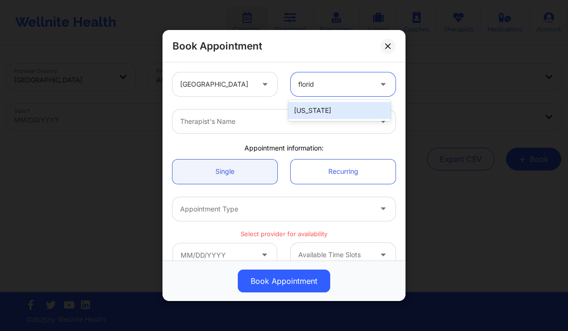
type input "[US_STATE]"
click at [338, 108] on div "[US_STATE]" at bounding box center [339, 110] width 103 height 17
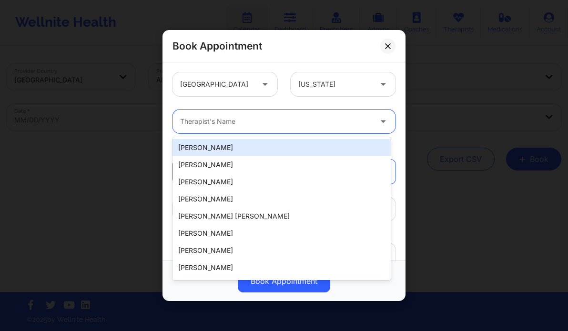
click at [282, 126] on div at bounding box center [276, 121] width 192 height 11
paste input "[PERSON_NAME]"
type input "[PERSON_NAME]"
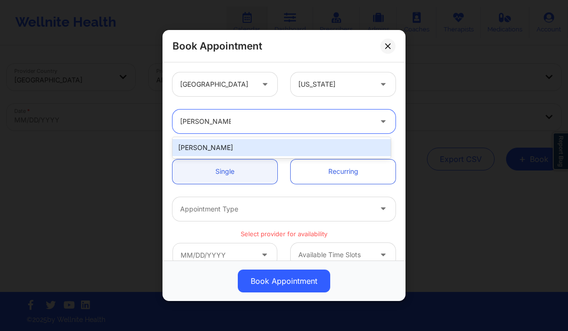
click at [246, 147] on div "[PERSON_NAME]" at bounding box center [282, 147] width 218 height 17
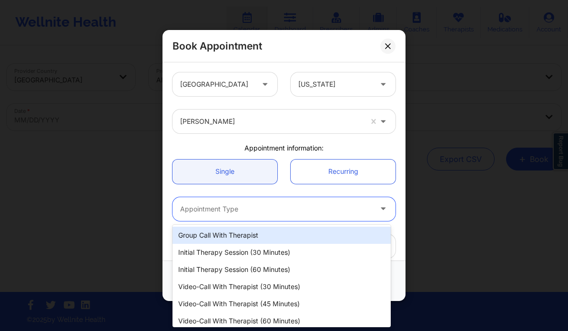
click at [247, 209] on div at bounding box center [276, 209] width 192 height 11
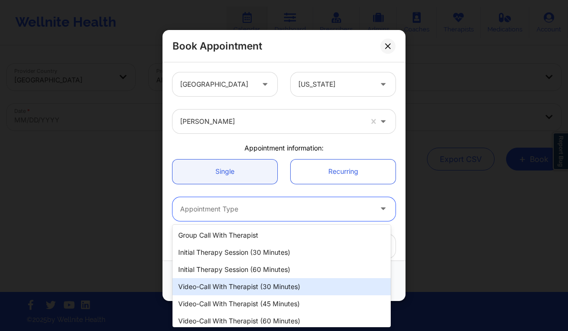
scroll to position [4, 0]
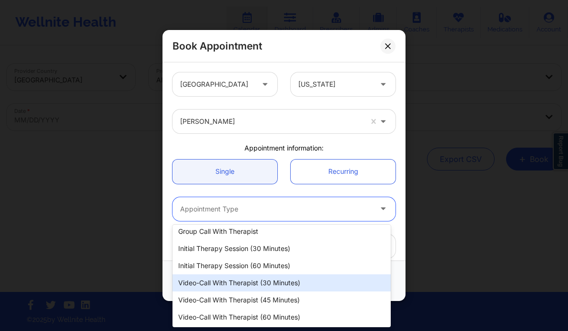
click at [271, 281] on div "Video-Call with Therapist (30 minutes)" at bounding box center [282, 283] width 218 height 17
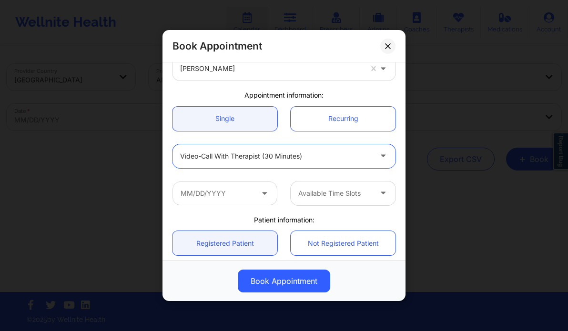
scroll to position [53, 0]
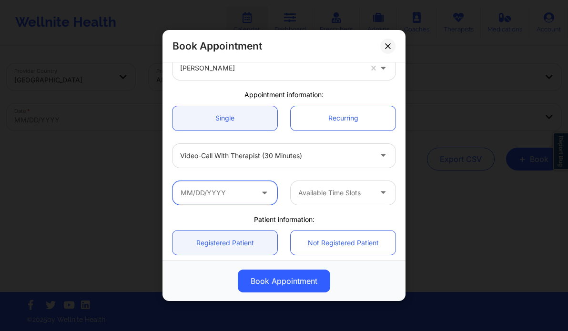
click at [232, 197] on input "text" at bounding box center [225, 193] width 105 height 24
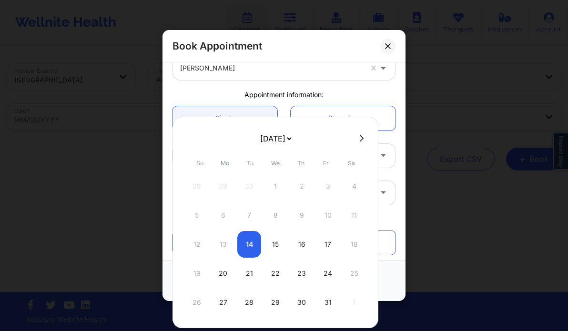
click at [361, 137] on button at bounding box center [362, 138] width 10 height 8
select select "2025-10"
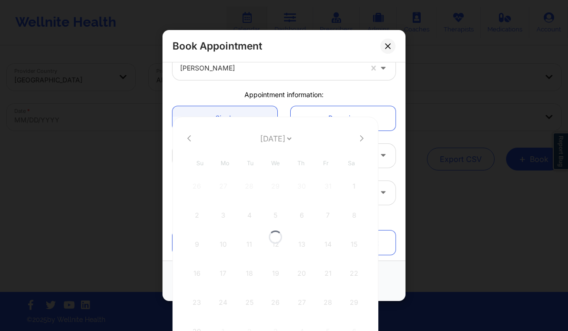
select select "2025-10"
click at [361, 137] on button at bounding box center [362, 138] width 10 height 8
select select "2025-11"
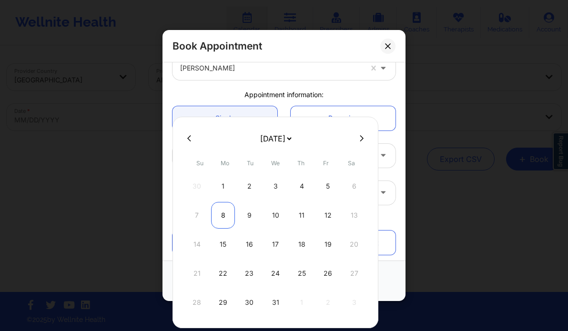
click at [216, 211] on div "8" at bounding box center [223, 215] width 24 height 27
type input "[DATE]"
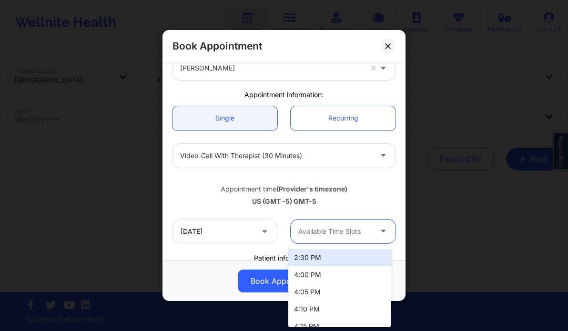
click at [337, 227] on div at bounding box center [334, 231] width 73 height 11
click at [325, 261] on div "2:30 PM" at bounding box center [339, 257] width 103 height 17
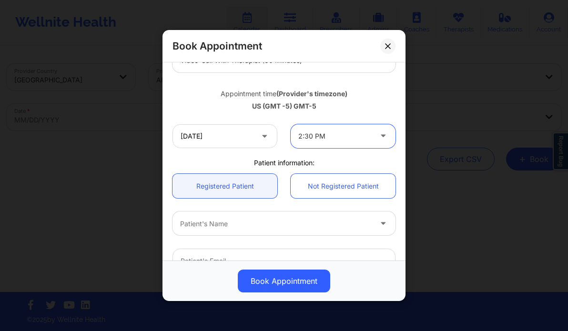
scroll to position [180, 0]
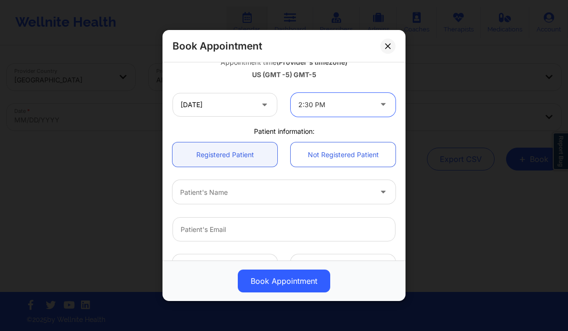
click at [201, 194] on div at bounding box center [276, 192] width 192 height 11
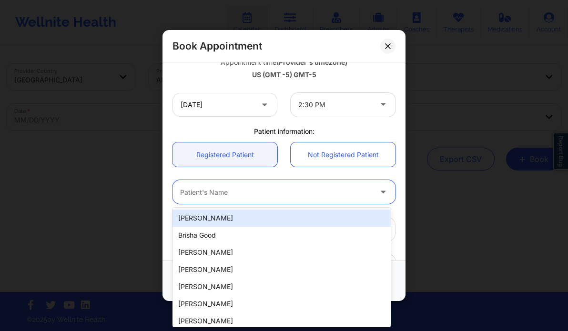
paste input "[PERSON_NAME]"
type input "[PERSON_NAME]"
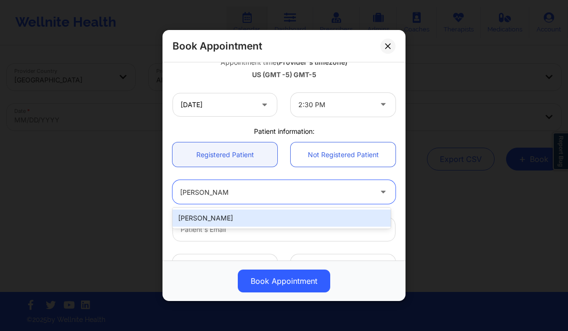
click at [221, 216] on div "[PERSON_NAME]" at bounding box center [282, 218] width 218 height 17
type input "[EMAIL_ADDRESS][DOMAIN_NAME]"
type input "[PHONE_NUMBER]"
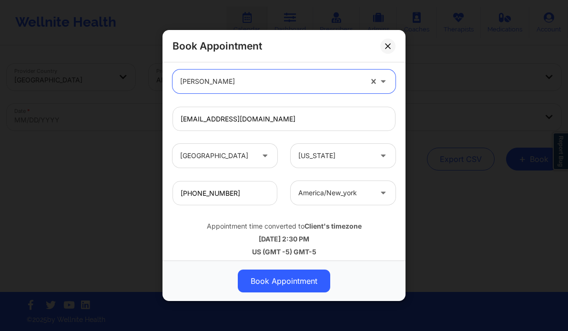
scroll to position [297, 0]
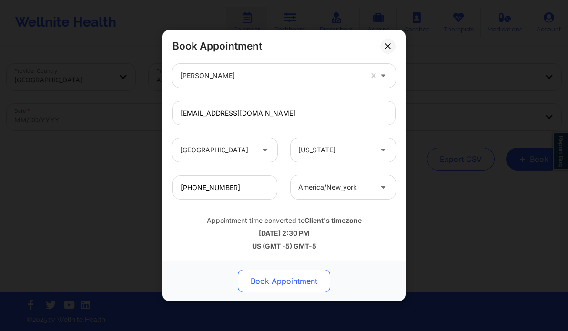
click at [282, 285] on button "Book Appointment" at bounding box center [284, 281] width 92 height 23
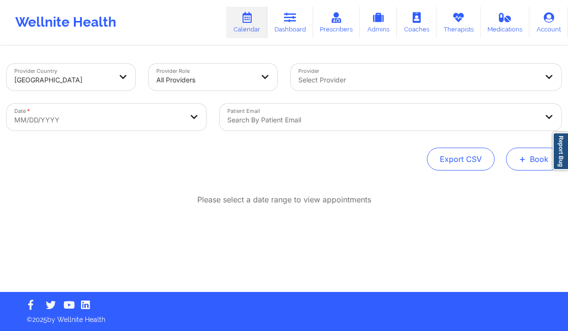
click at [531, 155] on button "+ Book" at bounding box center [533, 159] width 55 height 23
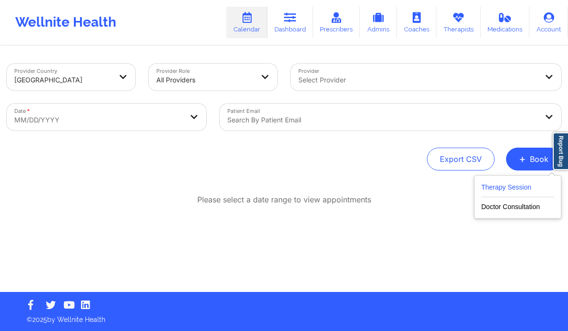
click at [510, 194] on button "Therapy Session" at bounding box center [518, 190] width 73 height 16
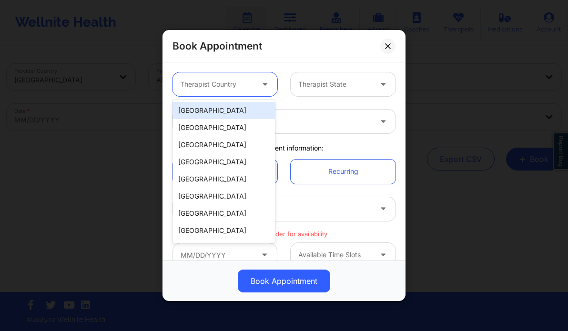
click at [198, 82] on div at bounding box center [216, 84] width 73 height 11
click at [197, 105] on div "[GEOGRAPHIC_DATA]" at bounding box center [224, 110] width 103 height 17
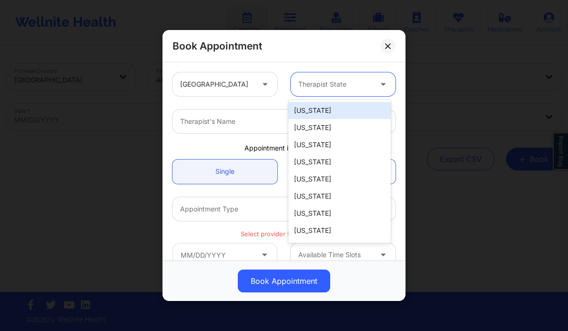
click at [311, 88] on div at bounding box center [334, 84] width 73 height 11
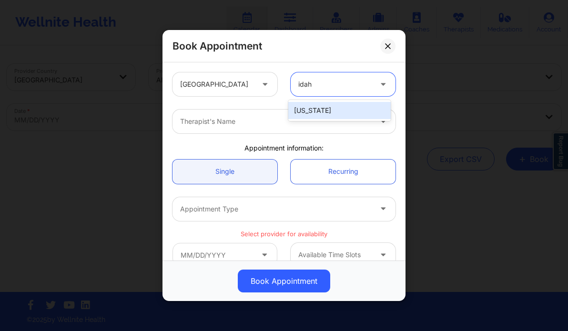
type input "[US_STATE]"
click at [299, 105] on div "[US_STATE]" at bounding box center [339, 110] width 103 height 17
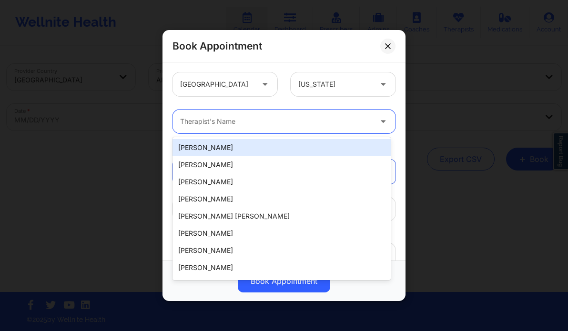
click at [260, 120] on div at bounding box center [276, 121] width 192 height 11
paste input "[PERSON_NAME] Oh"
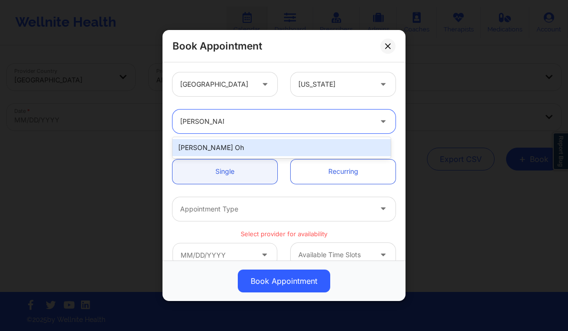
type input "[PERSON_NAME] Oh"
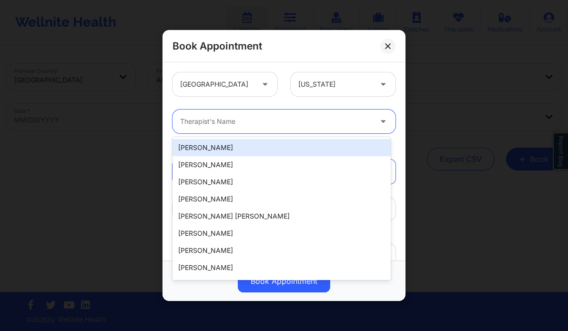
click at [215, 122] on div at bounding box center [276, 121] width 192 height 11
paste input "[PERSON_NAME] Oh"
type input "[PERSON_NAME] Oh"
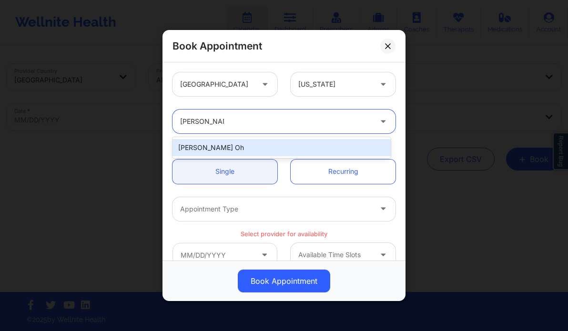
click at [247, 149] on div "[PERSON_NAME] Oh" at bounding box center [282, 147] width 218 height 17
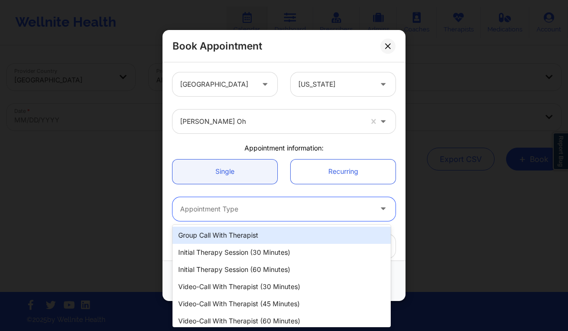
click at [256, 210] on div at bounding box center [276, 209] width 192 height 11
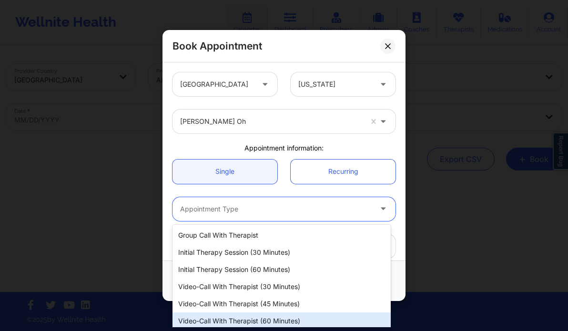
click at [265, 320] on div "Video-Call with Therapist (60 minutes)" at bounding box center [282, 321] width 218 height 17
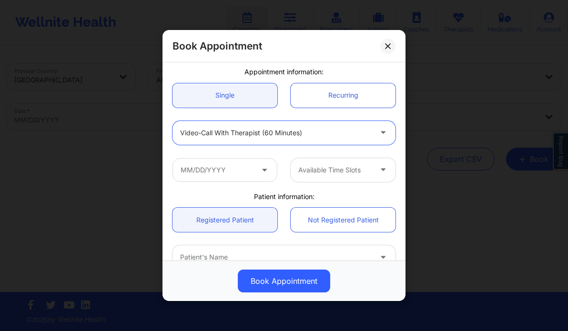
scroll to position [79, 0]
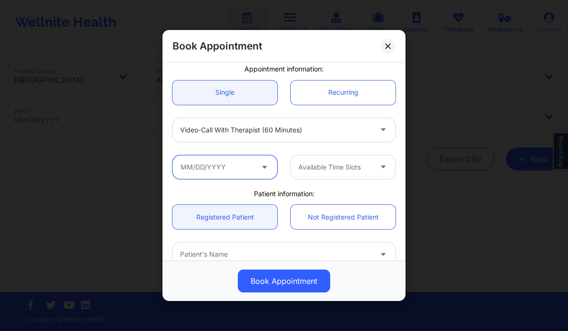
click at [242, 163] on input "text" at bounding box center [225, 167] width 105 height 24
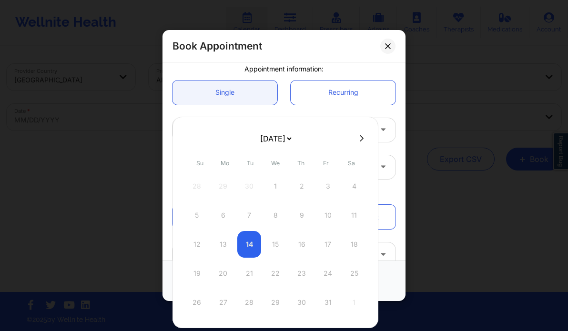
click at [357, 139] on button at bounding box center [362, 138] width 10 height 8
select select "2025-10"
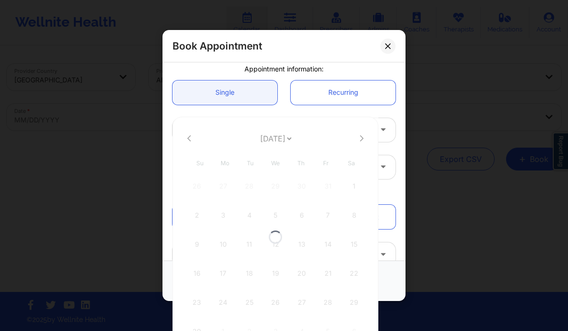
click at [356, 139] on div at bounding box center [276, 237] width 206 height 241
select select "2025-10"
click at [357, 139] on button at bounding box center [362, 138] width 10 height 8
select select "2025-11"
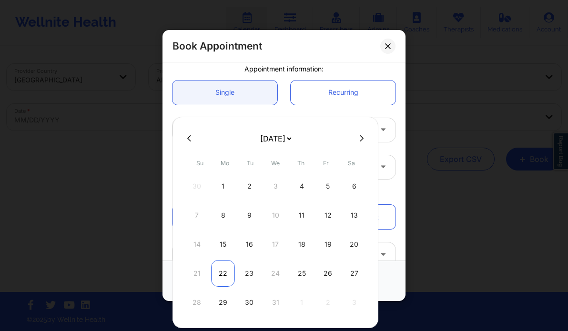
click at [220, 270] on div "22" at bounding box center [223, 273] width 24 height 27
type input "[DATE]"
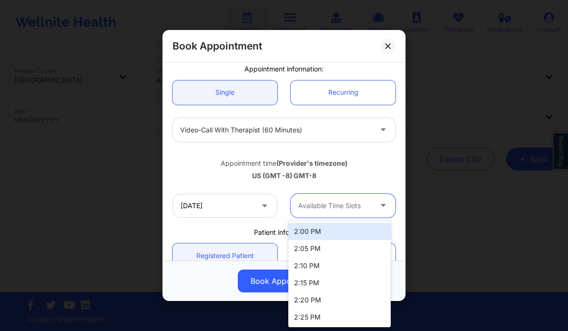
click at [330, 207] on div at bounding box center [334, 205] width 73 height 11
click at [312, 206] on div at bounding box center [334, 205] width 73 height 11
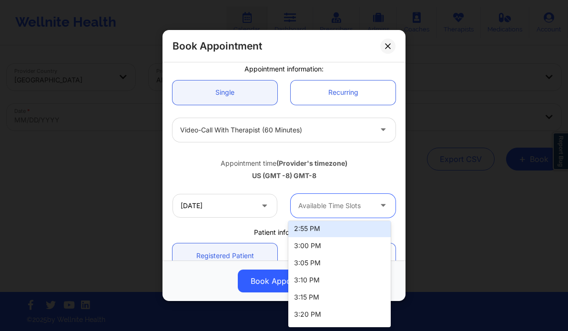
scroll to position [196, 0]
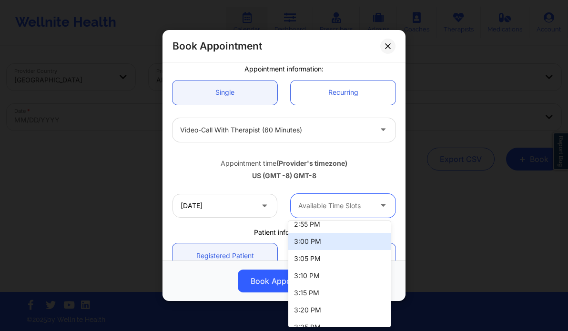
click at [311, 246] on div "3:00 PM" at bounding box center [339, 241] width 103 height 17
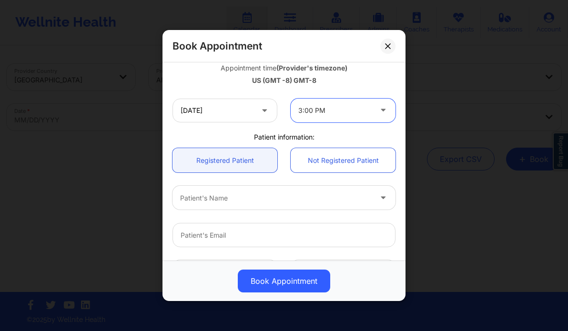
scroll to position [175, 0]
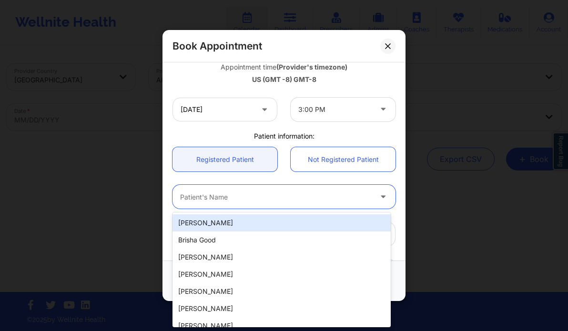
click at [260, 204] on div "Patient's Name" at bounding box center [273, 197] width 200 height 24
paste input "[PERSON_NAME]"
type input "[PERSON_NAME]"
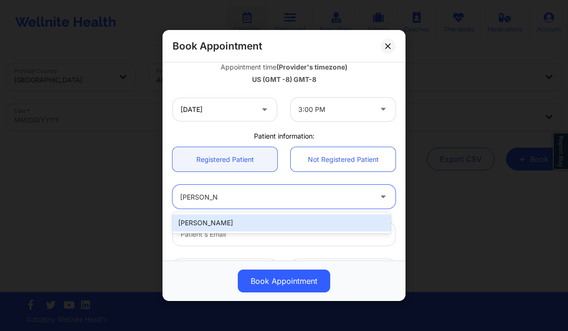
click at [215, 226] on div "[PERSON_NAME]" at bounding box center [282, 223] width 218 height 17
type input "[EMAIL_ADDRESS][DOMAIN_NAME]"
type input "[PHONE_NUMBER]"
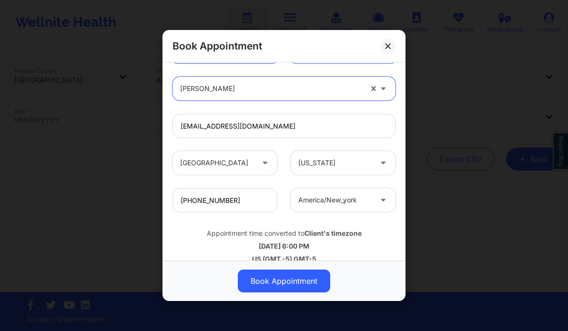
scroll to position [297, 0]
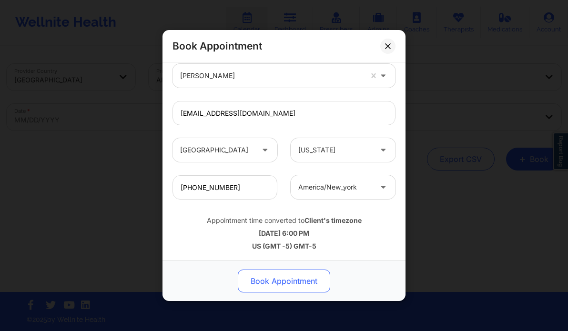
click at [304, 282] on button "Book Appointment" at bounding box center [284, 281] width 92 height 23
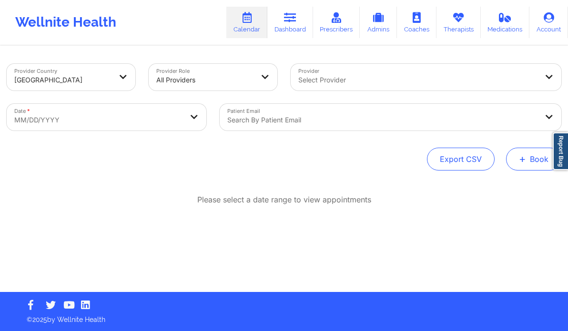
click at [542, 155] on button "+ Book" at bounding box center [533, 159] width 55 height 23
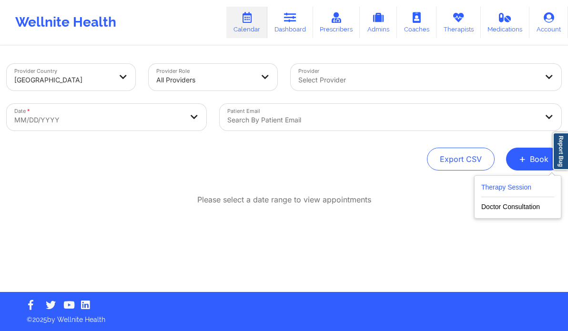
click at [506, 185] on button "Therapy Session" at bounding box center [518, 190] width 73 height 16
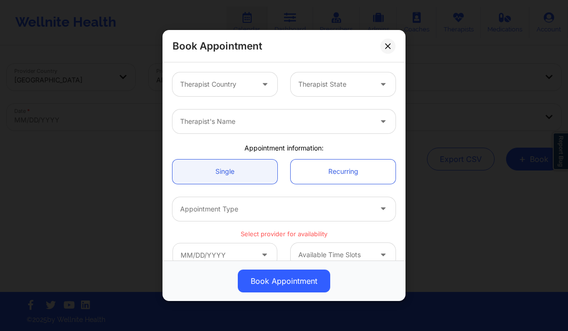
click at [236, 86] on div at bounding box center [216, 84] width 73 height 11
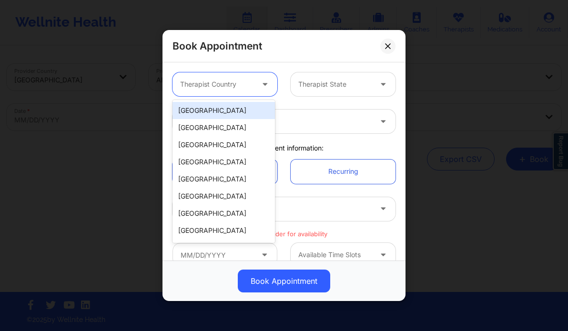
click at [223, 108] on div "[GEOGRAPHIC_DATA]" at bounding box center [224, 110] width 103 height 17
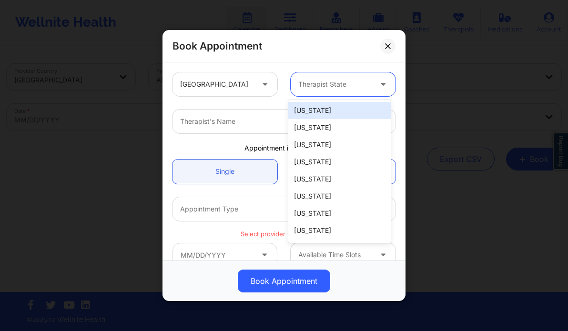
click at [331, 81] on div at bounding box center [334, 84] width 73 height 11
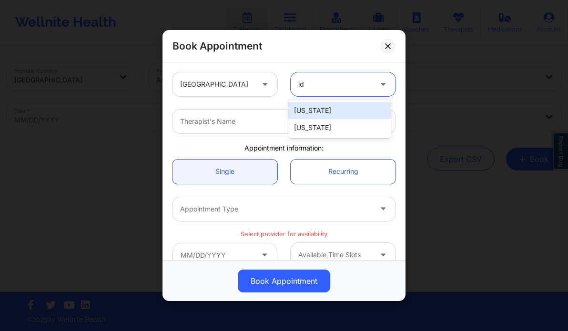
type input "[PERSON_NAME]"
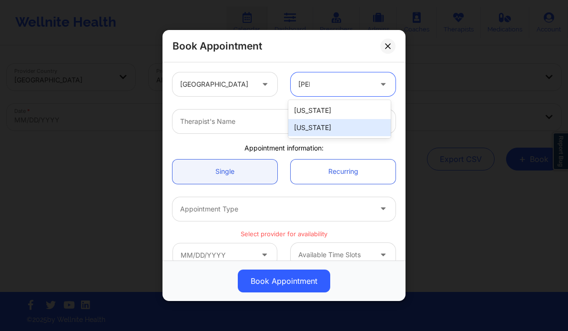
click at [333, 128] on div "[US_STATE]" at bounding box center [339, 127] width 103 height 17
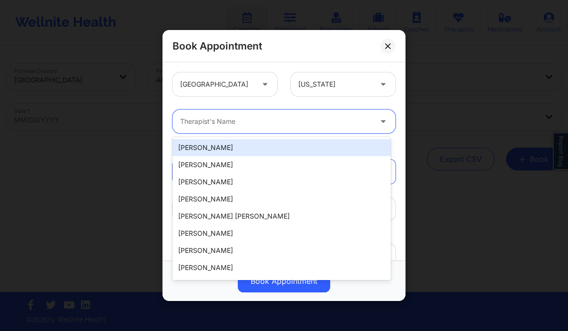
click at [293, 121] on div at bounding box center [276, 121] width 192 height 11
paste input "[PERSON_NAME] Oh"
type input "[PERSON_NAME] Oh"
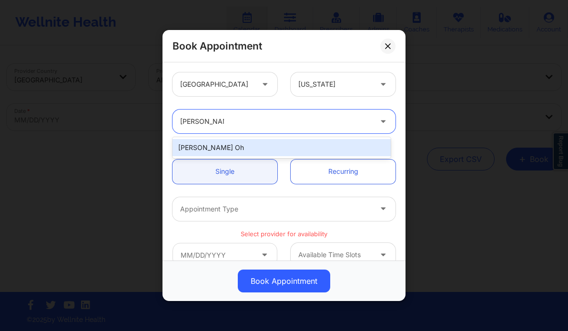
click at [264, 144] on div "[PERSON_NAME] Oh" at bounding box center [282, 147] width 218 height 17
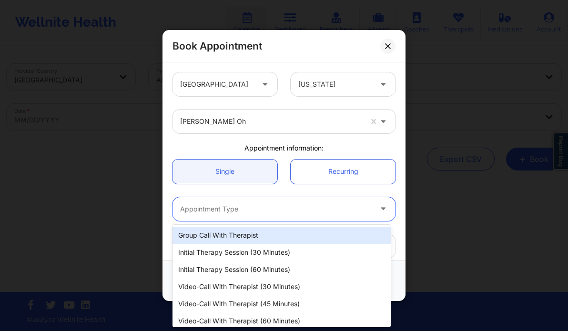
click at [260, 200] on div "Appointment Type" at bounding box center [273, 209] width 200 height 24
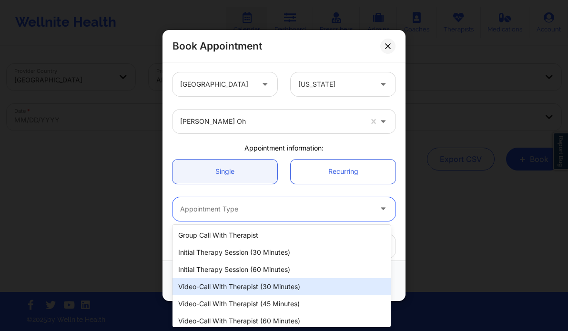
click at [271, 289] on div "Video-Call with Therapist (30 minutes)" at bounding box center [282, 286] width 218 height 17
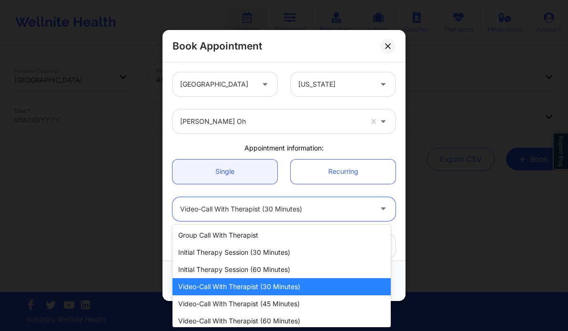
click at [268, 211] on div at bounding box center [276, 209] width 192 height 11
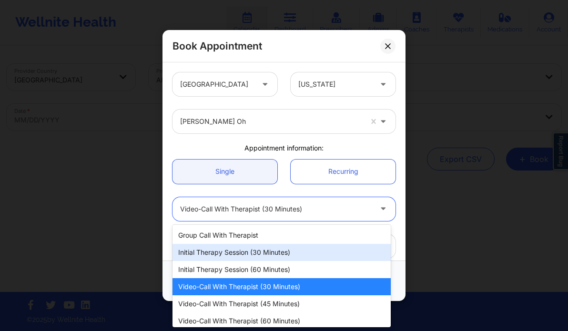
scroll to position [21, 0]
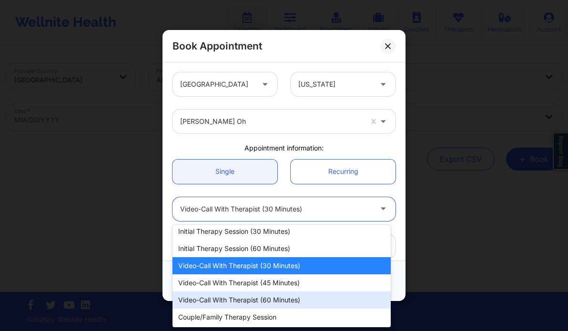
click at [271, 298] on div "Video-Call with Therapist (60 minutes)" at bounding box center [282, 300] width 218 height 17
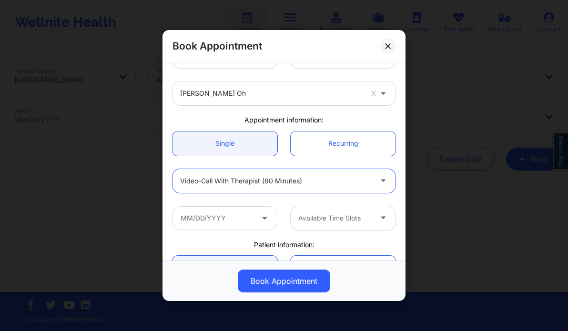
scroll to position [29, 0]
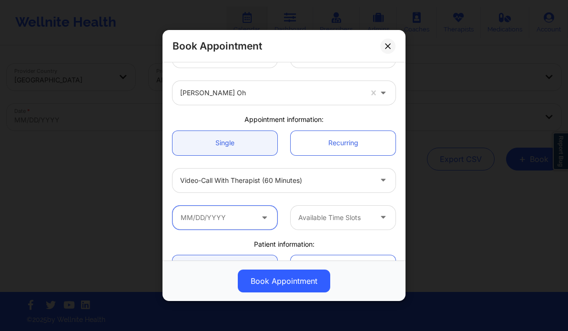
click at [232, 227] on input "text" at bounding box center [225, 218] width 105 height 24
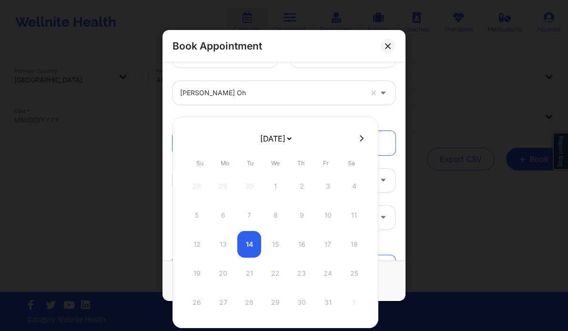
click at [360, 137] on icon at bounding box center [362, 138] width 4 height 7
select select "2025-10"
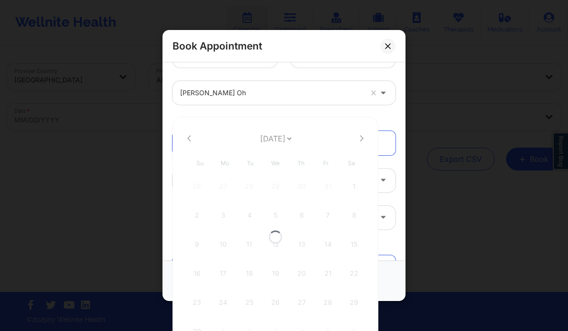
select select "2025-10"
click at [188, 139] on icon at bounding box center [189, 138] width 4 height 6
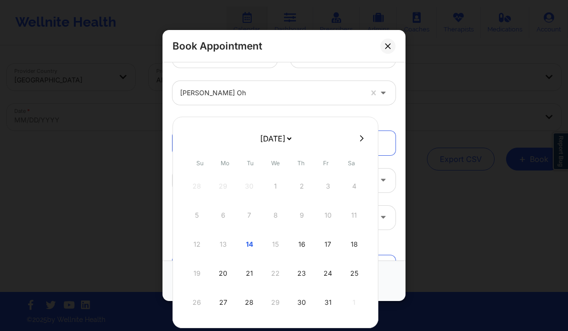
click at [360, 135] on icon at bounding box center [362, 138] width 4 height 7
select select "2025-10"
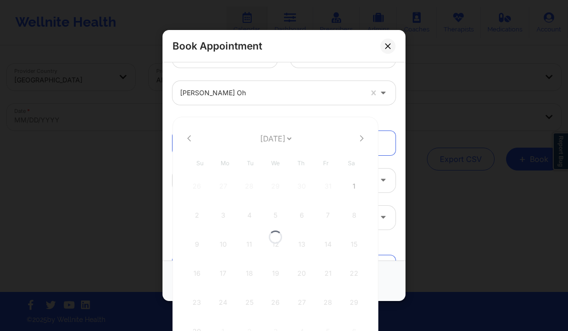
select select "2025-10"
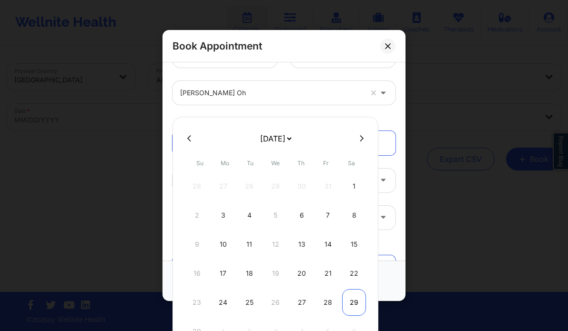
click at [353, 294] on div "29" at bounding box center [354, 302] width 24 height 27
type input "[DATE]"
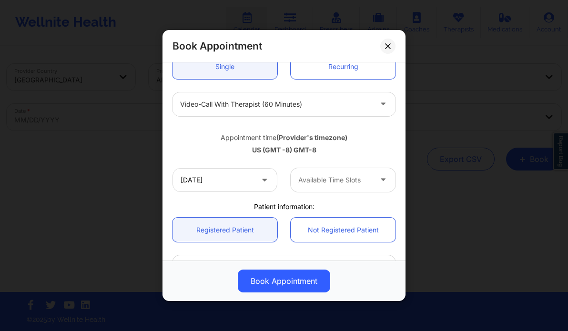
scroll to position [105, 0]
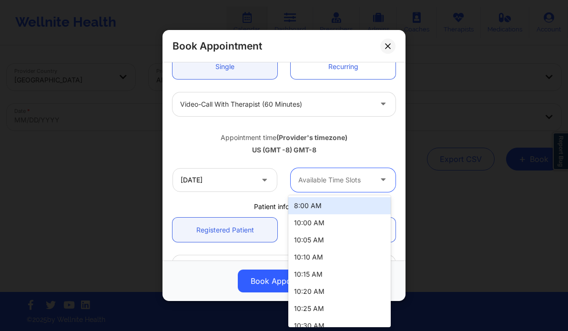
click at [304, 179] on div at bounding box center [334, 179] width 73 height 11
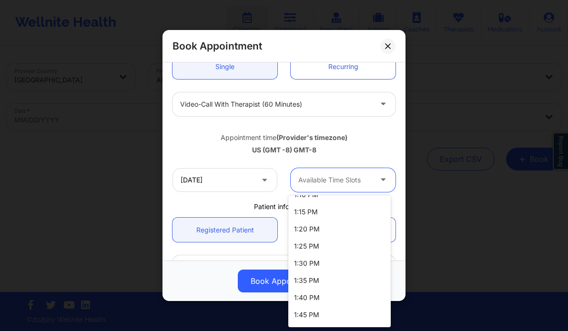
scroll to position [680, 0]
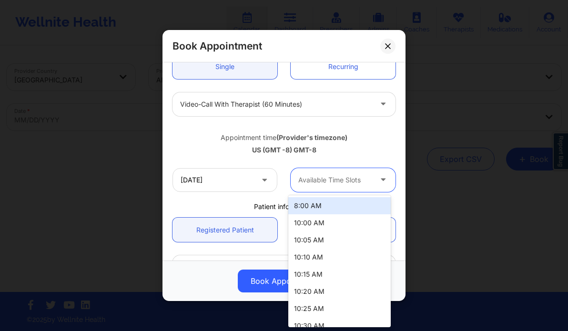
click at [314, 179] on div at bounding box center [334, 179] width 73 height 11
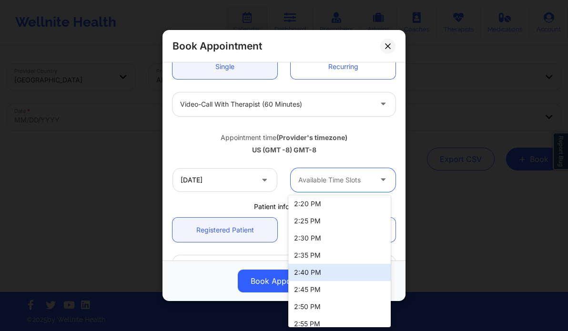
scroll to position [936, 0]
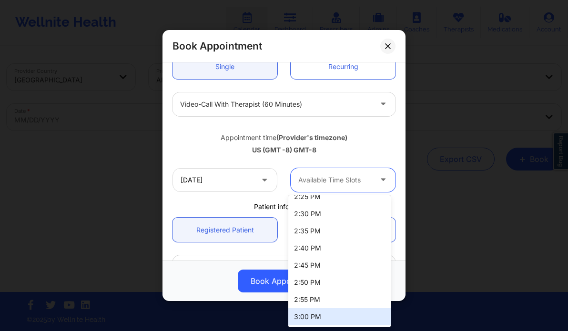
click at [312, 319] on div "3:00 PM" at bounding box center [339, 316] width 103 height 17
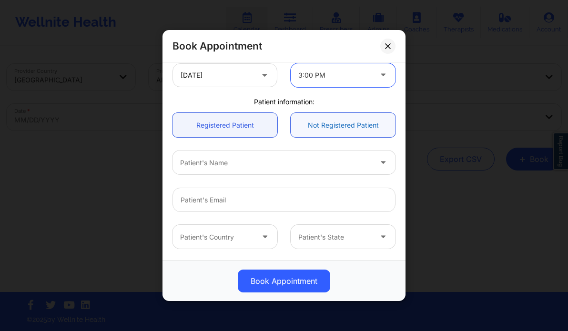
scroll to position [212, 0]
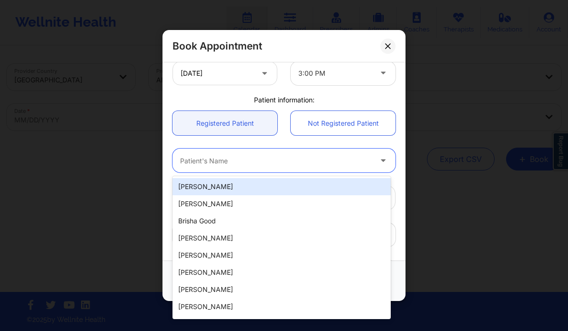
click at [231, 155] on div at bounding box center [276, 160] width 192 height 11
paste input "[PERSON_NAME]"
type input "[PERSON_NAME]"
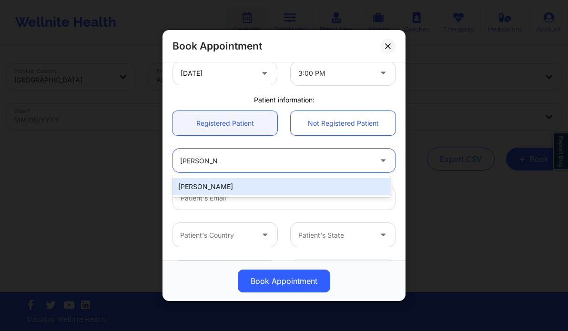
click at [223, 188] on div "[PERSON_NAME]" at bounding box center [282, 186] width 218 height 17
type input "[EMAIL_ADDRESS][DOMAIN_NAME]"
type input "[PHONE_NUMBER]"
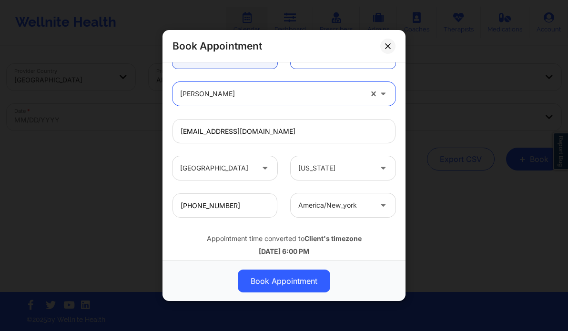
scroll to position [297, 0]
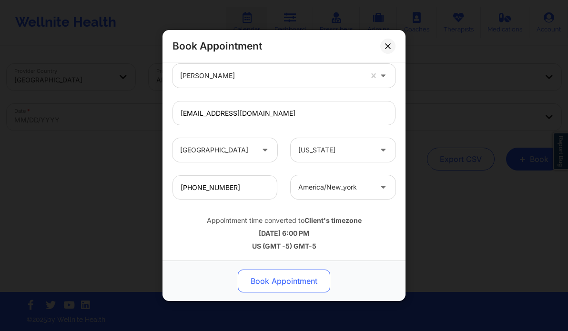
click at [280, 274] on button "Book Appointment" at bounding box center [284, 281] width 92 height 23
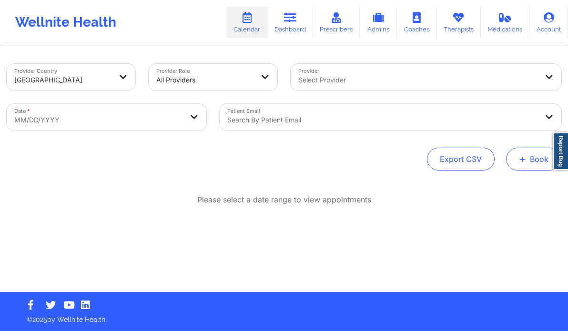
click at [528, 159] on button "+ Book" at bounding box center [533, 159] width 55 height 23
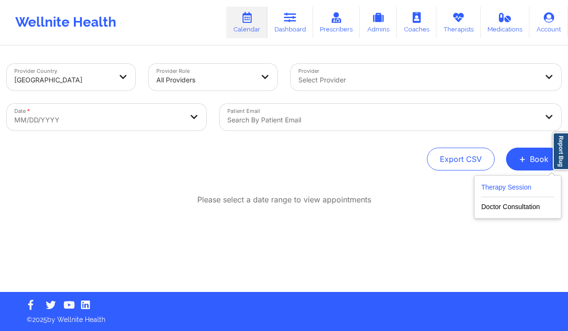
click at [497, 194] on button "Therapy Session" at bounding box center [518, 190] width 73 height 16
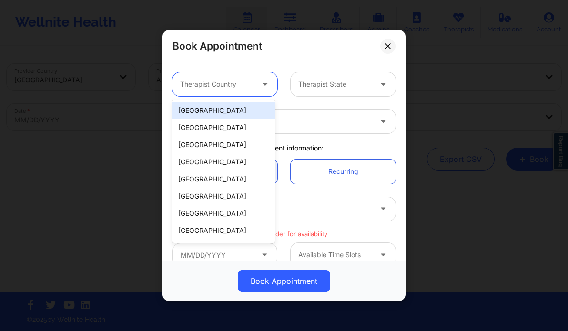
click at [247, 89] on div at bounding box center [216, 84] width 73 height 11
click at [224, 114] on div "[GEOGRAPHIC_DATA]" at bounding box center [224, 110] width 103 height 17
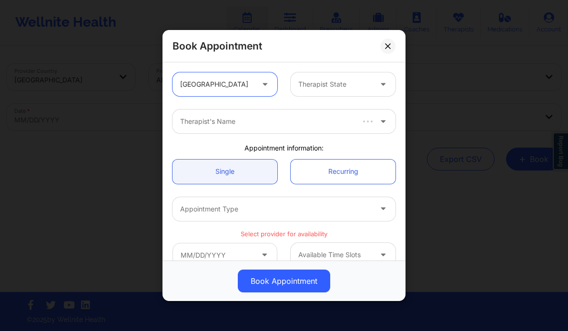
click at [311, 79] on div at bounding box center [334, 84] width 73 height 11
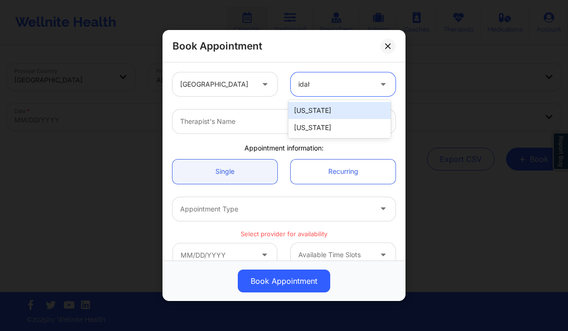
type input "[US_STATE]"
click at [308, 112] on div "[US_STATE]" at bounding box center [339, 110] width 103 height 17
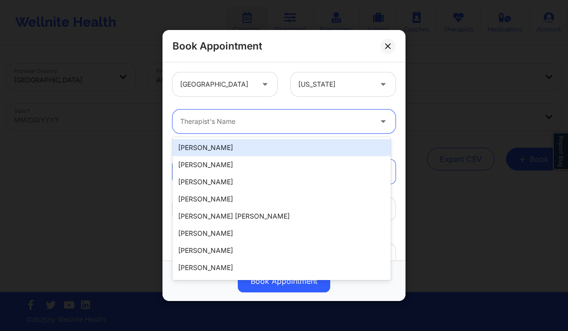
click at [187, 119] on div at bounding box center [276, 121] width 192 height 11
paste input "[PERSON_NAME] Oh"
type input "[PERSON_NAME] Oh"
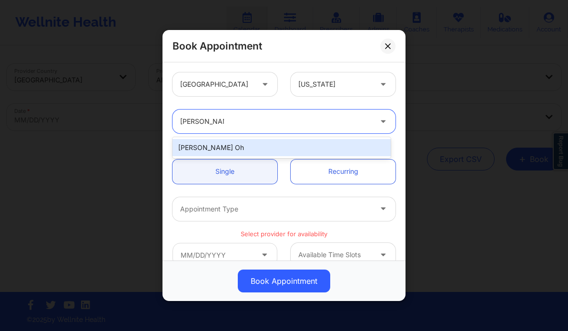
click at [245, 149] on div "[PERSON_NAME] Oh" at bounding box center [282, 147] width 218 height 17
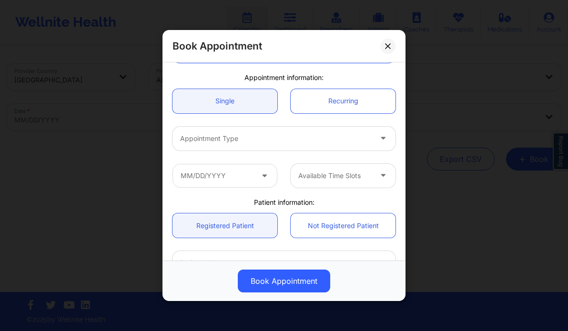
scroll to position [72, 0]
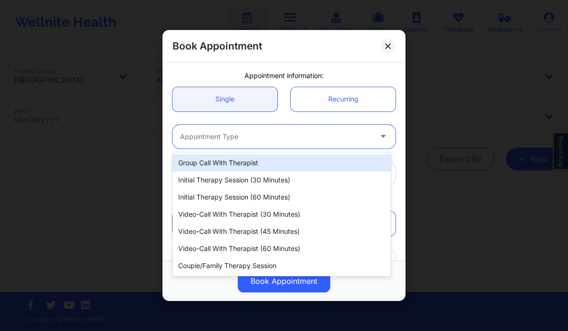
click at [256, 136] on div at bounding box center [276, 136] width 192 height 11
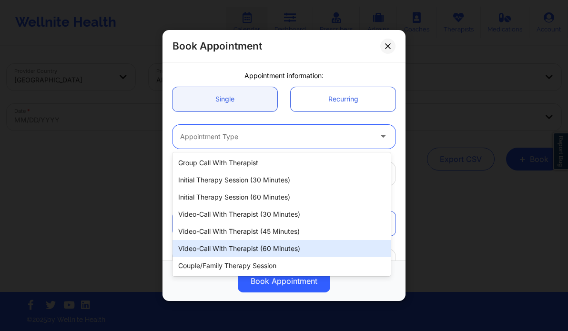
click at [313, 245] on div "Video-Call with Therapist (60 minutes)" at bounding box center [282, 248] width 218 height 17
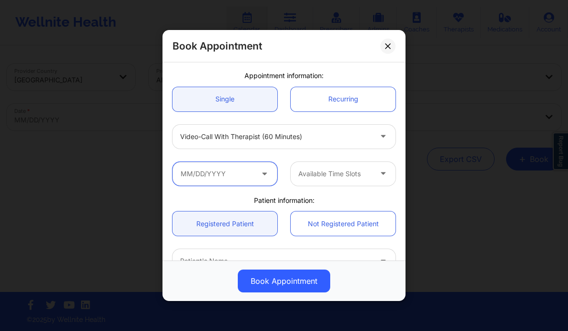
click at [257, 166] on input "text" at bounding box center [225, 174] width 105 height 24
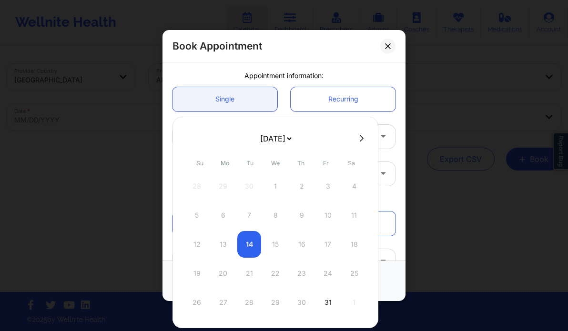
click at [360, 138] on button at bounding box center [362, 138] width 10 height 8
select select "2025-10"
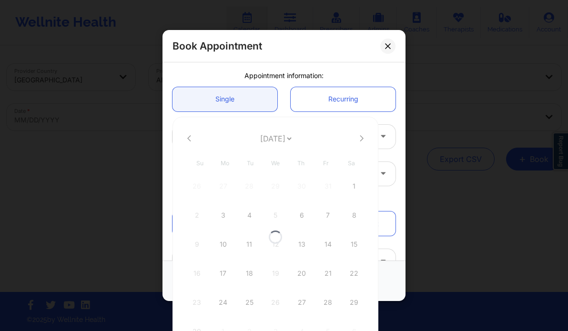
select select "2025-10"
click at [360, 138] on button at bounding box center [362, 138] width 10 height 8
select select "2025-11"
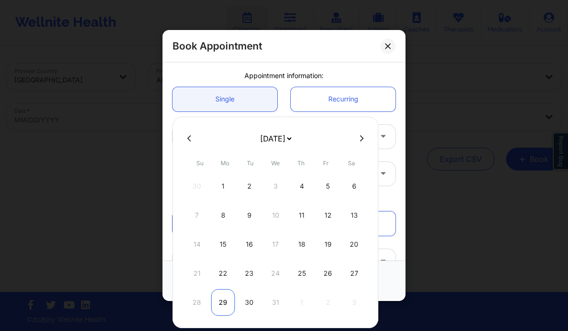
click at [221, 297] on div "29" at bounding box center [223, 302] width 24 height 27
type input "[DATE]"
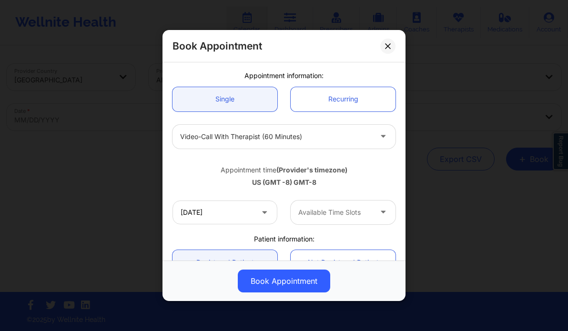
scroll to position [101, 0]
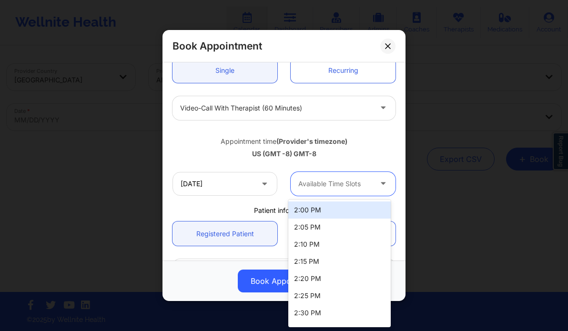
click at [337, 187] on div at bounding box center [334, 183] width 73 height 11
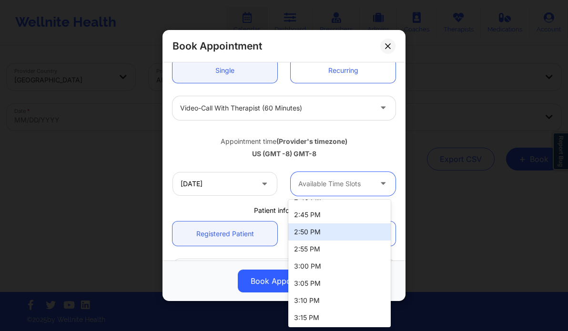
scroll to position [150, 0]
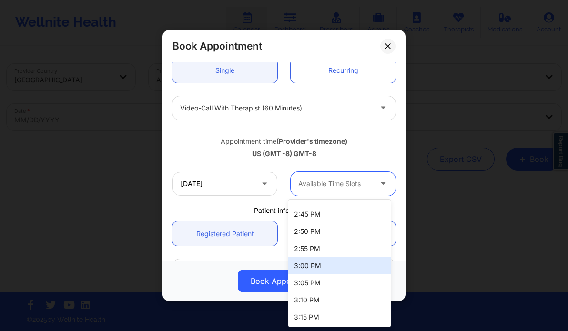
click at [322, 266] on div "3:00 PM" at bounding box center [339, 265] width 103 height 17
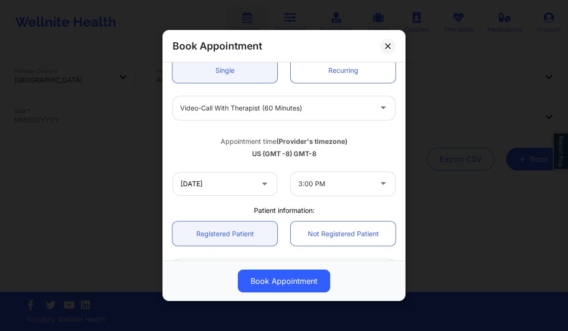
click at [191, 146] on div "Appointment time (Provider's timezone) [GEOGRAPHIC_DATA] (GMT -8) GMT-8" at bounding box center [284, 145] width 236 height 25
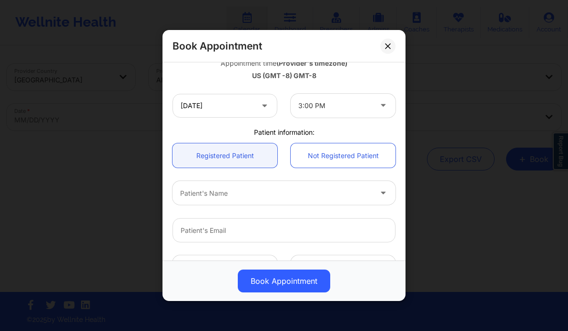
scroll to position [181, 0]
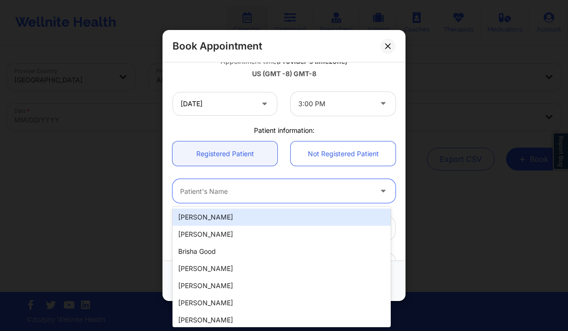
click at [250, 190] on div at bounding box center [276, 191] width 192 height 11
paste input "[PERSON_NAME]"
type input "[PERSON_NAME]"
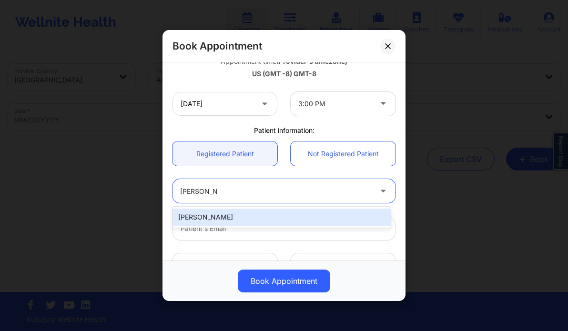
click at [228, 217] on div "[PERSON_NAME]" at bounding box center [282, 217] width 218 height 17
type input "[EMAIL_ADDRESS][DOMAIN_NAME]"
type input "[PHONE_NUMBER]"
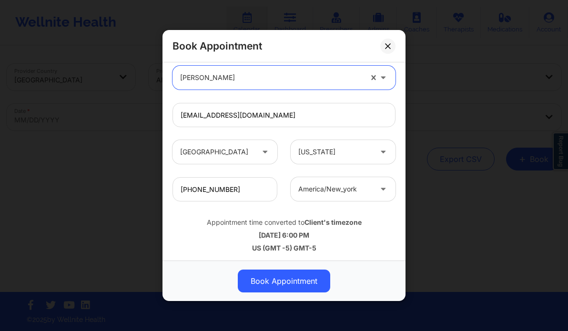
scroll to position [297, 0]
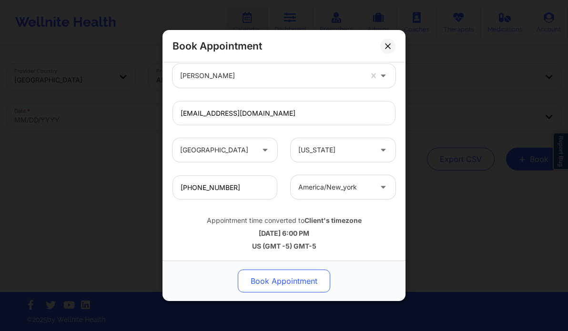
click at [269, 278] on button "Book Appointment" at bounding box center [284, 281] width 92 height 23
